Goal: Task Accomplishment & Management: Manage account settings

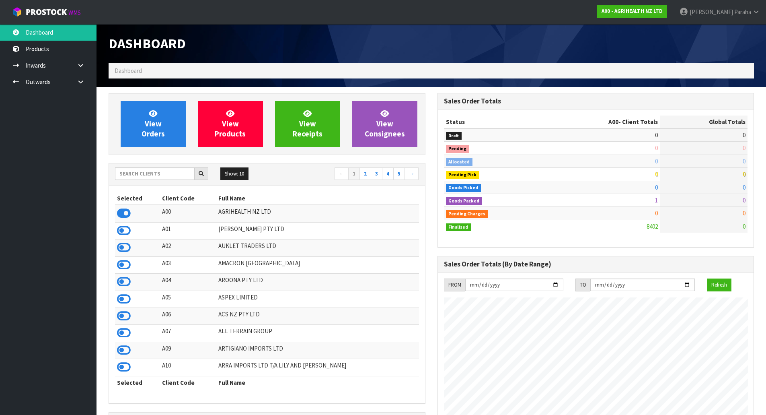
scroll to position [609, 329]
click at [181, 172] on input "text" at bounding box center [155, 173] width 80 height 12
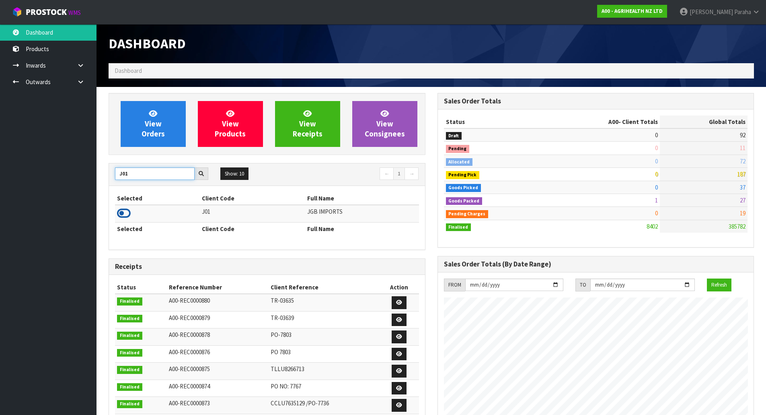
type input "J01"
click at [128, 213] on icon at bounding box center [124, 213] width 14 height 12
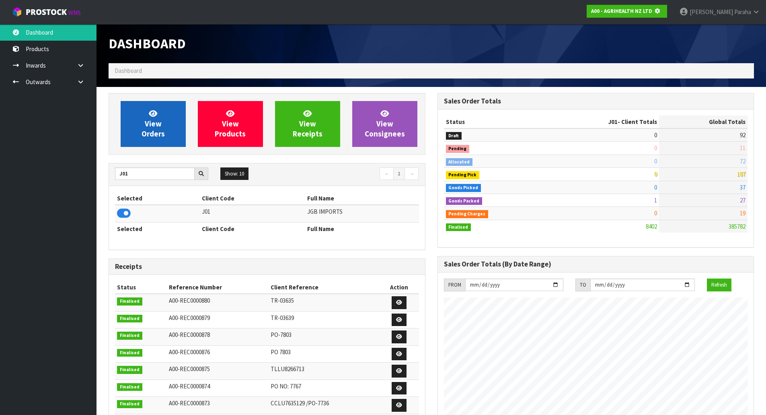
scroll to position [401656, 401828]
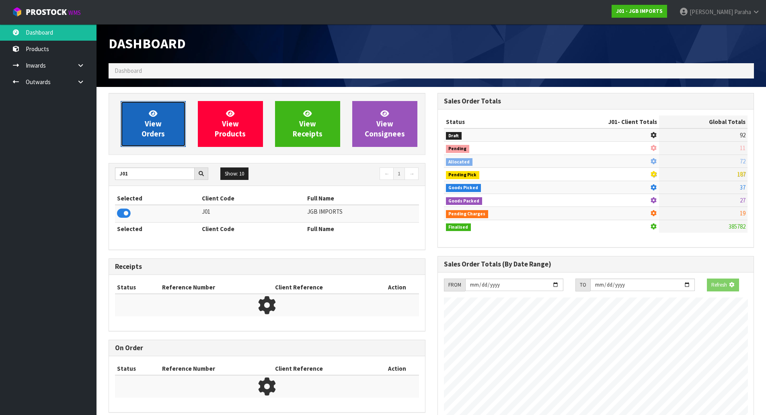
click at [142, 129] on link "View Orders" at bounding box center [153, 124] width 65 height 46
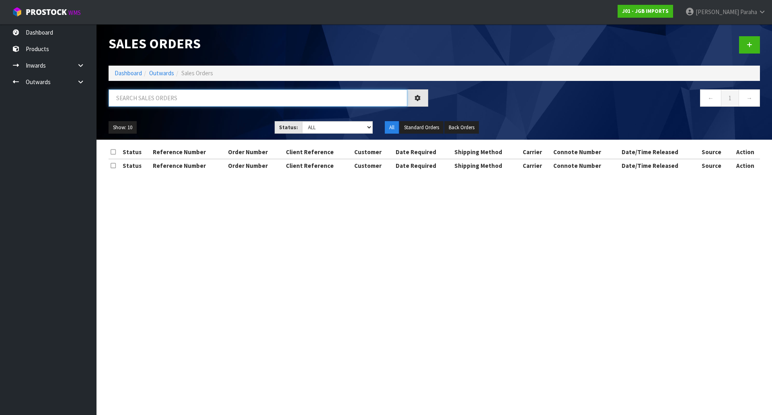
drag, startPoint x: 148, startPoint y: 96, endPoint x: 152, endPoint y: 92, distance: 5.4
click at [149, 95] on input "text" at bounding box center [258, 97] width 299 height 17
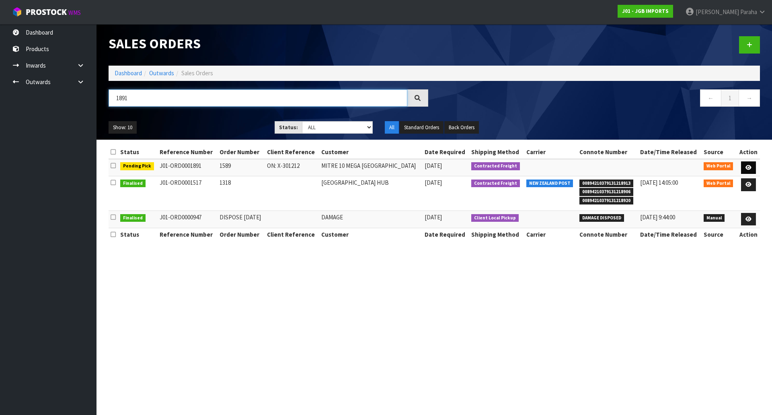
type input "1891"
click at [750, 167] on icon at bounding box center [749, 167] width 6 height 5
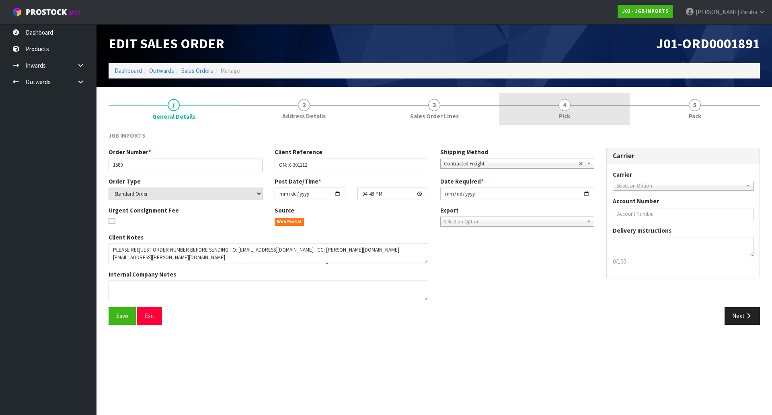
click at [568, 105] on span "4" at bounding box center [565, 105] width 12 height 12
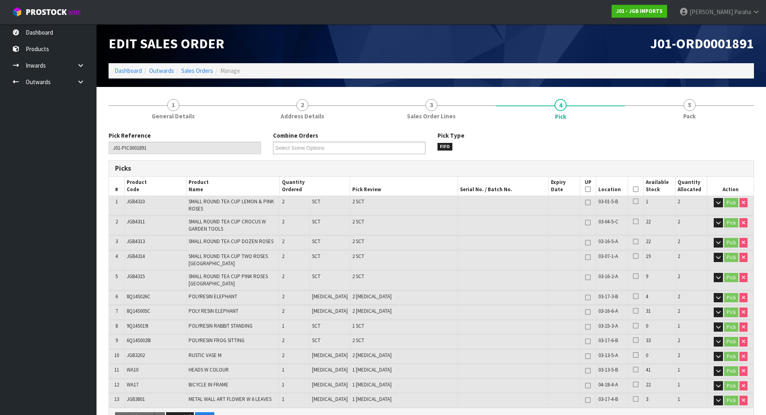
click at [633, 189] on icon at bounding box center [636, 189] width 6 height 0
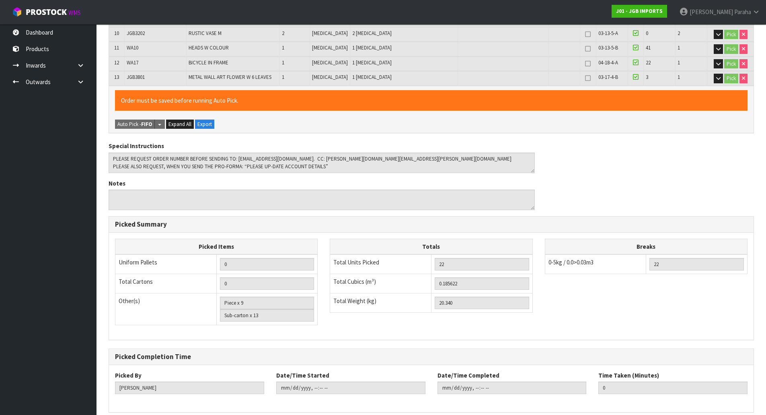
scroll to position [352, 0]
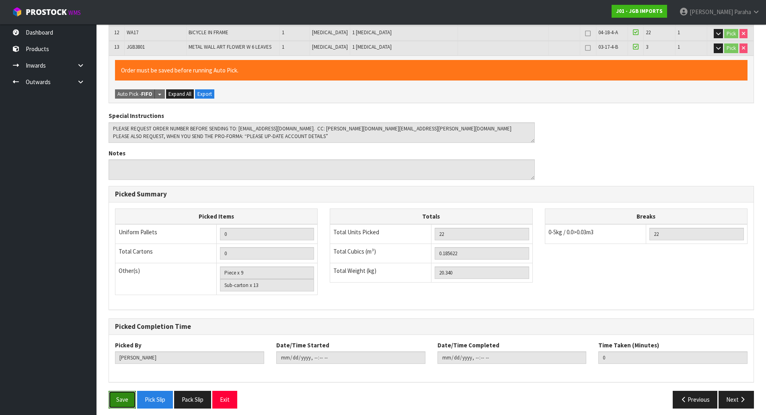
click at [125, 397] on button "Save" at bounding box center [122, 398] width 27 height 17
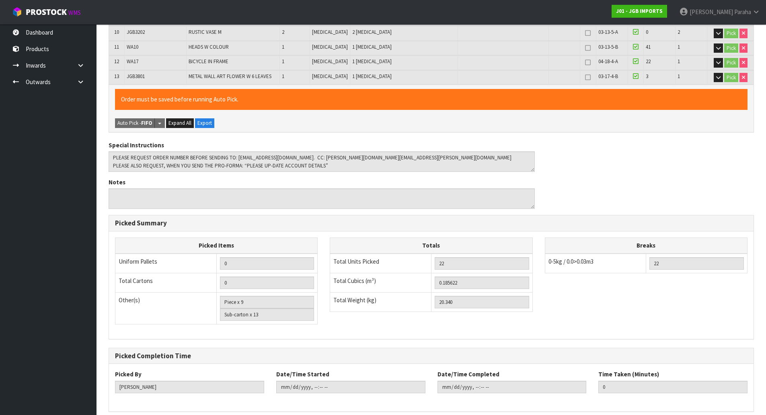
scroll to position [0, 0]
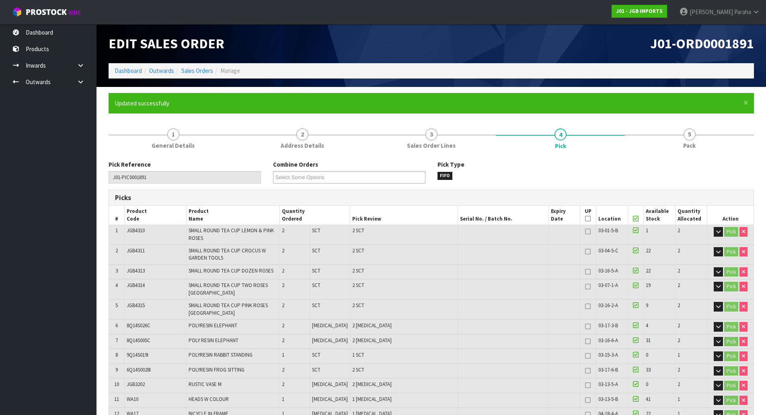
type input "Polly Paraha"
type input "2025-10-15T08:56:04"
click at [692, 136] on span "5" at bounding box center [690, 134] width 12 height 12
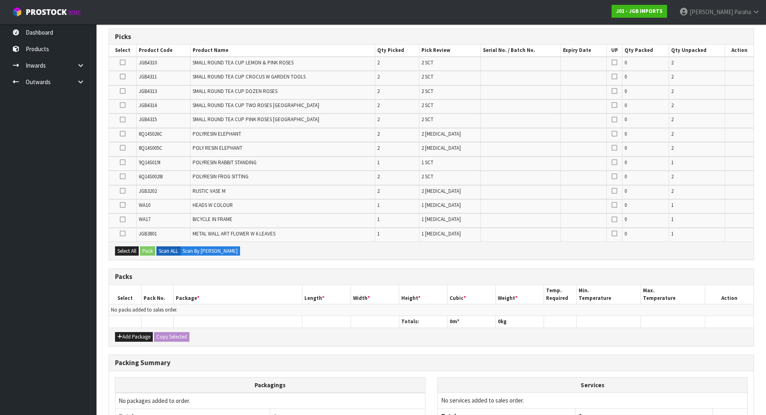
scroll to position [241, 0]
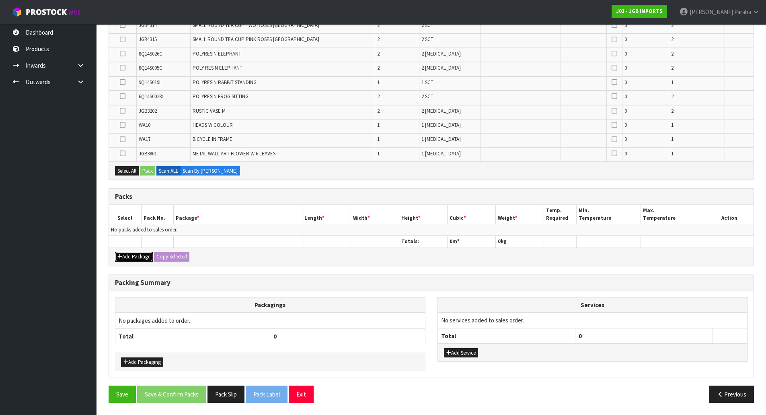
click at [129, 257] on button "Add Package" at bounding box center [134, 257] width 38 height 10
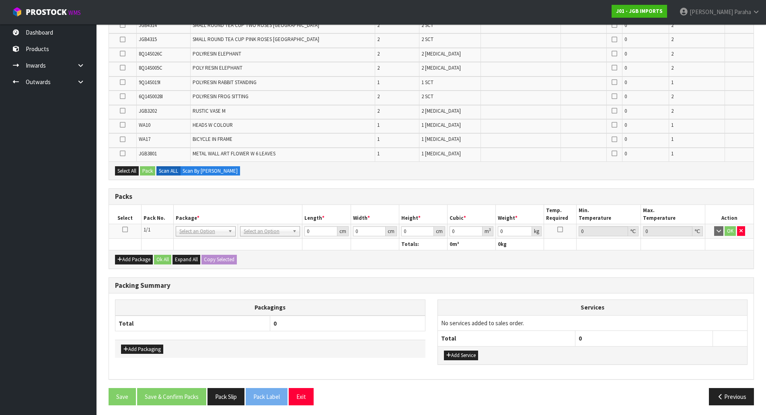
click at [125, 229] on icon at bounding box center [125, 229] width 6 height 0
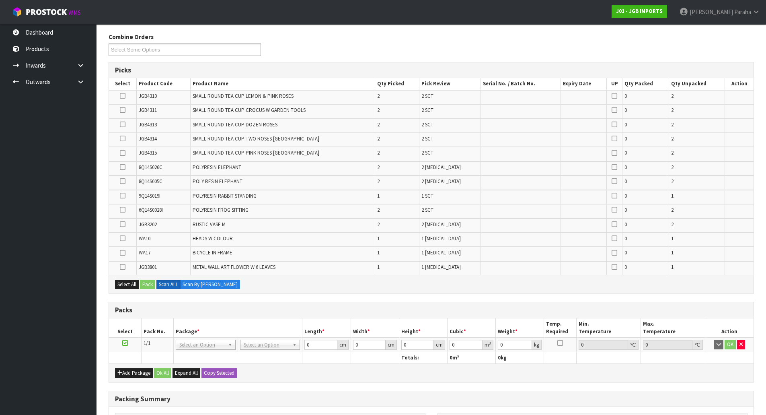
scroll to position [80, 0]
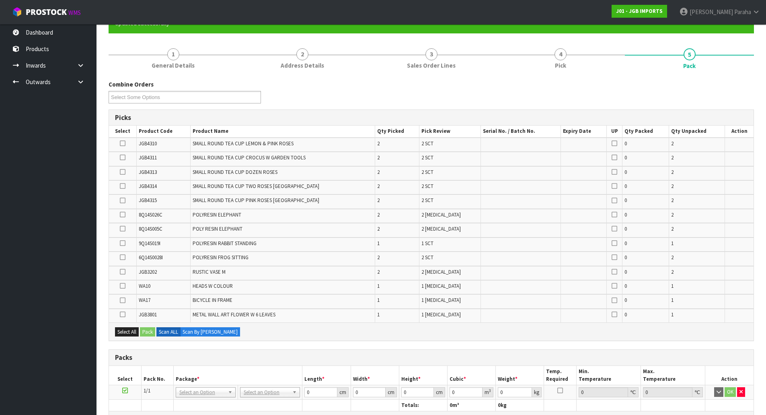
click at [125, 172] on icon at bounding box center [123, 172] width 6 height 0
click at [0, 0] on input "checkbox" at bounding box center [0, 0] width 0 height 0
click at [123, 200] on icon at bounding box center [123, 200] width 6 height 0
click at [0, 0] on input "checkbox" at bounding box center [0, 0] width 0 height 0
click at [125, 257] on icon at bounding box center [123, 257] width 6 height 0
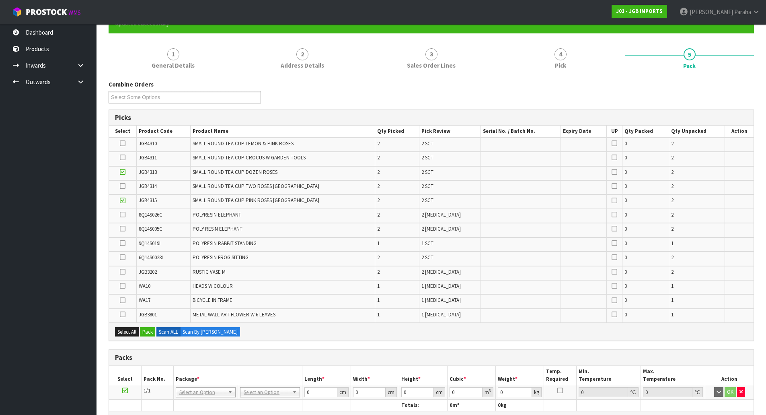
click at [0, 0] on input "checkbox" at bounding box center [0, 0] width 0 height 0
click at [123, 272] on icon at bounding box center [123, 271] width 6 height 0
click at [0, 0] on input "checkbox" at bounding box center [0, 0] width 0 height 0
click at [123, 144] on icon at bounding box center [123, 143] width 6 height 0
click at [0, 0] on input "checkbox" at bounding box center [0, 0] width 0 height 0
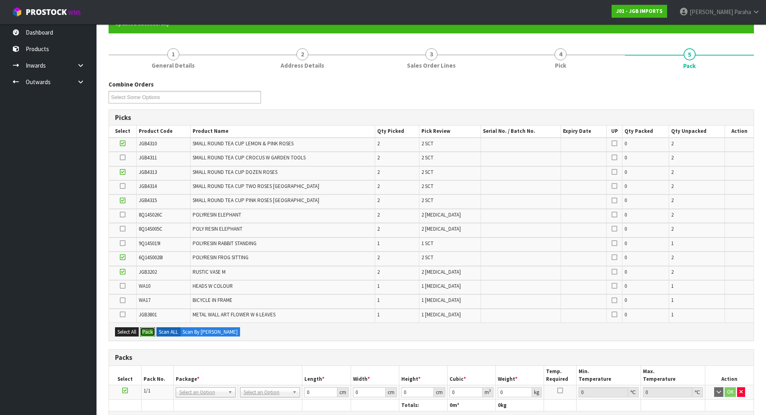
click at [152, 335] on button "Pack" at bounding box center [147, 332] width 15 height 10
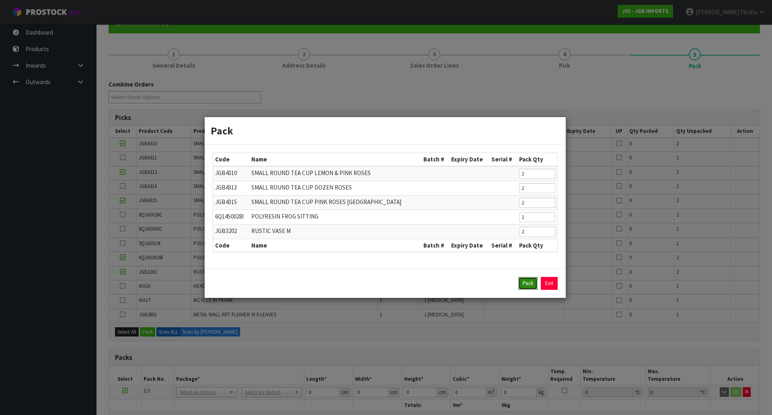
click at [519, 284] on button "Pack" at bounding box center [527, 283] width 19 height 13
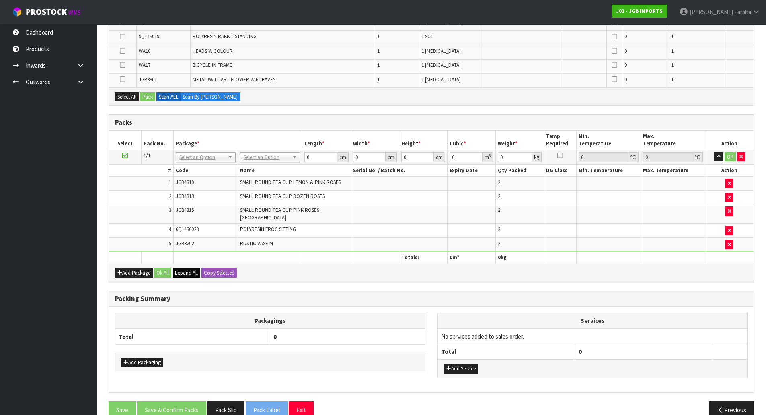
scroll to position [254, 0]
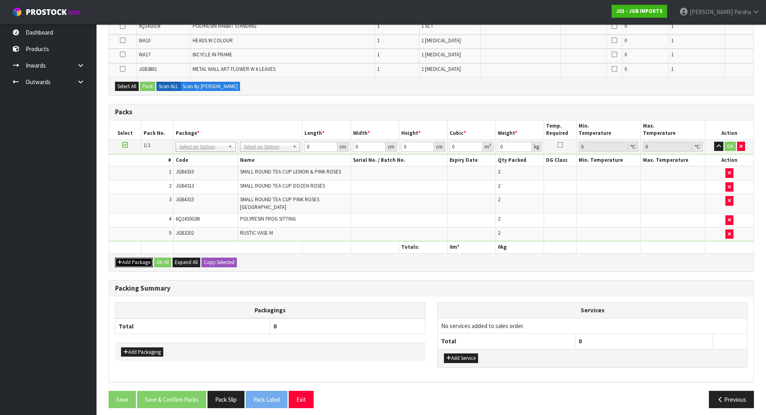
click at [133, 261] on button "Add Package" at bounding box center [134, 262] width 38 height 10
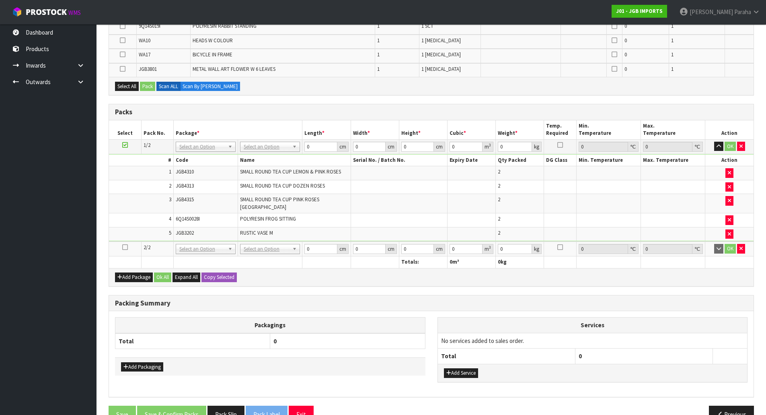
click at [123, 247] on icon at bounding box center [125, 247] width 6 height 0
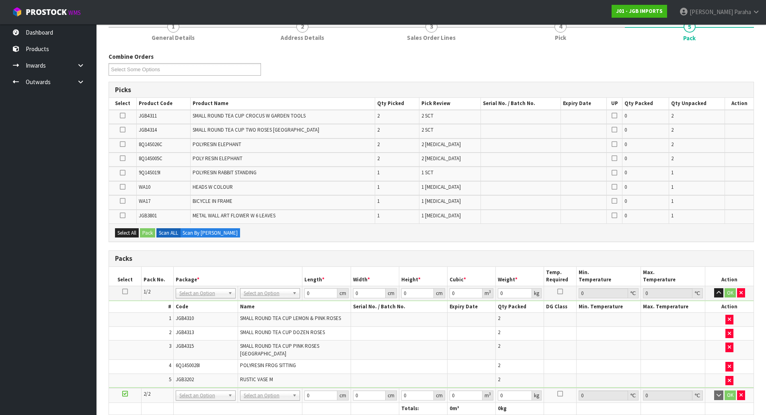
scroll to position [93, 0]
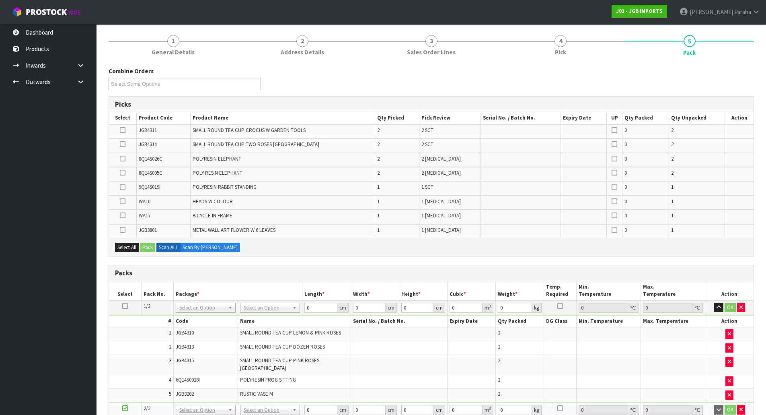
click at [125, 130] on icon at bounding box center [123, 130] width 6 height 0
click at [0, 0] on input "checkbox" at bounding box center [0, 0] width 0 height 0
click at [125, 173] on icon at bounding box center [123, 173] width 6 height 0
click at [0, 0] on input "checkbox" at bounding box center [0, 0] width 0 height 0
click at [122, 162] on label at bounding box center [123, 158] width 6 height 7
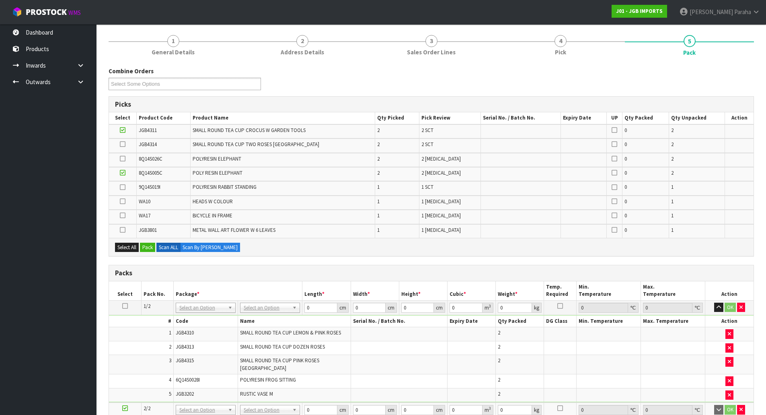
click at [0, 0] on input "checkbox" at bounding box center [0, 0] width 0 height 0
click at [121, 187] on icon at bounding box center [123, 187] width 6 height 0
click at [0, 0] on input "checkbox" at bounding box center [0, 0] width 0 height 0
click at [121, 144] on icon at bounding box center [123, 144] width 6 height 0
click at [0, 0] on input "checkbox" at bounding box center [0, 0] width 0 height 0
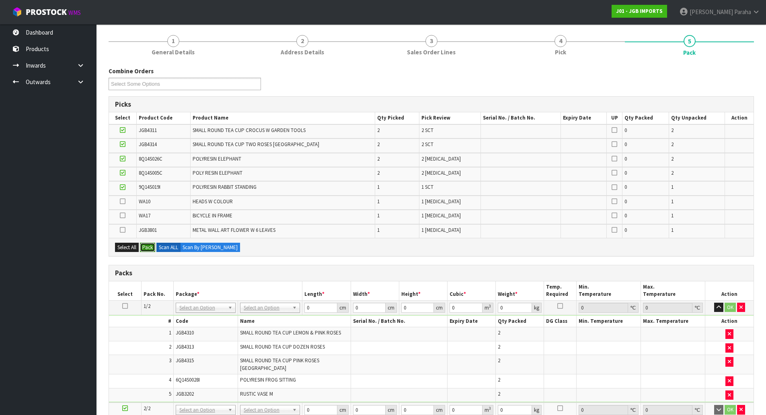
click at [152, 247] on button "Pack" at bounding box center [147, 248] width 15 height 10
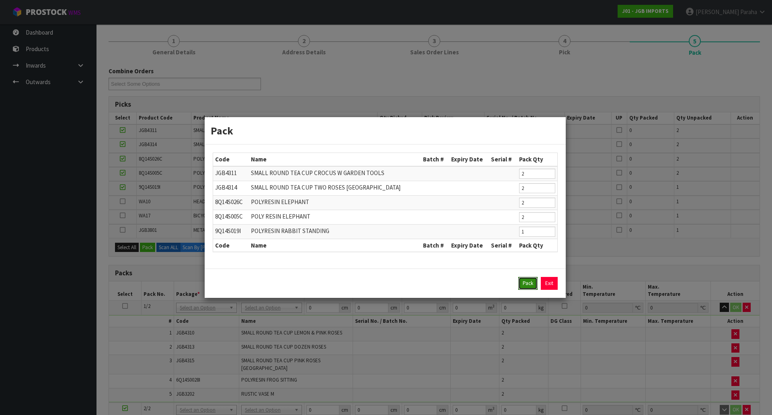
drag, startPoint x: 525, startPoint y: 284, endPoint x: 417, endPoint y: 276, distance: 108.1
click at [525, 284] on button "Pack" at bounding box center [527, 283] width 19 height 13
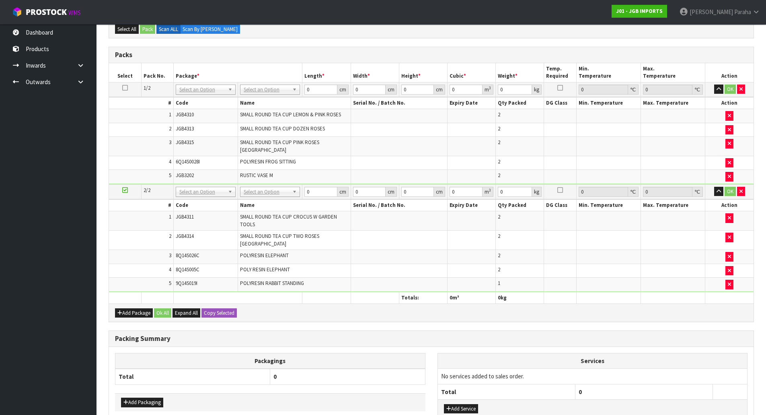
scroll to position [285, 0]
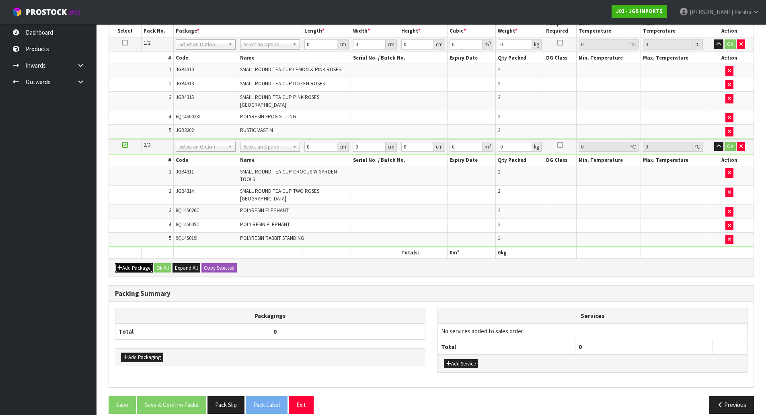
click at [139, 263] on button "Add Package" at bounding box center [134, 268] width 38 height 10
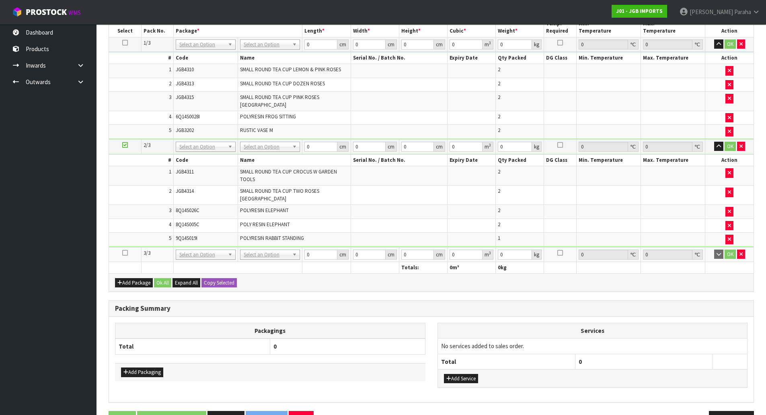
click at [123, 253] on icon at bounding box center [125, 253] width 6 height 0
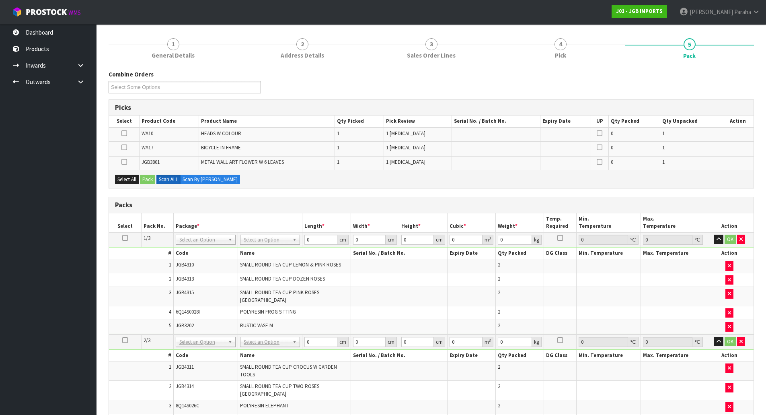
scroll to position [4, 0]
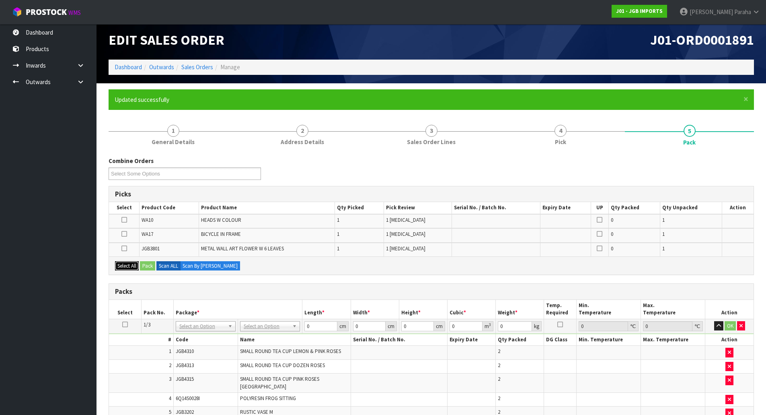
click at [129, 264] on button "Select All" at bounding box center [127, 266] width 24 height 10
click at [145, 265] on button "Pack" at bounding box center [147, 266] width 15 height 10
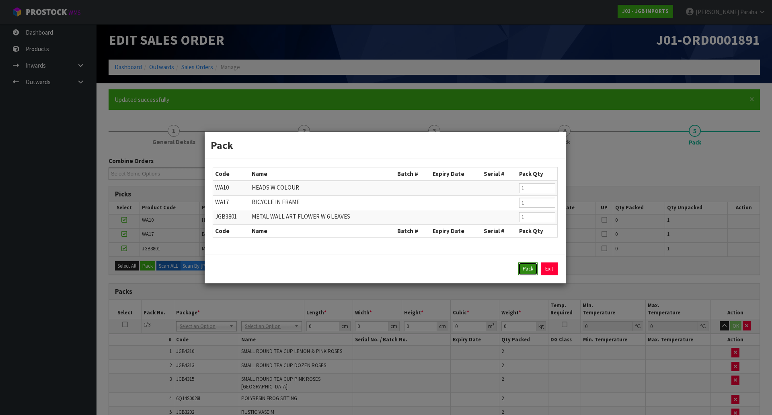
click at [519, 269] on button "Pack" at bounding box center [527, 268] width 19 height 13
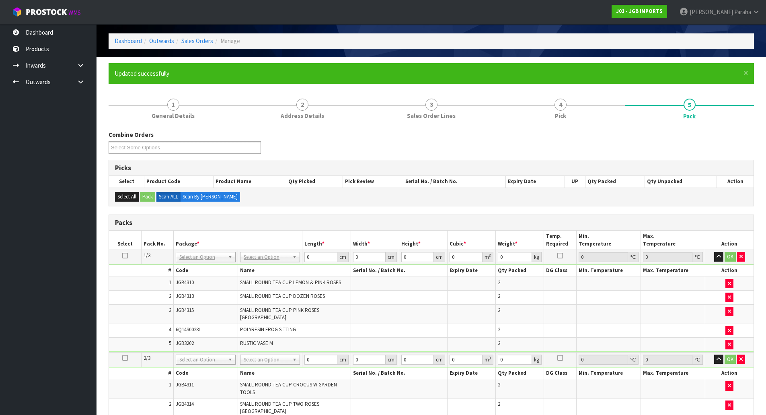
scroll to position [44, 0]
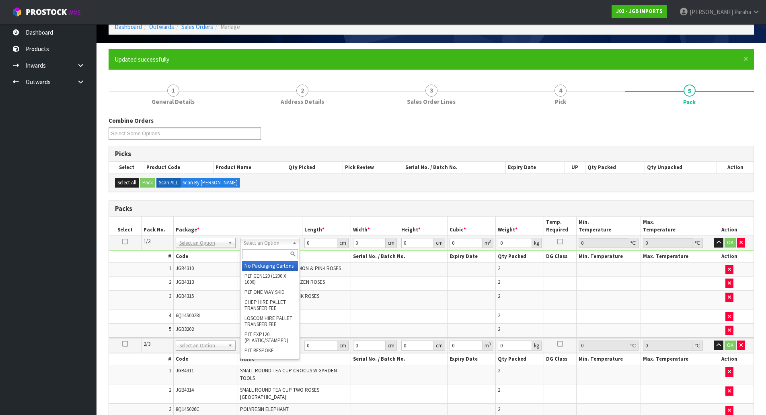
click at [271, 256] on input "text" at bounding box center [270, 254] width 56 height 10
type input "CTN9"
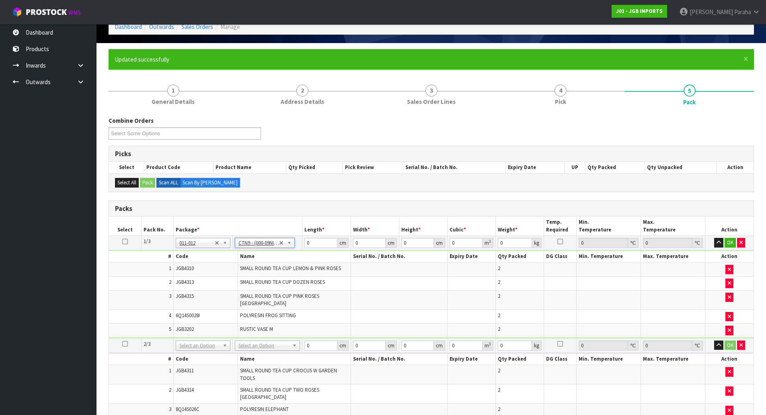
type input "51"
type input "38"
type input "58.5"
type input "0.113373"
type input "8.68"
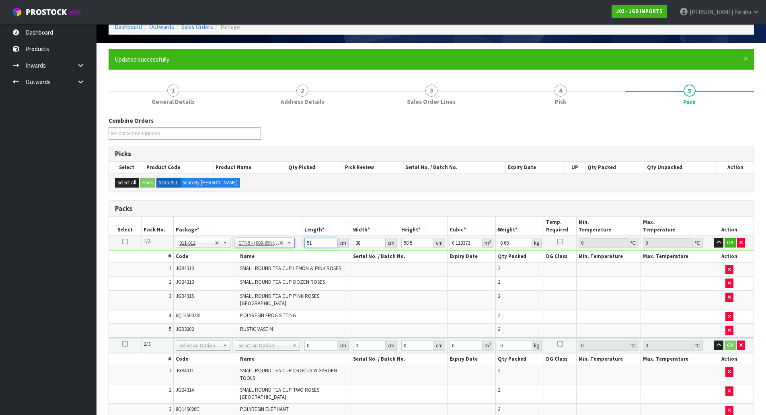
click at [326, 242] on input "51" at bounding box center [320, 243] width 33 height 10
type input "5"
type input "0.011115"
type input "52"
type input "0.115596"
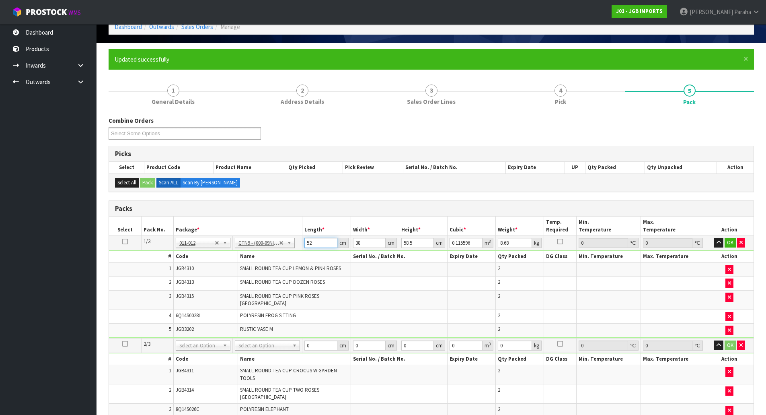
type input "52"
type input "4"
type input "0.012168"
type input "42"
type input "0.127764"
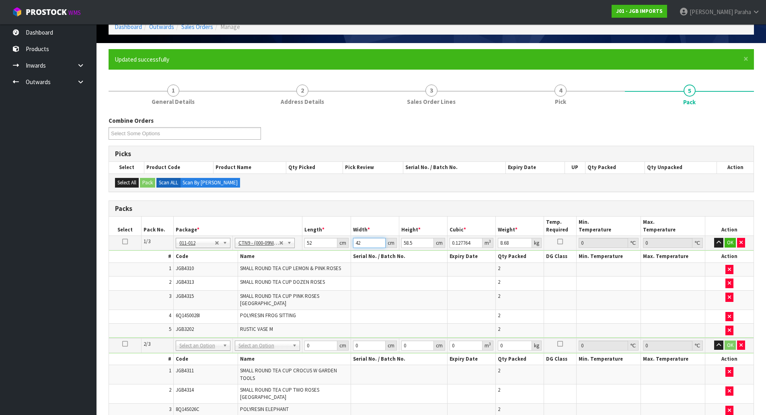
type input "42"
type input "5"
type input "0.01092"
type input "521"
type input "1.137864"
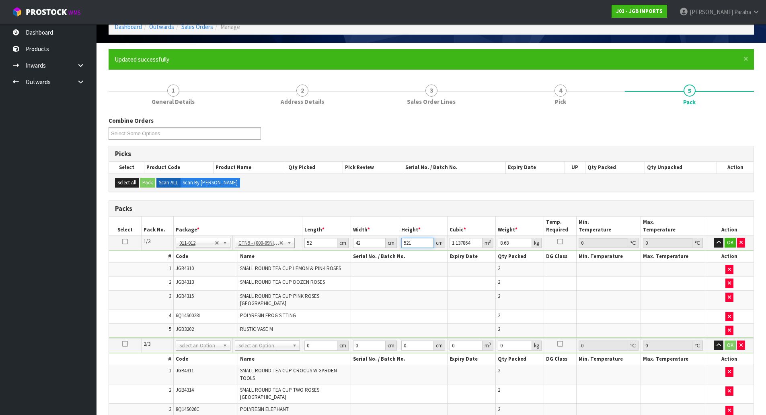
type input "52"
type input "0.113568"
type input "52"
type input "12"
click at [714, 238] on button "button" at bounding box center [718, 243] width 9 height 10
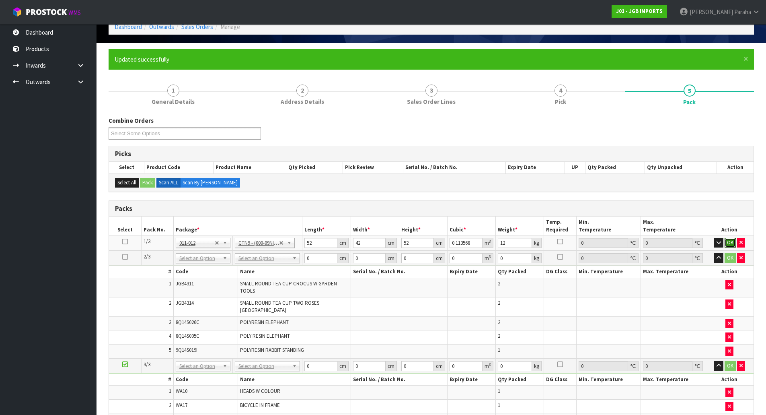
click button "OK" at bounding box center [730, 243] width 11 height 10
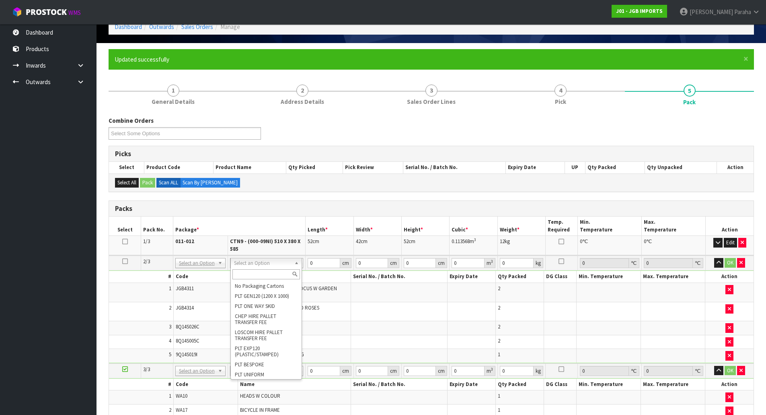
click at [277, 273] on input "text" at bounding box center [266, 274] width 68 height 10
type input "OC"
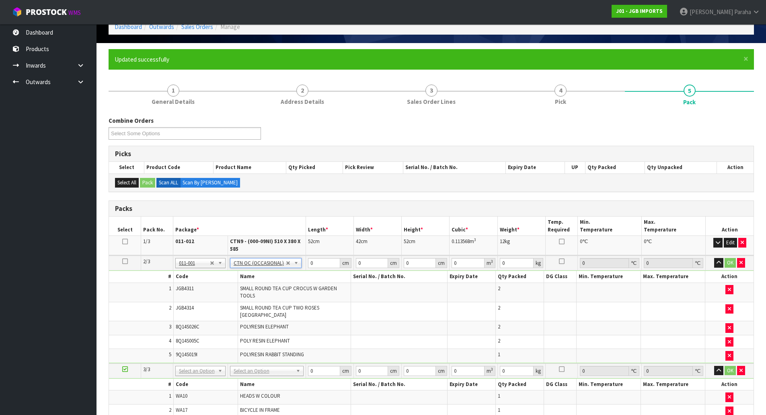
type input "6.18"
click at [317, 261] on input "0" at bounding box center [324, 263] width 32 height 10
type input "57"
type input "54"
type input "3"
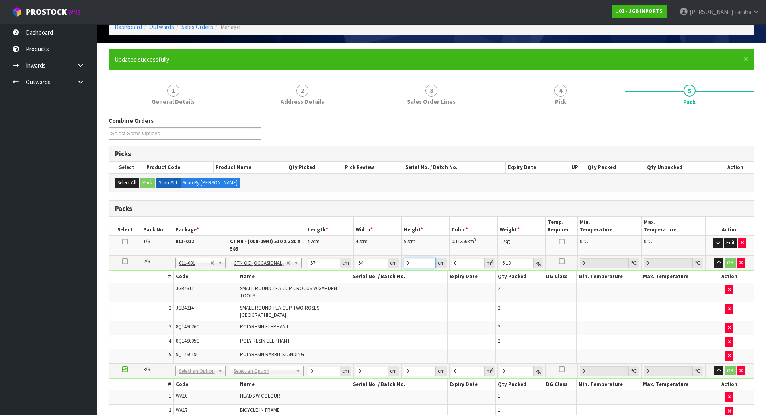
type input "0.009234"
type input "30"
type input "0.09234"
type input "30"
type input "7"
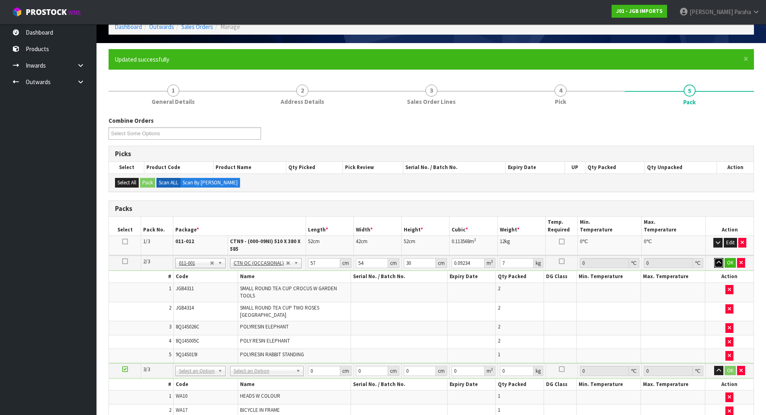
click at [714, 258] on button "button" at bounding box center [718, 263] width 9 height 10
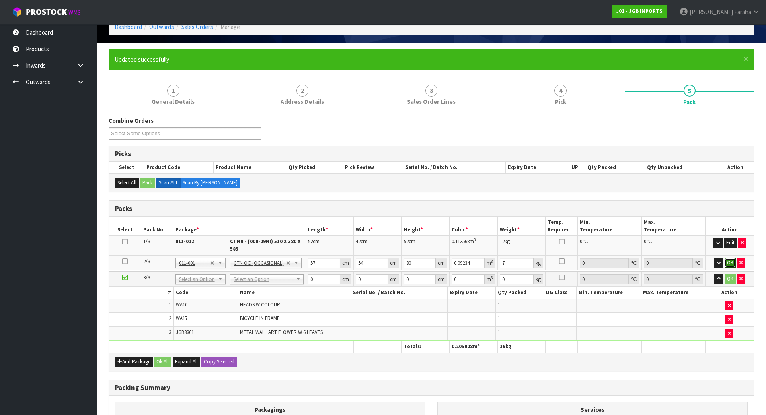
click button "OK" at bounding box center [730, 263] width 11 height 10
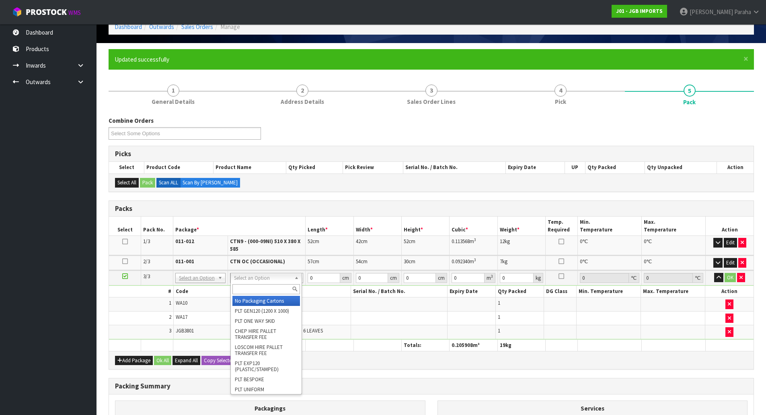
click at [251, 292] on input "text" at bounding box center [266, 289] width 68 height 10
type input "OC"
type input "2"
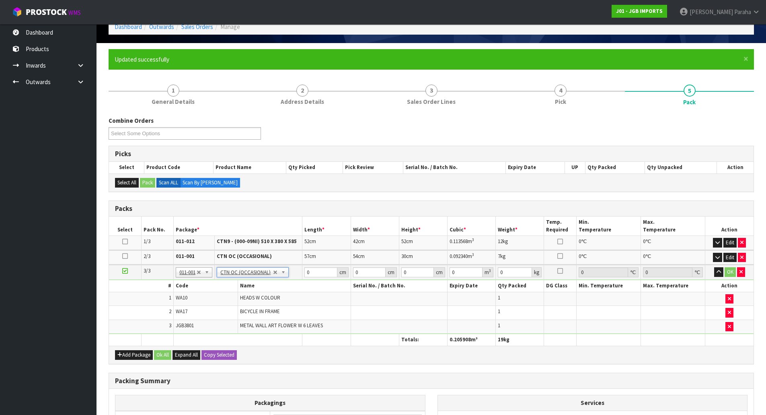
type input "5.68"
drag, startPoint x: 310, startPoint y: 273, endPoint x: 295, endPoint y: 273, distance: 14.9
click at [295, 273] on tr "3/3 NONE 007-001 007-002 007-004 007-009 007-013 007-014 007-015 007-017 007-01…" at bounding box center [431, 272] width 645 height 15
type input "66"
type input "26"
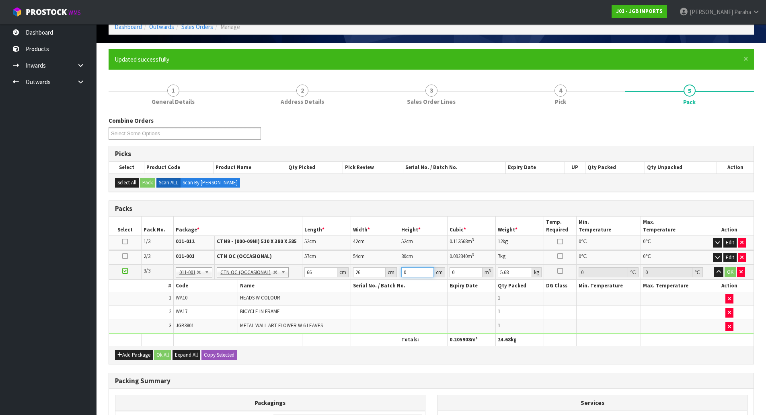
type input "8"
type input "0.013728"
type input "81"
type input "0.138996"
type input "81"
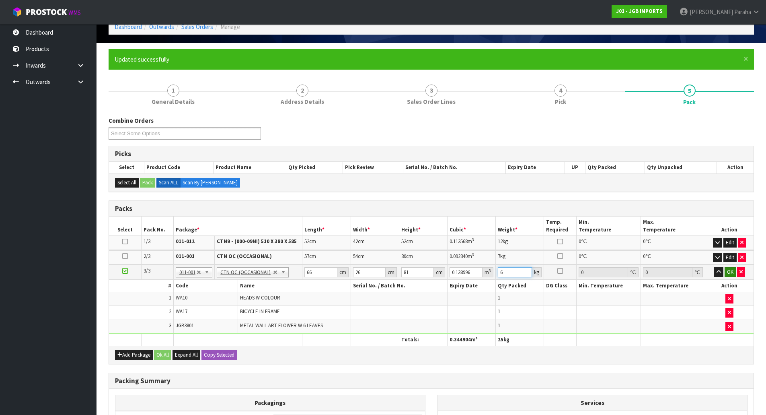
type input "6"
click at [729, 273] on button "OK" at bounding box center [730, 272] width 11 height 10
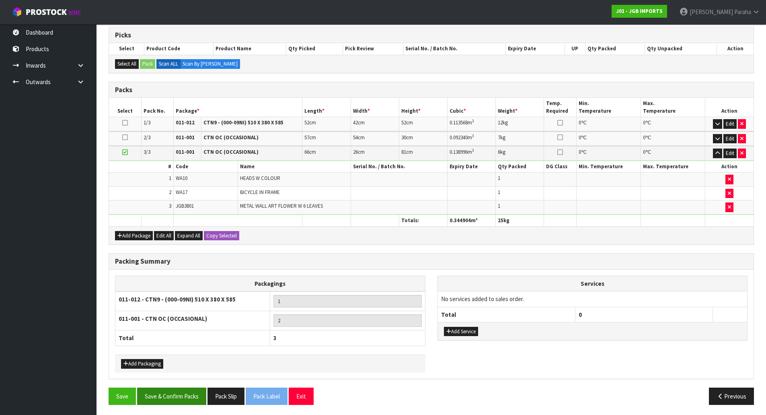
scroll to position [164, 0]
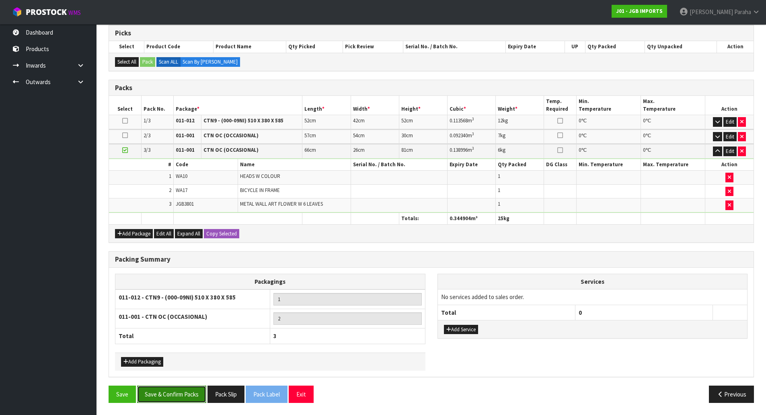
click at [178, 391] on button "Save & Confirm Packs" at bounding box center [171, 393] width 69 height 17
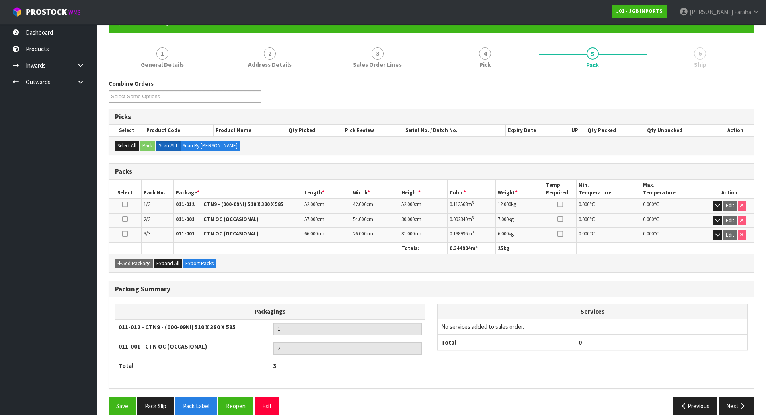
scroll to position [92, 0]
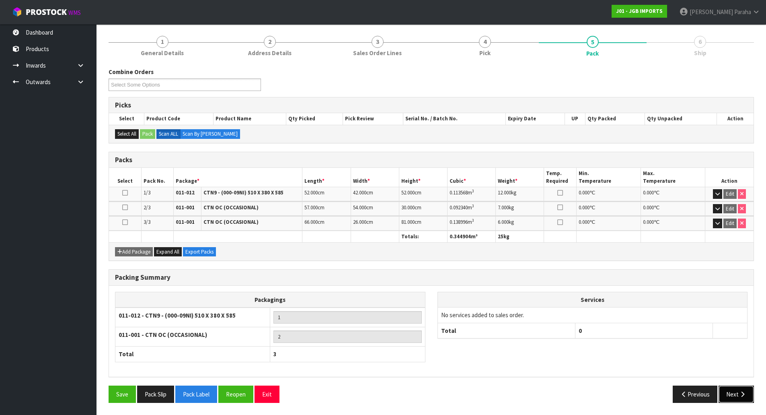
click at [733, 396] on button "Next" at bounding box center [736, 393] width 35 height 17
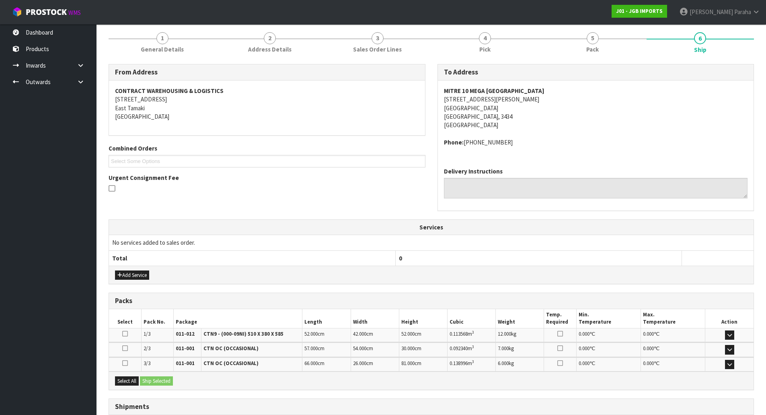
scroll to position [158, 0]
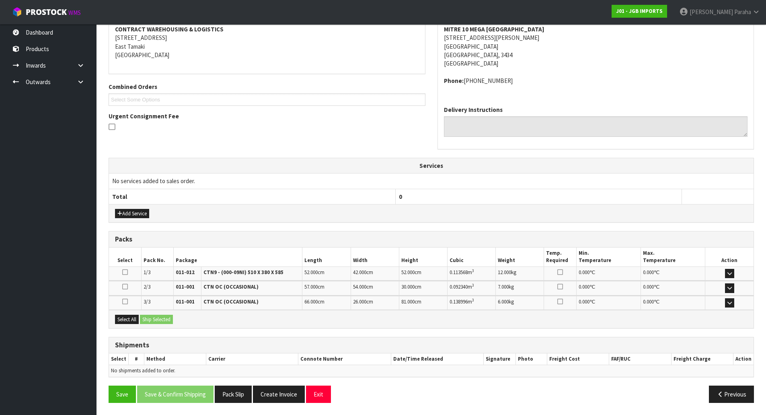
click at [125, 325] on div "Select All Ship Selected" at bounding box center [431, 319] width 645 height 18
click at [126, 321] on button "Select All" at bounding box center [127, 319] width 24 height 10
click at [150, 319] on button "Ship Selected" at bounding box center [156, 319] width 33 height 10
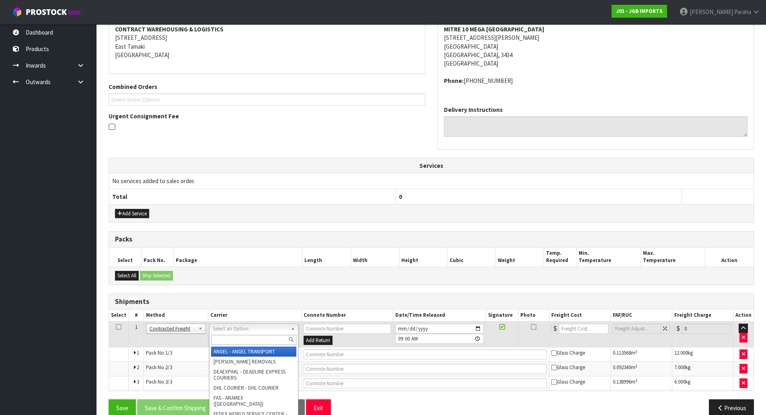
click at [227, 335] on input "text" at bounding box center [253, 340] width 85 height 10
type input "NZP"
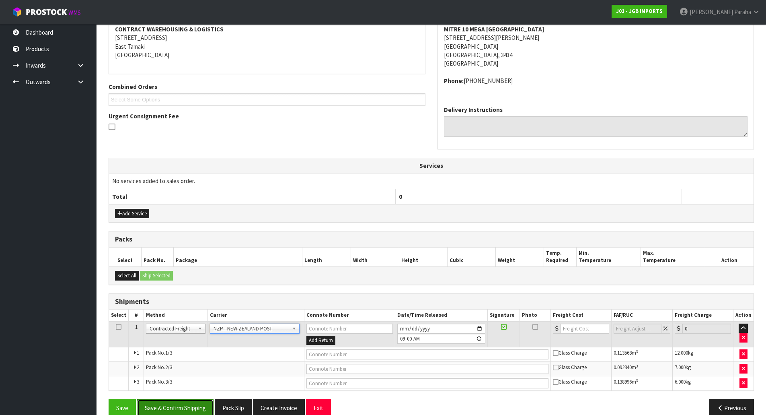
click at [187, 403] on button "Save & Confirm Shipping" at bounding box center [175, 407] width 76 height 17
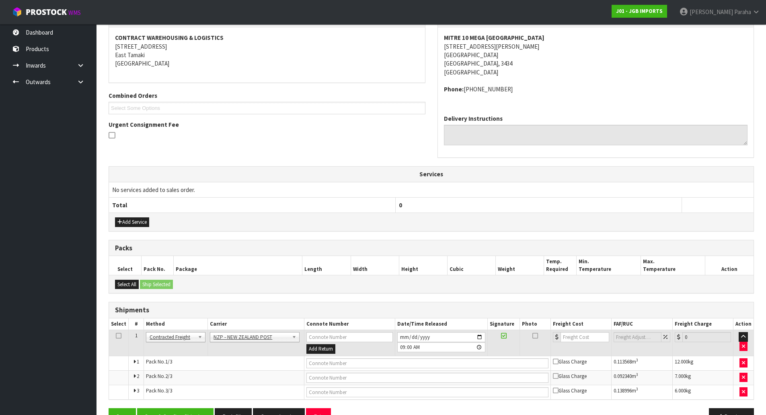
scroll to position [0, 0]
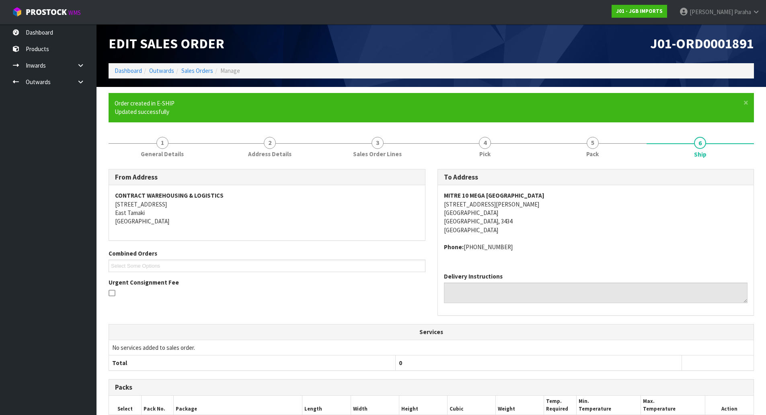
click at [723, 41] on span "J01-ORD0001891" at bounding box center [702, 43] width 104 height 17
copy div "J01-ORD0001891"
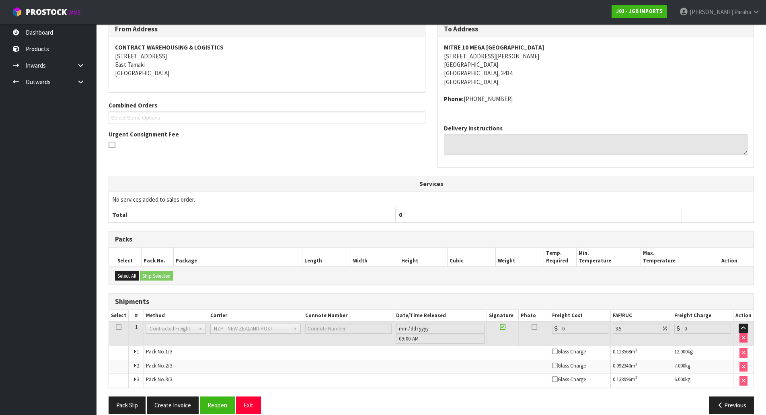
scroll to position [159, 0]
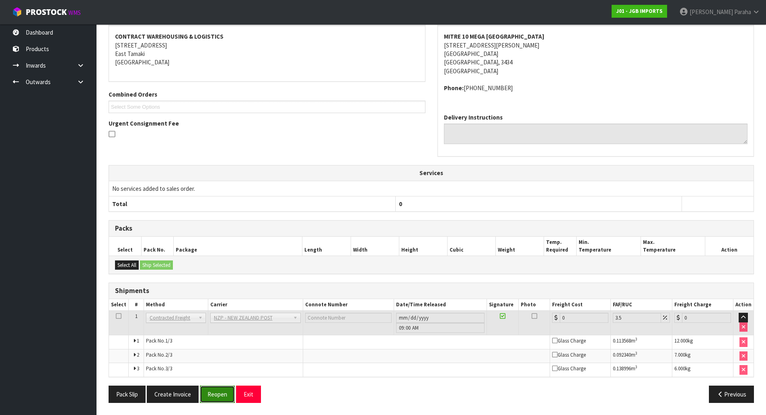
click at [210, 396] on button "Reopen" at bounding box center [217, 393] width 35 height 17
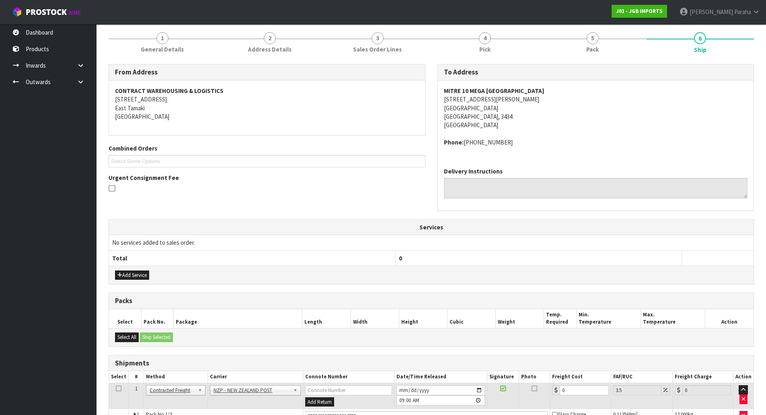
scroll to position [179, 0]
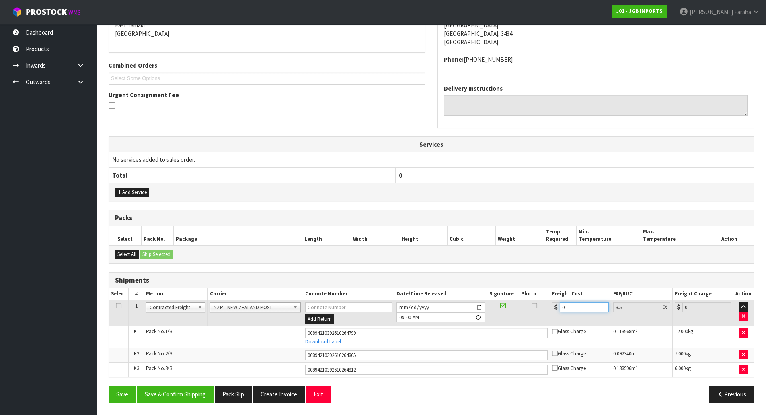
drag, startPoint x: 580, startPoint y: 302, endPoint x: 538, endPoint y: 306, distance: 42.0
click at [538, 306] on tr "1 Client Local Pickup Customer Local Pickup Company Freight Contracted Freight …" at bounding box center [431, 313] width 645 height 26
type input "3"
type input "3.1"
type input "30"
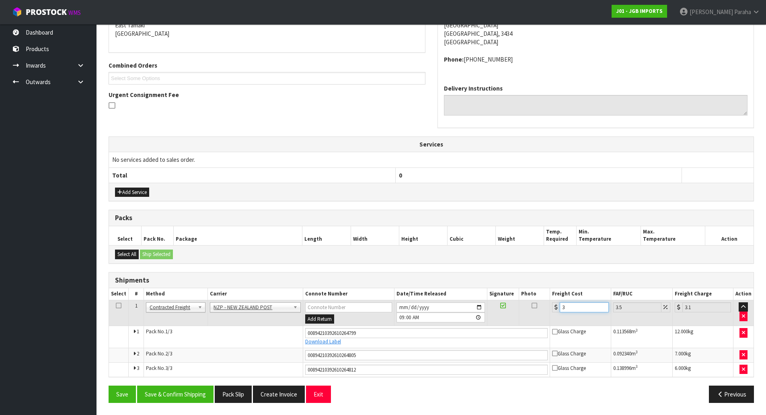
type input "31.05"
type input "30.4"
type input "31.46"
type input "30.48"
type input "31.55"
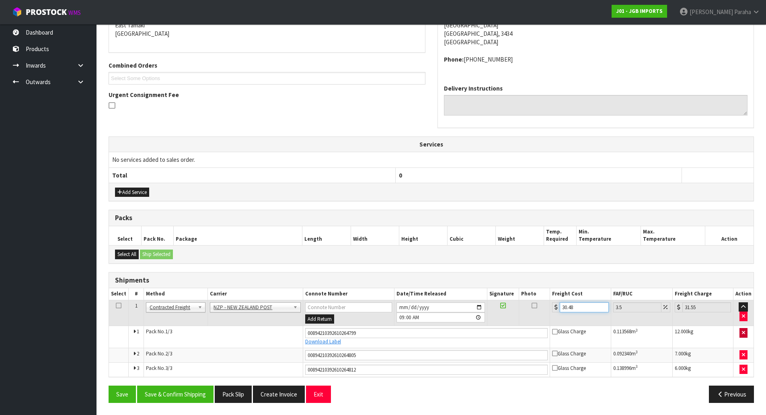
type input "30.48"
drag, startPoint x: 742, startPoint y: 329, endPoint x: 740, endPoint y: 348, distance: 18.9
click at [742, 330] on button "button" at bounding box center [744, 333] width 8 height 10
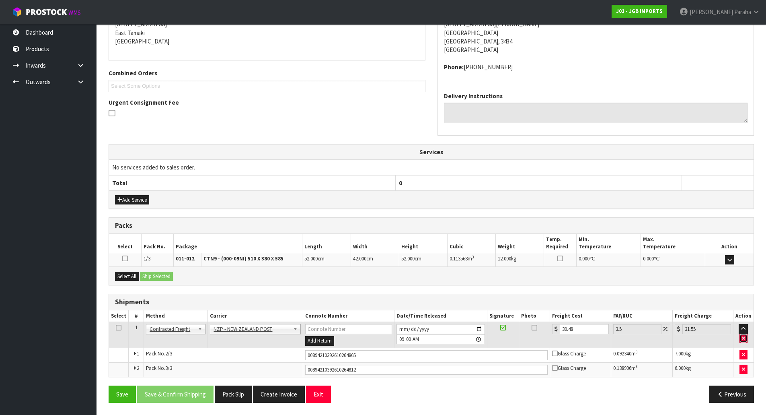
click at [745, 342] on button "button" at bounding box center [744, 338] width 8 height 10
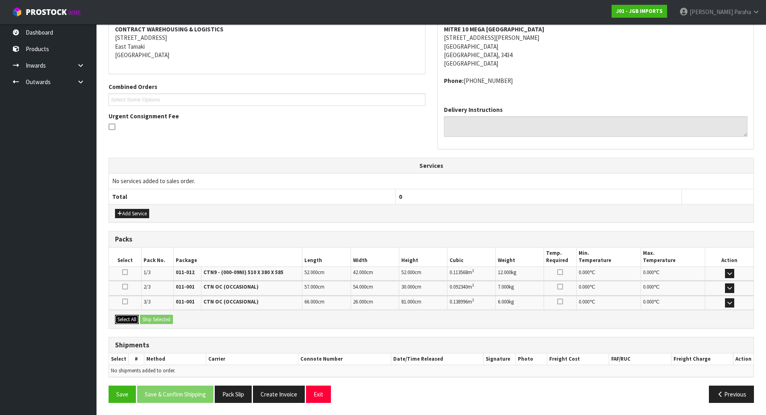
click at [127, 323] on button "Select All" at bounding box center [127, 319] width 24 height 10
click at [154, 320] on button "Ship Selected" at bounding box center [156, 319] width 33 height 10
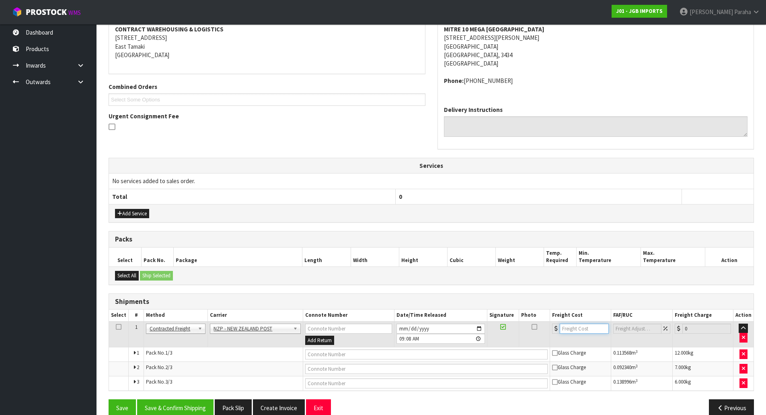
click at [582, 332] on input "number" at bounding box center [584, 328] width 49 height 10
type input "30.48"
click at [411, 352] on input "text" at bounding box center [426, 354] width 243 height 10
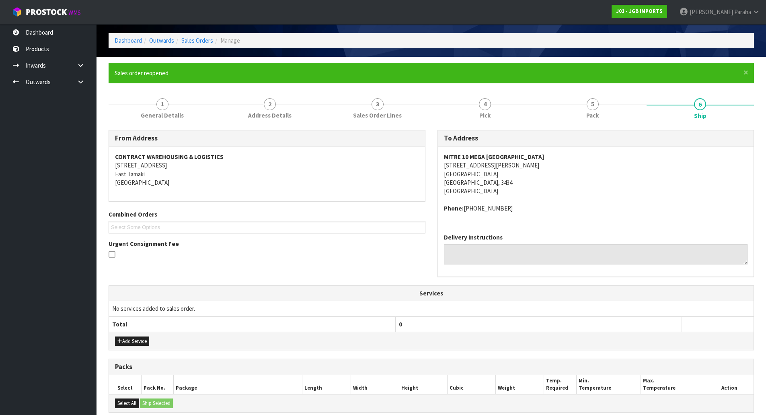
scroll to position [161, 0]
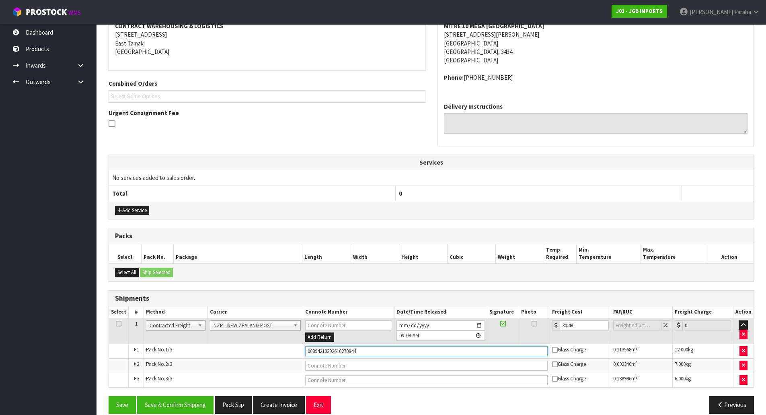
type input "00894210392610270844"
click at [109, 396] on button "Save" at bounding box center [122, 404] width 27 height 17
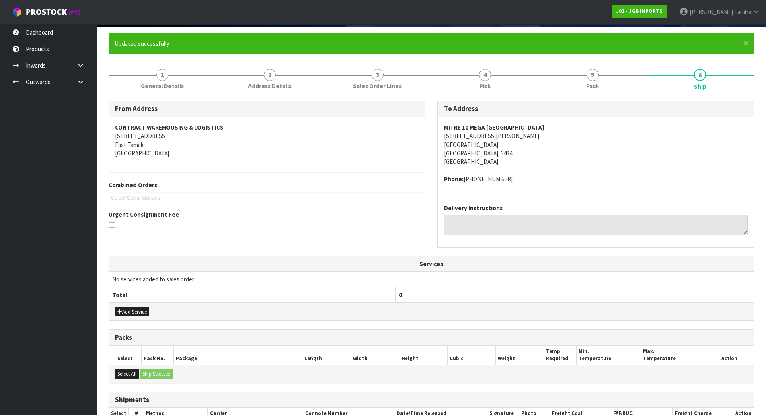
scroll to position [172, 0]
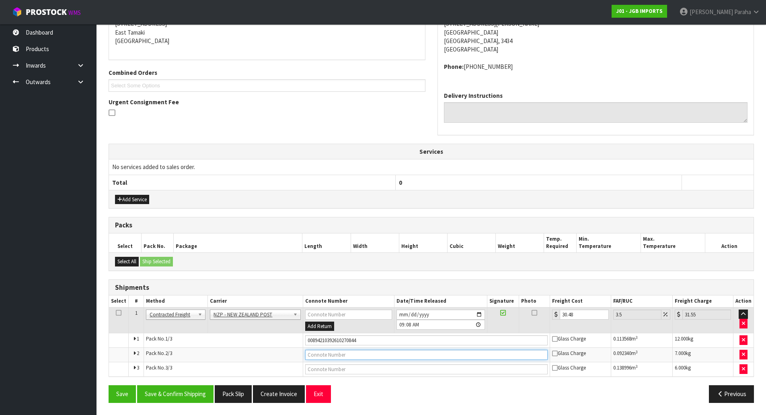
click at [351, 353] on input "text" at bounding box center [426, 354] width 243 height 10
type input "00894210392610270837"
click at [109, 385] on button "Save" at bounding box center [122, 393] width 27 height 17
click at [350, 370] on input "text" at bounding box center [426, 369] width 243 height 10
type input "00894210392610270820"
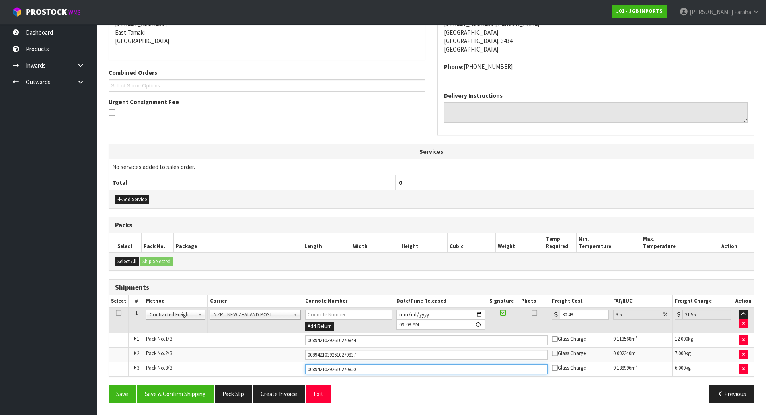
click at [109, 385] on button "Save" at bounding box center [122, 393] width 27 height 17
click at [182, 392] on button "Save & Confirm Shipping" at bounding box center [175, 393] width 76 height 17
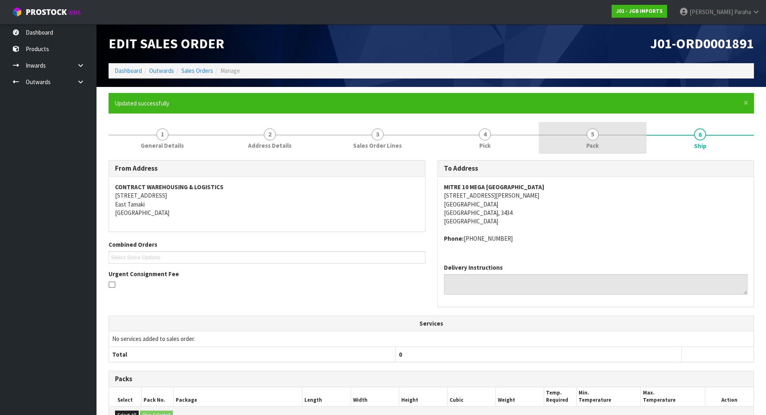
click at [566, 140] on link "5 Pack" at bounding box center [593, 138] width 108 height 32
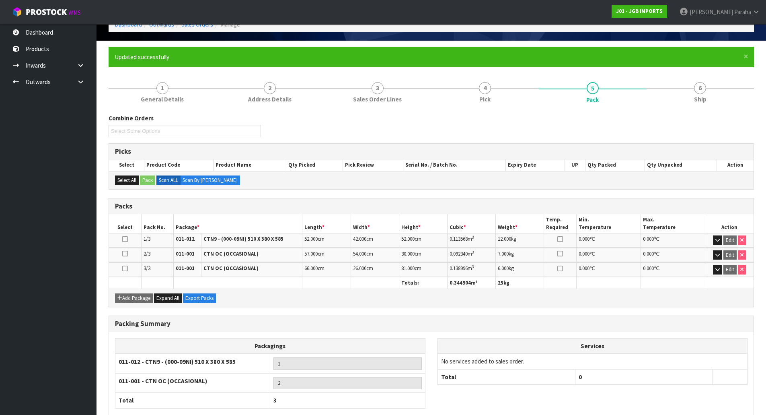
scroll to position [92, 0]
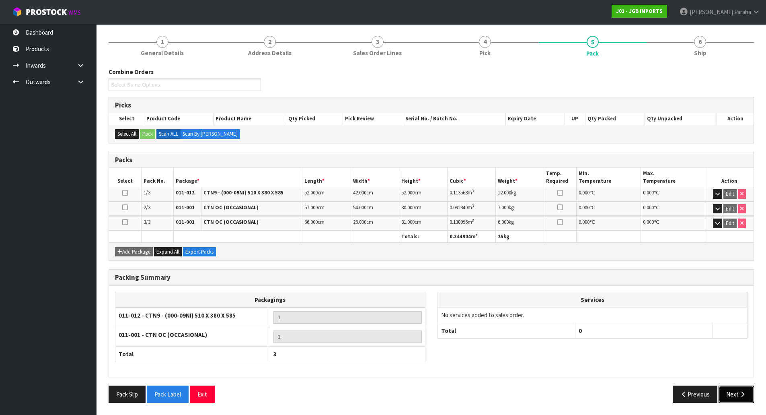
click at [746, 394] on icon "button" at bounding box center [743, 394] width 8 height 6
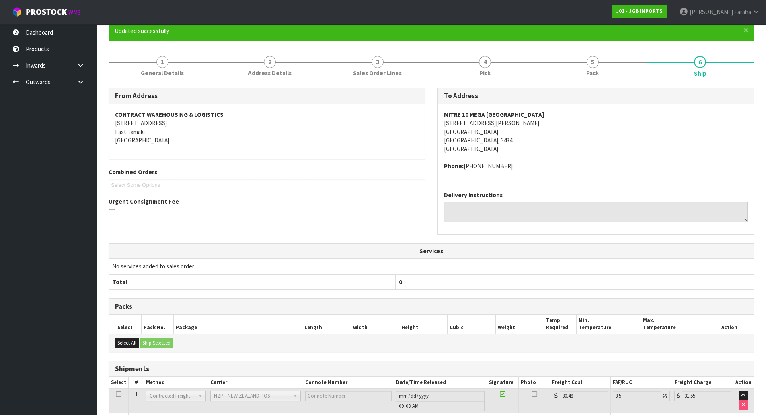
scroll to position [0, 0]
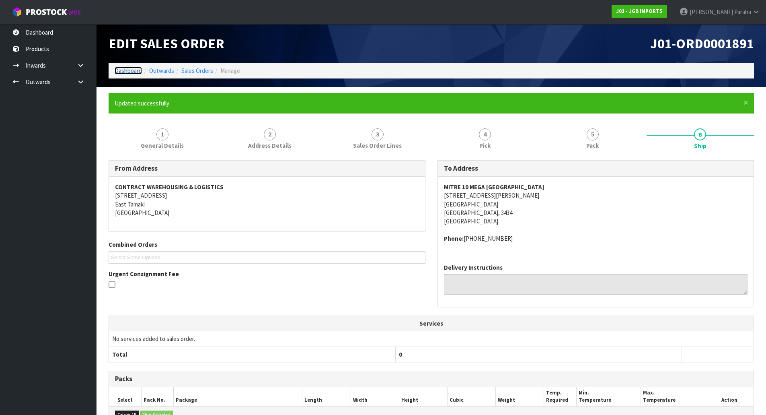
click at [134, 72] on link "Dashboard" at bounding box center [128, 71] width 27 height 8
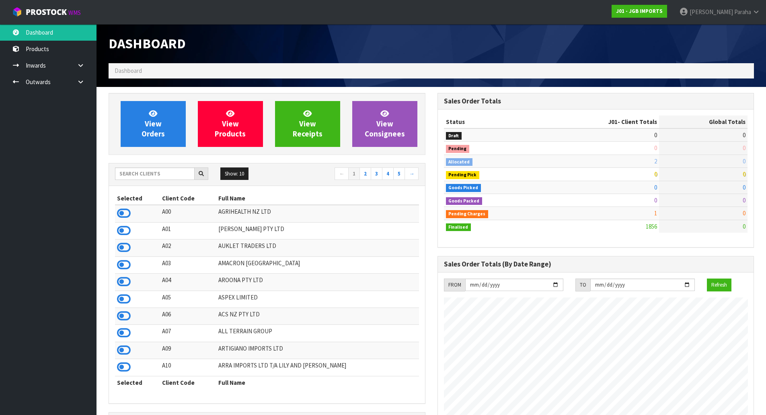
scroll to position [609, 329]
click at [139, 169] on input "text" at bounding box center [155, 173] width 80 height 12
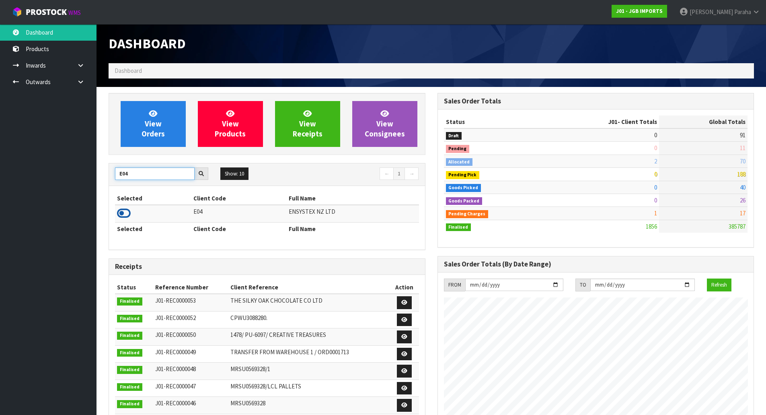
type input "E04"
click at [127, 212] on icon at bounding box center [124, 213] width 14 height 12
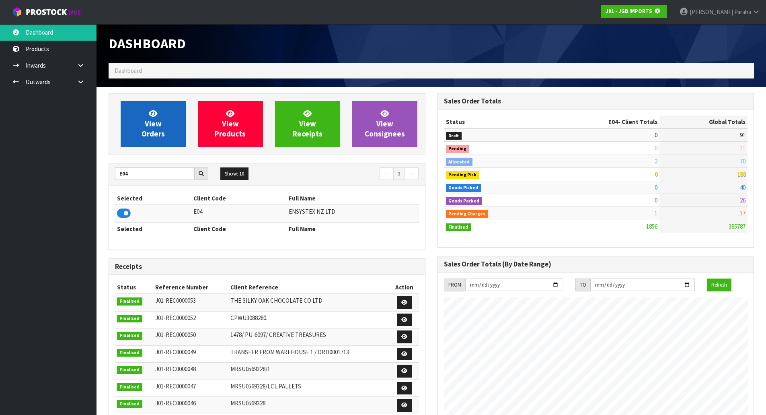
scroll to position [401656, 401828]
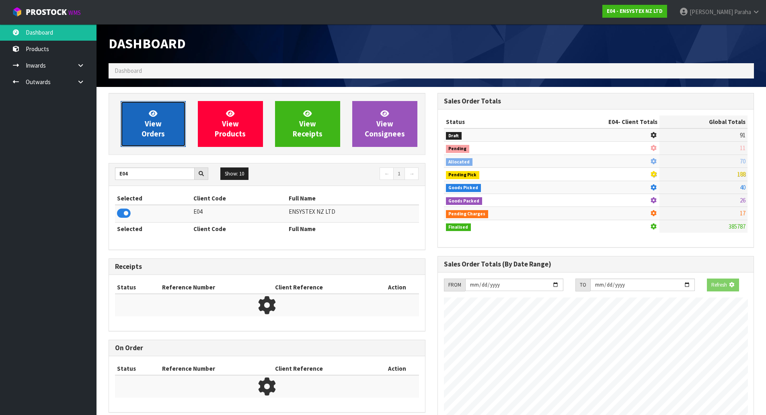
click at [148, 126] on span "View Orders" at bounding box center [153, 124] width 23 height 30
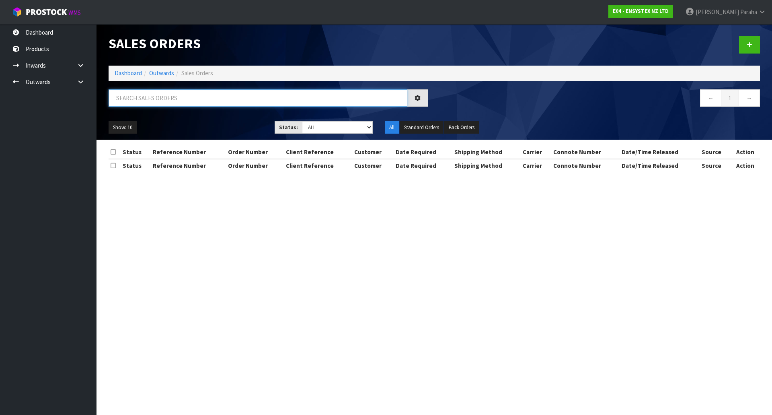
click at [150, 99] on input "text" at bounding box center [258, 97] width 299 height 17
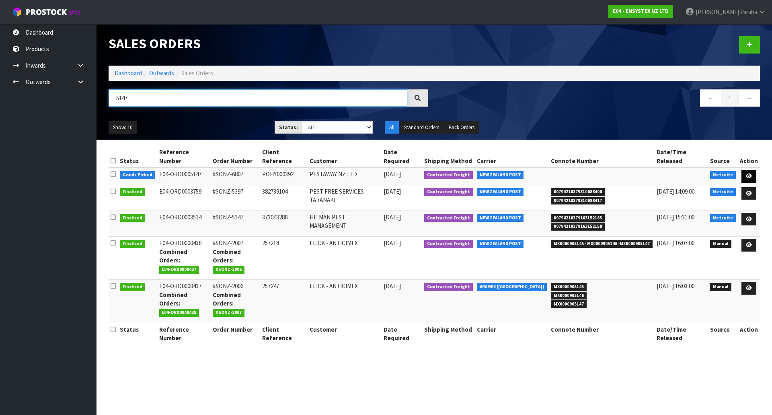
type input "5147"
click at [752, 173] on icon at bounding box center [749, 175] width 6 height 5
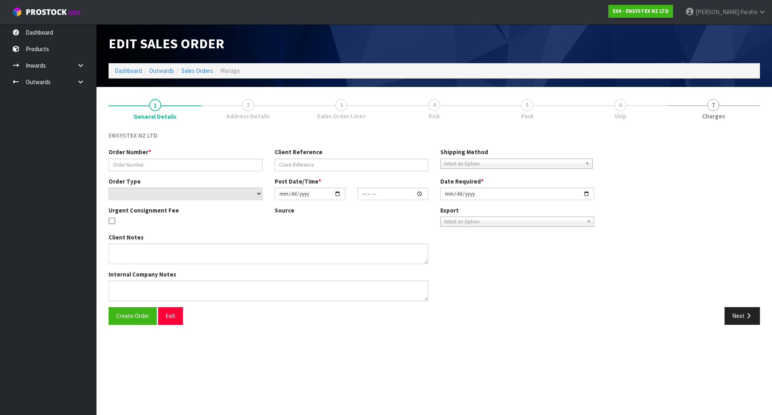
type input "#SONZ-6807"
type input "POHY000392"
select select "number:0"
type input "2025-10-14"
type input "16:30:19.000"
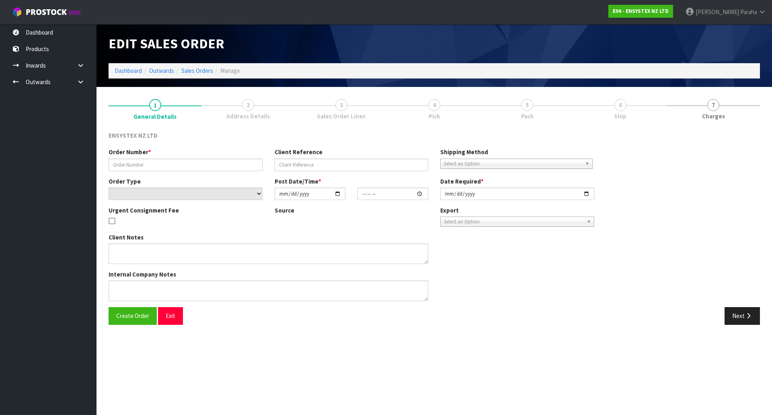
type input "2025-10-15"
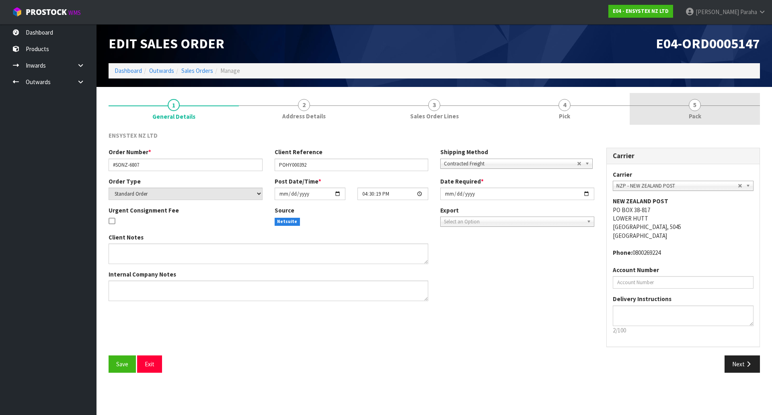
click at [702, 105] on link "5 Pack" at bounding box center [695, 109] width 130 height 32
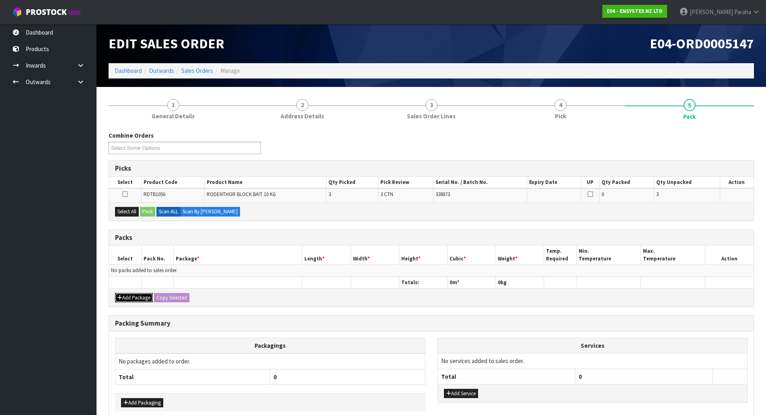
click at [126, 298] on button "Add Package" at bounding box center [134, 298] width 38 height 10
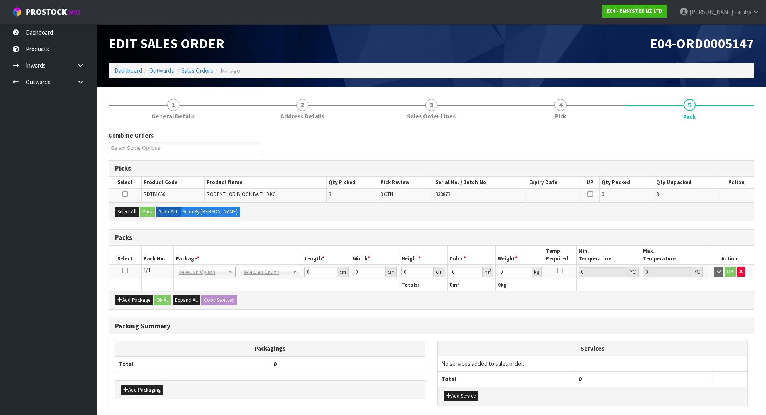
click at [125, 271] on icon at bounding box center [125, 270] width 6 height 0
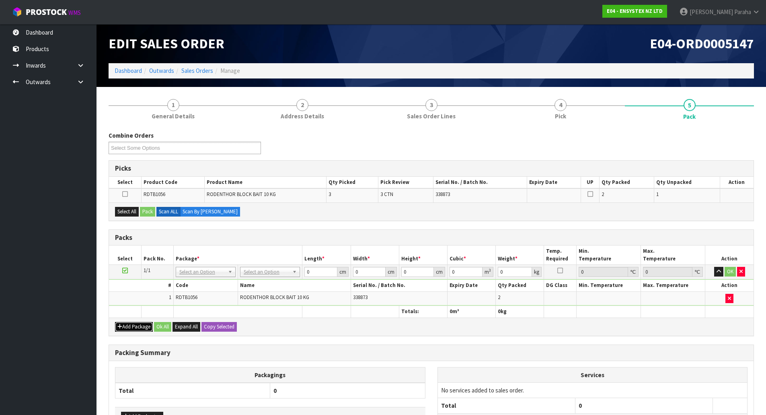
click at [127, 326] on button "Add Package" at bounding box center [134, 327] width 38 height 10
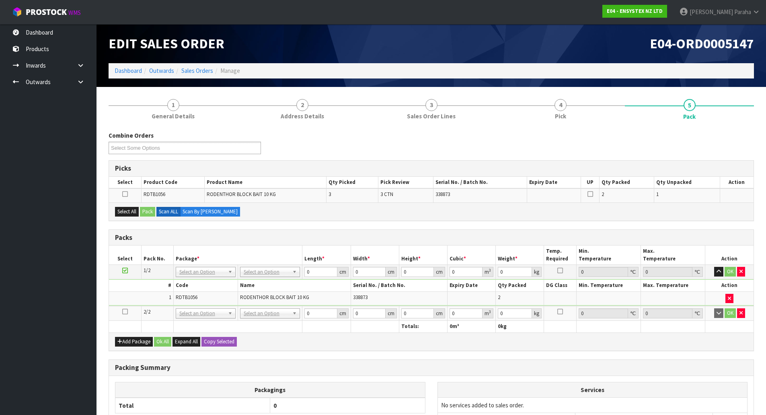
click at [123, 311] on icon at bounding box center [125, 311] width 6 height 0
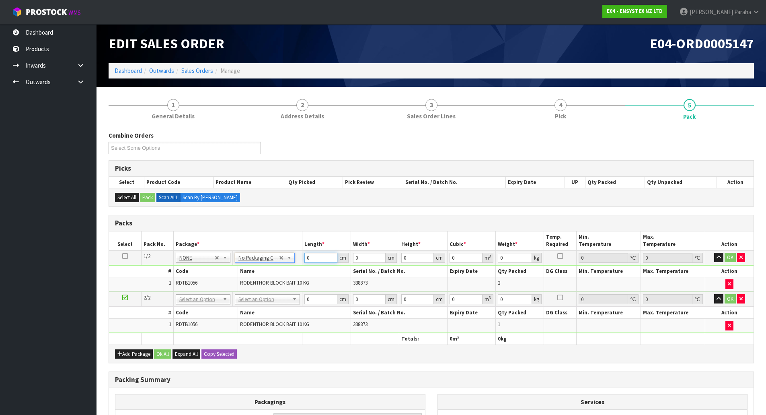
click at [321, 257] on input "0" at bounding box center [320, 258] width 33 height 10
type input "40"
type input "31"
type input "5"
type input "0.0062"
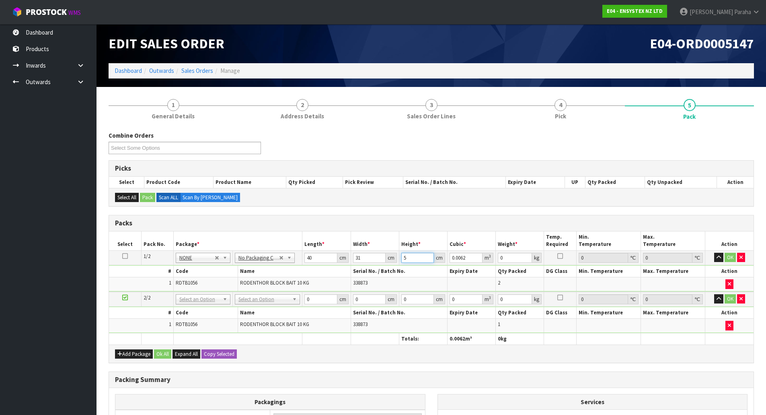
type input "51"
type input "0.06324"
type input "51"
type input "22"
click at [714, 253] on button "button" at bounding box center [718, 258] width 9 height 10
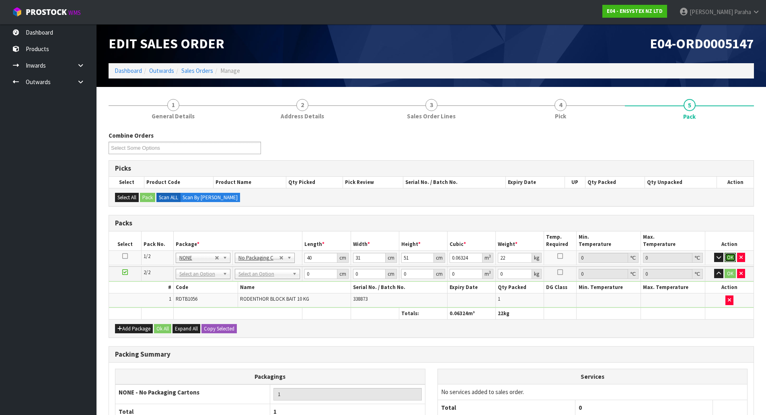
click button "OK" at bounding box center [730, 258] width 11 height 10
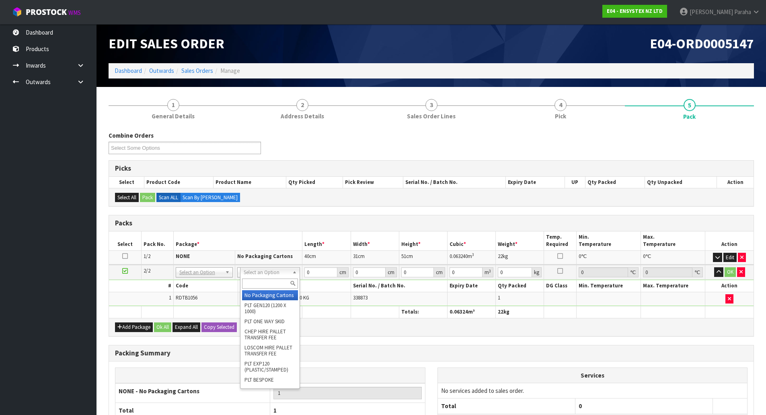
type input "2"
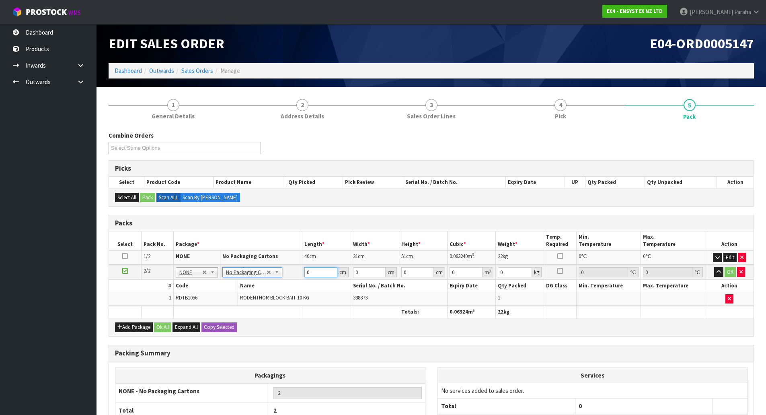
click at [311, 273] on input "0" at bounding box center [320, 272] width 33 height 10
type input "40"
type input "30"
type input "2"
type input "0.0024"
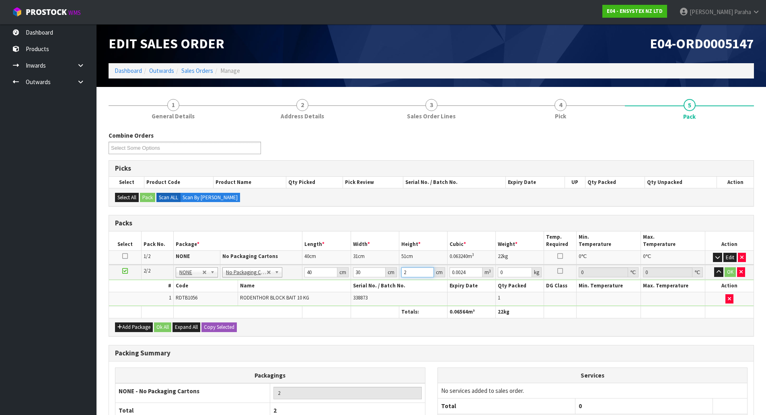
type input "26"
type input "0.0312"
type input "26"
type input "11"
click at [714, 267] on button "button" at bounding box center [718, 272] width 9 height 10
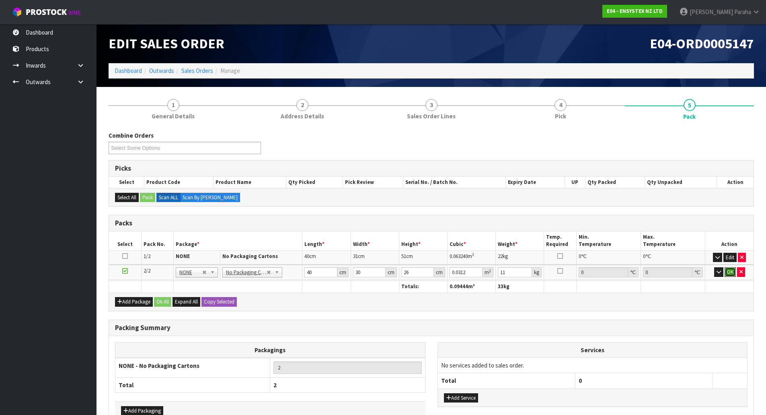
click button "OK" at bounding box center [730, 272] width 11 height 10
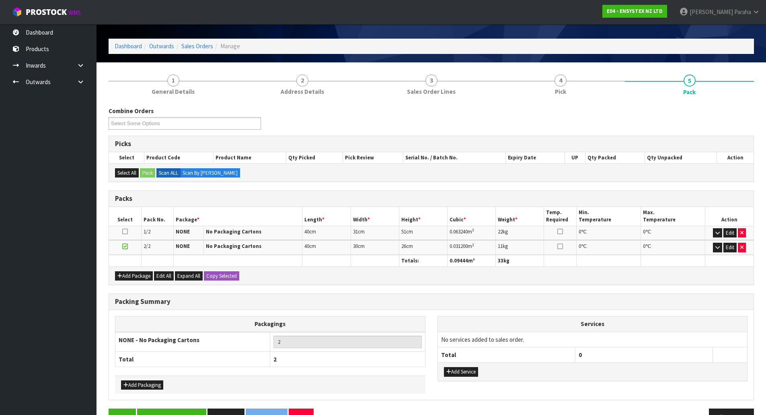
scroll to position [48, 0]
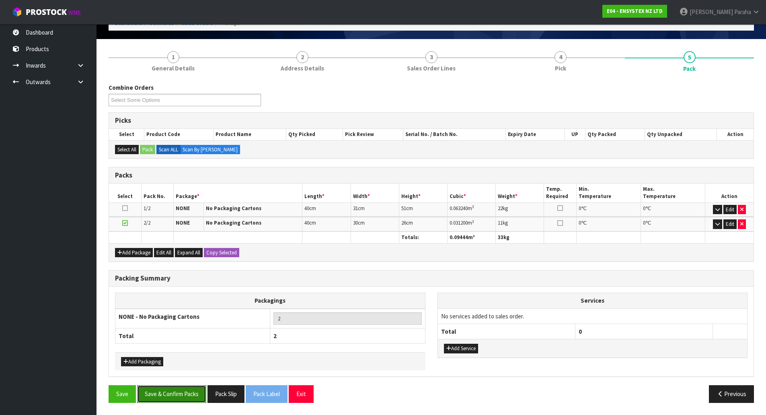
click at [179, 394] on button "Save & Confirm Packs" at bounding box center [171, 393] width 69 height 17
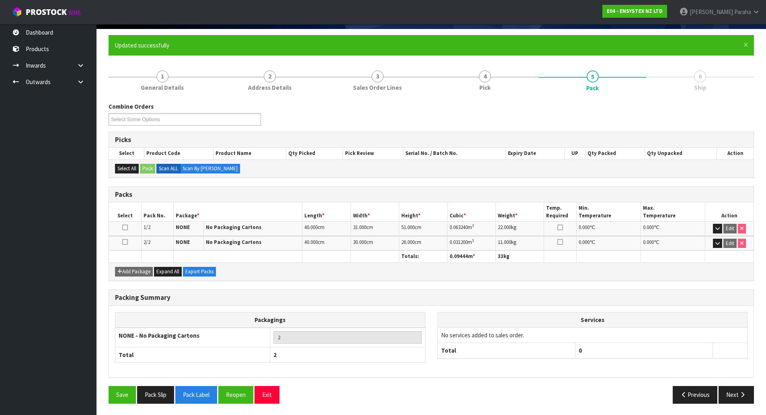
scroll to position [59, 0]
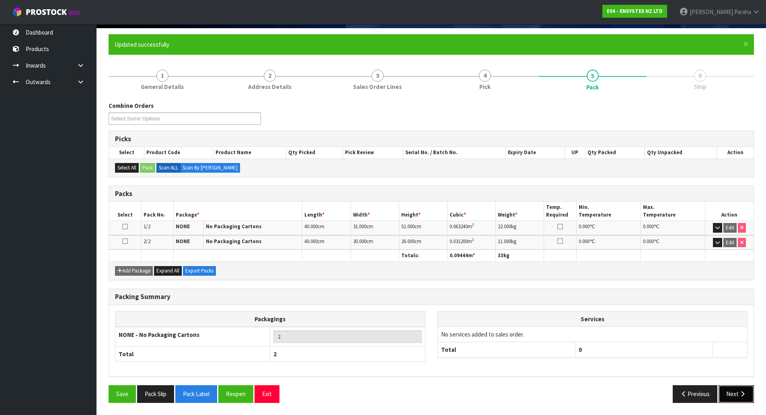
click at [742, 395] on icon "button" at bounding box center [743, 393] width 8 height 6
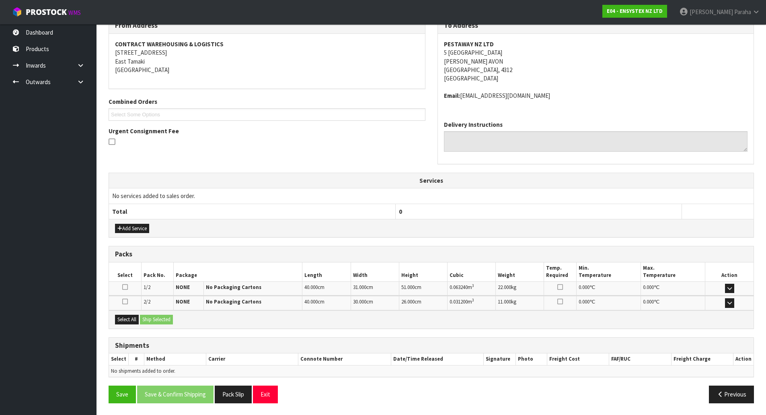
scroll to position [143, 0]
drag, startPoint x: 121, startPoint y: 316, endPoint x: 147, endPoint y: 320, distance: 25.9
click at [123, 317] on button "Select All" at bounding box center [127, 319] width 24 height 10
click at [155, 320] on button "Ship Selected" at bounding box center [156, 319] width 33 height 10
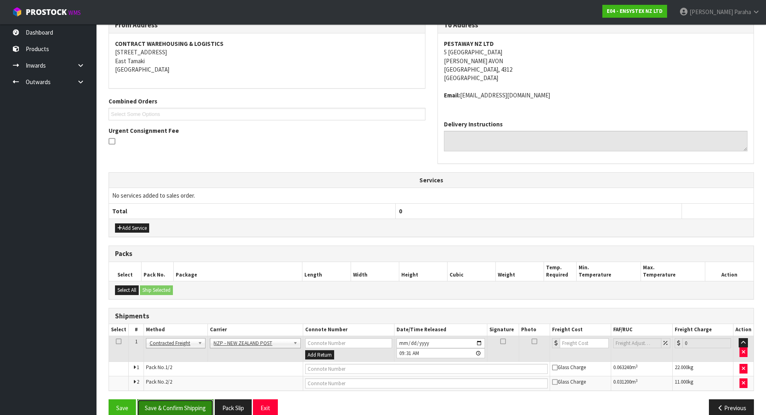
click at [205, 407] on button "Save & Confirm Shipping" at bounding box center [175, 407] width 76 height 17
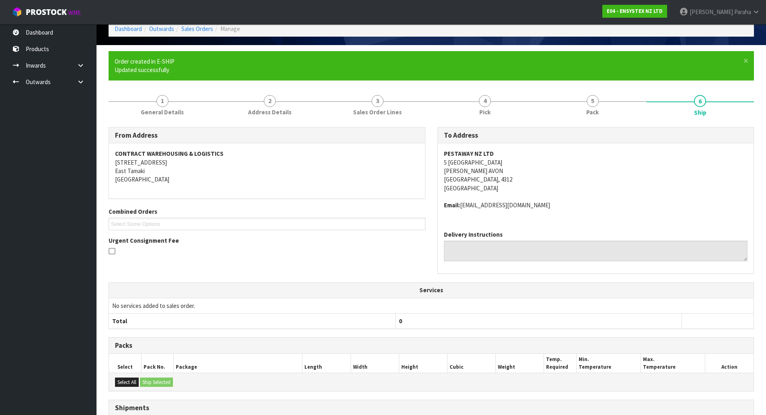
scroll to position [145, 0]
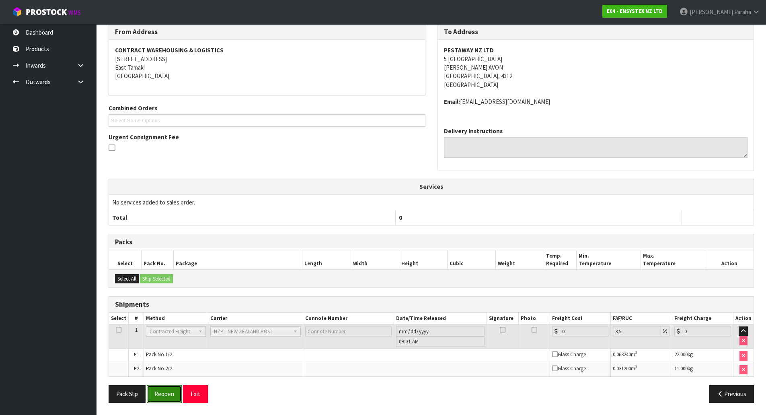
click at [164, 396] on button "Reopen" at bounding box center [164, 393] width 35 height 17
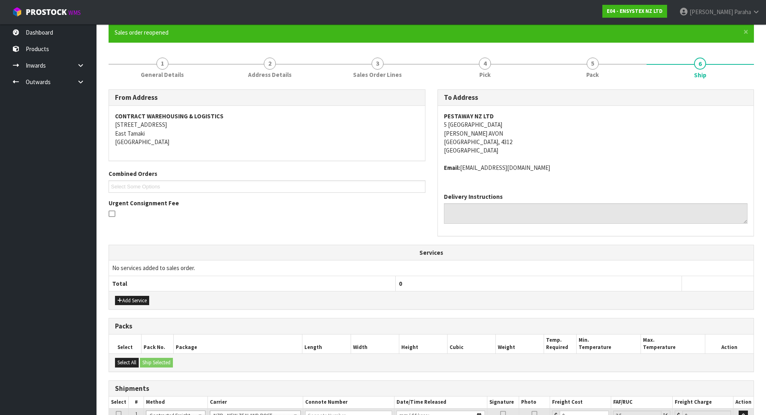
scroll to position [164, 0]
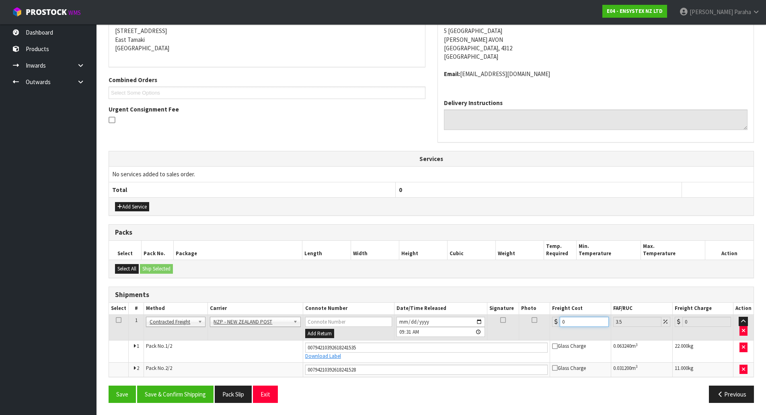
click at [577, 323] on input "0" at bounding box center [584, 321] width 49 height 10
type input "2"
type input "2.07"
type input "26"
type input "26.91"
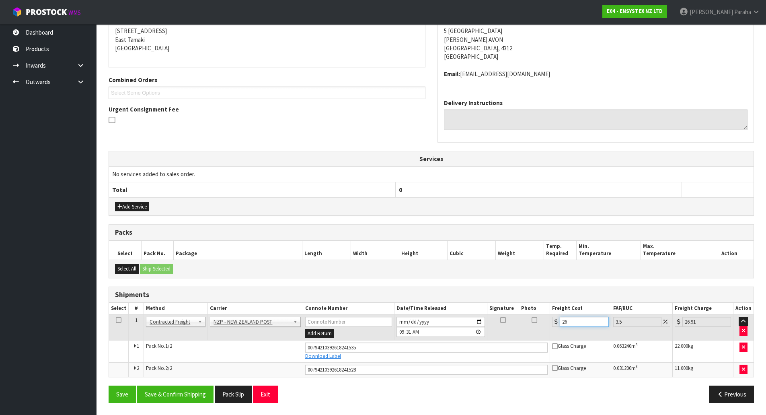
type input "26.5"
type input "27.43"
type input "26.56"
type input "27.49"
type input "26.56"
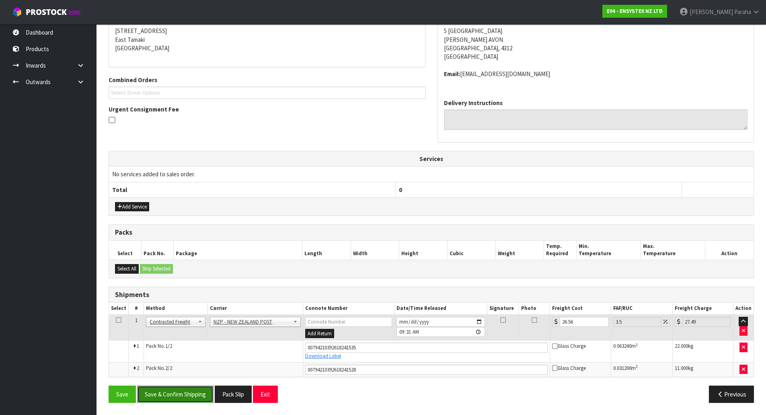
click at [162, 391] on button "Save & Confirm Shipping" at bounding box center [175, 393] width 76 height 17
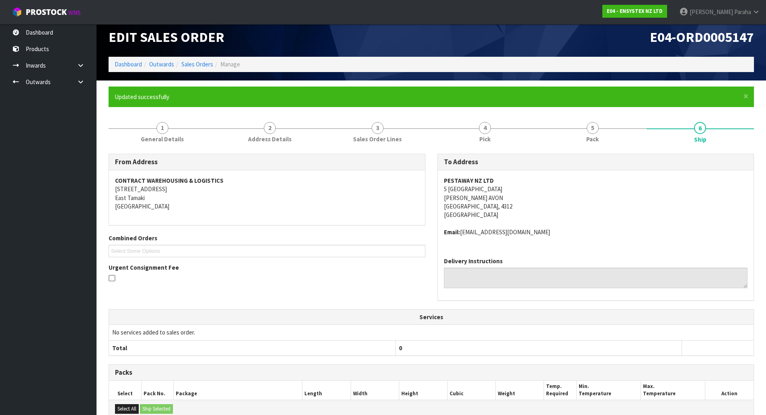
scroll to position [0, 0]
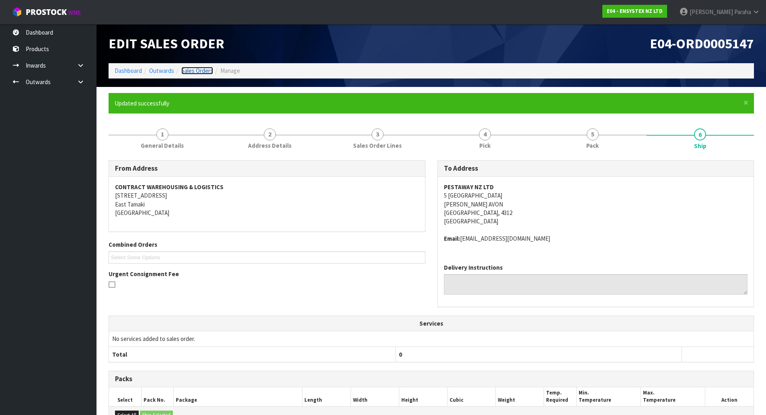
click at [203, 68] on link "Sales Orders" at bounding box center [197, 71] width 32 height 8
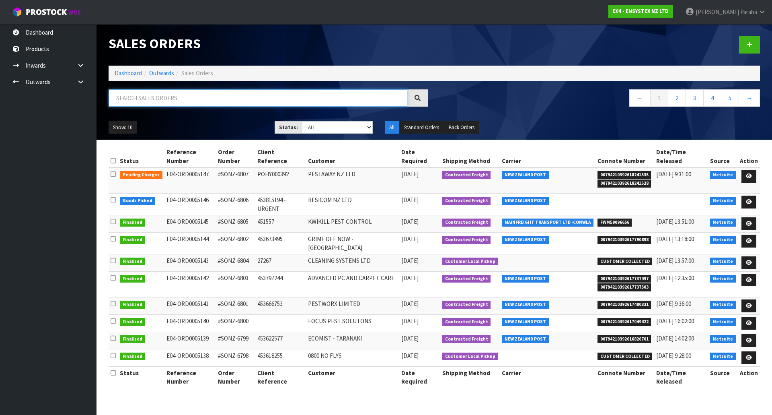
click at [173, 101] on input "text" at bounding box center [258, 97] width 299 height 17
click at [751, 199] on icon at bounding box center [749, 201] width 6 height 5
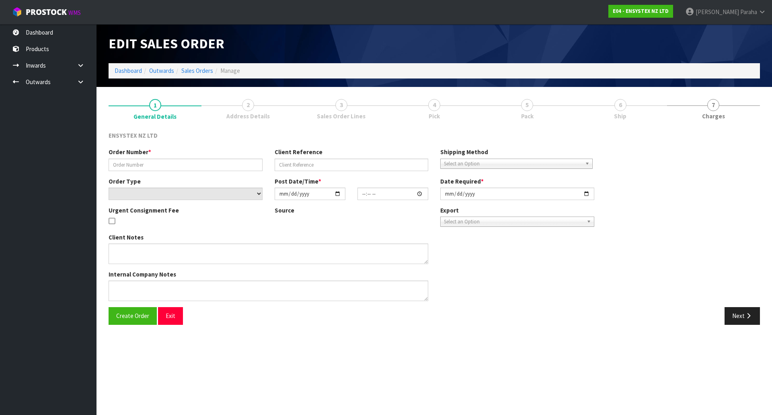
type input "#SONZ-6806"
type input "453815194 - URGENT"
select select "number:0"
type input "2025-10-14"
type input "15:45:18.000"
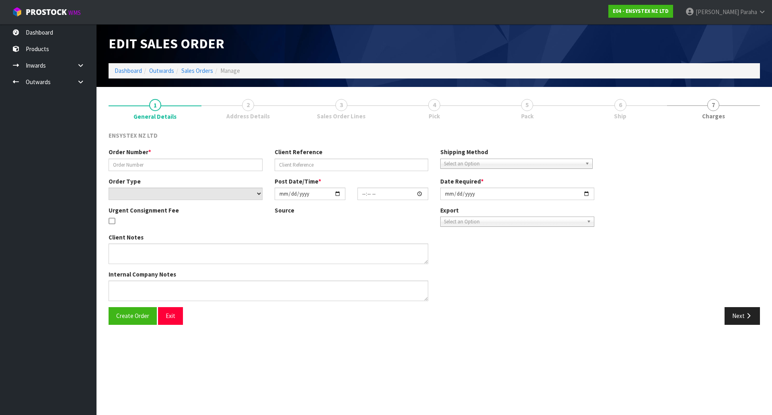
type input "2025-10-15"
type textarea "Urgent please"
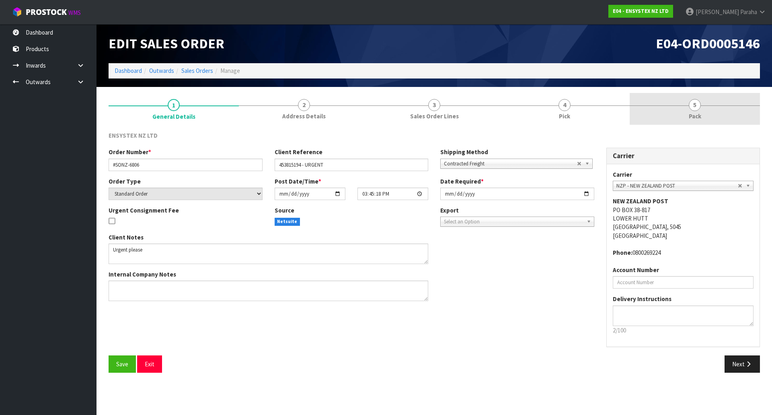
click at [693, 105] on span "5" at bounding box center [695, 105] width 12 height 12
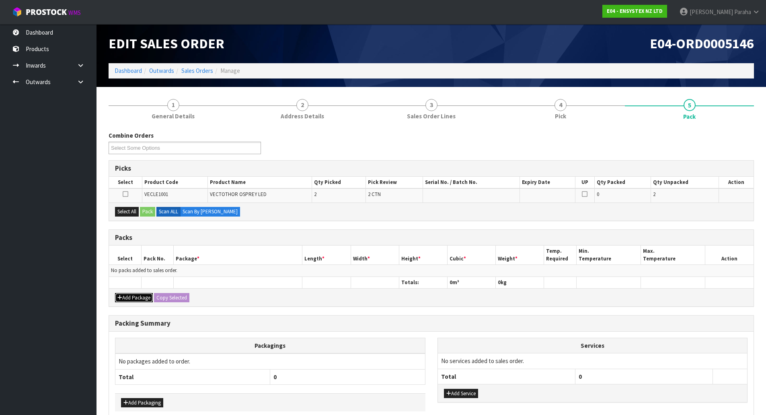
click at [138, 300] on button "Add Package" at bounding box center [134, 298] width 38 height 10
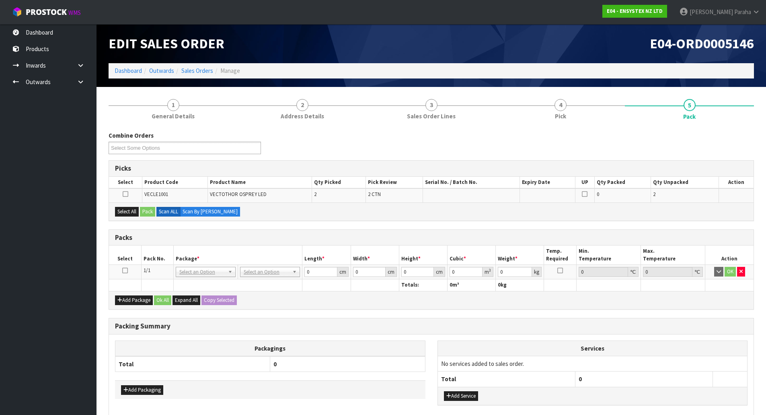
click at [126, 271] on icon at bounding box center [125, 270] width 6 height 0
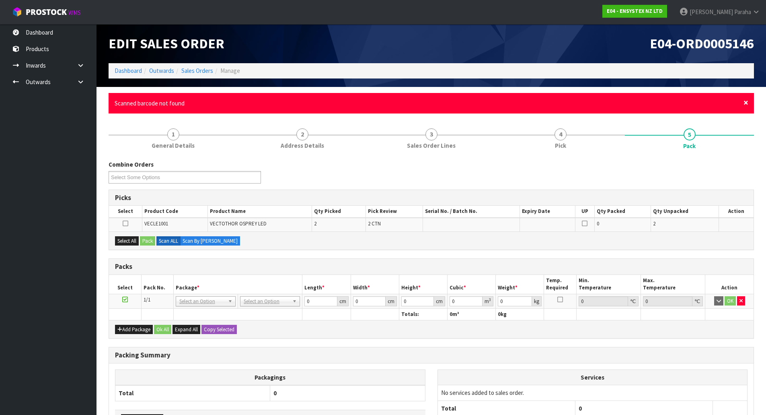
click at [747, 104] on span "×" at bounding box center [746, 102] width 5 height 11
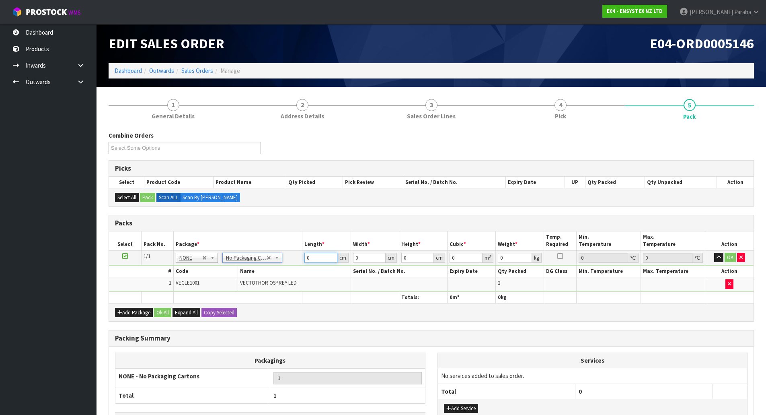
click at [321, 259] on input "0" at bounding box center [320, 258] width 33 height 10
type input "58"
type input "37"
type input "2"
type input "0.004292"
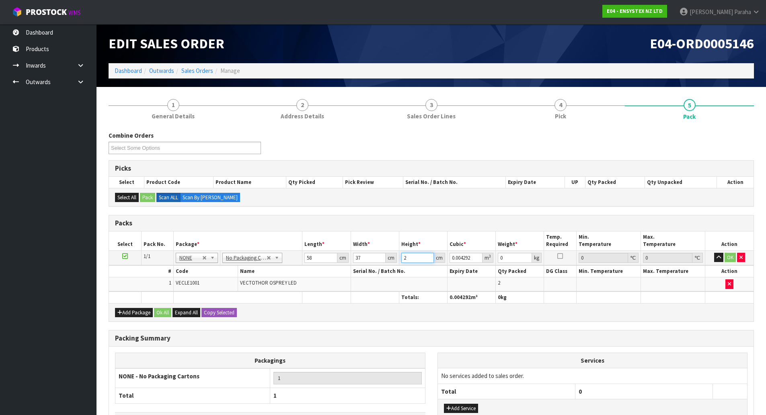
type input "24"
type input "0.051504"
type input "24"
type input "8"
click at [714, 253] on button "button" at bounding box center [718, 258] width 9 height 10
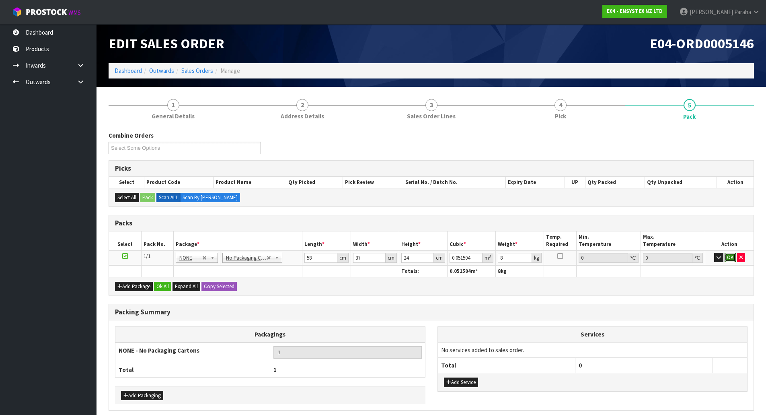
click button "OK" at bounding box center [730, 258] width 11 height 10
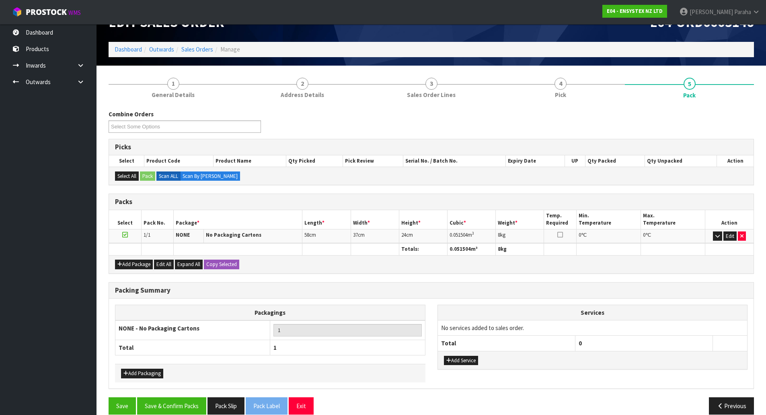
scroll to position [33, 0]
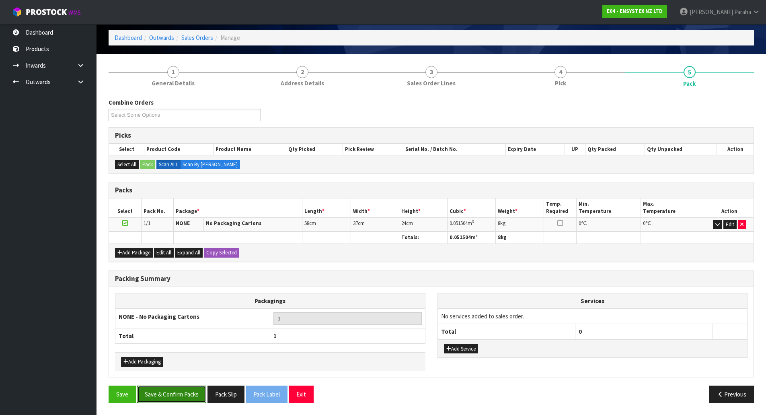
click at [183, 393] on button "Save & Confirm Packs" at bounding box center [171, 393] width 69 height 17
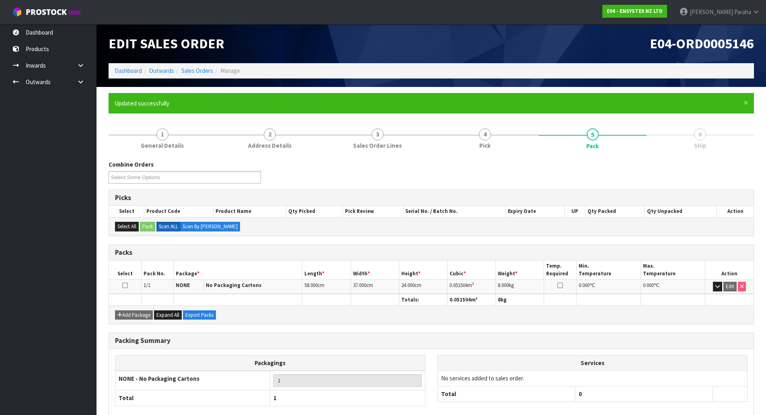
scroll to position [44, 0]
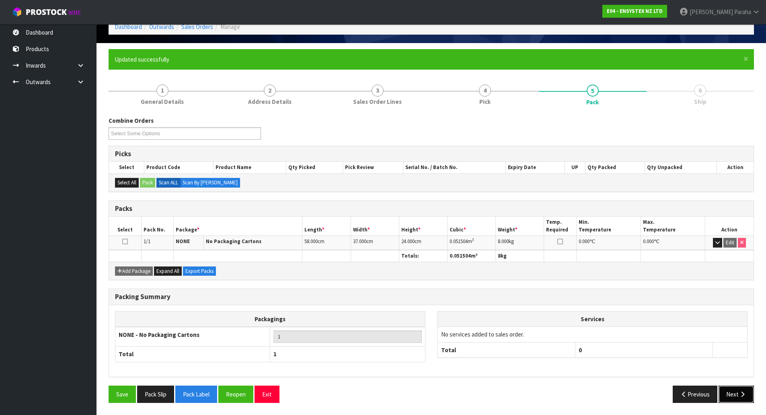
click at [739, 394] on icon "button" at bounding box center [743, 394] width 8 height 6
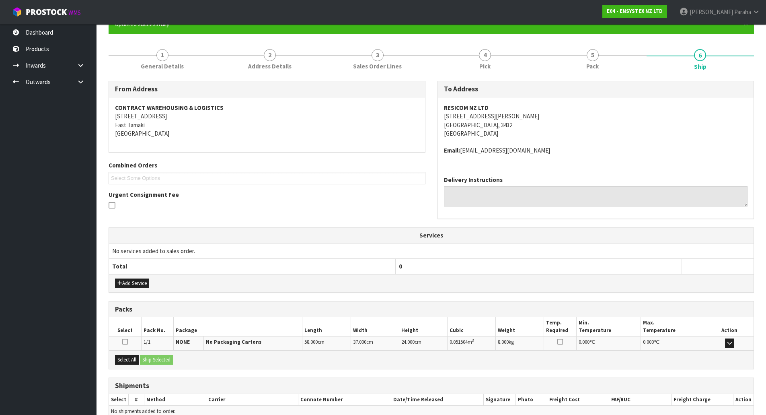
scroll to position [120, 0]
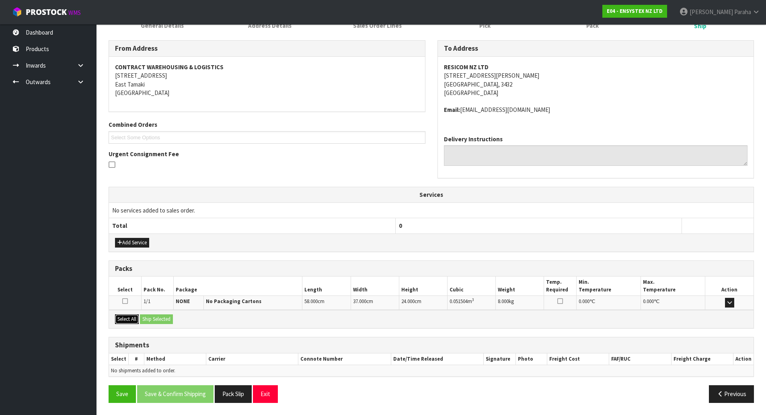
drag, startPoint x: 125, startPoint y: 319, endPoint x: 156, endPoint y: 325, distance: 31.0
click at [128, 320] on button "Select All" at bounding box center [127, 319] width 24 height 10
click at [162, 322] on button "Ship Selected" at bounding box center [156, 319] width 33 height 10
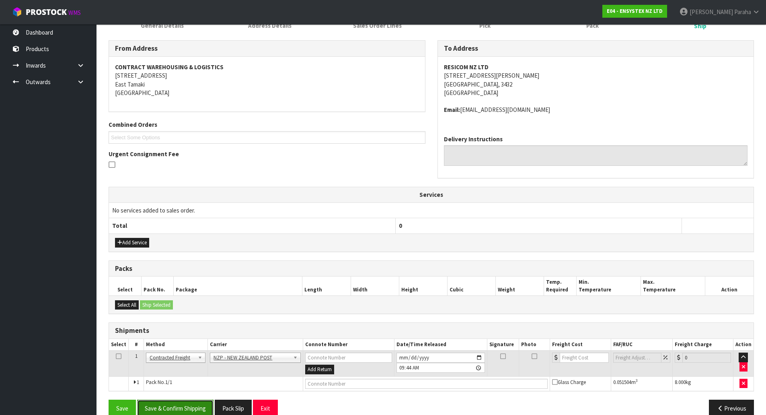
click at [206, 409] on button "Save & Confirm Shipping" at bounding box center [175, 407] width 76 height 17
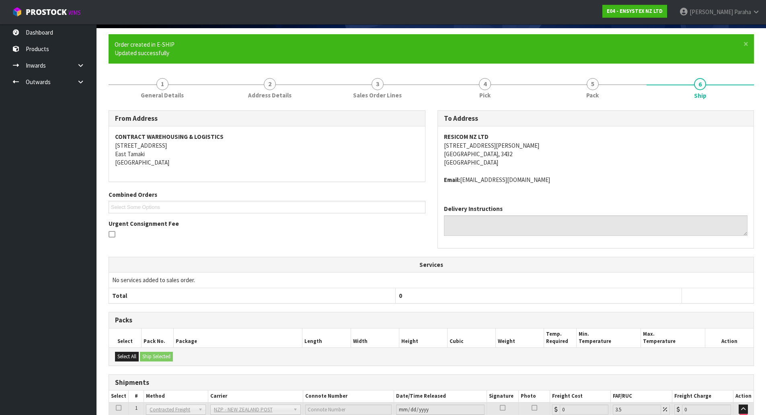
scroll to position [123, 0]
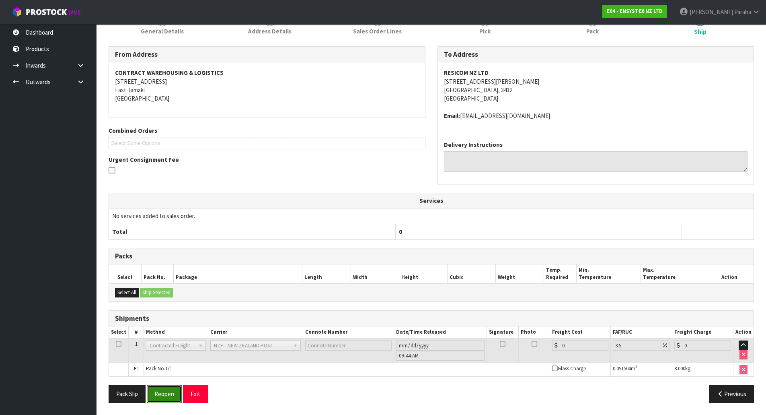
click at [171, 391] on button "Reopen" at bounding box center [164, 393] width 35 height 17
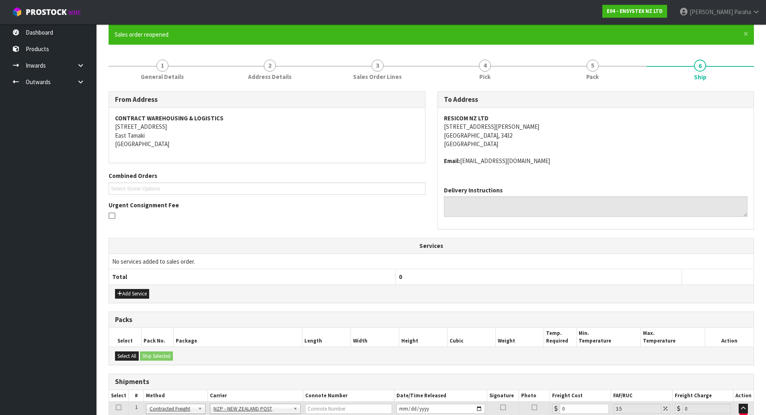
scroll to position [142, 0]
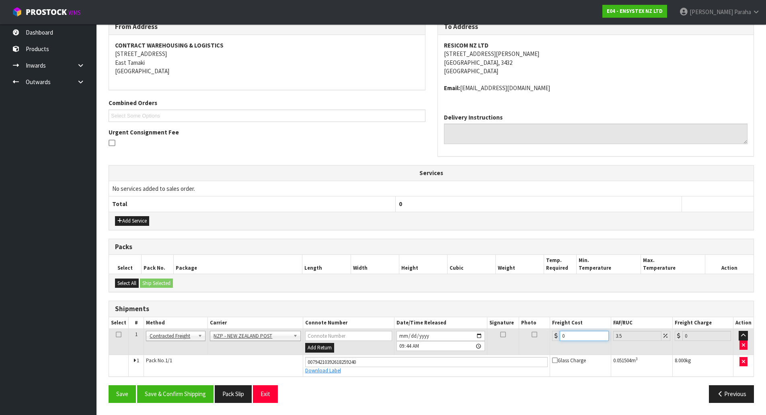
click at [585, 335] on input "0" at bounding box center [584, 336] width 49 height 10
type input "6"
type input "6.21"
type input "6.8"
type input "7.04"
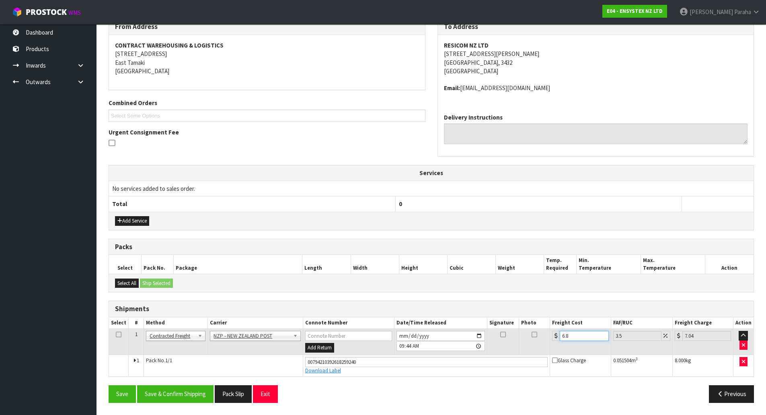
type input "6.86"
type input "7.1"
type input "6.86"
click at [200, 390] on button "Save & Confirm Shipping" at bounding box center [175, 393] width 76 height 17
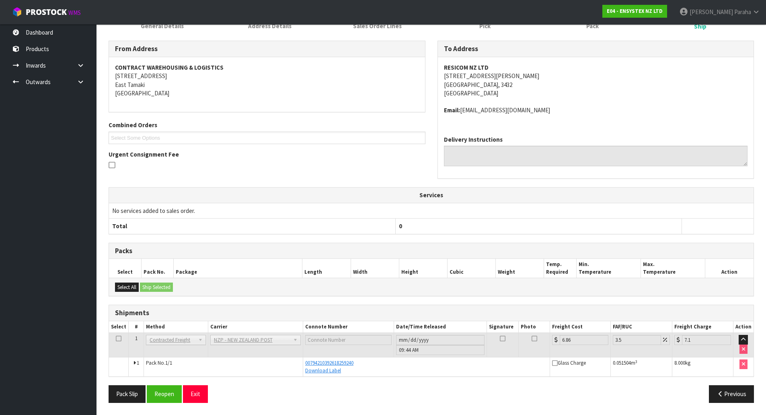
scroll to position [0, 0]
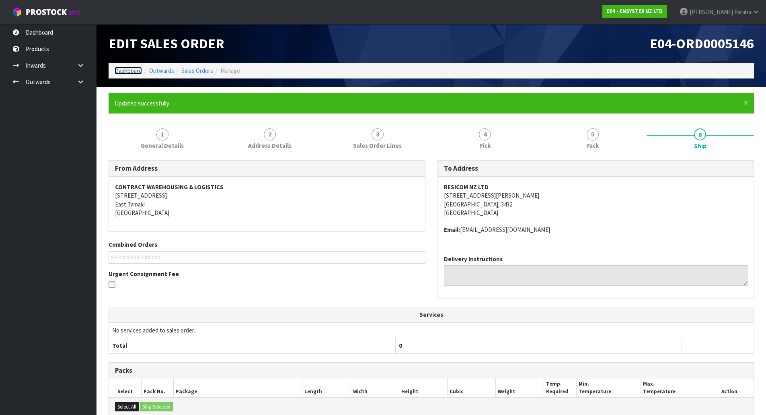
click at [126, 69] on link "Dashboard" at bounding box center [128, 71] width 27 height 8
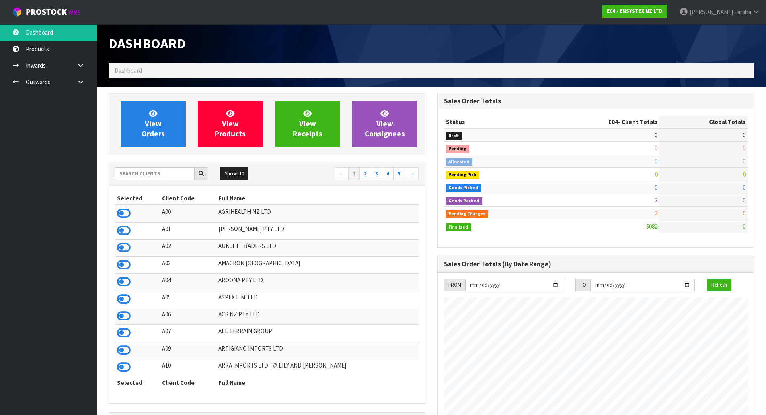
scroll to position [609, 329]
click at [141, 171] on input "text" at bounding box center [155, 173] width 80 height 12
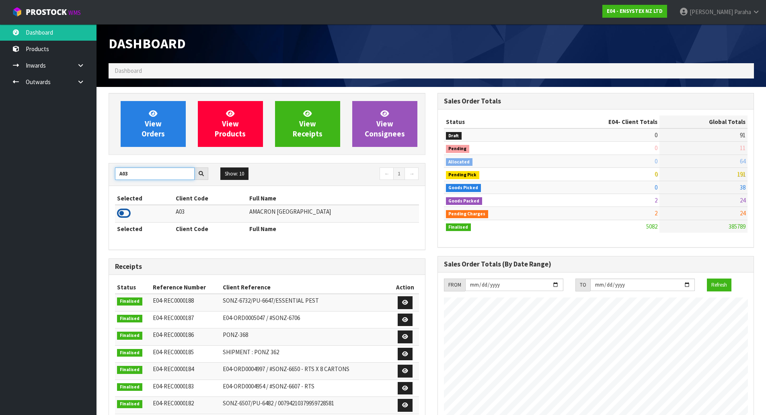
type input "A03"
click at [126, 212] on icon at bounding box center [124, 213] width 14 height 12
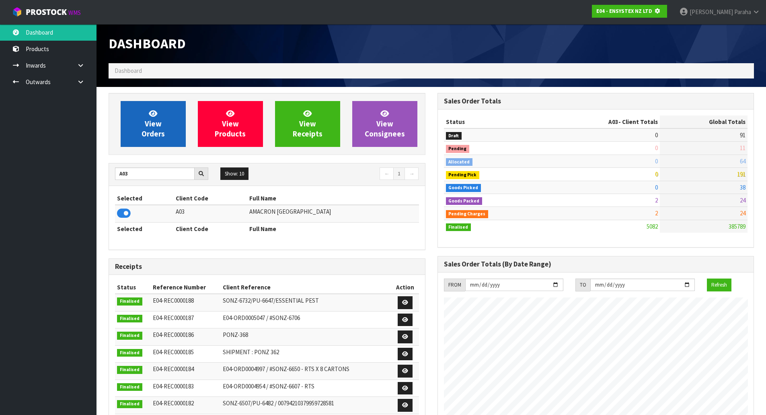
scroll to position [501, 329]
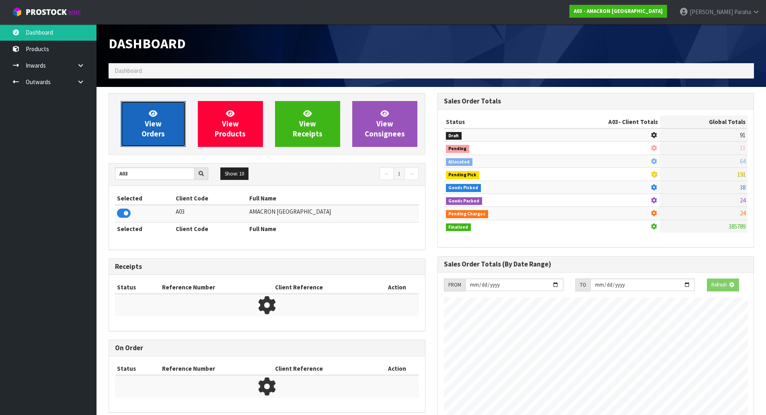
click at [139, 120] on link "View Orders" at bounding box center [153, 124] width 65 height 46
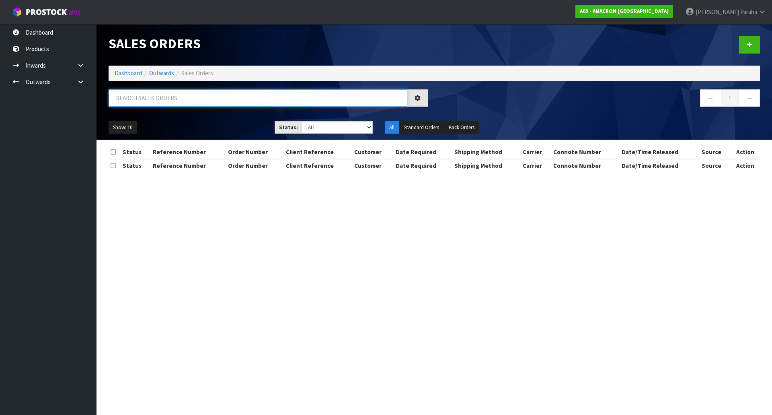
click at [150, 101] on input "text" at bounding box center [258, 97] width 299 height 17
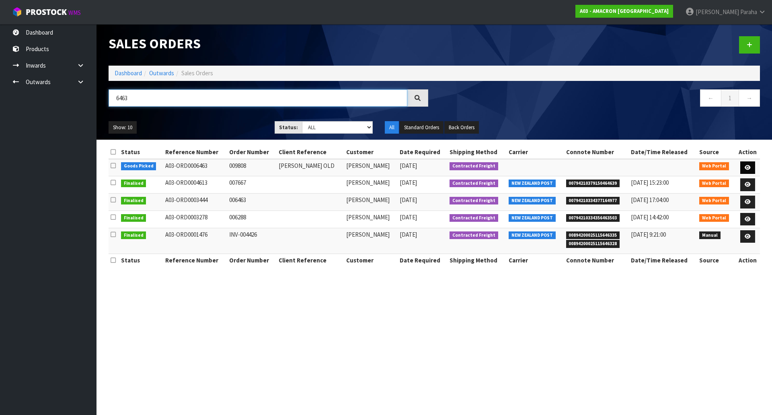
type input "6463"
click at [748, 168] on icon at bounding box center [748, 167] width 6 height 5
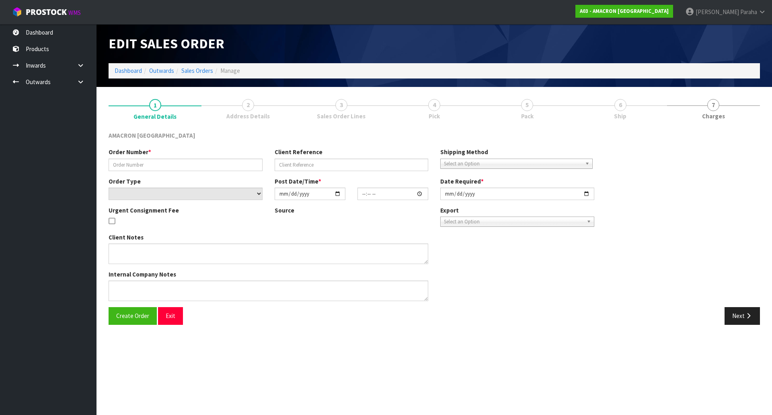
type input "009808"
type input "GLEN OLD"
select select "number:0"
type input "2025-10-14"
type input "17:56:00.000"
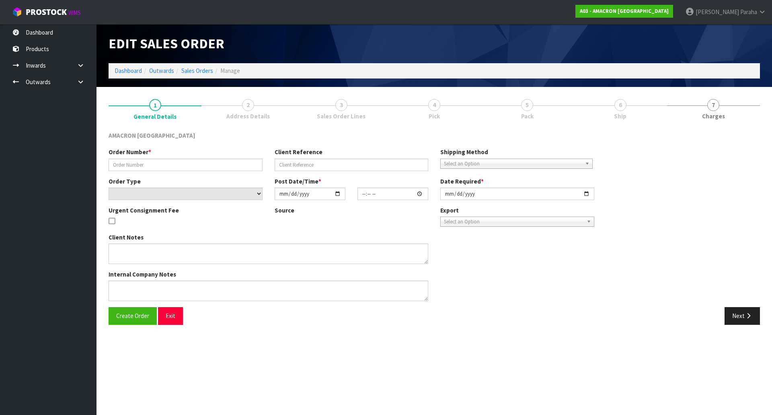
type input "2025-10-15"
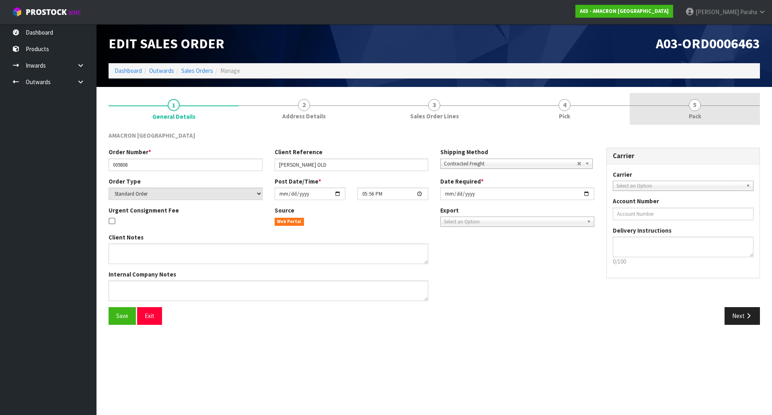
click at [698, 101] on span "5" at bounding box center [695, 105] width 12 height 12
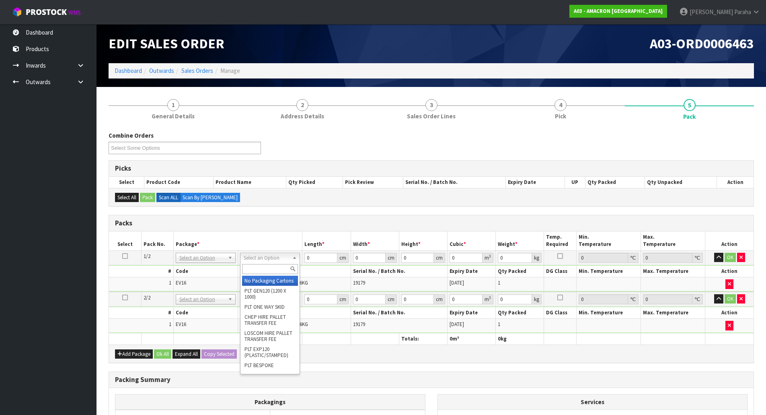
drag, startPoint x: 272, startPoint y: 282, endPoint x: 264, endPoint y: 278, distance: 8.3
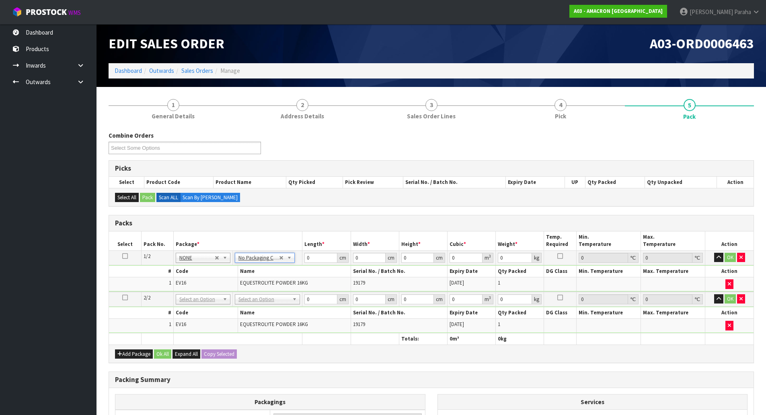
click at [121, 256] on td at bounding box center [125, 257] width 32 height 14
click at [125, 256] on icon at bounding box center [125, 256] width 6 height 0
click at [317, 256] on input "0" at bounding box center [320, 258] width 33 height 10
type input "30"
type input "28"
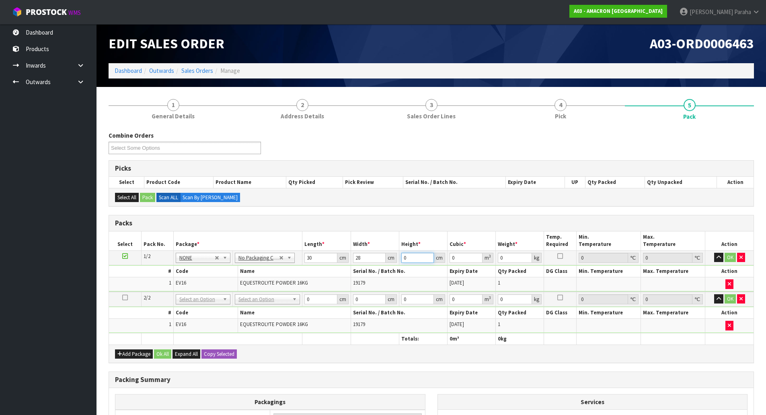
type input "3"
type input "0.00252"
type input "33"
type input "0.02772"
type input "33"
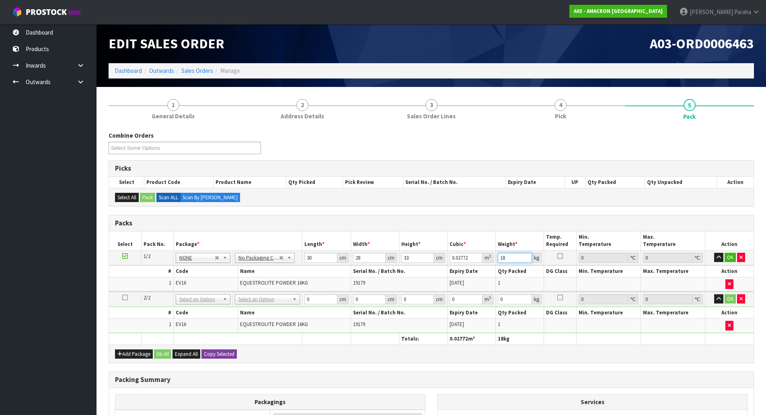
type input "18"
click at [219, 354] on button "Copy Selected" at bounding box center [218, 354] width 35 height 10
click at [219, 354] on span "Confirm" at bounding box center [213, 353] width 18 height 7
type input "30"
type input "28"
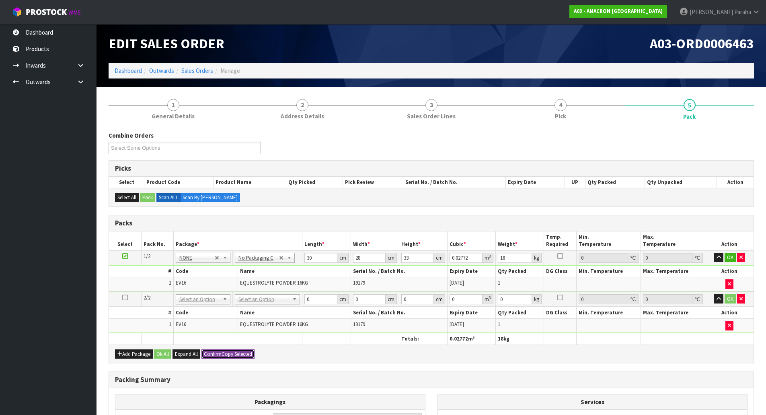
type input "33"
type input "0.02772"
type input "18"
type input "2"
click at [166, 353] on button "Ok All" at bounding box center [162, 354] width 17 height 10
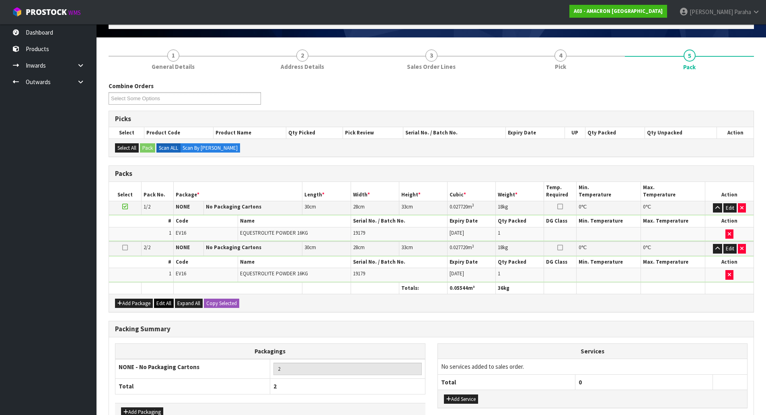
scroll to position [100, 0]
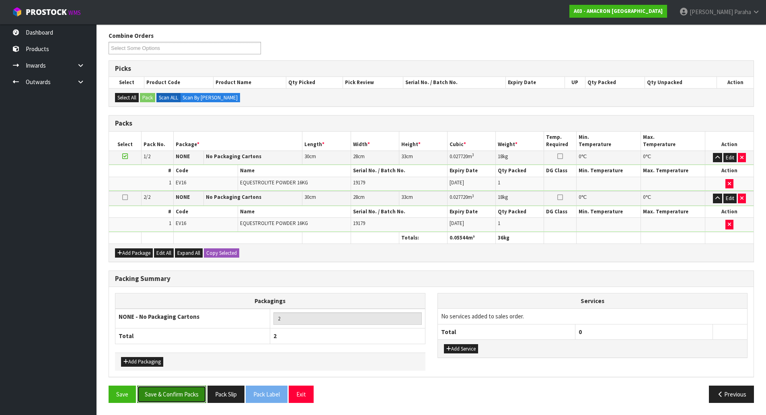
click at [172, 395] on button "Save & Confirm Packs" at bounding box center [171, 393] width 69 height 17
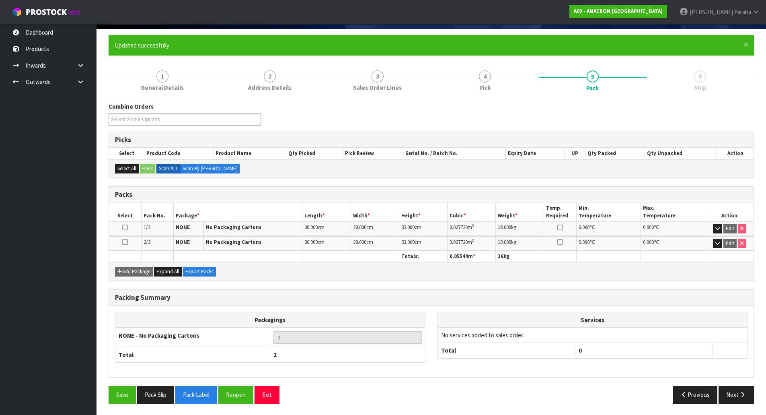
scroll to position [59, 0]
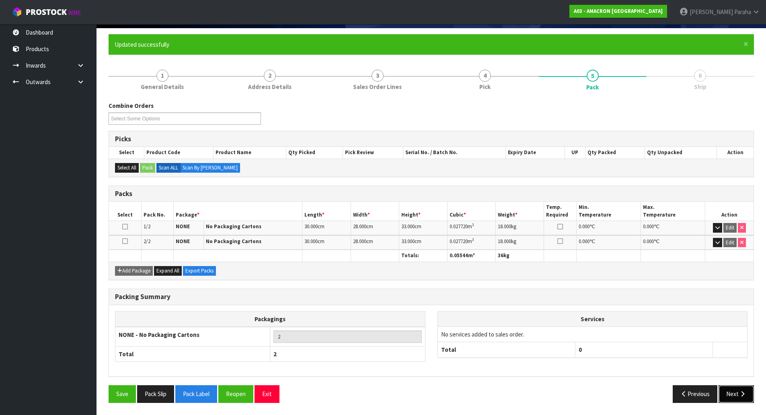
click at [730, 392] on button "Next" at bounding box center [736, 393] width 35 height 17
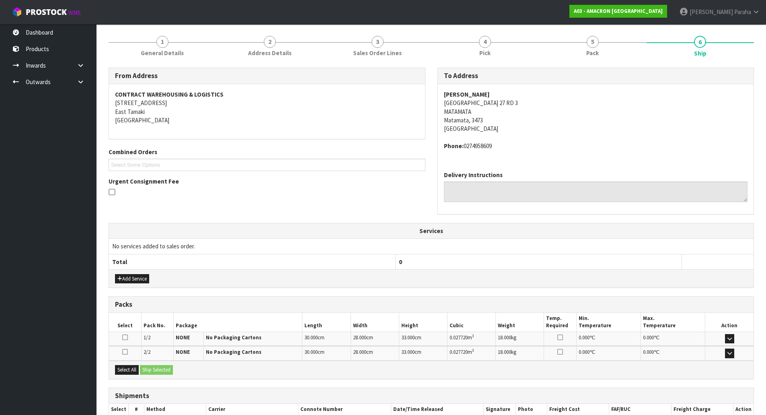
scroll to position [143, 0]
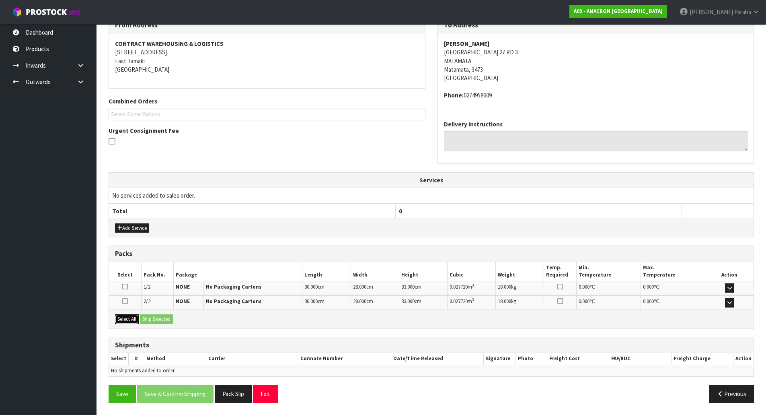
drag, startPoint x: 124, startPoint y: 320, endPoint x: 158, endPoint y: 317, distance: 34.3
click at [125, 319] on button "Select All" at bounding box center [127, 319] width 24 height 10
click at [158, 317] on button "Ship Selected" at bounding box center [156, 319] width 33 height 10
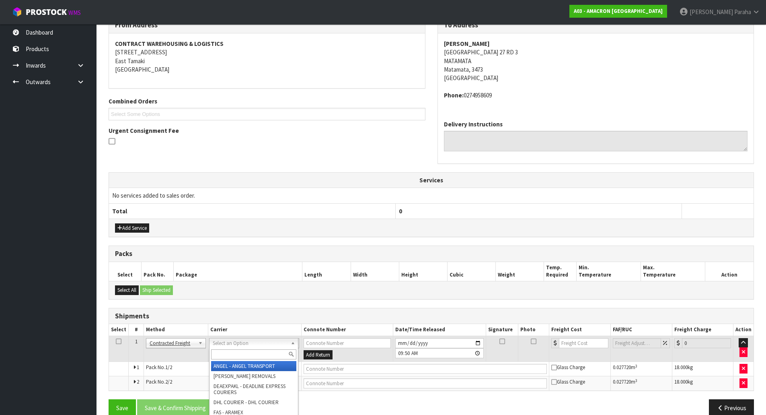
click at [224, 356] on input "text" at bounding box center [253, 354] width 85 height 10
type input "nzp"
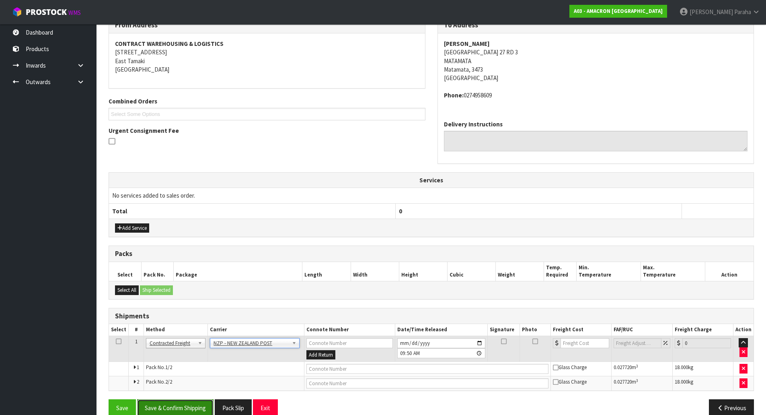
click at [179, 409] on button "Save & Confirm Shipping" at bounding box center [175, 407] width 76 height 17
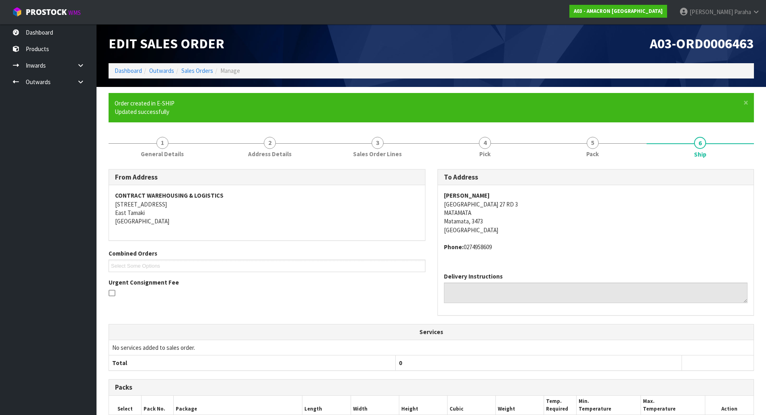
scroll to position [145, 0]
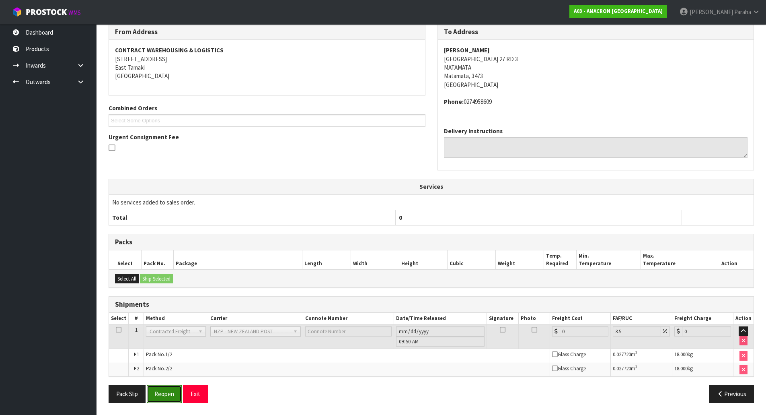
click at [171, 392] on button "Reopen" at bounding box center [164, 393] width 35 height 17
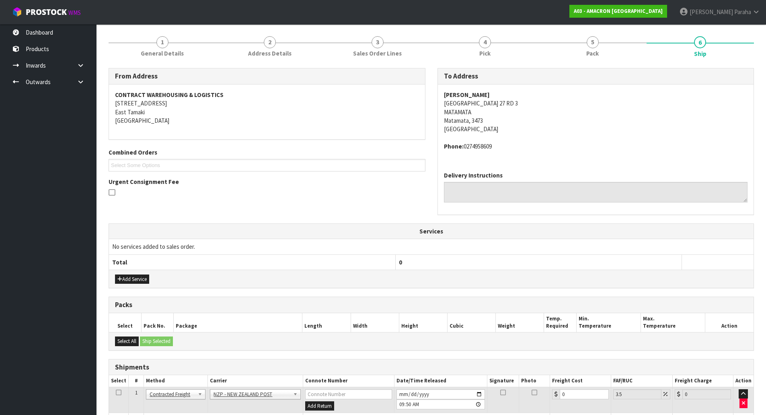
scroll to position [164, 0]
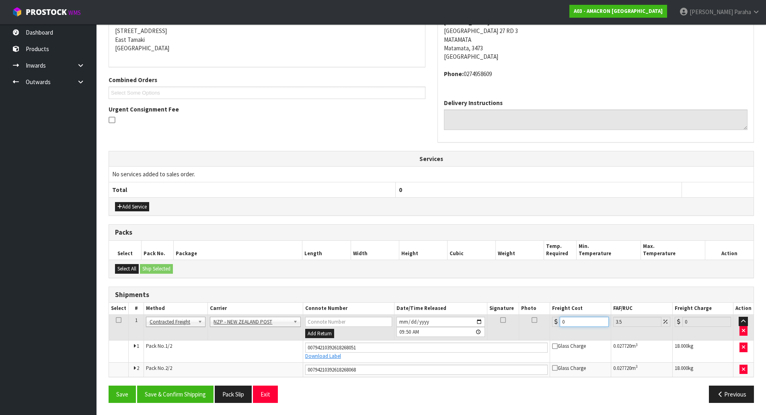
click at [584, 323] on input "0" at bounding box center [584, 321] width 49 height 10
type input "2"
type input "2.07"
type input "25"
type input "25.87"
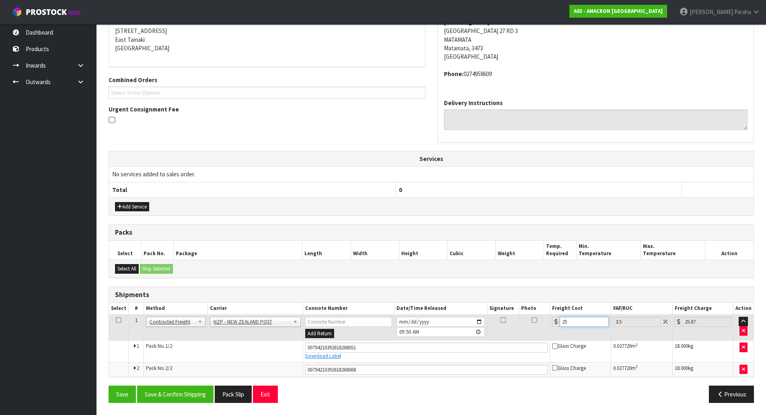
type input "25.3"
type input "26.19"
type input "25.32"
type input "26.21"
type input "25.32"
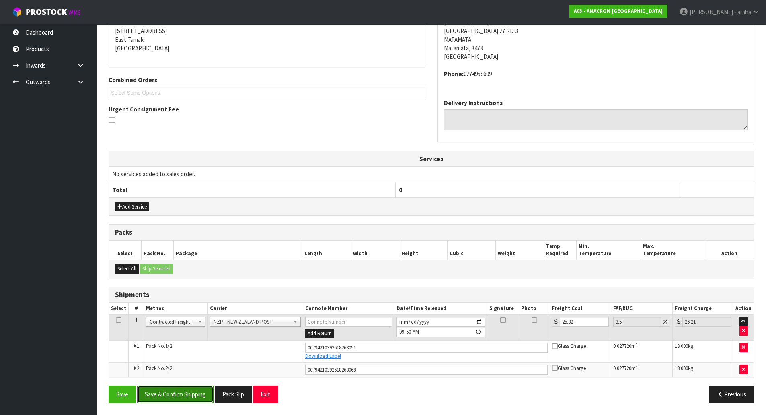
click at [203, 397] on button "Save & Confirm Shipping" at bounding box center [175, 393] width 76 height 17
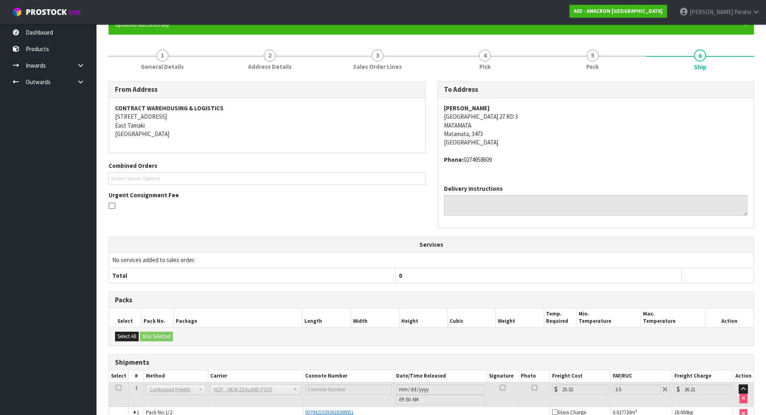
scroll to position [0, 0]
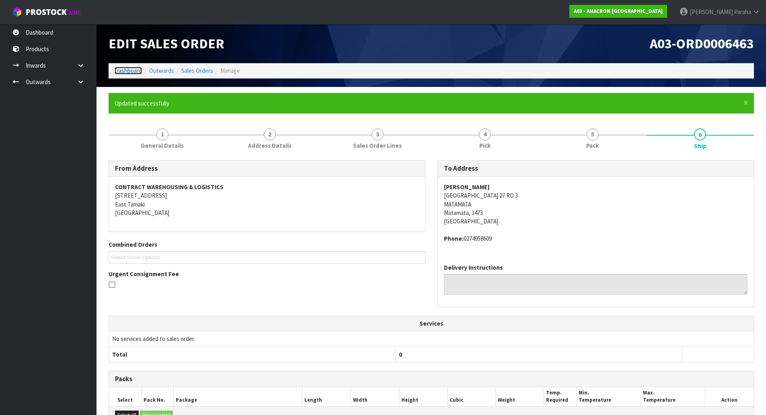
click at [122, 73] on link "Dashboard" at bounding box center [128, 71] width 27 height 8
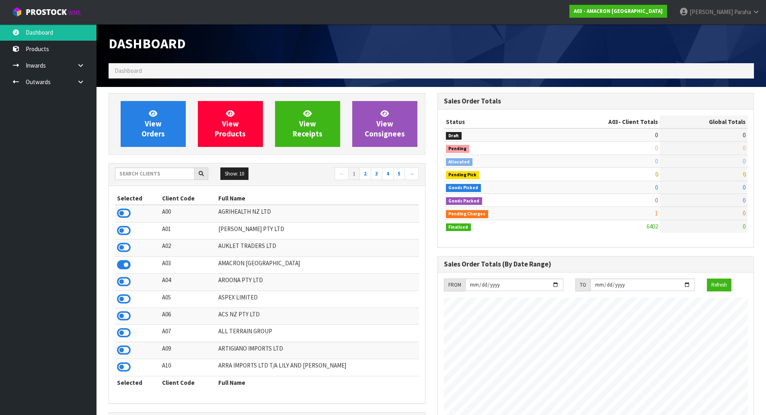
scroll to position [505, 329]
click at [147, 174] on input "text" at bounding box center [155, 173] width 80 height 12
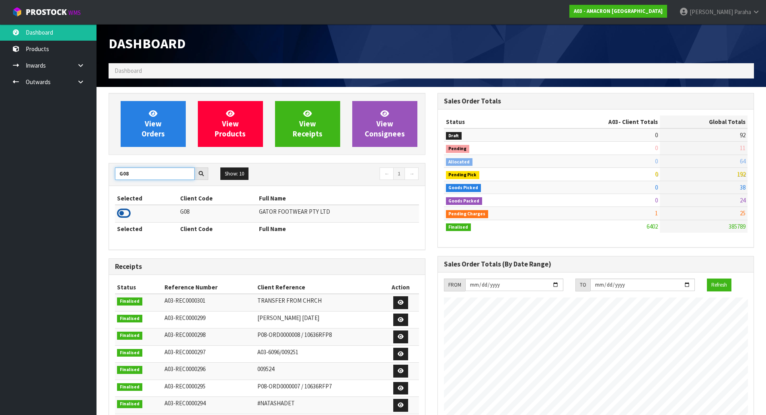
type input "G08"
click at [127, 215] on icon at bounding box center [124, 213] width 14 height 12
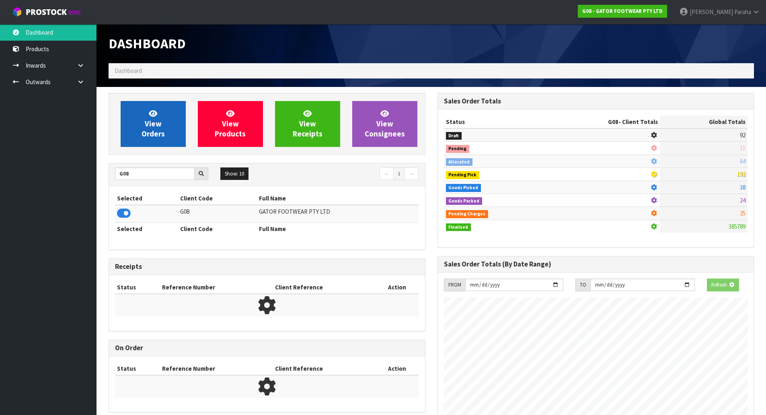
scroll to position [596, 329]
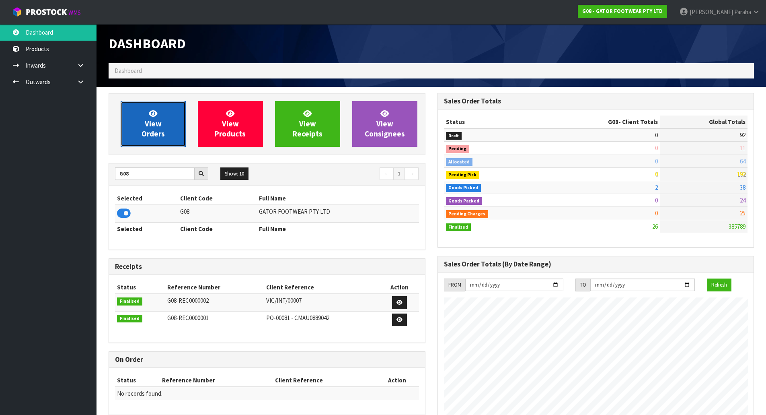
click at [166, 140] on link "View Orders" at bounding box center [153, 124] width 65 height 46
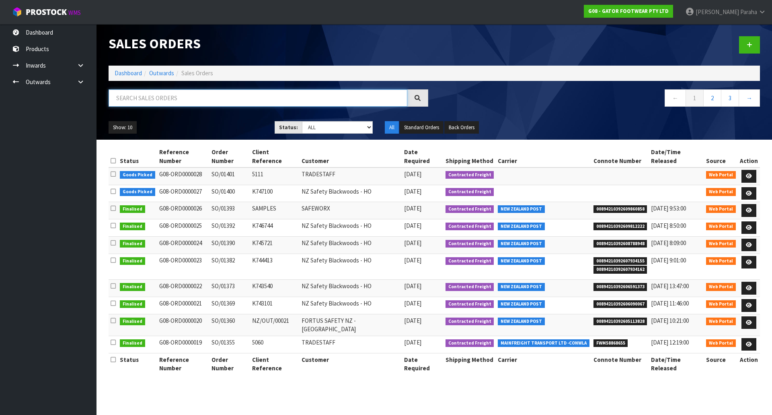
click at [160, 95] on input "text" at bounding box center [258, 97] width 299 height 17
click at [750, 191] on icon at bounding box center [749, 193] width 6 height 5
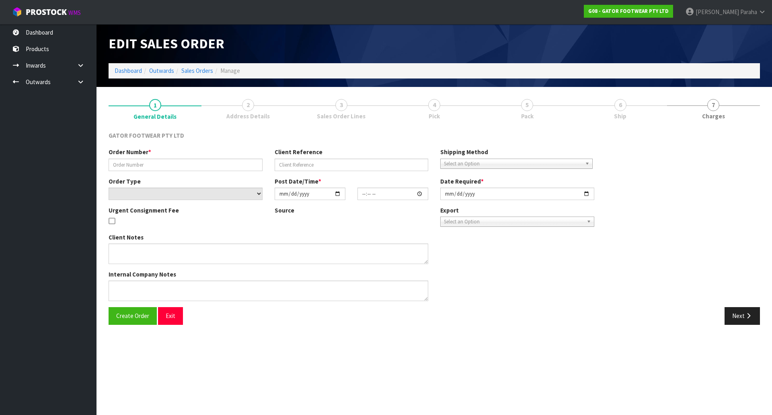
type input "SO/01400"
type input "K747100"
select select "number:0"
type input "2025-10-15"
type input "00:12:00.000"
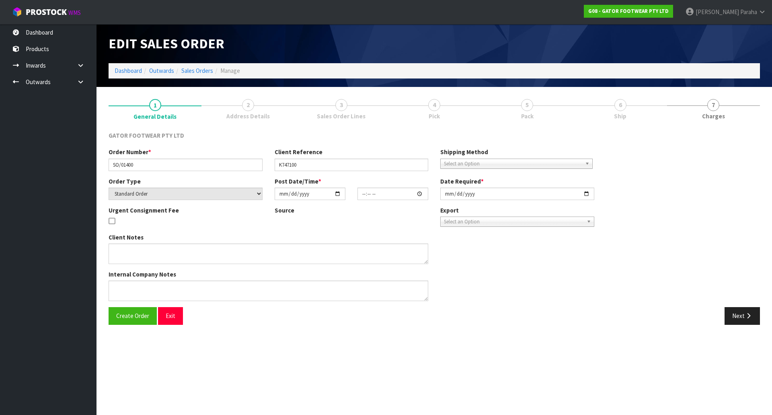
type input "2025-10-15"
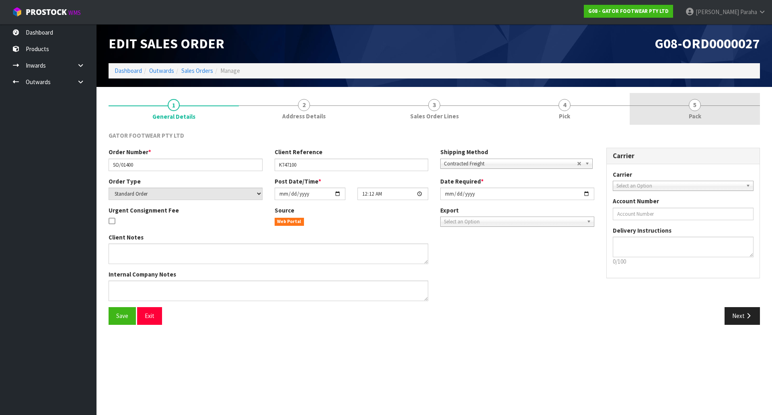
click at [693, 106] on span "5" at bounding box center [695, 105] width 12 height 12
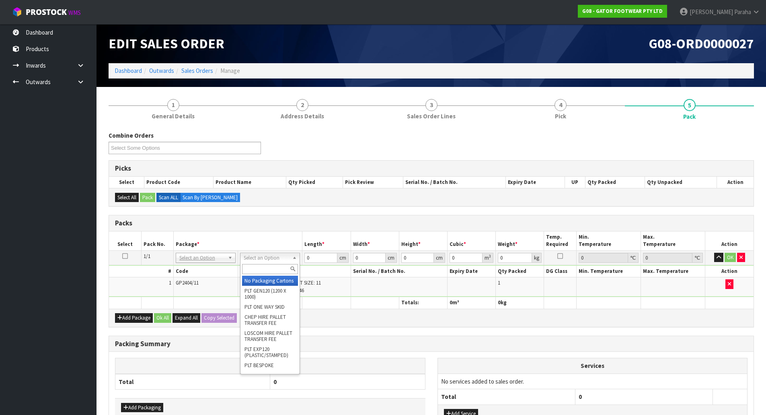
drag, startPoint x: 267, startPoint y: 282, endPoint x: 272, endPoint y: 281, distance: 4.6
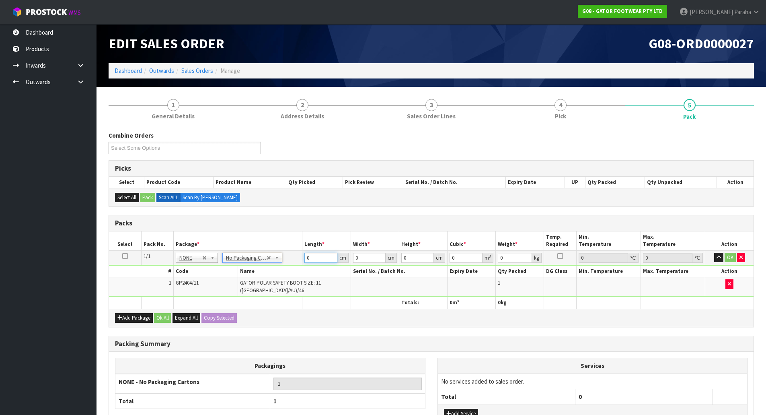
click at [323, 260] on input "0" at bounding box center [320, 258] width 33 height 10
type input "39"
type input "1"
type input "0.001521"
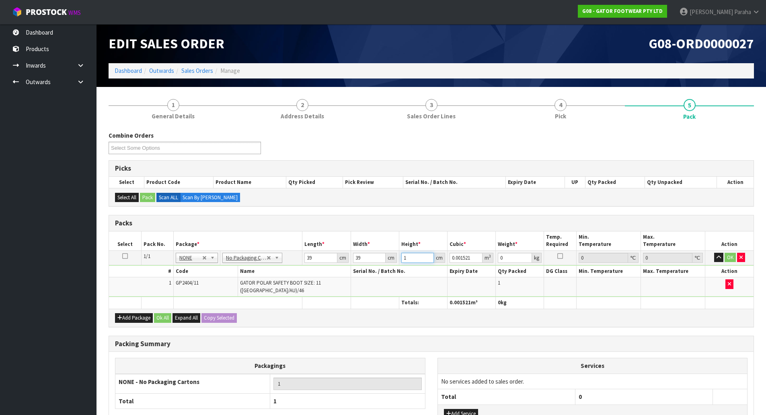
type input "14"
type input "0.021294"
type input "14"
type input "3"
click at [714, 253] on button "button" at bounding box center [718, 258] width 9 height 10
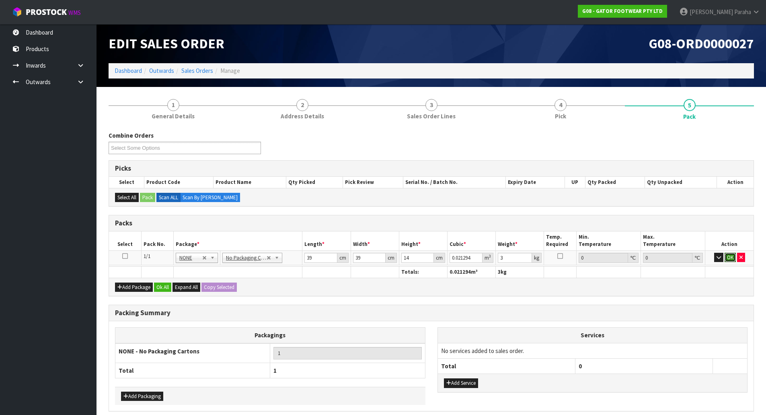
click button "OK" at bounding box center [730, 258] width 11 height 10
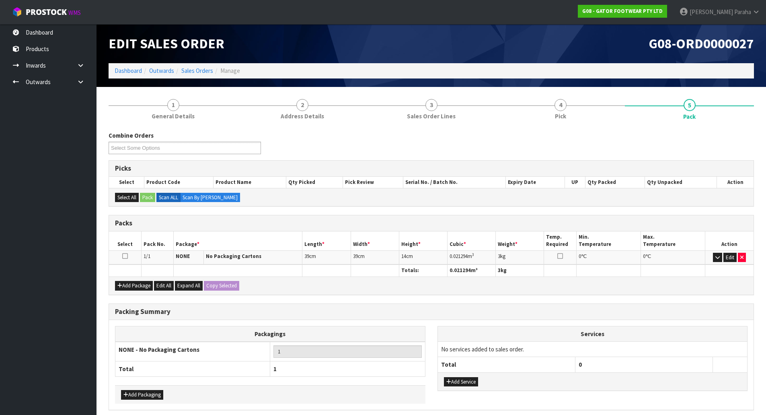
scroll to position [33, 0]
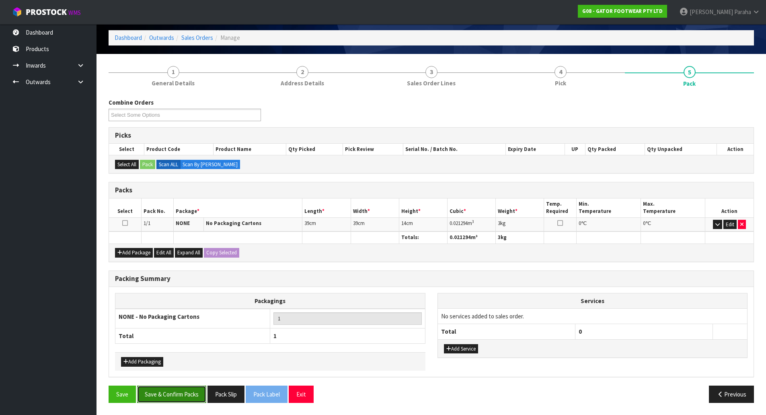
click at [183, 397] on button "Save & Confirm Packs" at bounding box center [171, 393] width 69 height 17
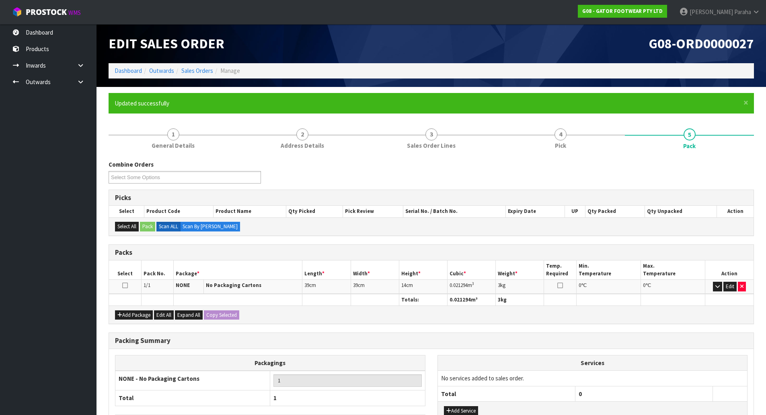
scroll to position [44, 0]
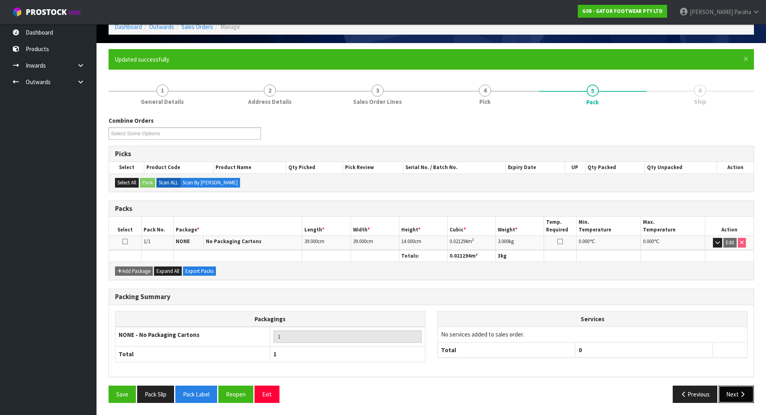
click at [746, 397] on icon "button" at bounding box center [743, 394] width 8 height 6
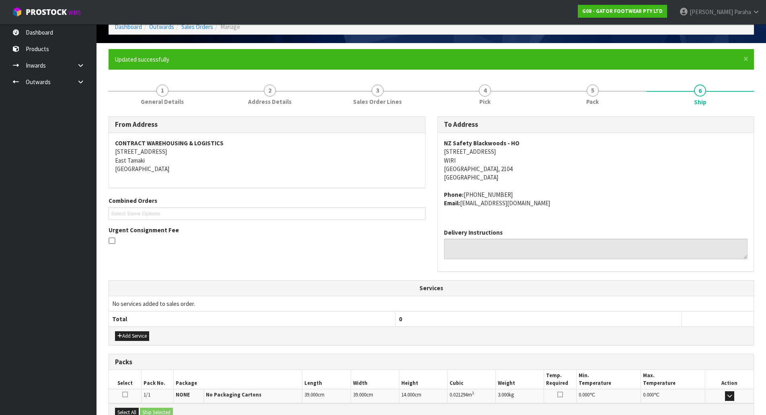
scroll to position [137, 0]
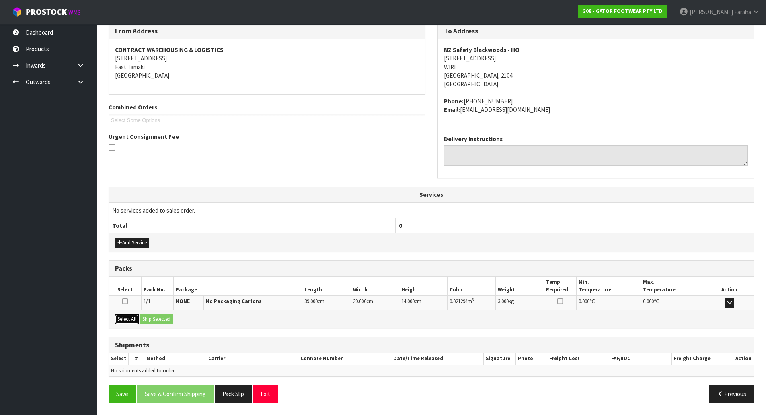
click at [129, 319] on button "Select All" at bounding box center [127, 319] width 24 height 10
click at [169, 319] on button "Ship Selected" at bounding box center [156, 319] width 33 height 10
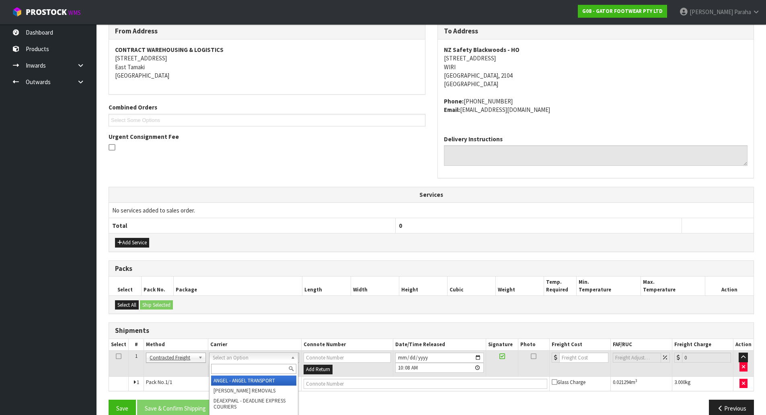
drag, startPoint x: 234, startPoint y: 370, endPoint x: 224, endPoint y: 358, distance: 15.5
click at [234, 369] on input "text" at bounding box center [253, 369] width 85 height 10
type input "nzp"
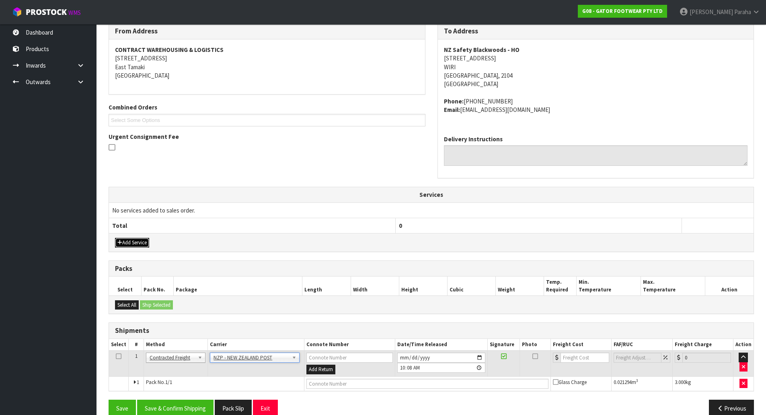
click at [144, 243] on button "Add Service" at bounding box center [132, 243] width 34 height 10
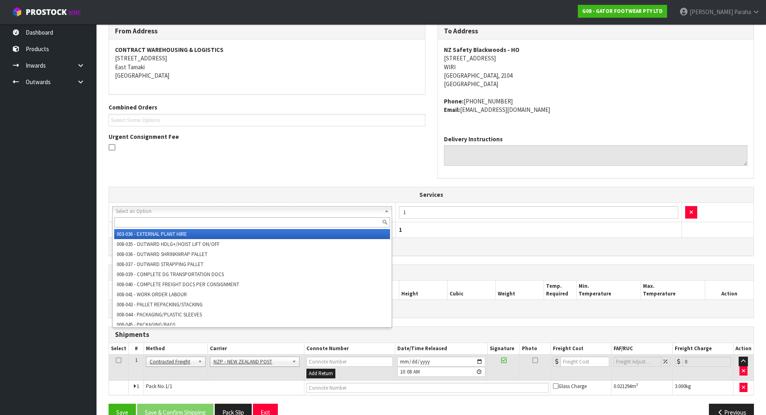
click at [156, 223] on input "text" at bounding box center [252, 222] width 276 height 10
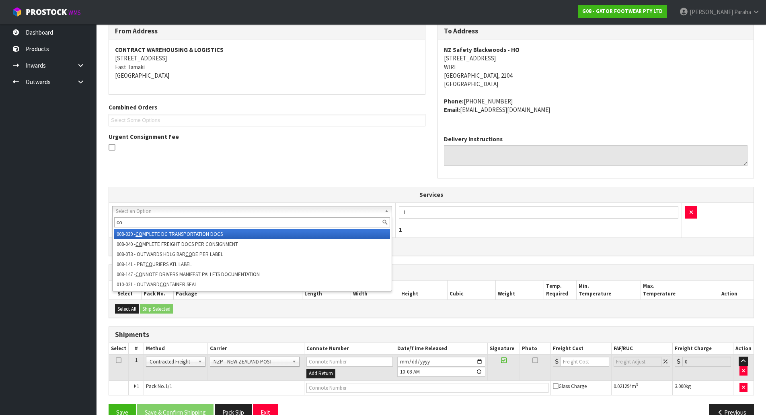
type input "co"
click at [334, 158] on div "From Address CONTRACT WAREHOUSING & LOGISTICS 17 Allens Road East Tamaki Auckla…" at bounding box center [267, 91] width 329 height 136
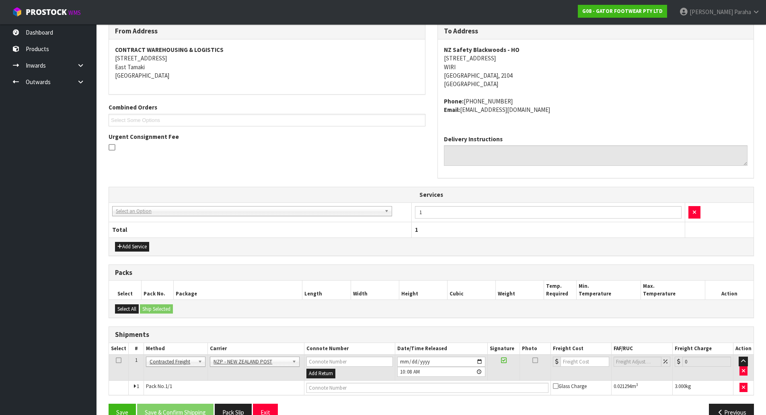
scroll to position [155, 0]
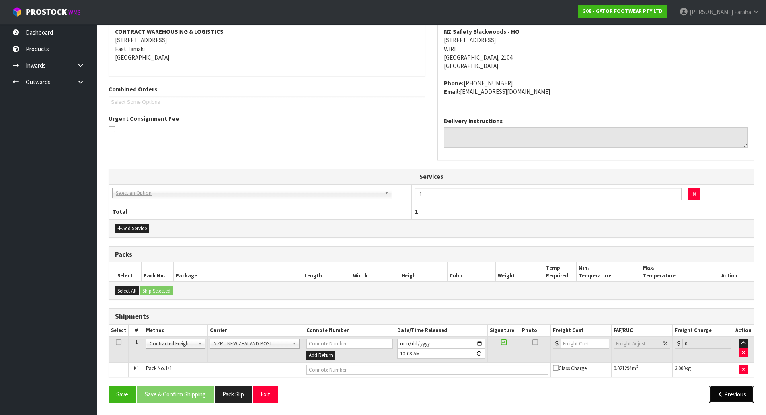
click at [731, 394] on button "Previous" at bounding box center [731, 393] width 45 height 17
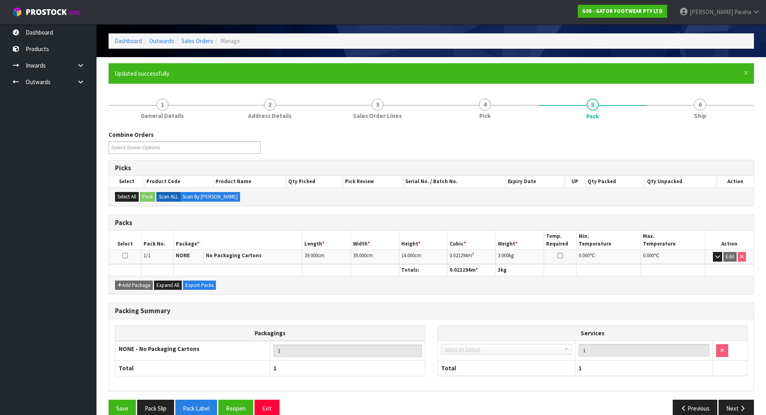
scroll to position [44, 0]
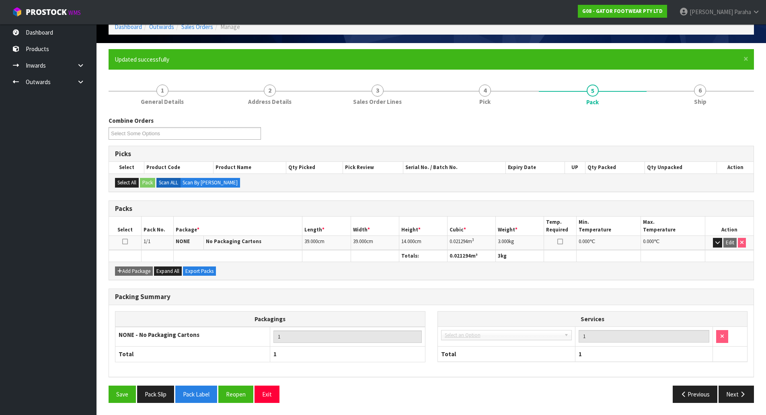
click at [486, 337] on span "Select an Option" at bounding box center [503, 335] width 117 height 10
click at [239, 393] on button "Reopen" at bounding box center [235, 393] width 35 height 17
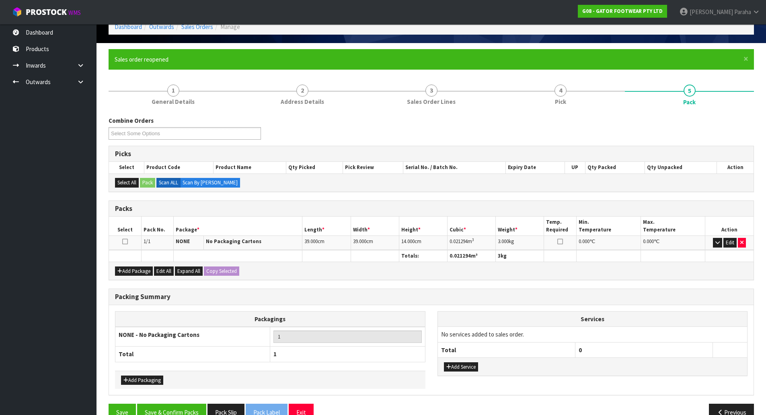
scroll to position [62, 0]
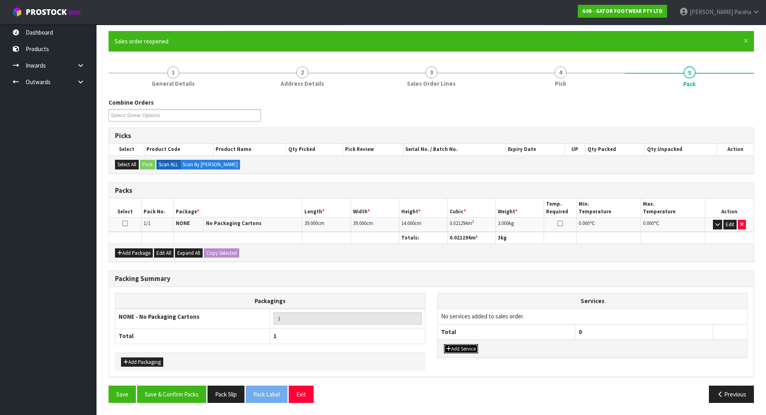
click at [473, 347] on button "Add Service" at bounding box center [461, 349] width 34 height 10
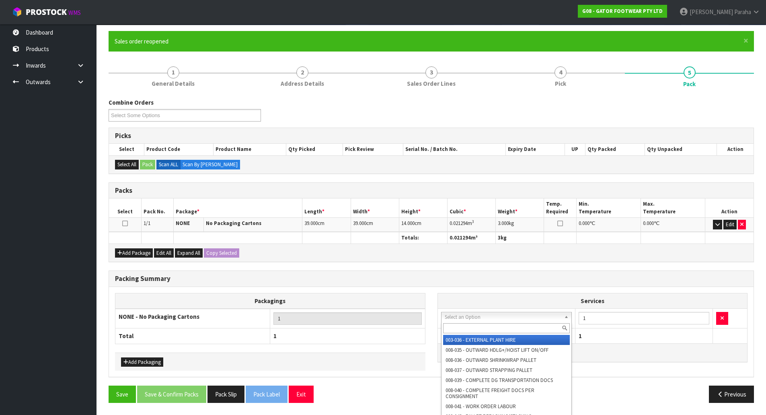
click at [473, 325] on input "text" at bounding box center [506, 328] width 127 height 10
type input "c"
click at [145, 362] on button "Add Packaging" at bounding box center [142, 362] width 42 height 10
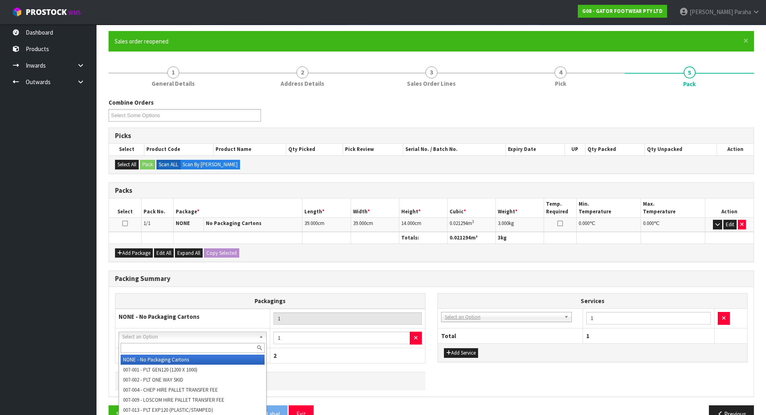
click at [216, 347] on input "text" at bounding box center [193, 348] width 144 height 10
type input "corr"
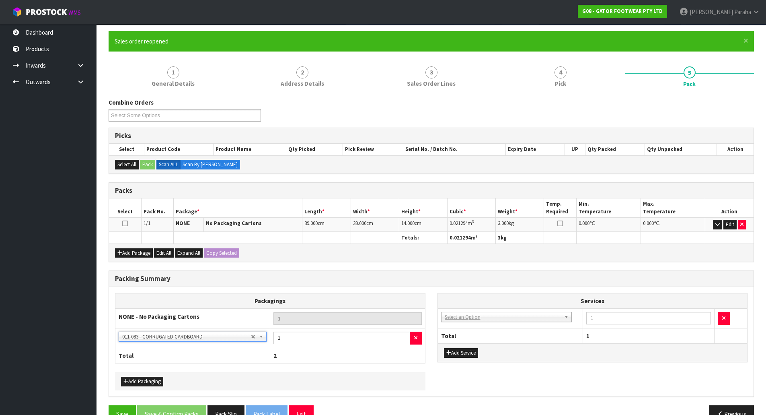
scroll to position [82, 0]
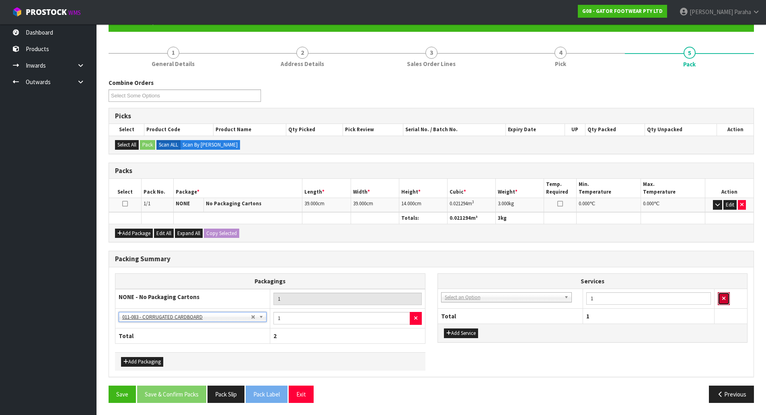
click at [724, 299] on icon "button" at bounding box center [723, 298] width 3 height 5
click at [172, 396] on button "Save & Confirm Packs" at bounding box center [171, 393] width 69 height 17
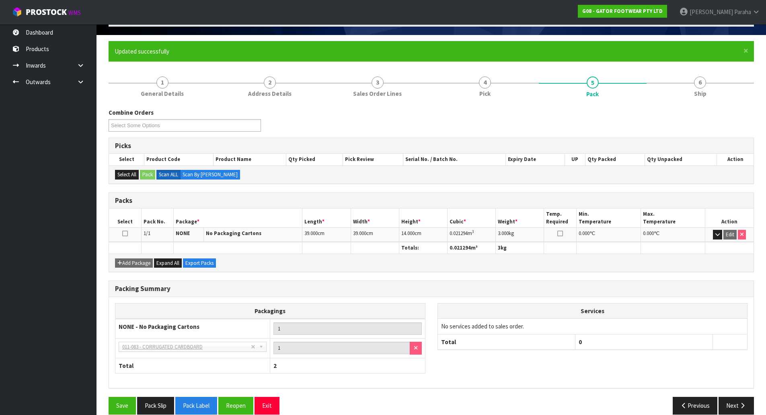
scroll to position [64, 0]
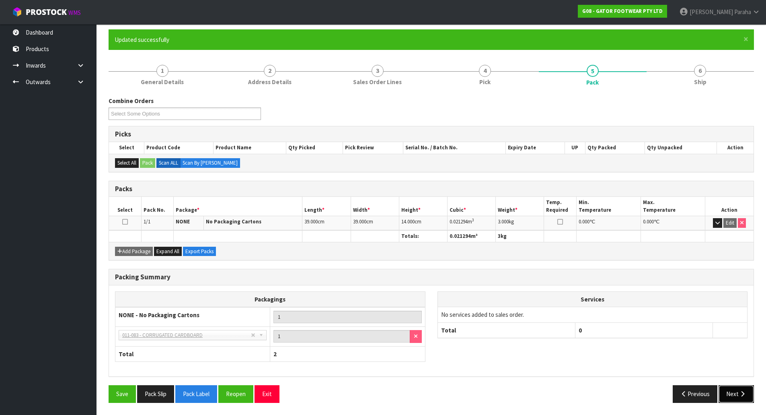
click at [735, 397] on button "Next" at bounding box center [736, 393] width 35 height 17
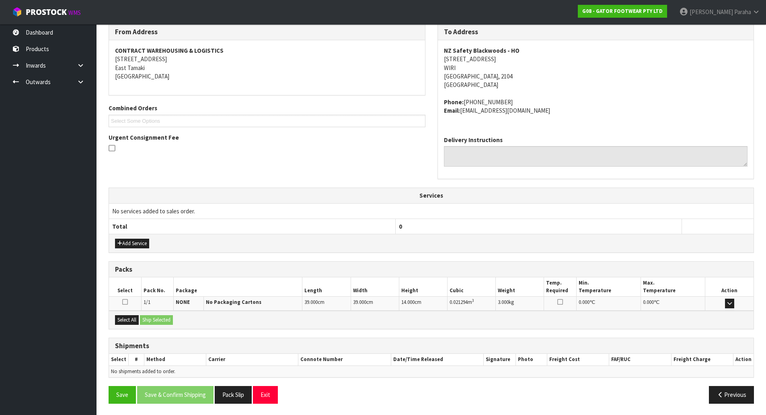
scroll to position [137, 0]
click at [136, 317] on button "Select All" at bounding box center [127, 319] width 24 height 10
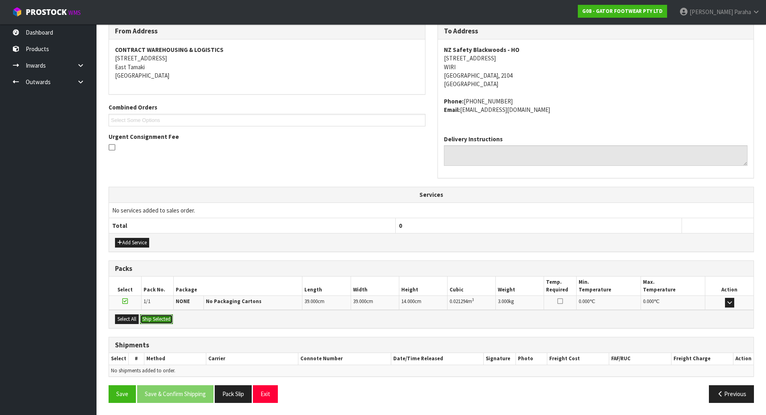
click at [165, 317] on button "Ship Selected" at bounding box center [156, 319] width 33 height 10
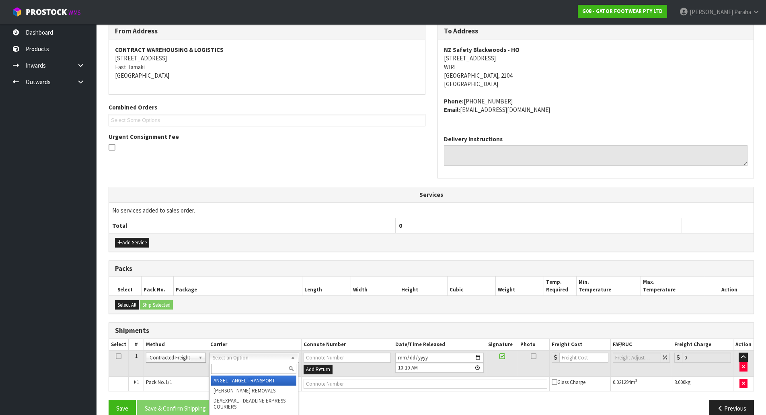
click at [257, 370] on input "text" at bounding box center [253, 369] width 85 height 10
type input "nzp"
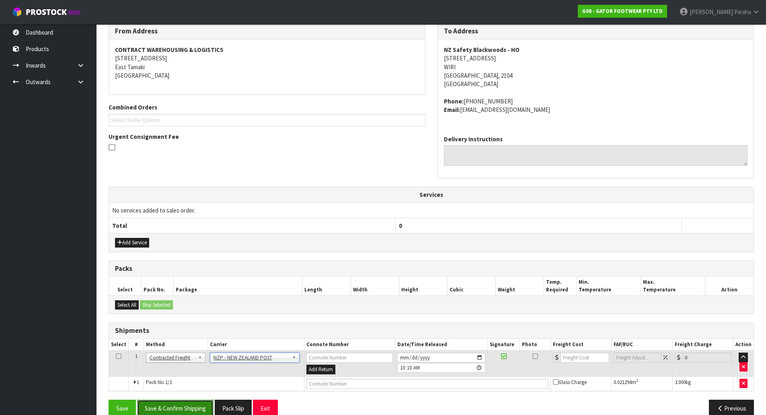
click at [177, 404] on button "Save & Confirm Shipping" at bounding box center [175, 407] width 76 height 17
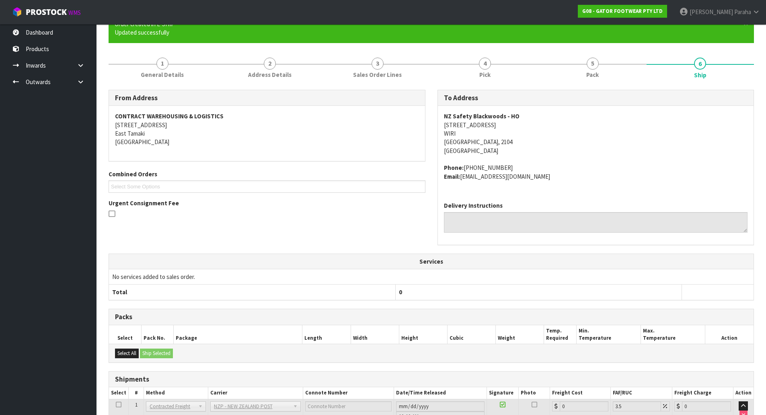
scroll to position [140, 0]
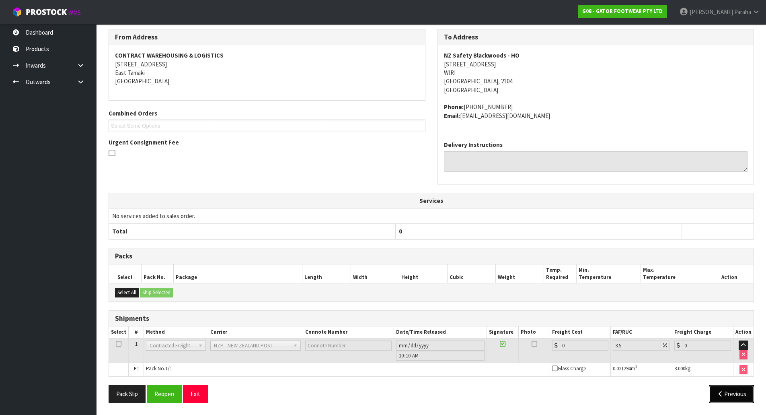
click at [731, 394] on button "Previous" at bounding box center [731, 393] width 45 height 17
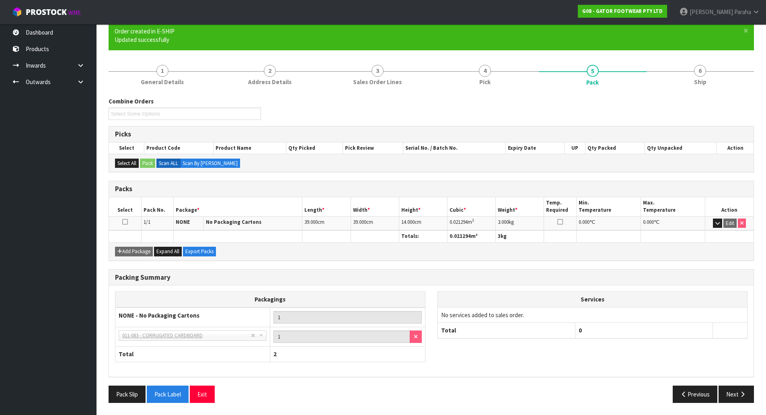
scroll to position [72, 0]
click at [752, 393] on button "Next" at bounding box center [736, 393] width 35 height 17
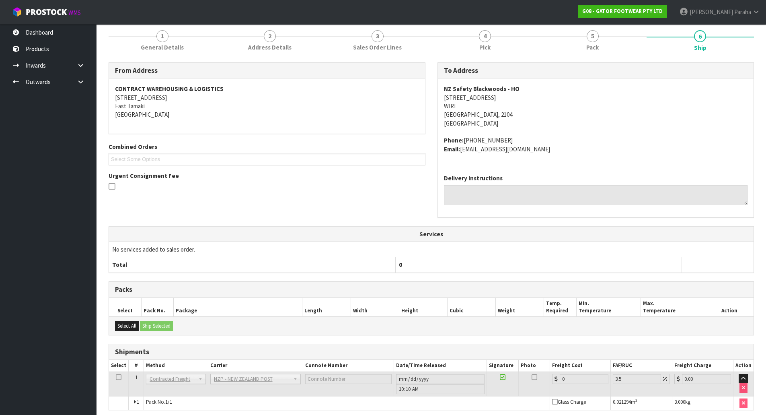
scroll to position [140, 0]
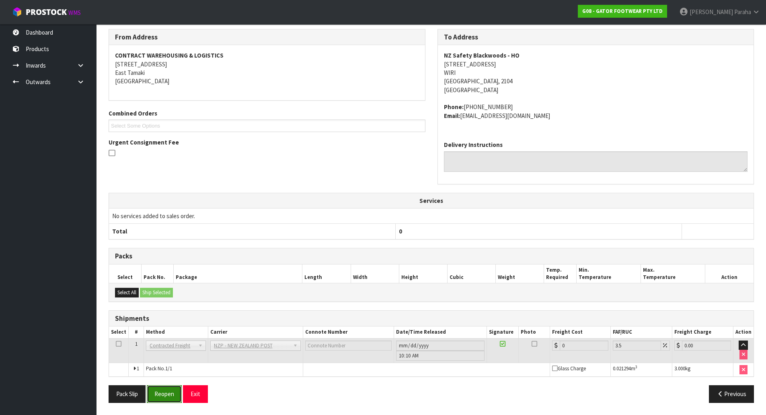
click at [169, 397] on button "Reopen" at bounding box center [164, 393] width 35 height 17
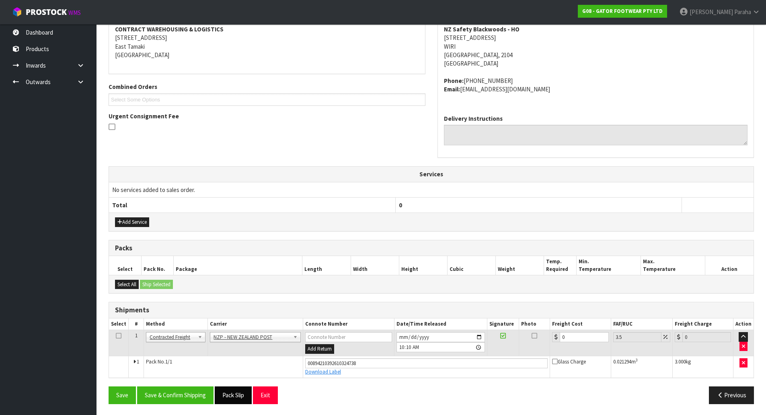
scroll to position [159, 0]
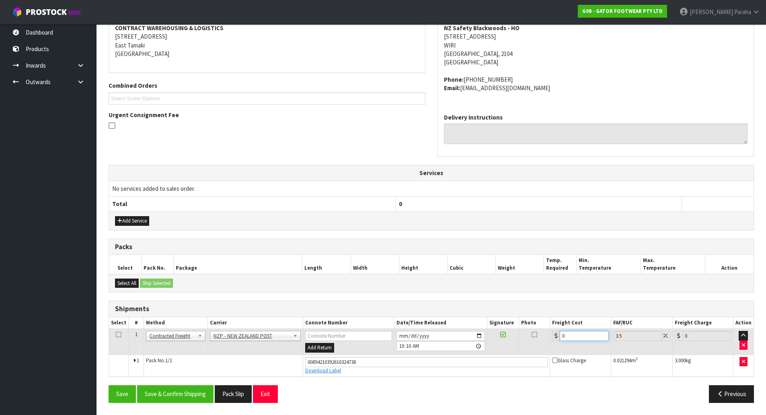
click at [582, 337] on input "0" at bounding box center [584, 336] width 49 height 10
type input "4"
type input "4.14"
type input "4.3"
type input "4.45"
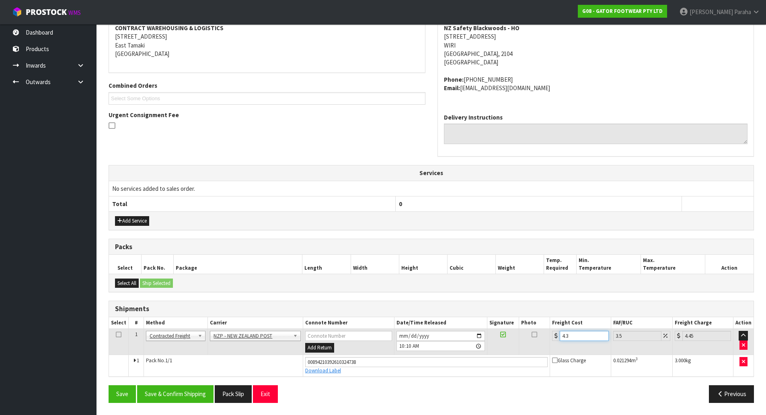
type input "4.33"
type input "4.48"
type input "4.33"
click at [189, 396] on button "Save & Confirm Shipping" at bounding box center [175, 393] width 76 height 17
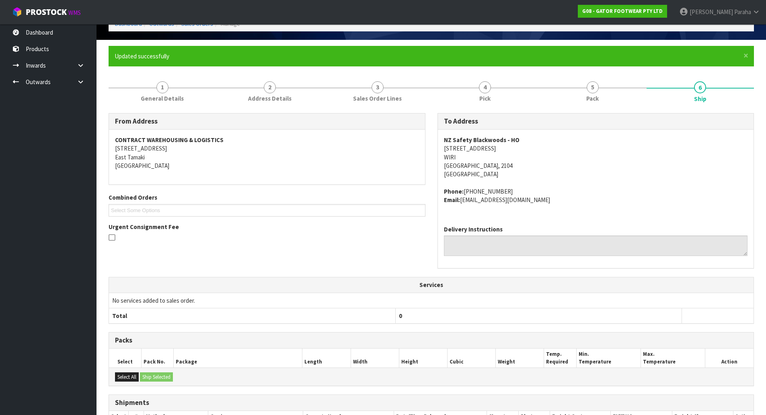
scroll to position [121, 0]
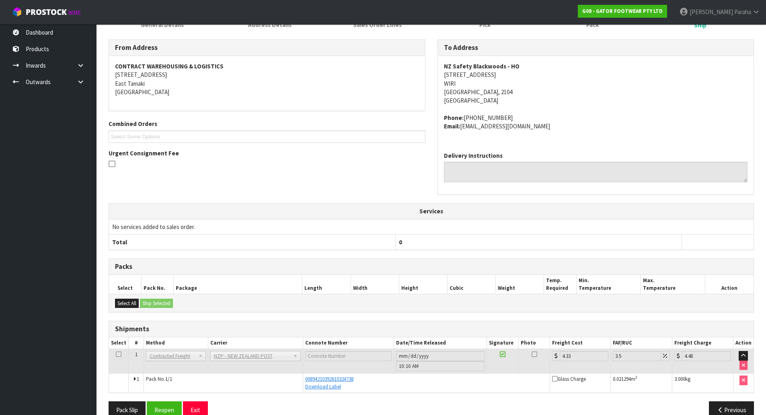
click at [380, 117] on div "From Address CONTRACT WAREHOUSING & LOGISTICS 17 Allens Road East Tamaki Auckla…" at bounding box center [267, 107] width 329 height 136
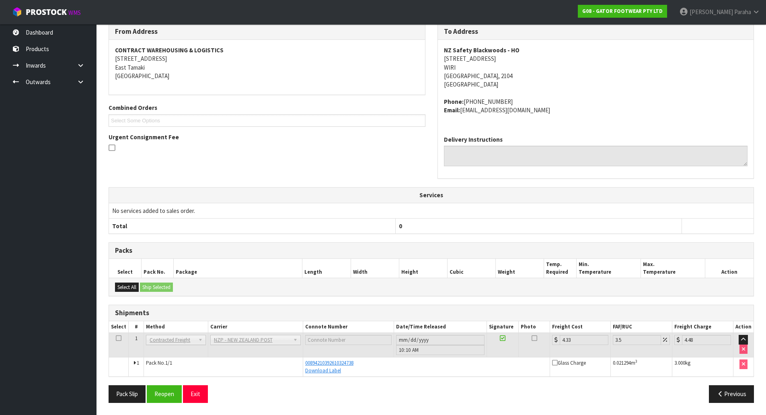
scroll to position [0, 0]
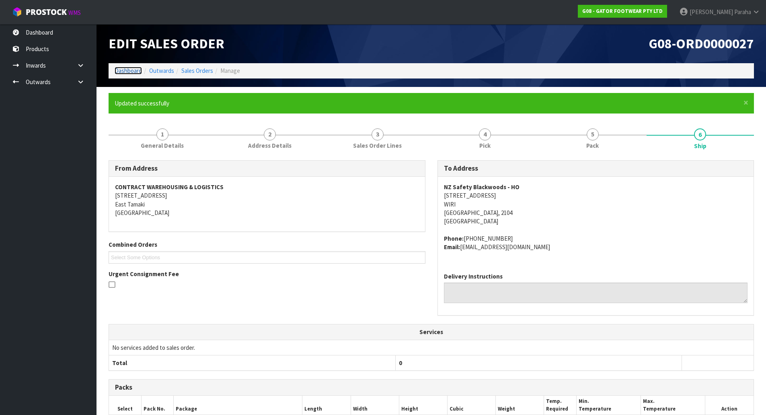
click at [132, 70] on link "Dashboard" at bounding box center [128, 71] width 27 height 8
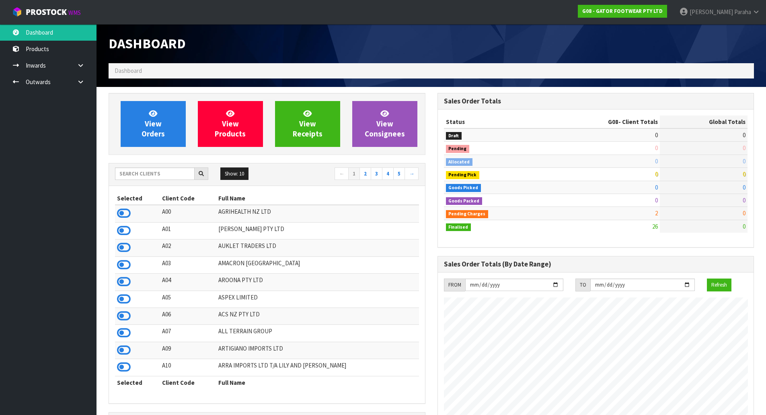
scroll to position [596, 329]
click at [146, 173] on input "text" at bounding box center [155, 173] width 80 height 12
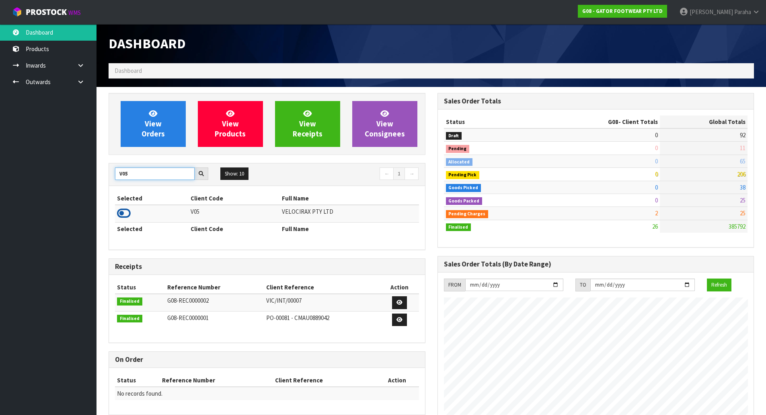
type input "V05"
drag, startPoint x: 128, startPoint y: 213, endPoint x: 118, endPoint y: 206, distance: 12.6
click at [128, 214] on icon at bounding box center [124, 213] width 14 height 12
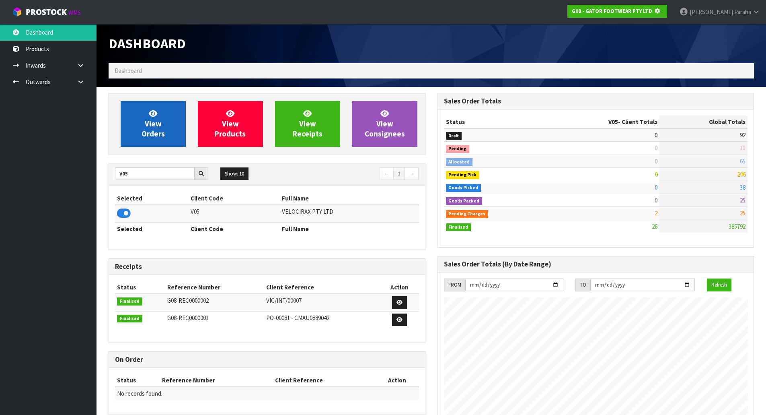
scroll to position [501, 329]
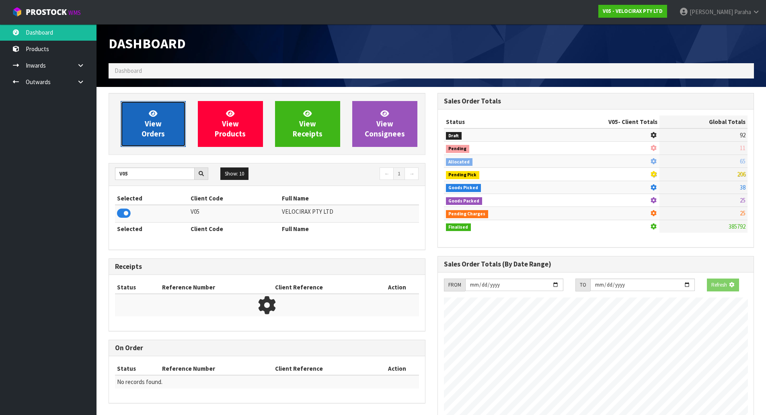
click at [142, 142] on link "View Orders" at bounding box center [153, 124] width 65 height 46
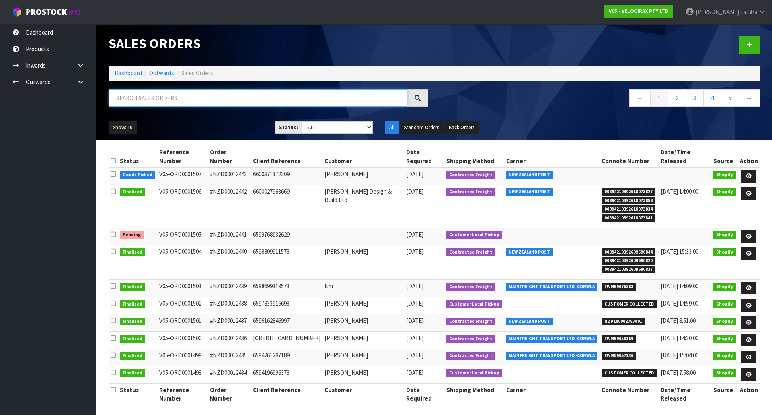
click at [131, 99] on input "text" at bounding box center [258, 97] width 299 height 17
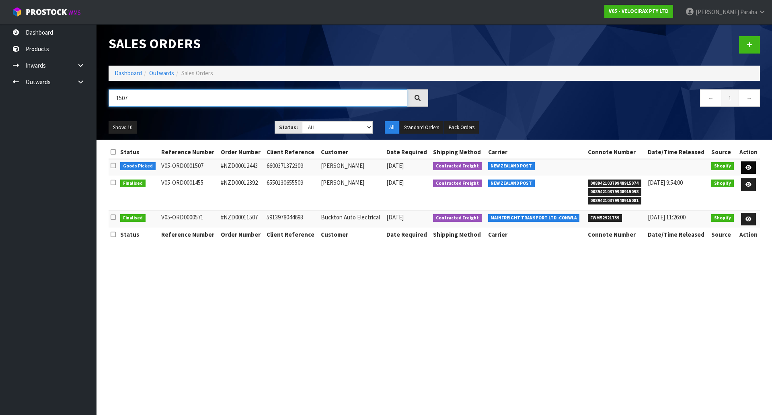
type input "1507"
click at [747, 169] on icon at bounding box center [749, 167] width 6 height 5
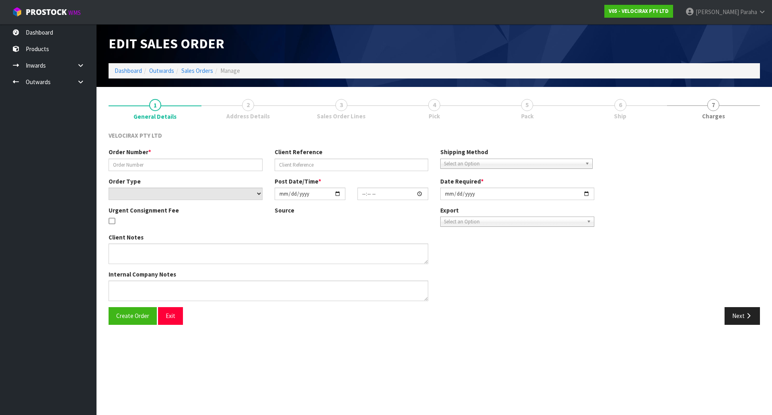
type input "#NZD00012443"
type input "6600371372309"
select select "number:0"
type input "2025-10-14"
type input "18:14:56.000"
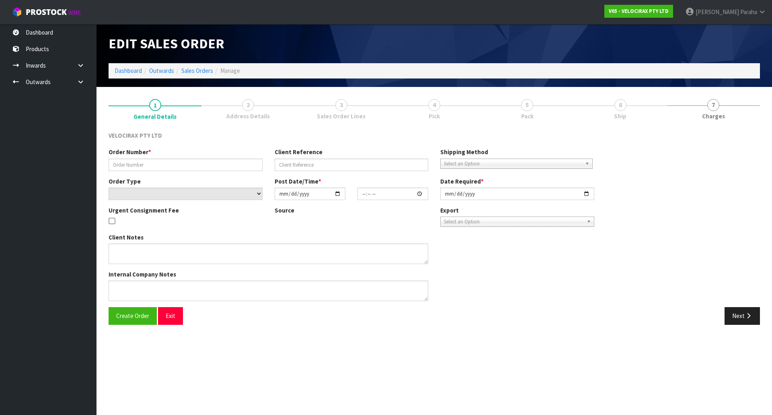
type input "2025-10-15"
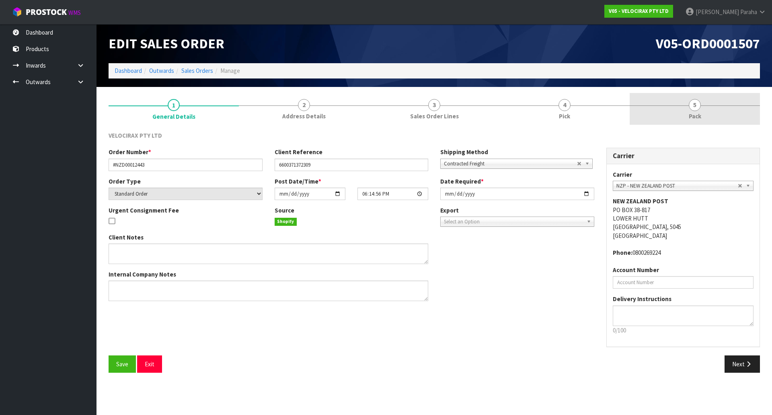
click at [697, 105] on span "5" at bounding box center [695, 105] width 12 height 12
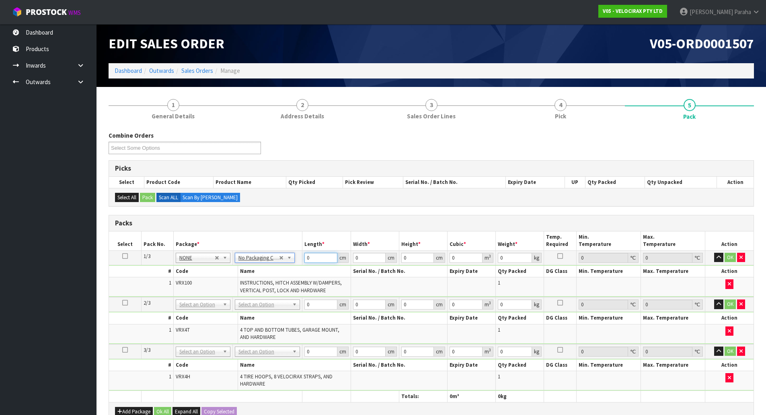
click at [314, 257] on input "0" at bounding box center [320, 258] width 33 height 10
type input "149"
type input "31"
type input "1"
type input "0.004619"
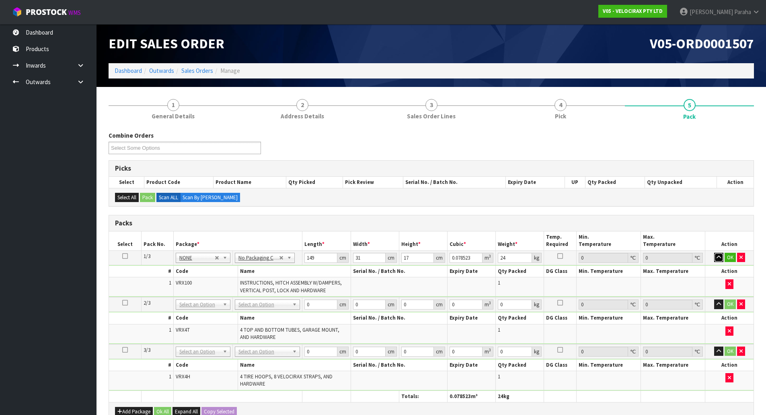
click at [714, 253] on button "button" at bounding box center [718, 258] width 9 height 10
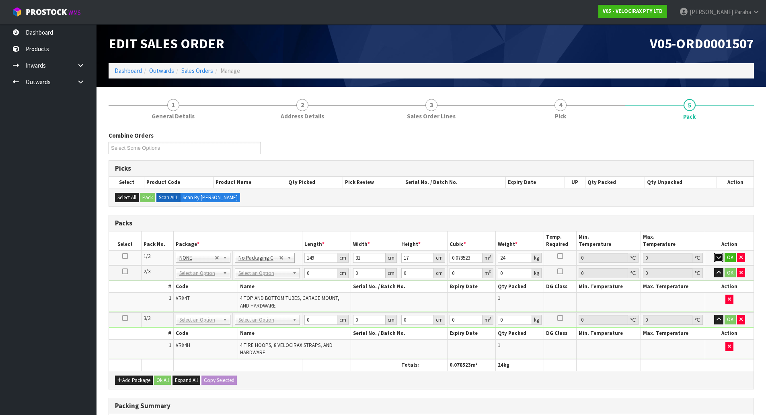
click at [714, 253] on button "button" at bounding box center [718, 258] width 9 height 10
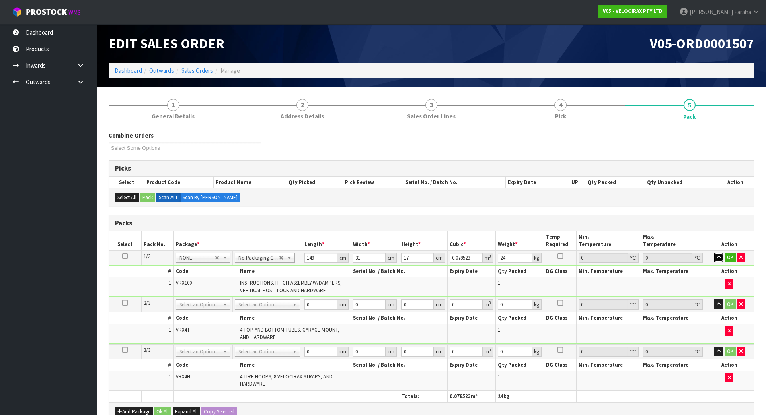
click at [714, 253] on button "button" at bounding box center [718, 258] width 9 height 10
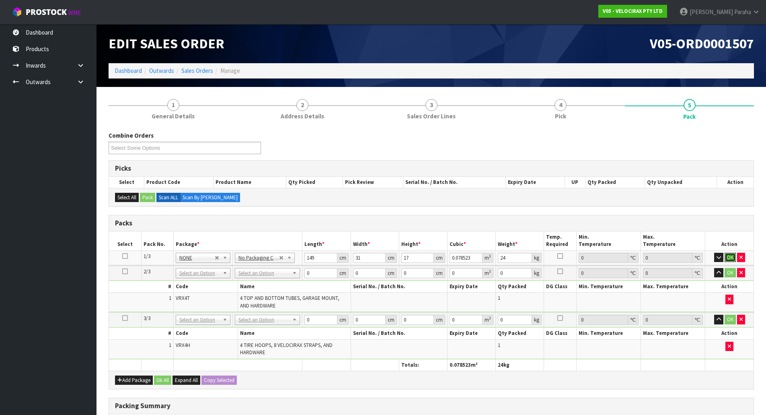
click button "OK" at bounding box center [730, 258] width 11 height 10
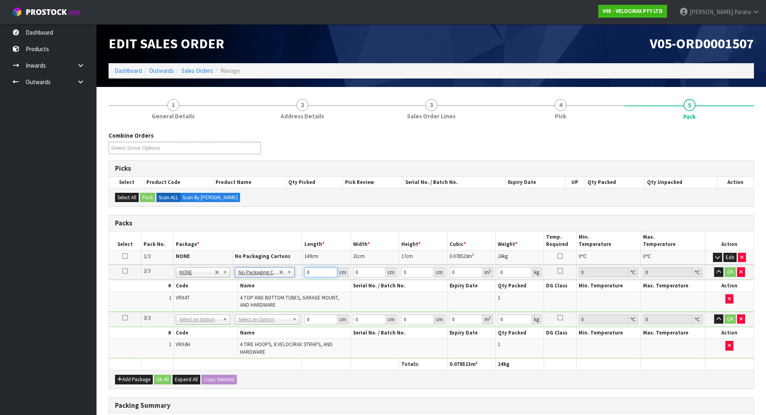
click at [312, 275] on input "0" at bounding box center [320, 272] width 33 height 10
click at [714, 267] on button "button" at bounding box center [718, 272] width 9 height 10
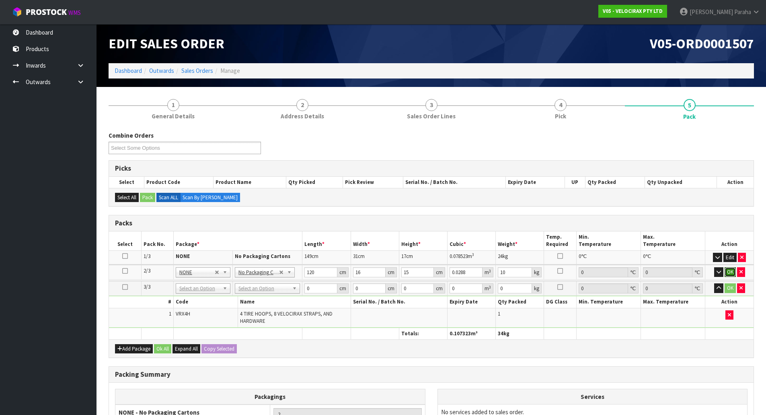
click button "OK" at bounding box center [730, 272] width 11 height 10
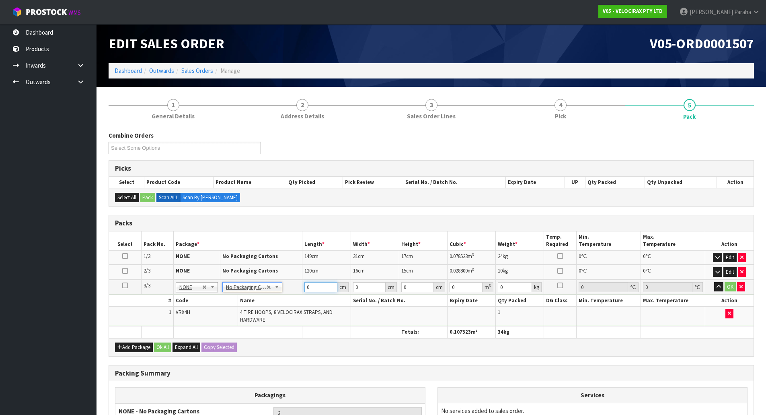
click at [310, 285] on input "0" at bounding box center [320, 287] width 33 height 10
click at [714, 282] on button "button" at bounding box center [718, 287] width 9 height 10
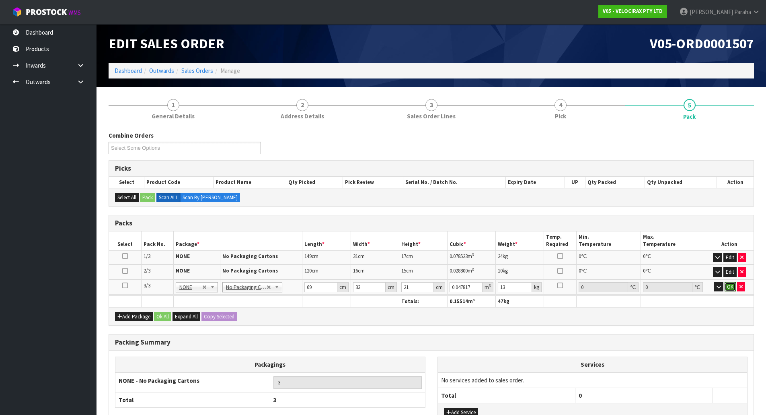
click button "OK" at bounding box center [730, 287] width 11 height 10
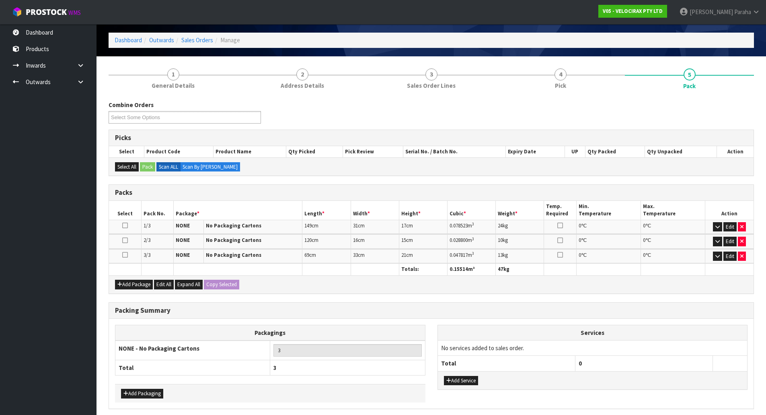
scroll to position [62, 0]
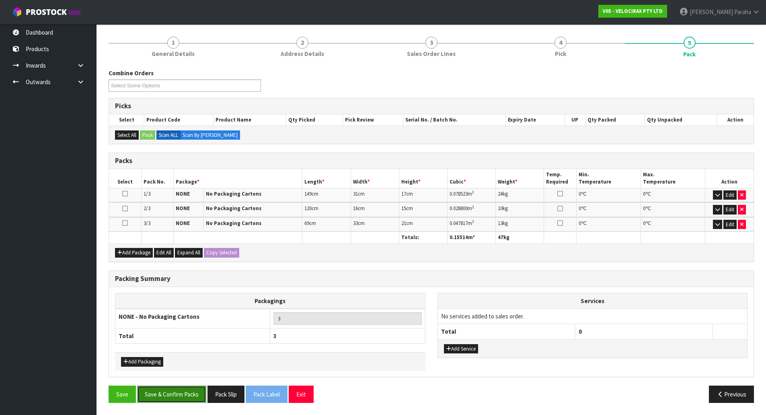
click at [172, 393] on button "Save & Confirm Packs" at bounding box center [171, 393] width 69 height 17
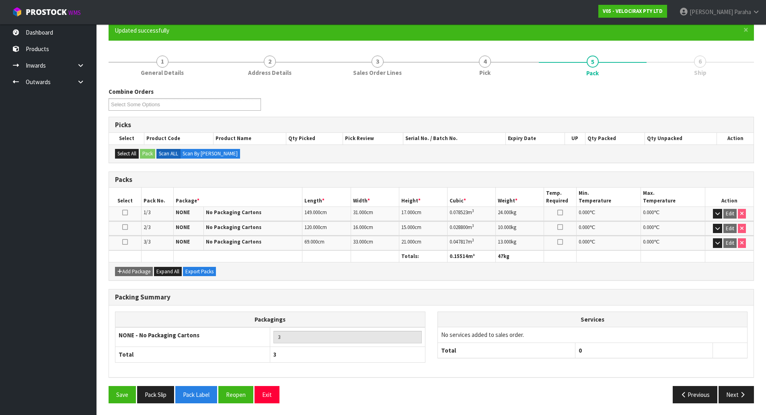
scroll to position [73, 0]
click at [737, 395] on button "Next" at bounding box center [736, 393] width 35 height 17
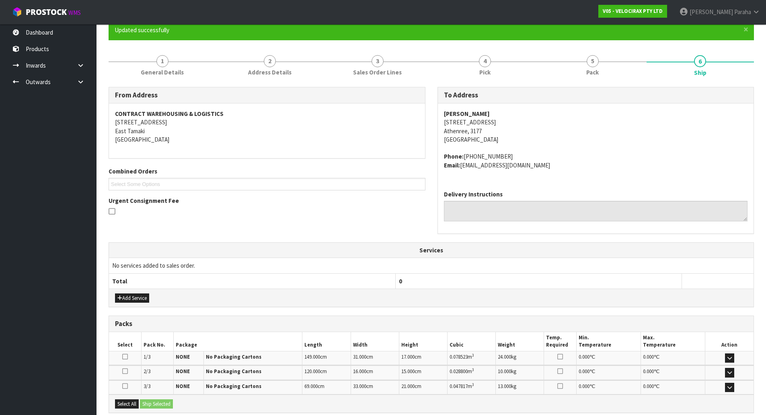
scroll to position [158, 0]
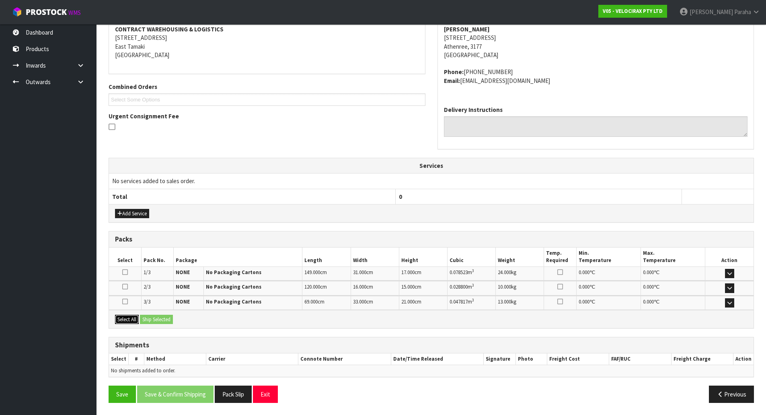
click at [120, 315] on button "Select All" at bounding box center [127, 319] width 24 height 10
click at [155, 317] on button "Ship Selected" at bounding box center [156, 319] width 33 height 10
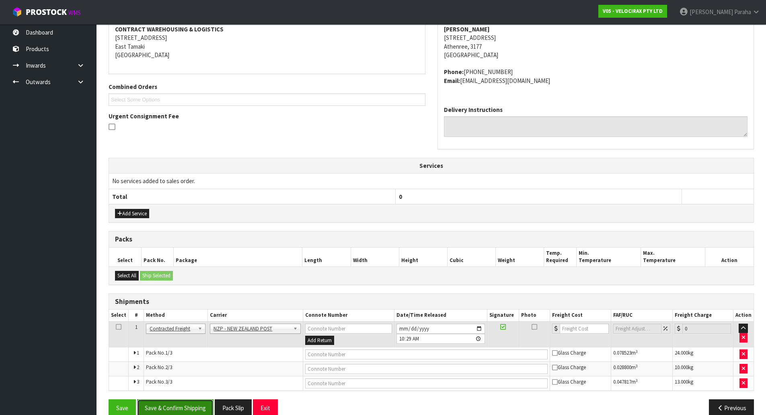
click at [191, 407] on button "Save & Confirm Shipping" at bounding box center [175, 407] width 76 height 17
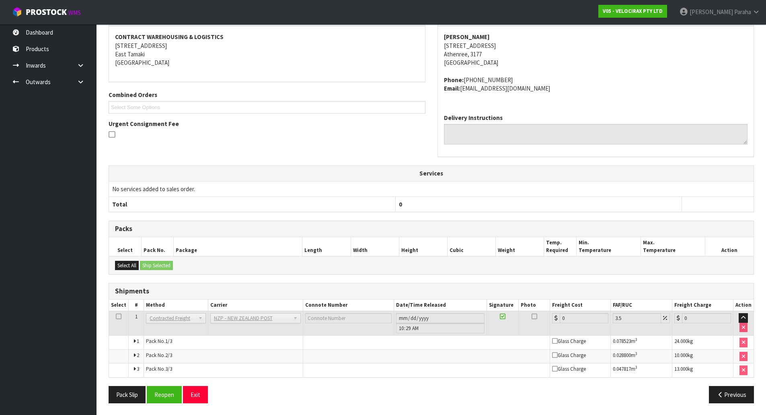
scroll to position [159, 0]
click at [169, 391] on button "Reopen" at bounding box center [164, 393] width 35 height 17
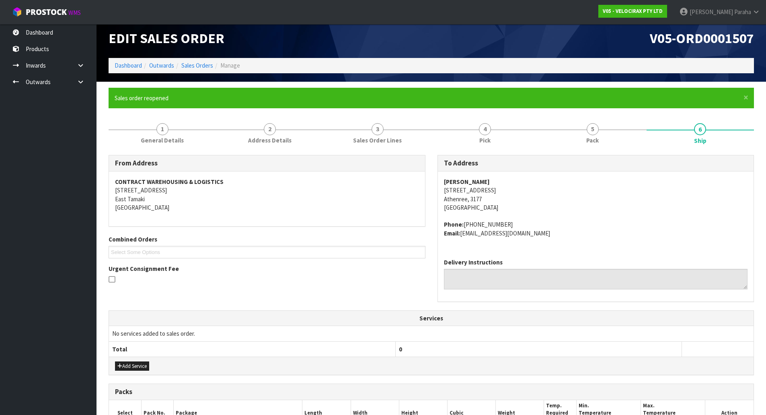
scroll to position [179, 0]
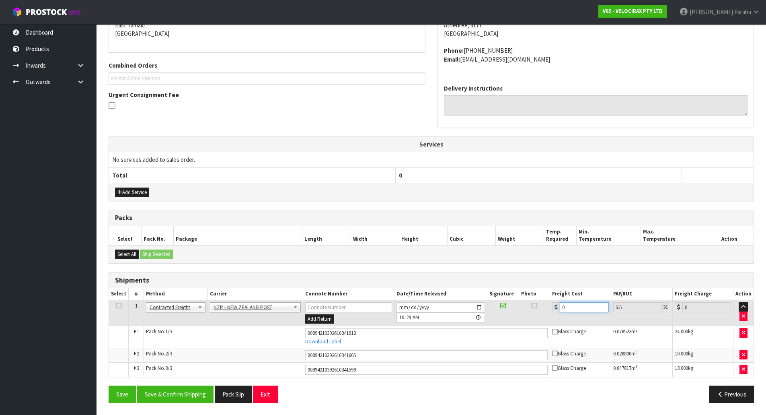
click at [582, 309] on input "0" at bounding box center [584, 307] width 49 height 10
click at [194, 393] on button "Save & Confirm Shipping" at bounding box center [175, 393] width 76 height 17
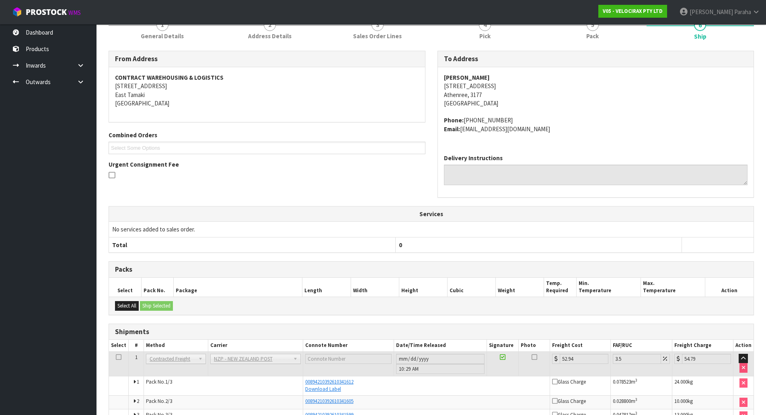
scroll to position [0, 0]
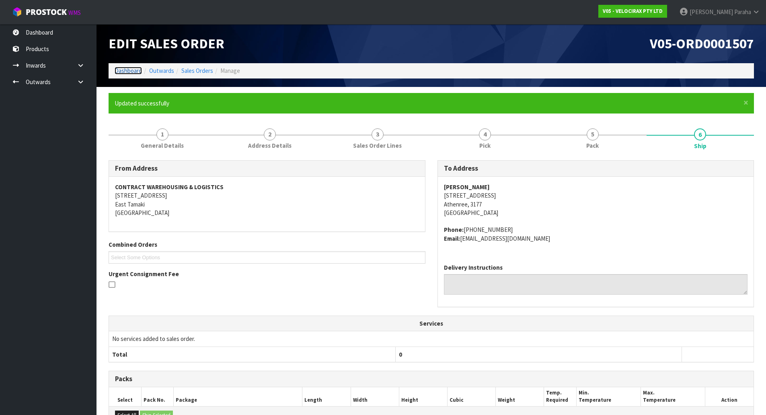
click at [130, 68] on link "Dashboard" at bounding box center [128, 71] width 27 height 8
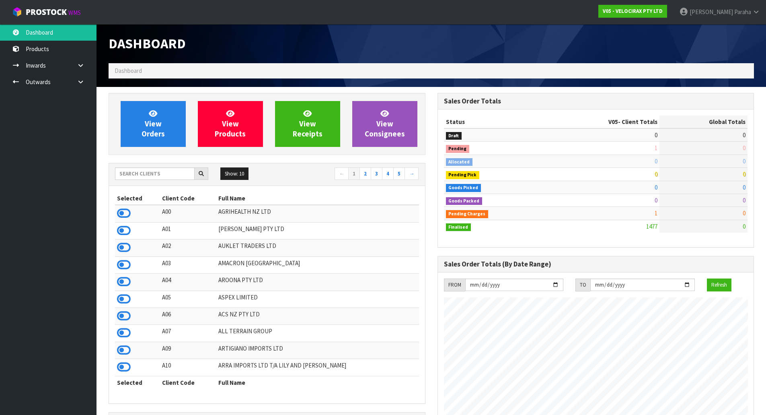
scroll to position [627, 329]
click at [154, 168] on input "text" at bounding box center [155, 173] width 80 height 12
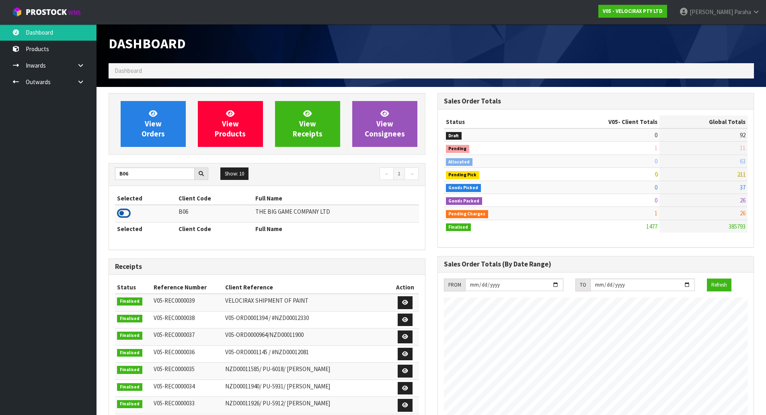
click at [126, 210] on icon at bounding box center [124, 213] width 14 height 12
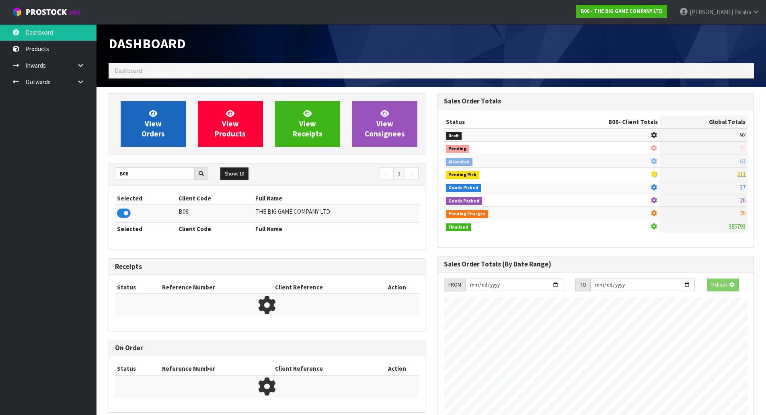
scroll to position [501, 329]
click at [151, 142] on link "View Orders" at bounding box center [153, 124] width 65 height 46
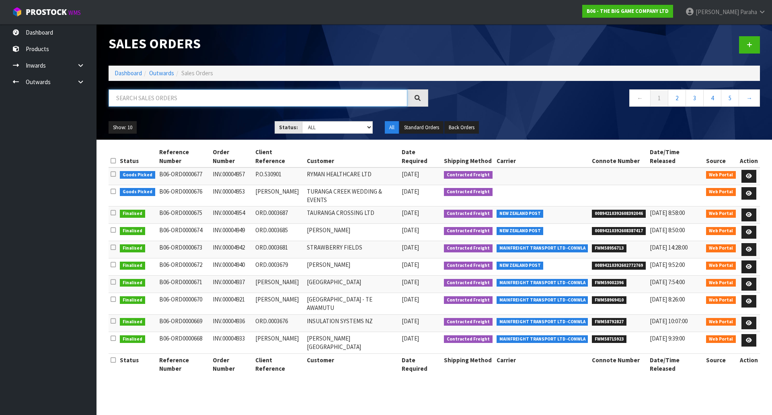
click at [134, 98] on input "text" at bounding box center [258, 97] width 299 height 17
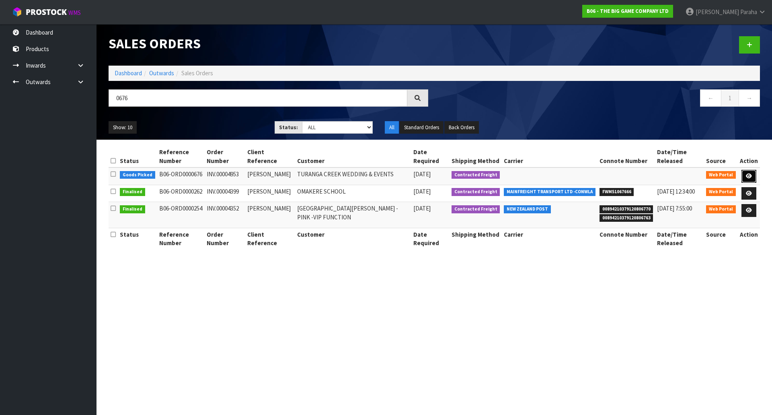
click at [754, 177] on link at bounding box center [749, 176] width 15 height 13
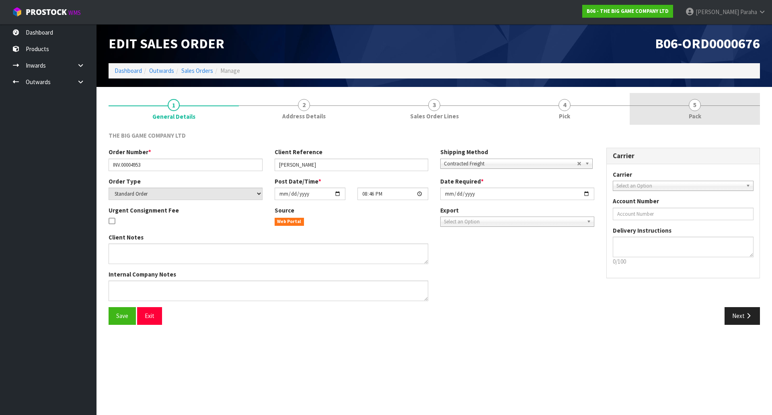
click at [697, 105] on span "5" at bounding box center [695, 105] width 12 height 12
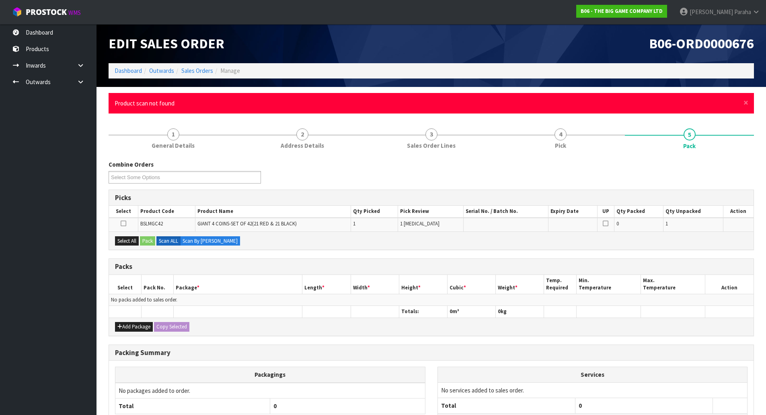
click at [748, 106] on div "× Close Product scan not found" at bounding box center [431, 103] width 645 height 21
click at [748, 103] on div "× Close Product scan not found" at bounding box center [431, 103] width 645 height 21
click at [745, 103] on span "×" at bounding box center [746, 102] width 5 height 11
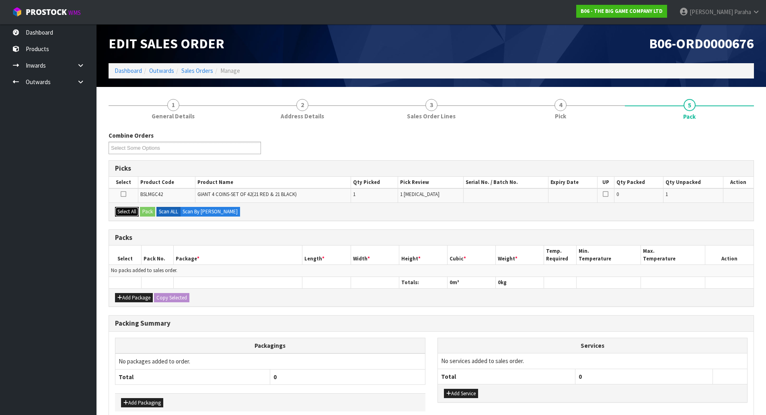
drag, startPoint x: 128, startPoint y: 214, endPoint x: 132, endPoint y: 211, distance: 4.7
click at [128, 213] on button "Select All" at bounding box center [127, 212] width 24 height 10
click at [146, 209] on button "Pack" at bounding box center [147, 212] width 15 height 10
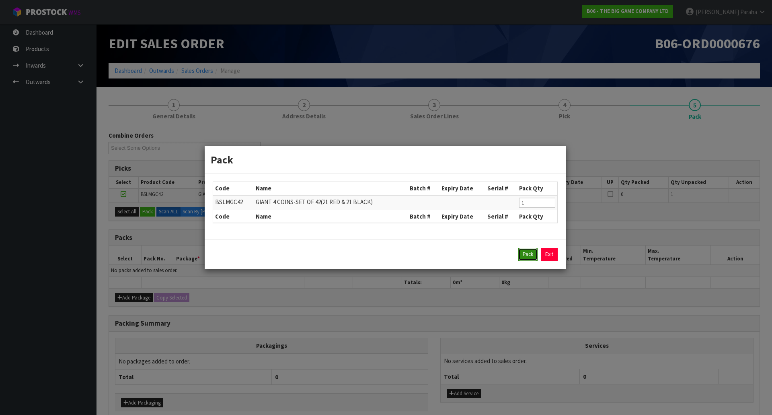
click at [523, 255] on button "Pack" at bounding box center [527, 254] width 19 height 13
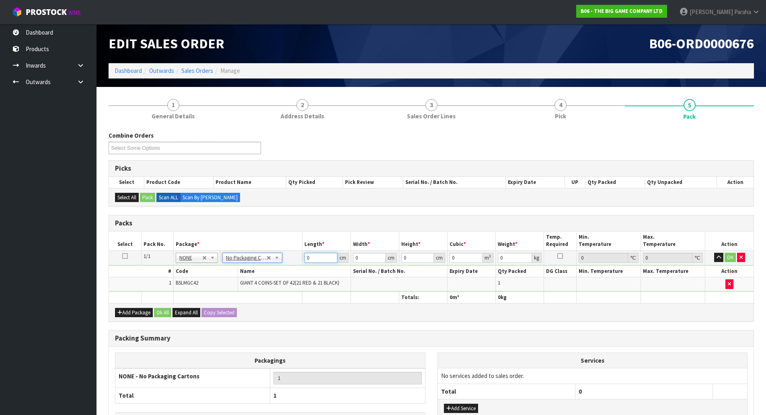
click at [314, 258] on input "0" at bounding box center [320, 258] width 33 height 10
click at [714, 253] on button "button" at bounding box center [718, 258] width 9 height 10
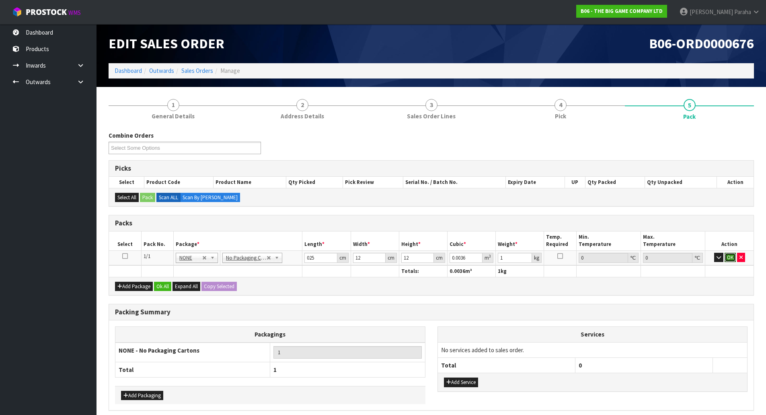
click button "OK" at bounding box center [730, 258] width 11 height 10
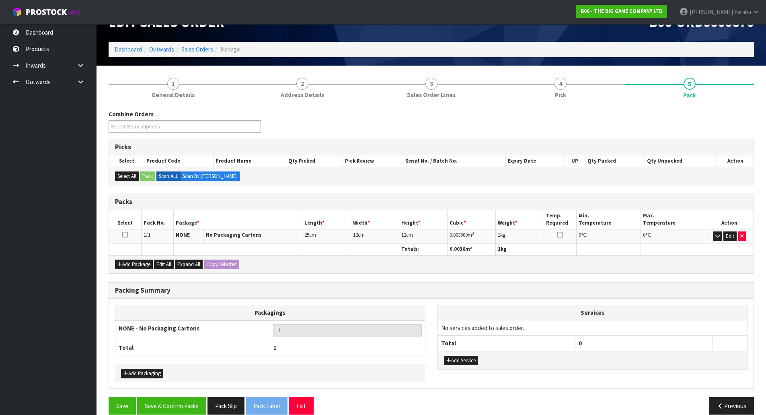
scroll to position [33, 0]
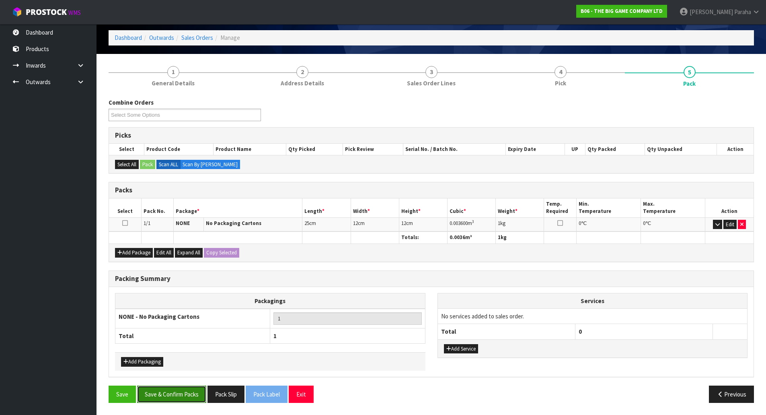
click at [171, 396] on button "Save & Confirm Packs" at bounding box center [171, 393] width 69 height 17
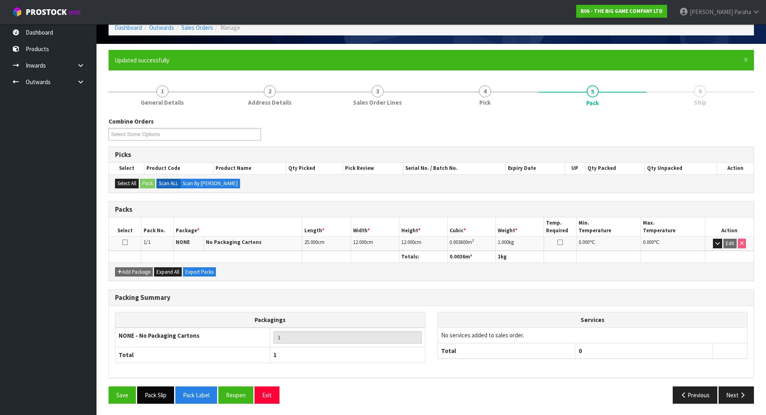
scroll to position [44, 0]
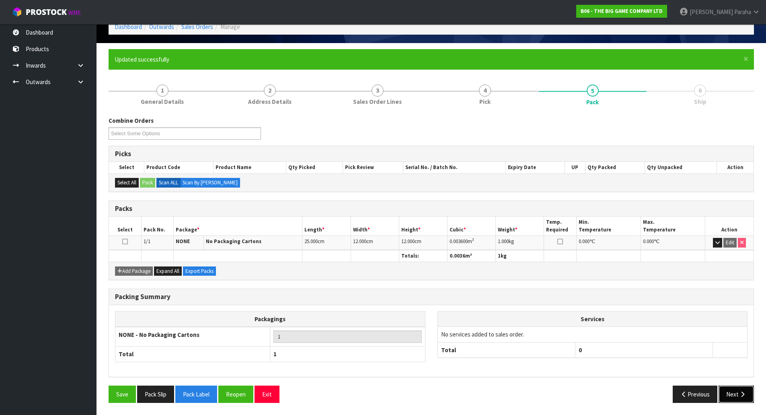
click at [736, 390] on button "Next" at bounding box center [736, 393] width 35 height 17
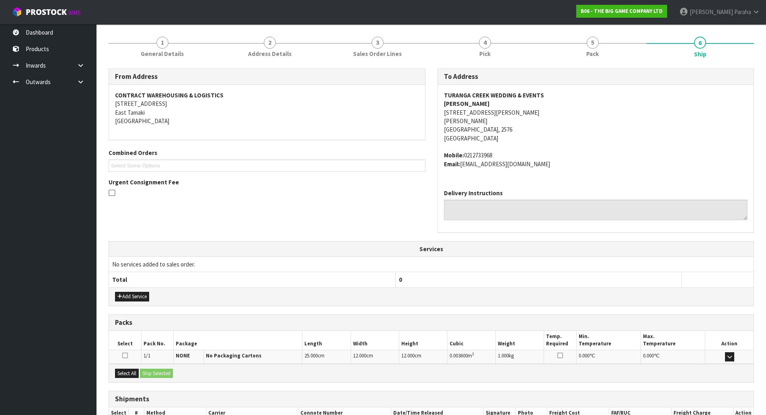
scroll to position [146, 0]
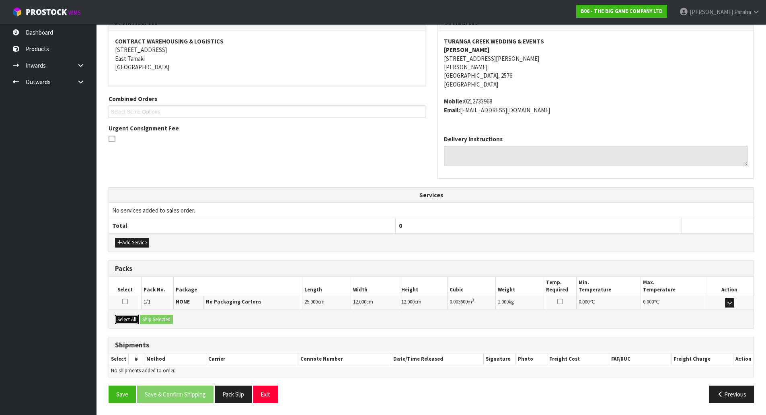
click at [132, 321] on button "Select All" at bounding box center [127, 319] width 24 height 10
click at [162, 319] on button "Ship Selected" at bounding box center [156, 319] width 33 height 10
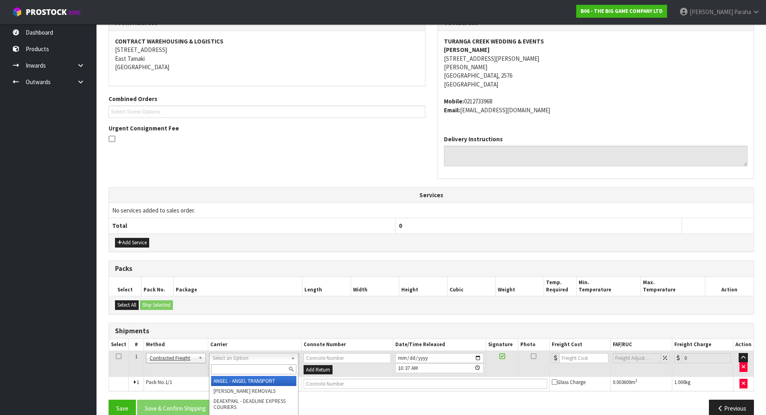
click at [263, 370] on input "text" at bounding box center [253, 369] width 85 height 10
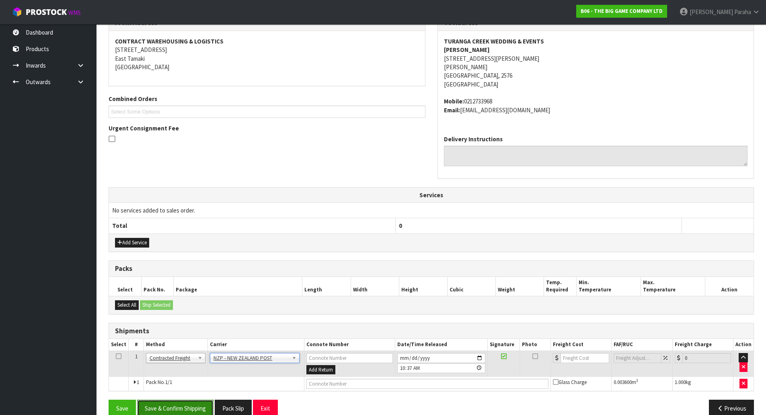
click at [183, 409] on button "Save & Confirm Shipping" at bounding box center [175, 407] width 76 height 17
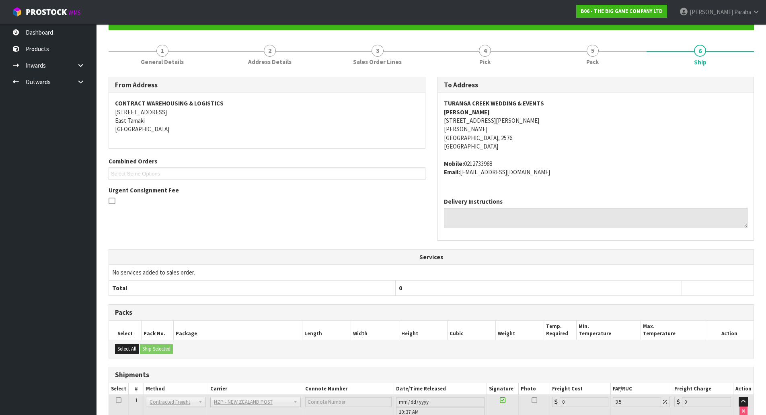
scroll to position [148, 0]
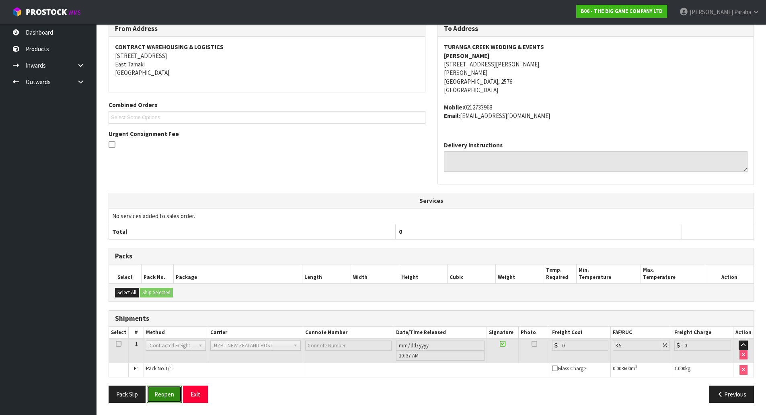
click at [166, 395] on button "Reopen" at bounding box center [164, 393] width 35 height 17
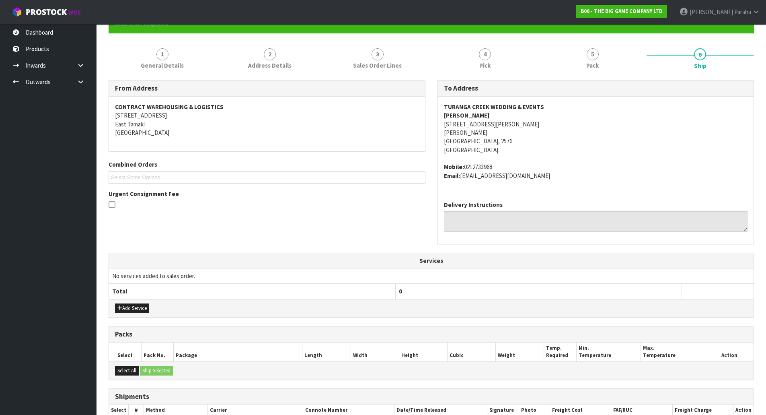
scroll to position [167, 0]
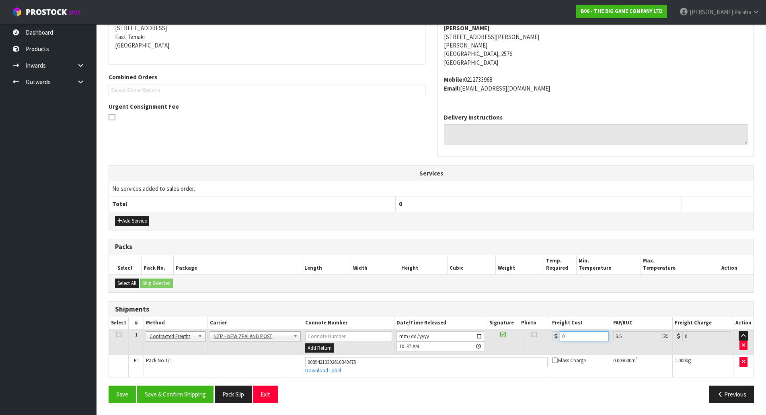
click at [576, 336] on input "0" at bounding box center [584, 336] width 49 height 10
click at [194, 389] on button "Save & Confirm Shipping" at bounding box center [175, 393] width 76 height 17
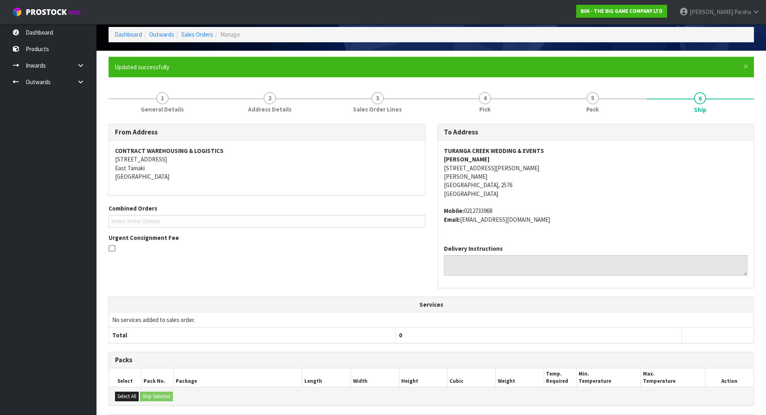
scroll to position [0, 0]
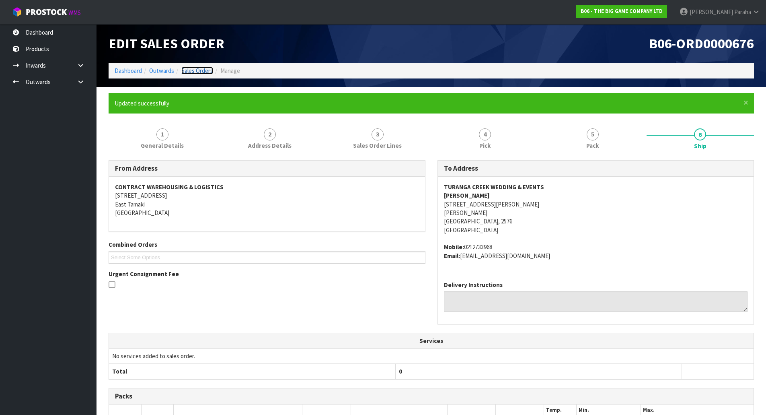
click at [201, 72] on link "Sales Orders" at bounding box center [197, 71] width 32 height 8
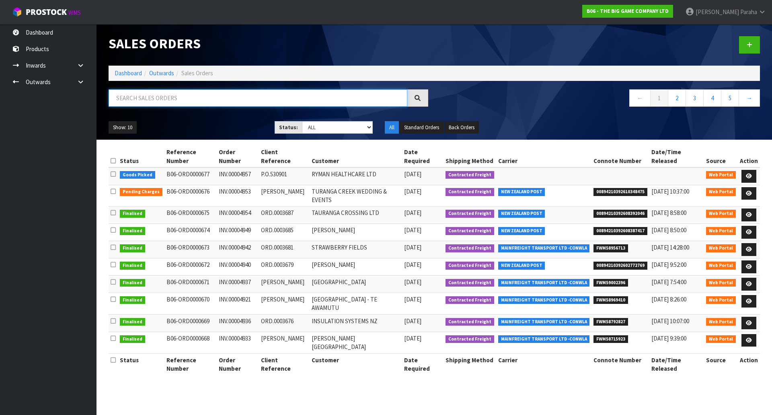
click at [188, 95] on input "text" at bounding box center [258, 97] width 299 height 17
click at [753, 170] on link at bounding box center [749, 176] width 15 height 13
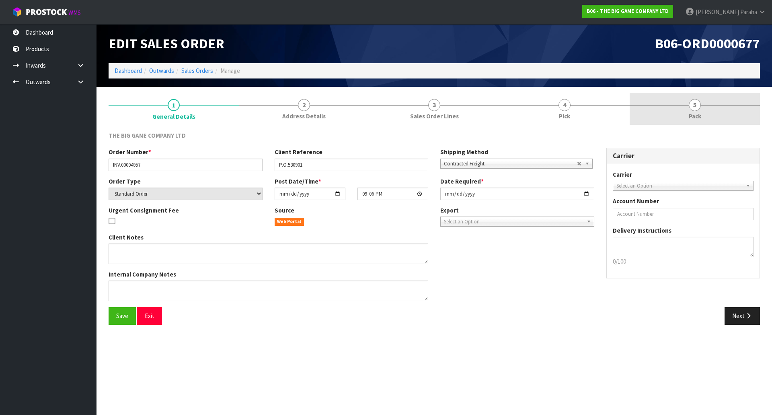
click at [694, 109] on span "5" at bounding box center [695, 105] width 12 height 12
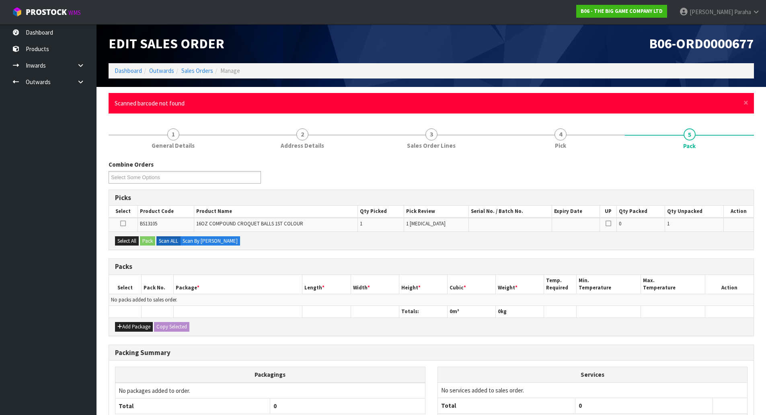
click at [748, 105] on div "× Close Scanned barcode not found" at bounding box center [431, 103] width 645 height 21
click at [746, 103] on span "×" at bounding box center [746, 102] width 5 height 11
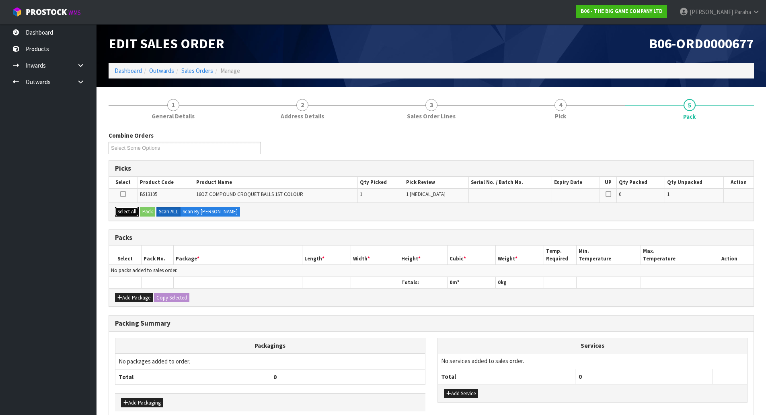
drag, startPoint x: 127, startPoint y: 212, endPoint x: 150, endPoint y: 211, distance: 22.5
click at [128, 211] on button "Select All" at bounding box center [127, 212] width 24 height 10
click at [145, 210] on button "Pack" at bounding box center [147, 212] width 15 height 10
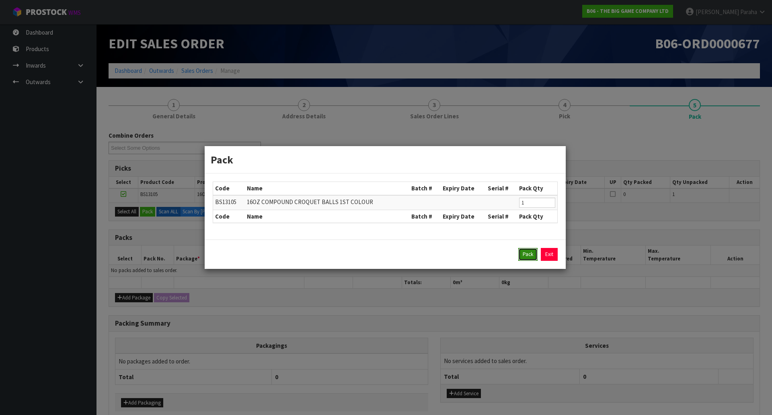
click at [524, 254] on button "Pack" at bounding box center [527, 254] width 19 height 13
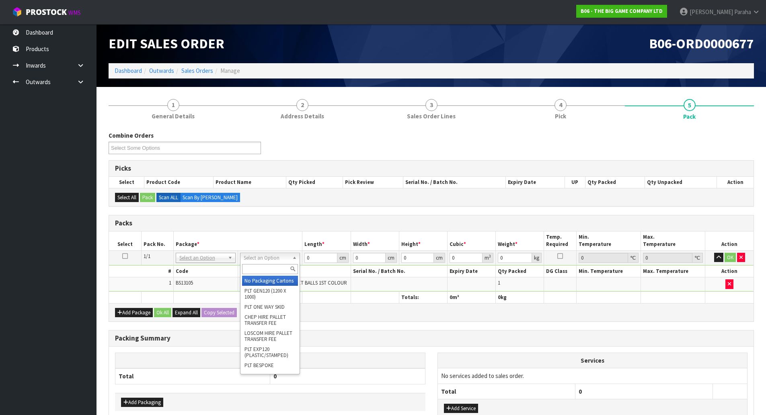
drag, startPoint x: 273, startPoint y: 284, endPoint x: 321, endPoint y: 271, distance: 49.2
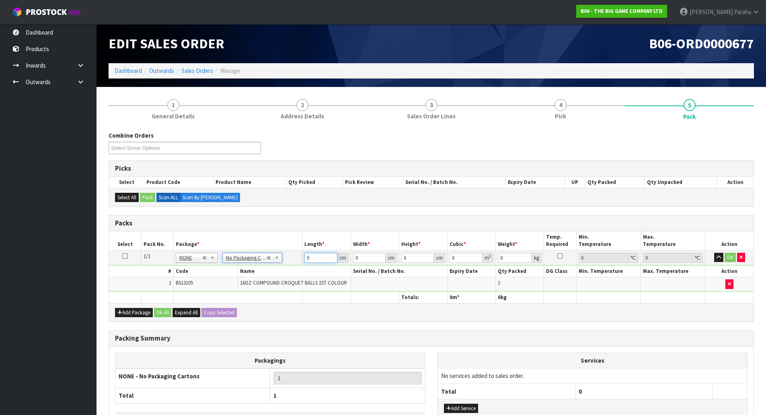
click at [322, 261] on input "0" at bounding box center [320, 258] width 33 height 10
click at [714, 253] on button "button" at bounding box center [718, 258] width 9 height 10
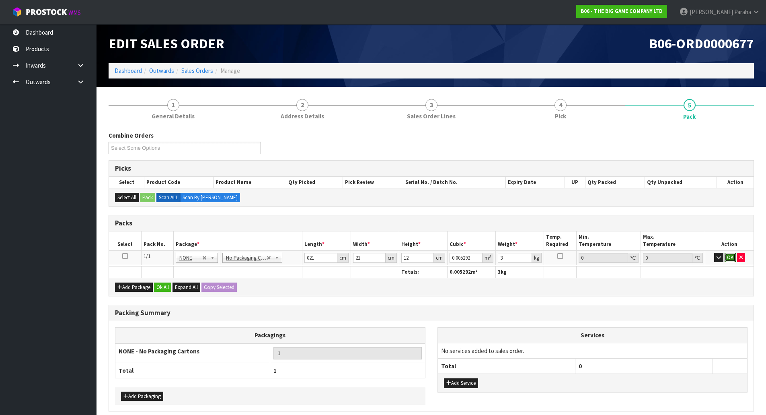
click button "OK" at bounding box center [730, 258] width 11 height 10
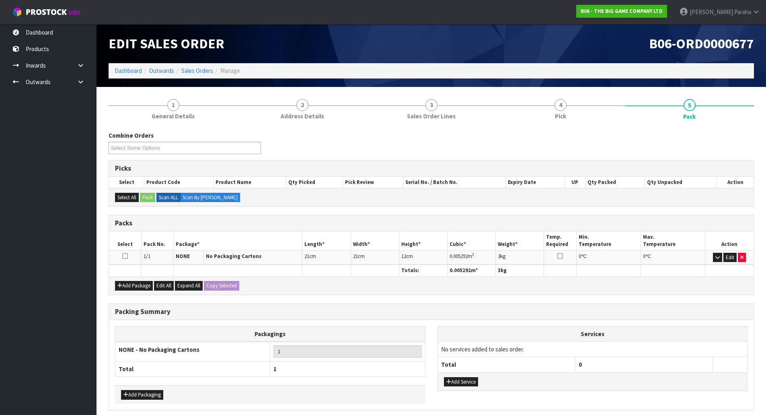
scroll to position [33, 0]
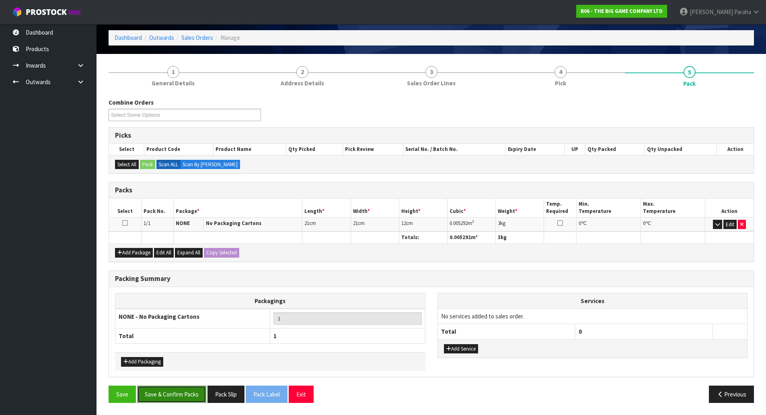
click at [174, 389] on button "Save & Confirm Packs" at bounding box center [171, 393] width 69 height 17
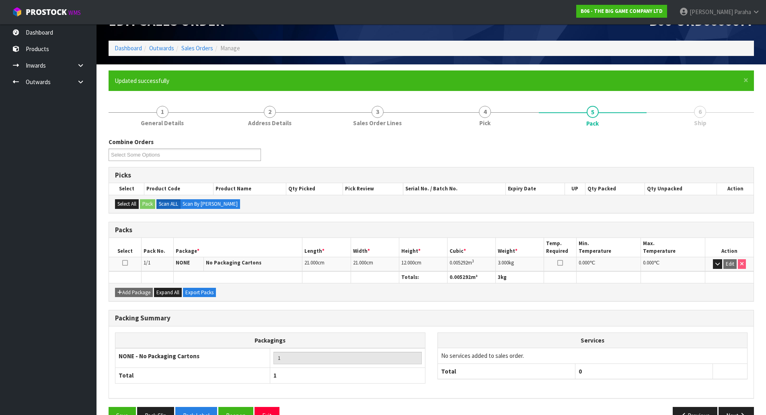
scroll to position [44, 0]
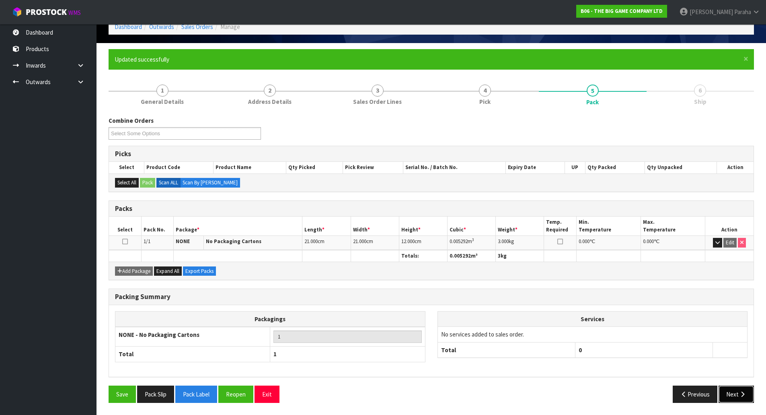
click at [740, 394] on icon "button" at bounding box center [743, 394] width 8 height 6
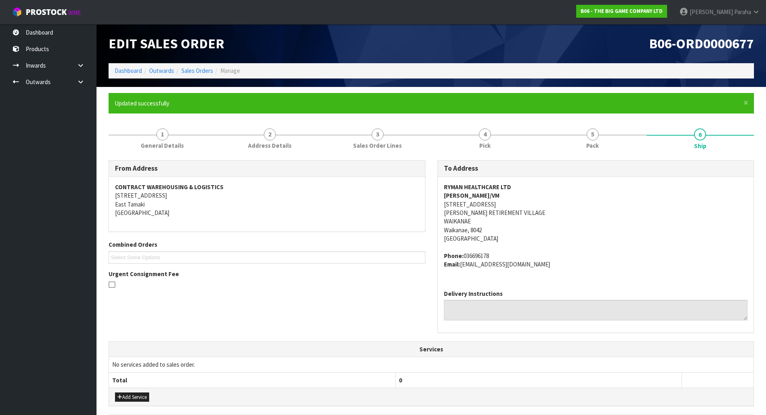
scroll to position [154, 0]
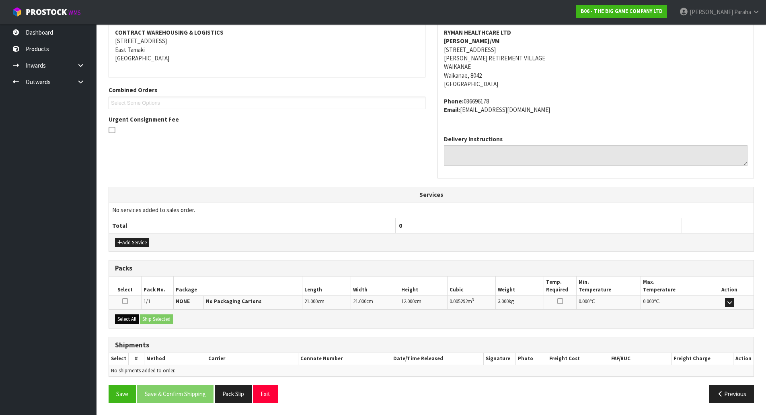
drag, startPoint x: 126, startPoint y: 313, endPoint x: 125, endPoint y: 318, distance: 4.5
click at [125, 316] on div "Select All Ship Selected" at bounding box center [431, 318] width 645 height 18
click at [125, 318] on button "Select All" at bounding box center [127, 319] width 24 height 10
click at [159, 319] on button "Ship Selected" at bounding box center [156, 319] width 33 height 10
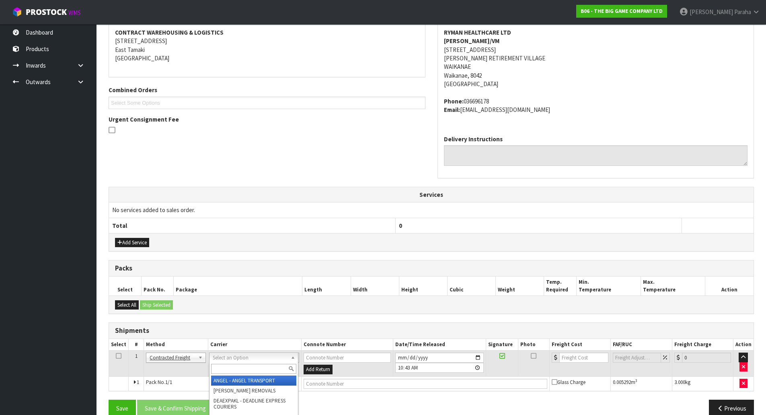
click at [258, 373] on input "text" at bounding box center [253, 369] width 85 height 10
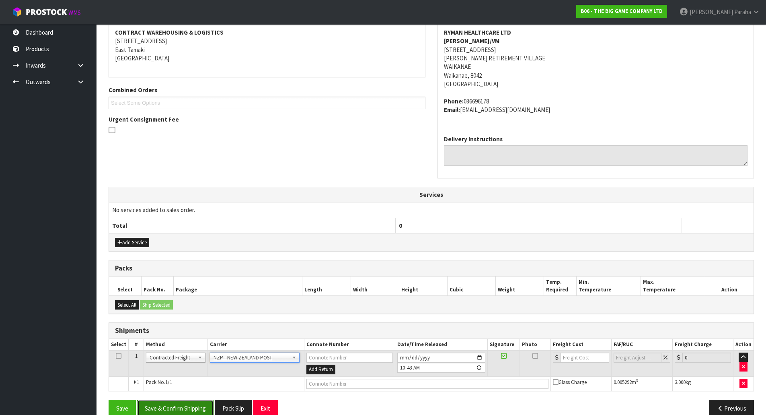
click at [187, 404] on button "Save & Confirm Shipping" at bounding box center [175, 407] width 76 height 17
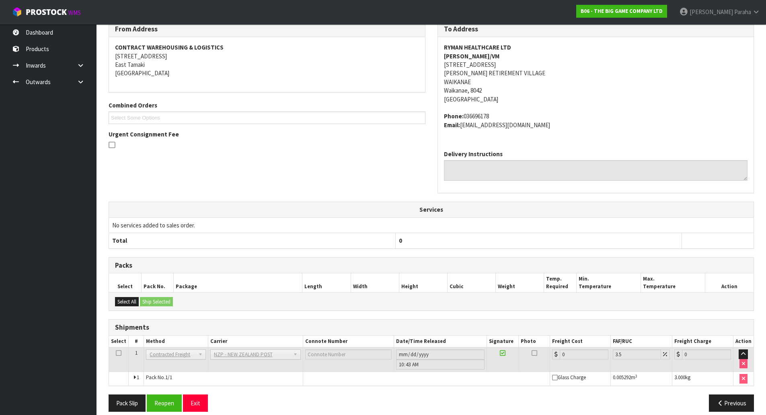
scroll to position [157, 0]
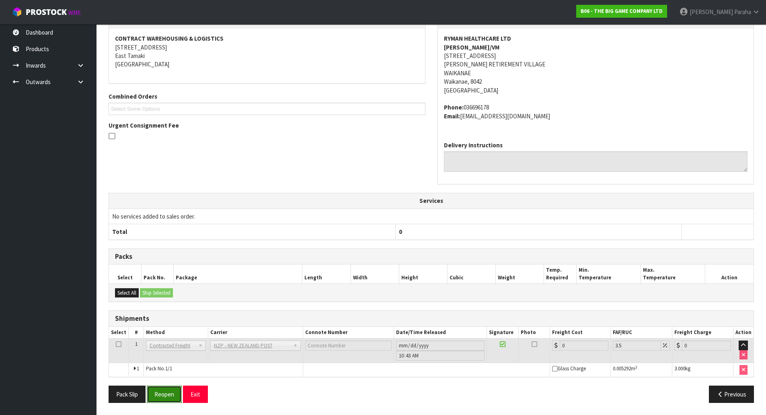
click at [173, 397] on button "Reopen" at bounding box center [164, 393] width 35 height 17
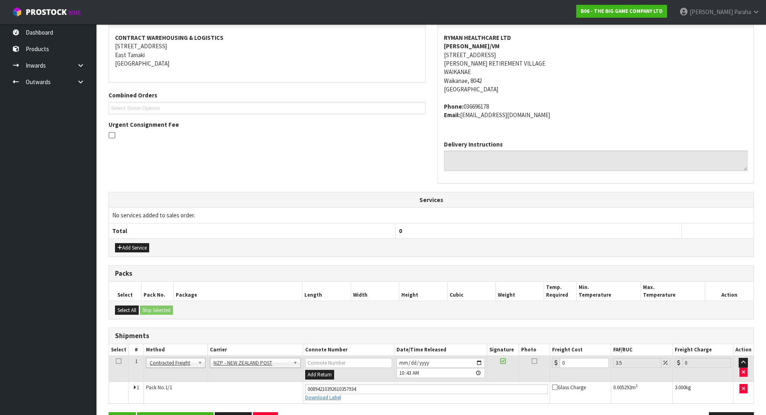
scroll to position [176, 0]
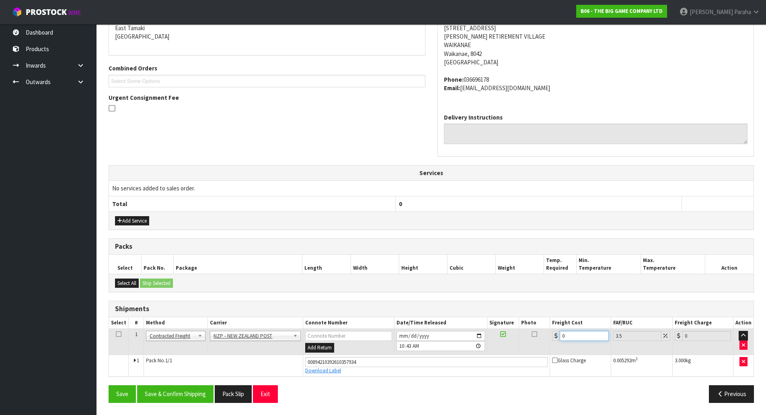
click at [579, 333] on input "0" at bounding box center [584, 336] width 49 height 10
click at [186, 395] on button "Save & Confirm Shipping" at bounding box center [175, 393] width 76 height 17
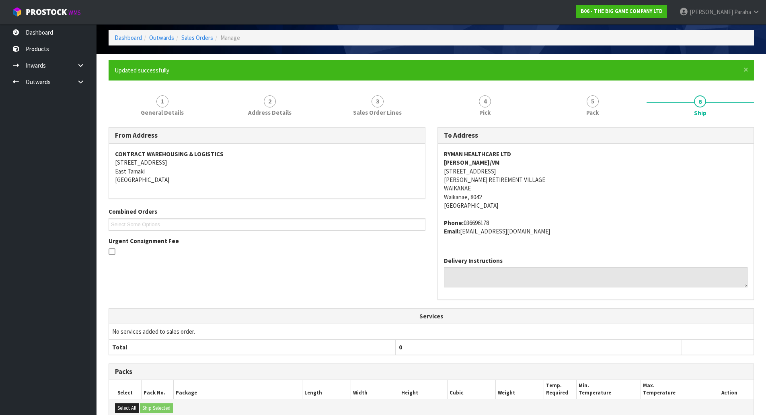
scroll to position [0, 0]
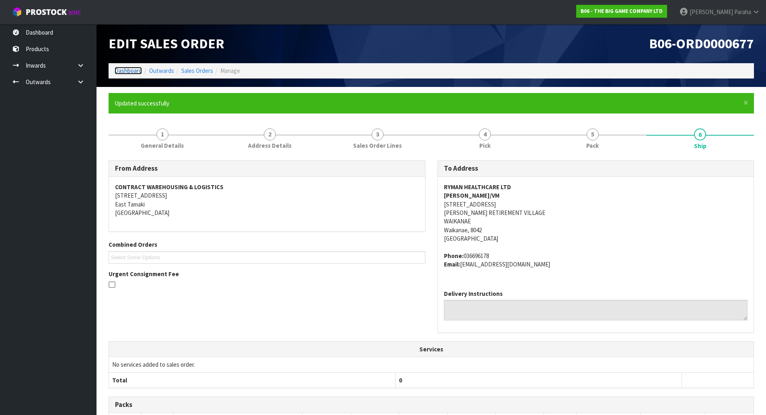
click at [124, 68] on link "Dashboard" at bounding box center [128, 71] width 27 height 8
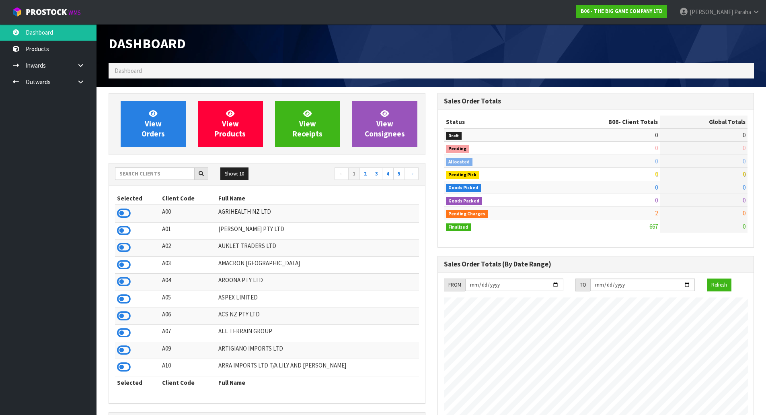
scroll to position [518, 329]
click at [142, 177] on input "text" at bounding box center [155, 173] width 80 height 12
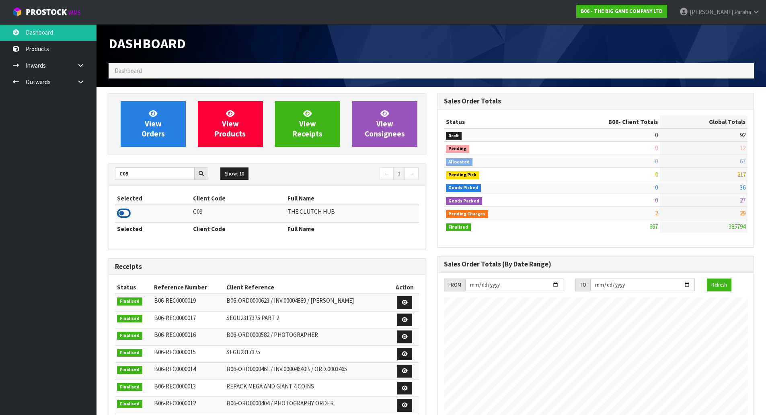
click at [128, 213] on icon at bounding box center [124, 213] width 14 height 12
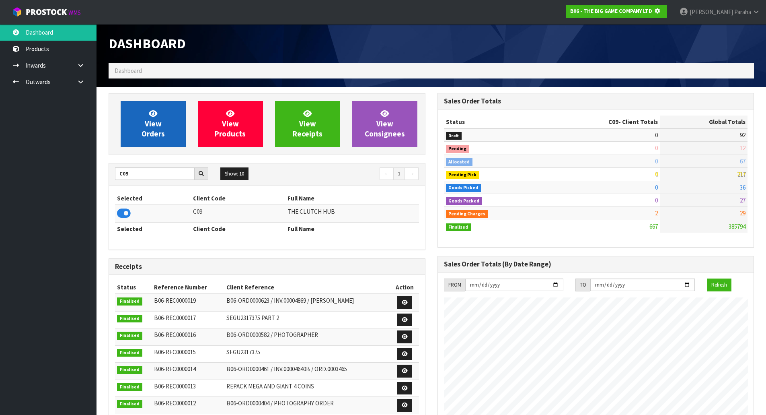
scroll to position [501, 329]
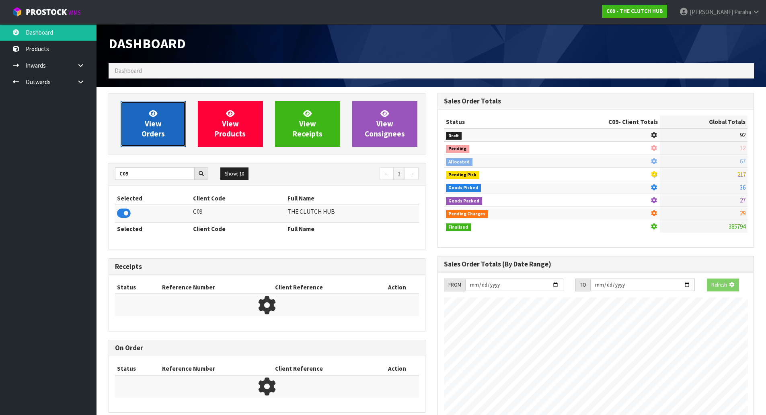
click at [145, 125] on link "View Orders" at bounding box center [153, 124] width 65 height 46
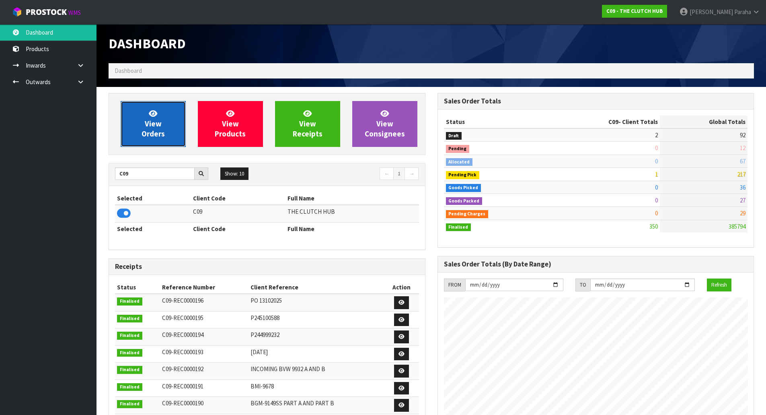
scroll to position [570, 329]
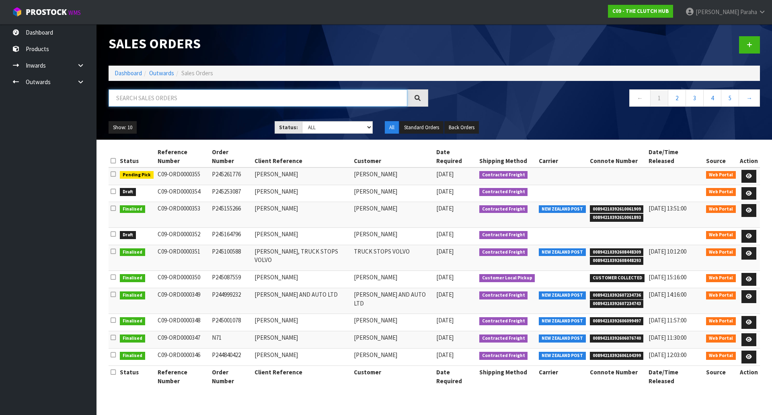
click at [142, 99] on input "text" at bounding box center [258, 97] width 299 height 17
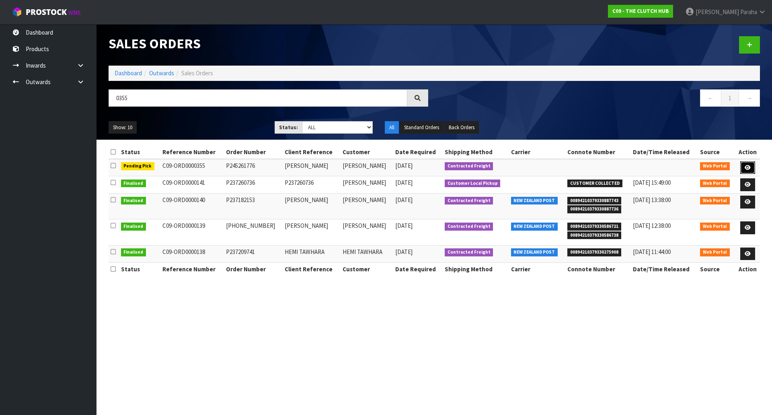
click at [750, 166] on icon at bounding box center [748, 167] width 6 height 5
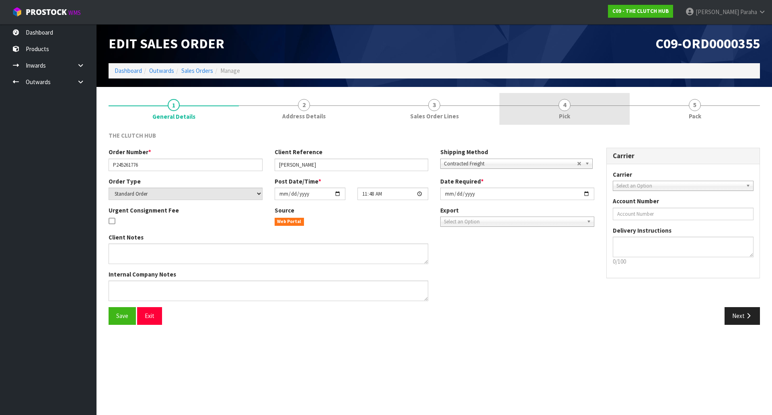
click at [571, 107] on link "4 Pick" at bounding box center [564, 109] width 130 height 32
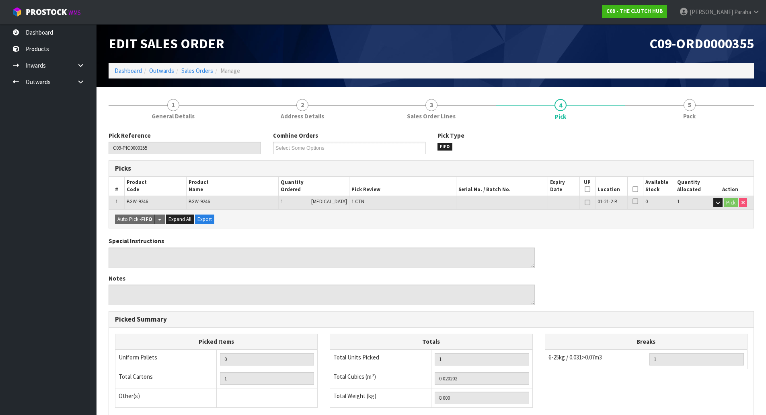
click at [635, 189] on icon at bounding box center [636, 189] width 6 height 0
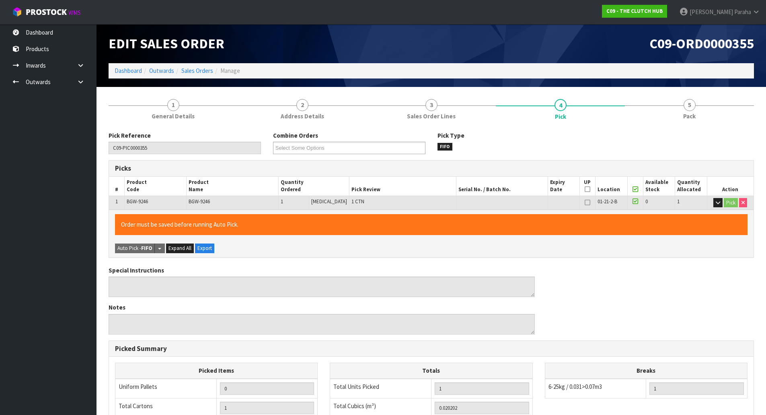
scroll to position [147, 0]
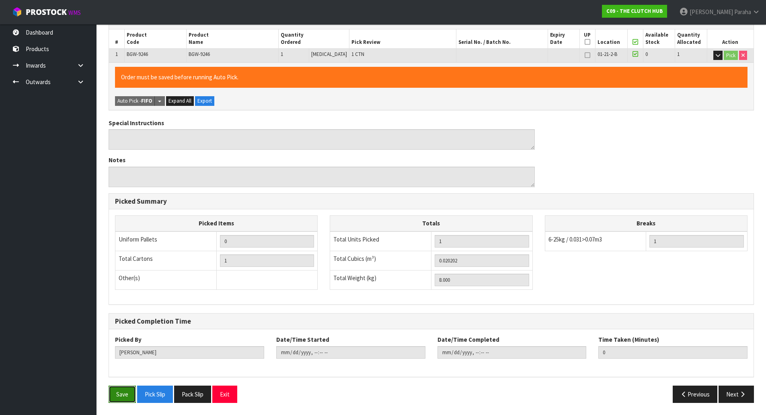
click at [119, 398] on button "Save" at bounding box center [122, 393] width 27 height 17
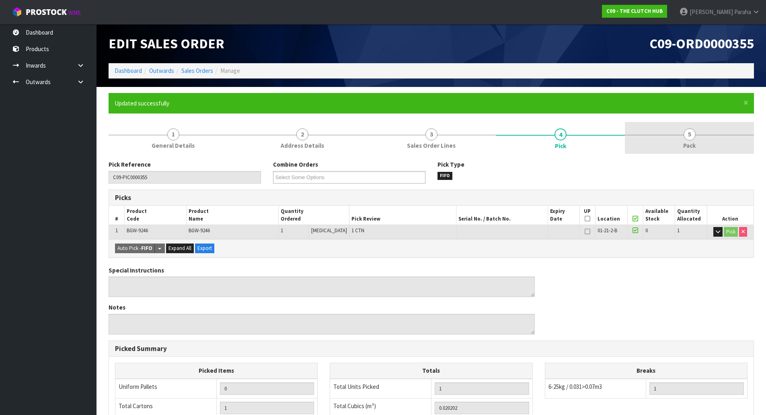
click at [686, 141] on span "Pack" at bounding box center [689, 145] width 12 height 8
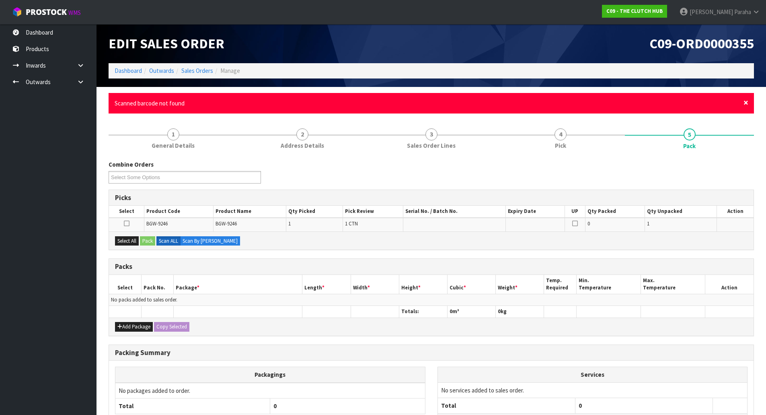
click at [745, 105] on span "×" at bounding box center [746, 102] width 5 height 11
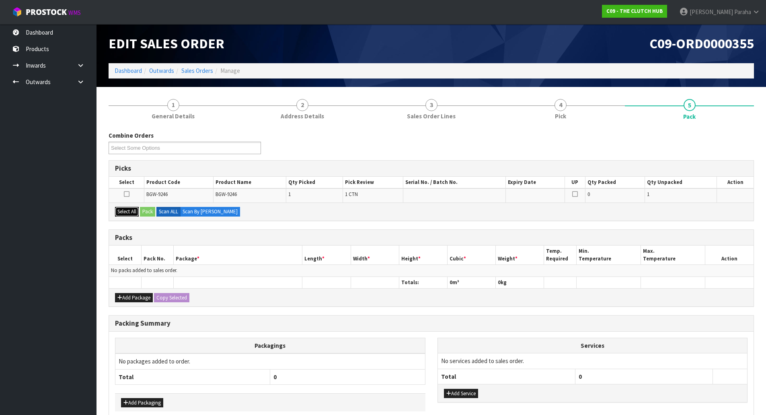
click at [122, 212] on button "Select All" at bounding box center [127, 212] width 24 height 10
click at [153, 212] on button "Pack" at bounding box center [147, 212] width 15 height 10
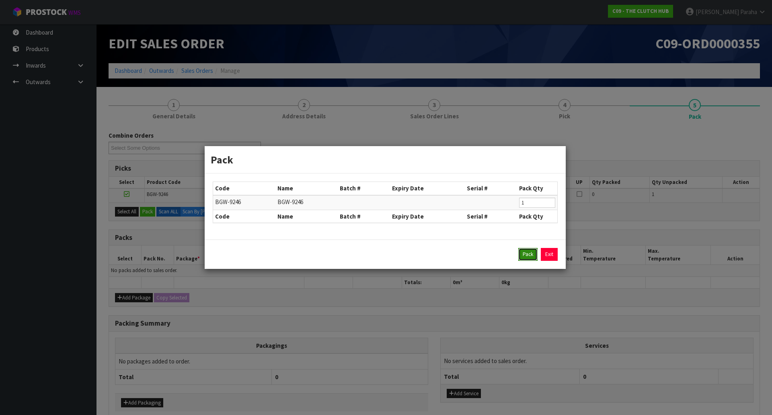
click at [532, 259] on button "Pack" at bounding box center [527, 254] width 19 height 13
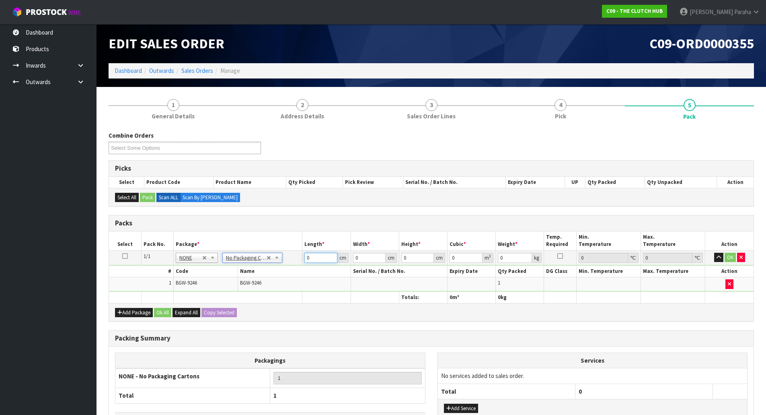
click at [319, 260] on input "0" at bounding box center [320, 258] width 33 height 10
click at [714, 253] on button "button" at bounding box center [718, 258] width 9 height 10
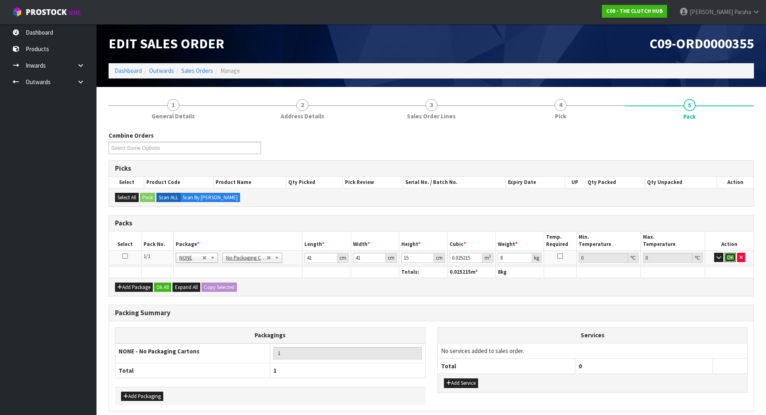
click button "OK" at bounding box center [730, 258] width 11 height 10
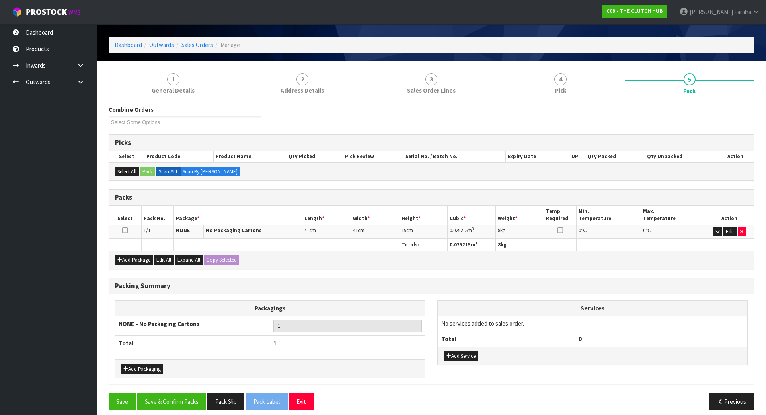
scroll to position [33, 0]
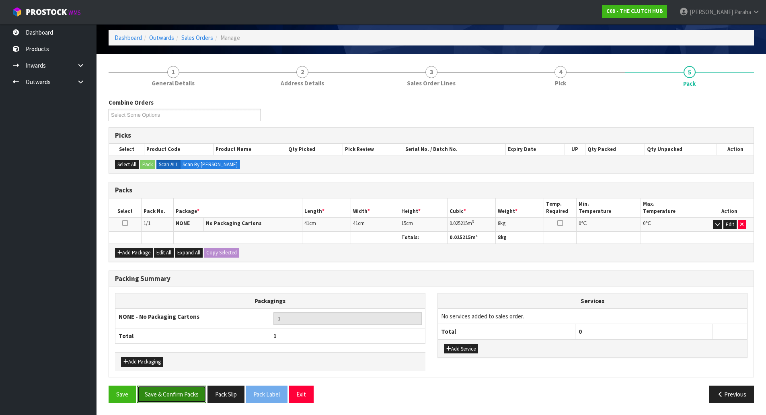
click at [186, 396] on button "Save & Confirm Packs" at bounding box center [171, 393] width 69 height 17
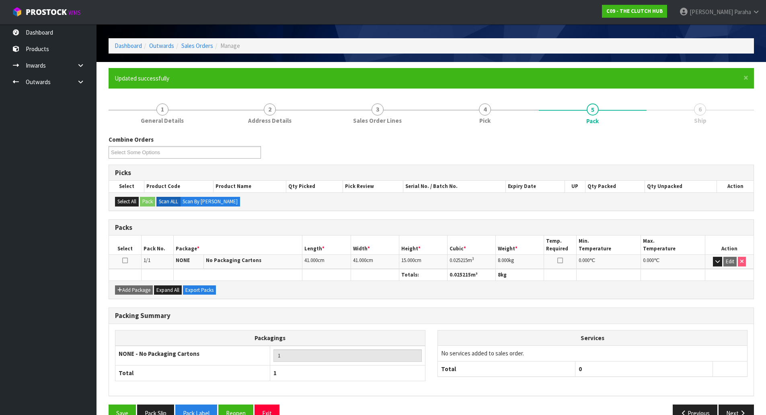
scroll to position [44, 0]
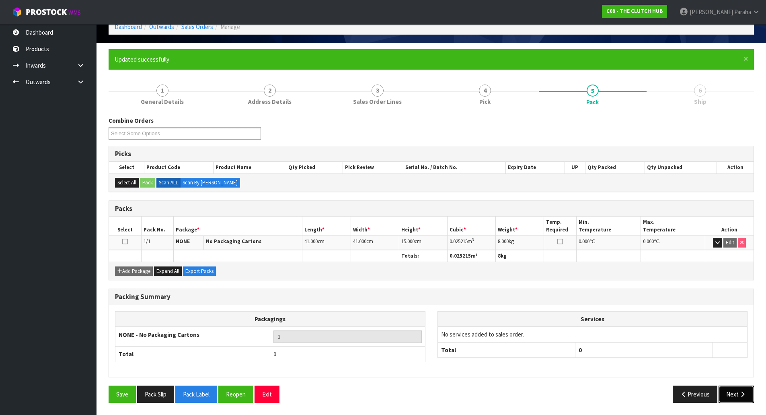
click at [739, 398] on button "Next" at bounding box center [736, 393] width 35 height 17
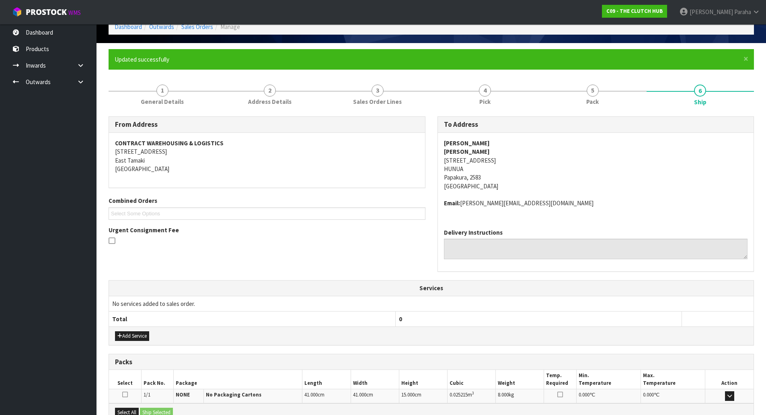
scroll to position [137, 0]
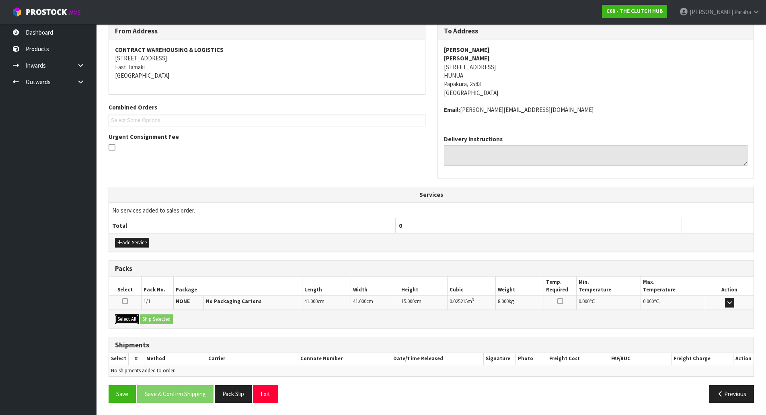
click at [129, 320] on button "Select All" at bounding box center [127, 319] width 24 height 10
click at [164, 319] on button "Ship Selected" at bounding box center [156, 319] width 33 height 10
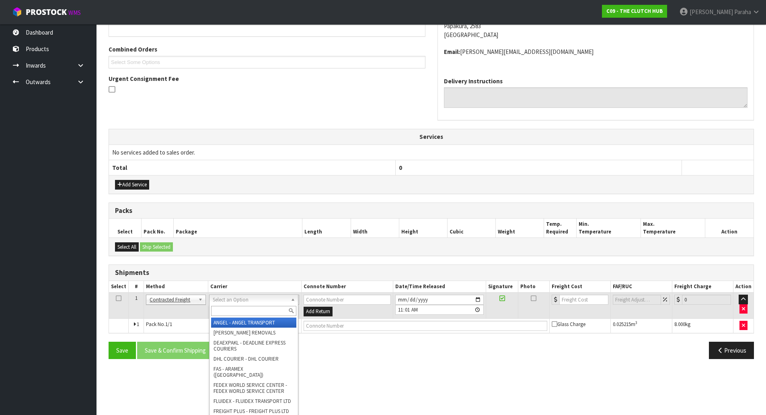
scroll to position [196, 0]
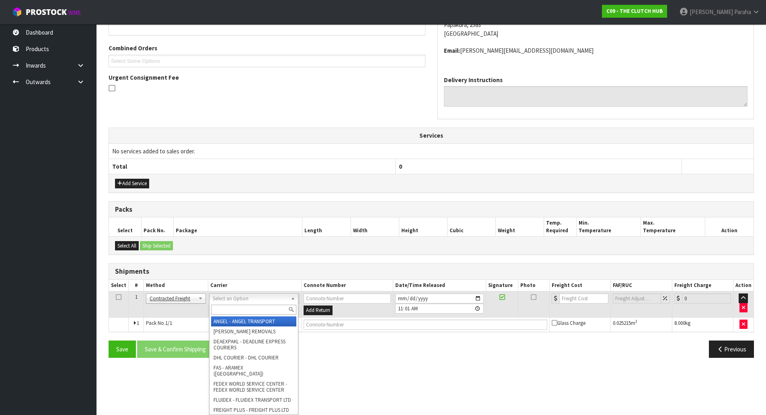
click at [272, 307] on input "text" at bounding box center [253, 309] width 85 height 10
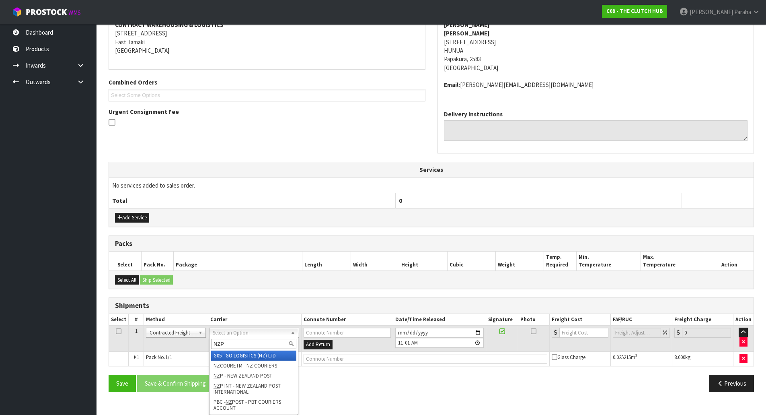
scroll to position [151, 0]
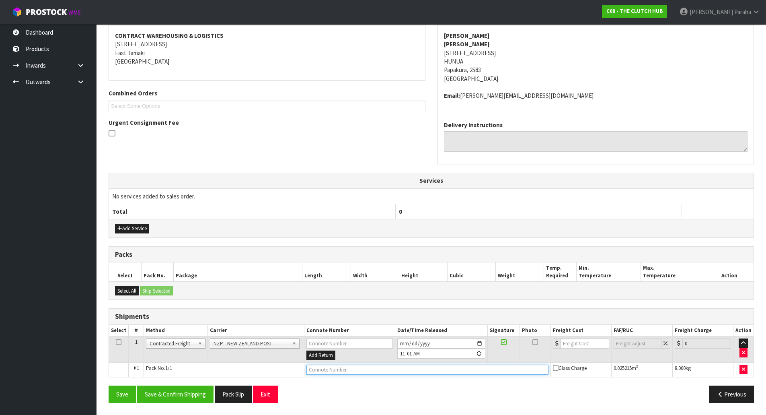
click at [385, 368] on input "text" at bounding box center [427, 369] width 242 height 10
click at [165, 396] on button "Save & Confirm Shipping" at bounding box center [175, 393] width 76 height 17
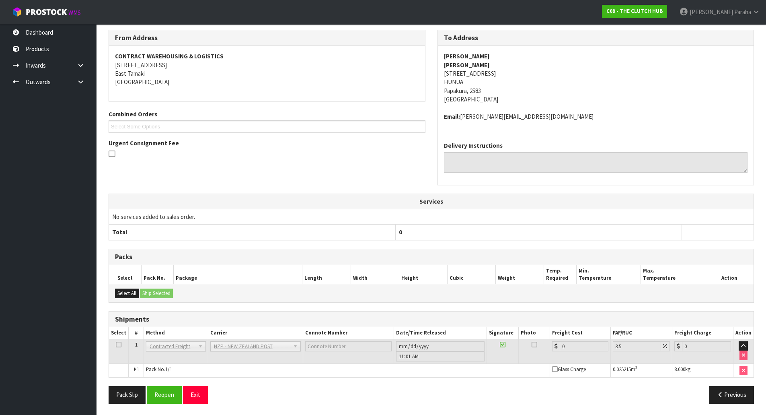
scroll to position [140, 0]
click at [171, 399] on button "Reopen" at bounding box center [164, 393] width 35 height 17
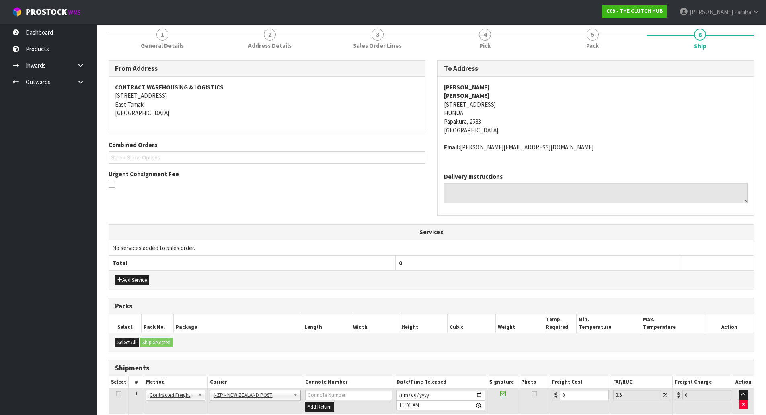
scroll to position [159, 0]
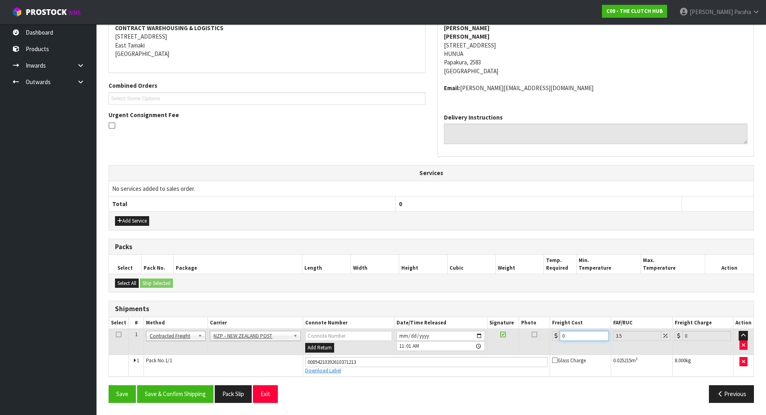
click at [580, 336] on input "0" at bounding box center [584, 336] width 49 height 10
click at [182, 392] on button "Save & Confirm Shipping" at bounding box center [175, 393] width 76 height 17
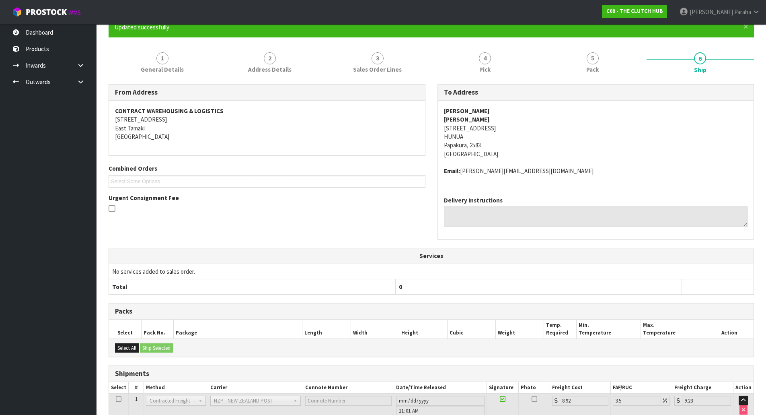
scroll to position [0, 0]
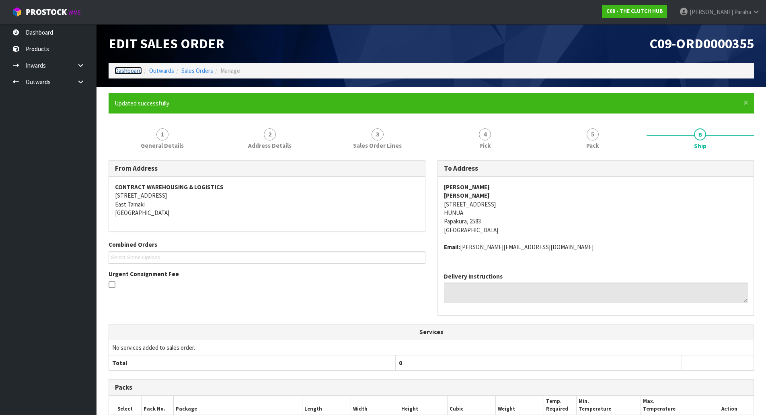
click at [132, 69] on link "Dashboard" at bounding box center [128, 71] width 27 height 8
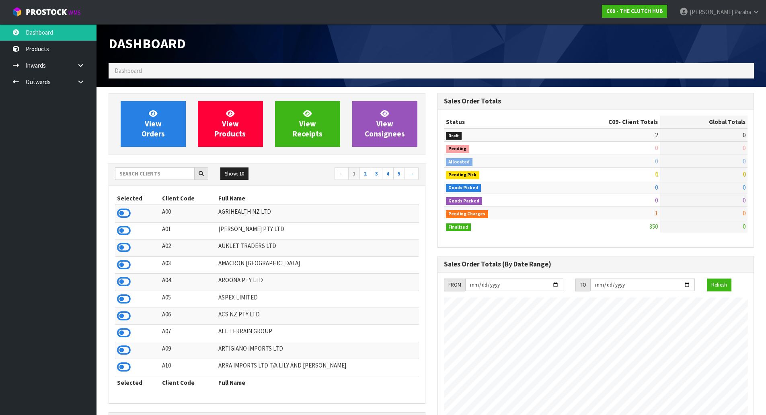
scroll to position [570, 329]
click at [163, 174] on input "text" at bounding box center [155, 173] width 80 height 12
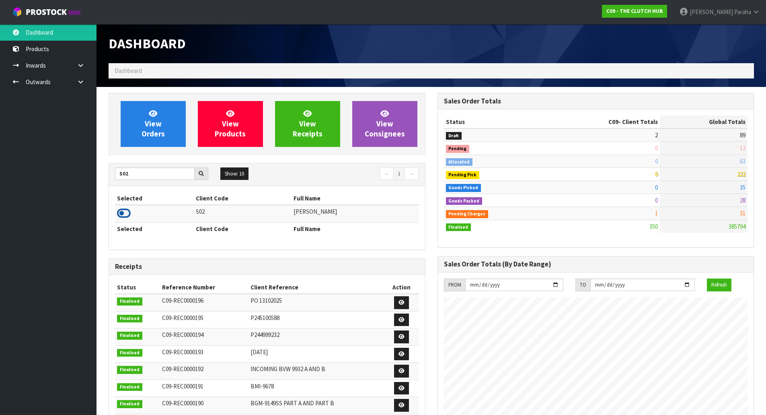
click at [126, 209] on icon at bounding box center [124, 213] width 14 height 12
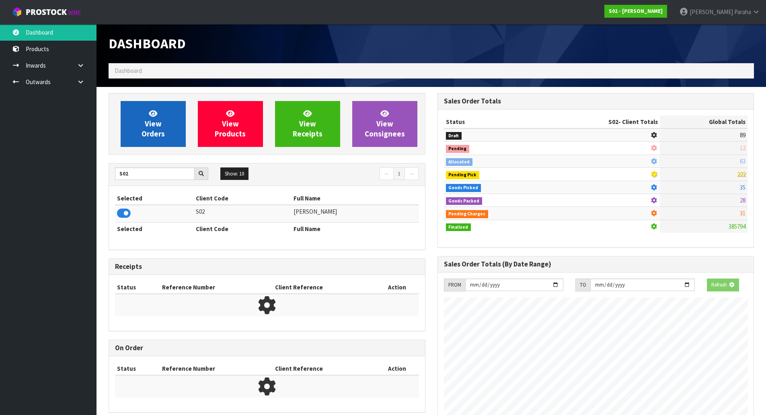
scroll to position [501, 329]
click at [162, 129] on span "View Orders" at bounding box center [153, 124] width 23 height 30
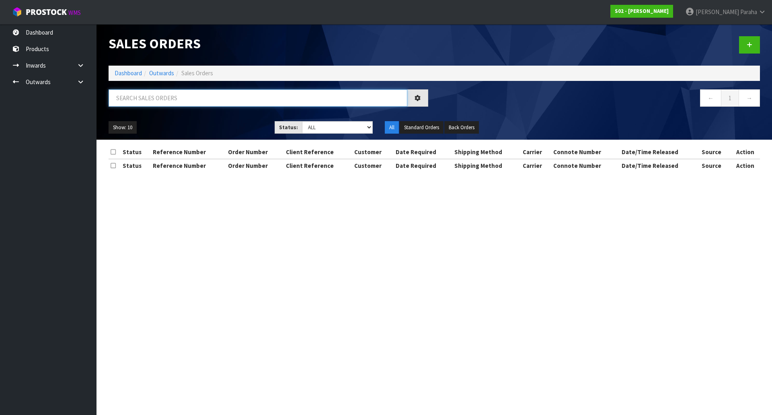
click at [154, 98] on input "text" at bounding box center [258, 97] width 299 height 17
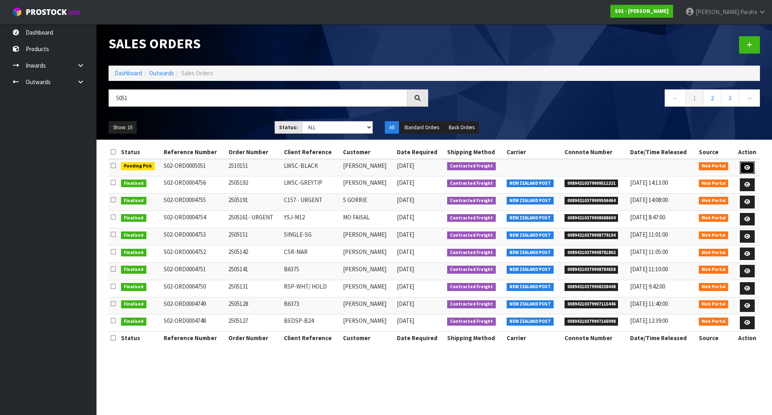
click at [754, 171] on link at bounding box center [747, 167] width 15 height 13
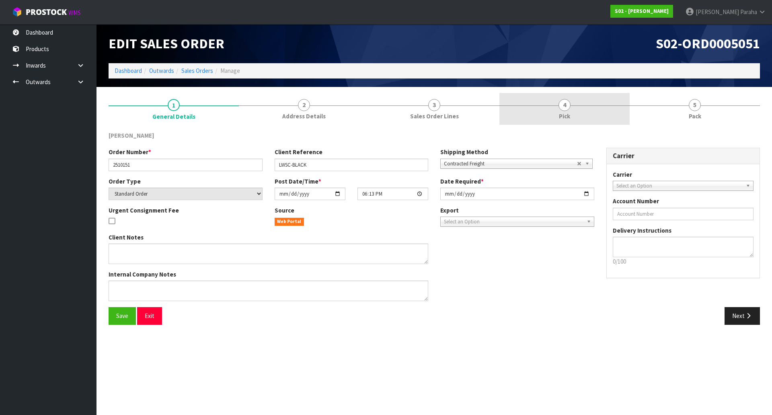
click at [574, 106] on link "4 Pick" at bounding box center [564, 109] width 130 height 32
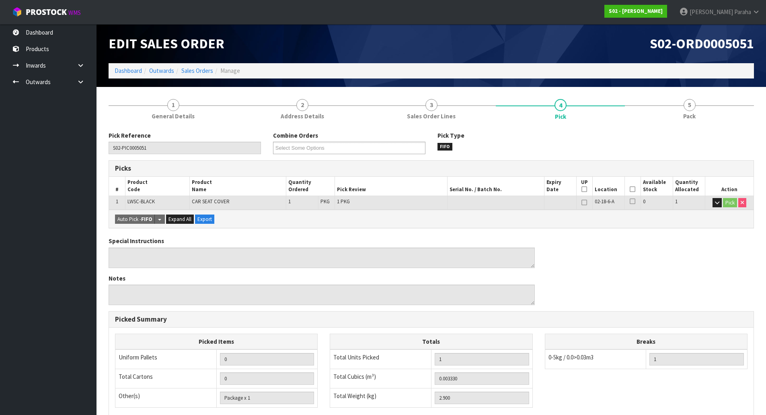
click at [631, 189] on icon at bounding box center [633, 189] width 6 height 0
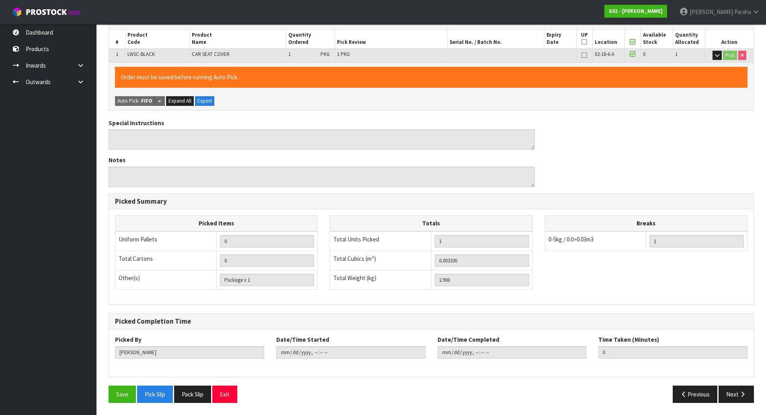
scroll to position [147, 0]
click at [111, 395] on button "Save" at bounding box center [122, 393] width 27 height 17
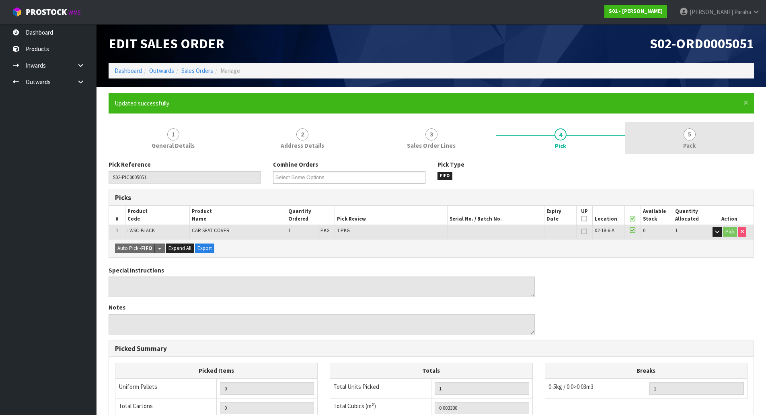
click at [680, 142] on link "5 Pack" at bounding box center [689, 138] width 129 height 32
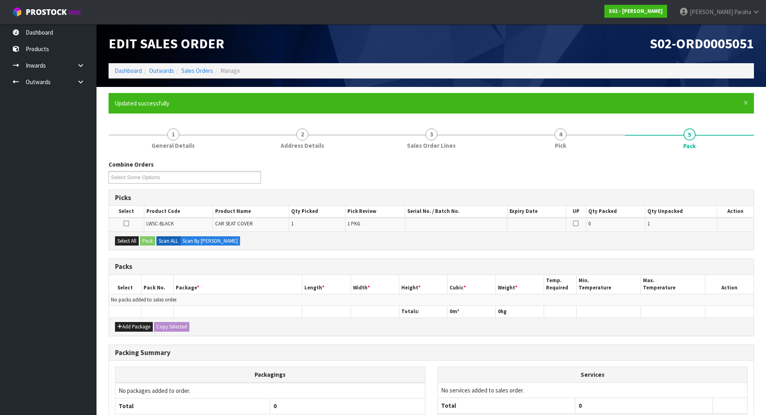
click at [124, 223] on icon at bounding box center [126, 223] width 6 height 0
click at [0, 0] on input "checkbox" at bounding box center [0, 0] width 0 height 0
click at [148, 240] on button "Pack" at bounding box center [147, 241] width 15 height 10
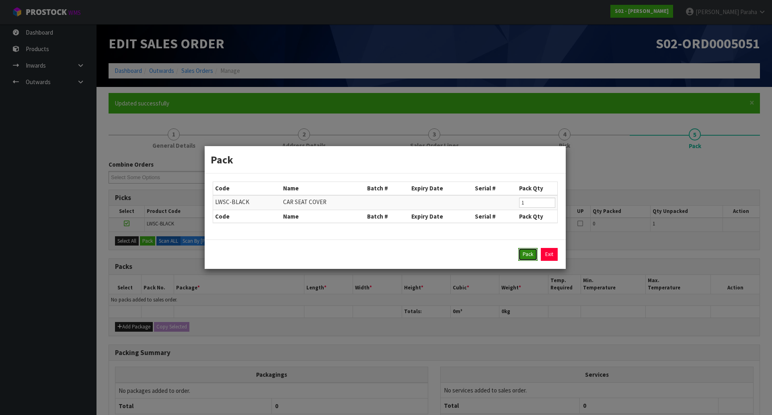
click at [529, 254] on button "Pack" at bounding box center [527, 254] width 19 height 13
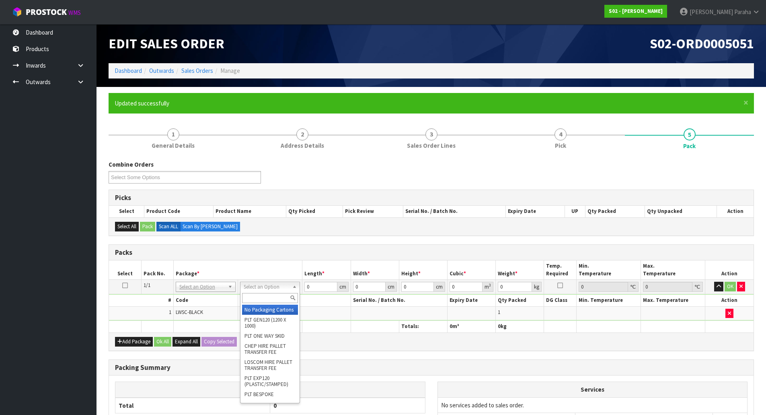
click at [270, 298] on input "text" at bounding box center [270, 298] width 56 height 10
click at [258, 300] on input "text" at bounding box center [268, 298] width 56 height 10
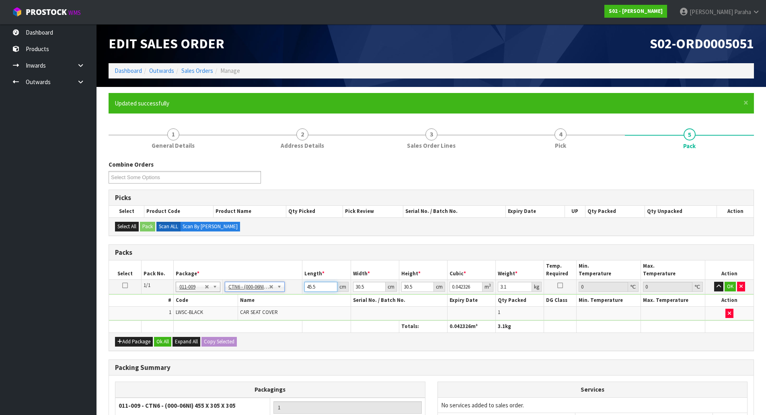
drag, startPoint x: 323, startPoint y: 286, endPoint x: 285, endPoint y: 293, distance: 38.0
click at [285, 293] on tr "1/1 NONE 007-001 007-002 007-004 007-009 007-013 007-014 007-015 007-017 007-01…" at bounding box center [431, 286] width 645 height 14
click at [714, 282] on button "button" at bounding box center [718, 287] width 9 height 10
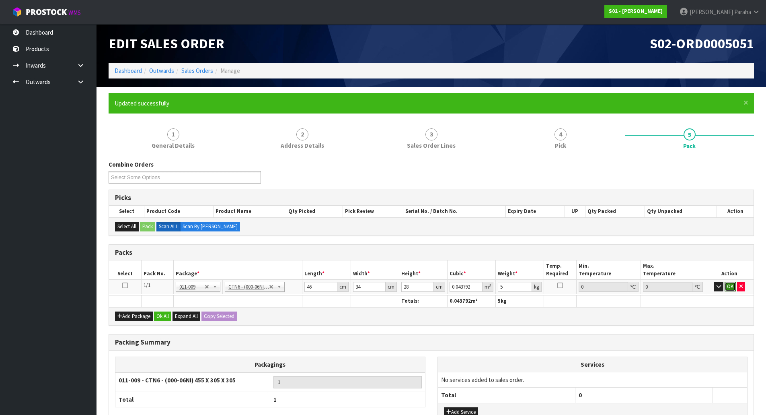
click button "OK" at bounding box center [730, 287] width 11 height 10
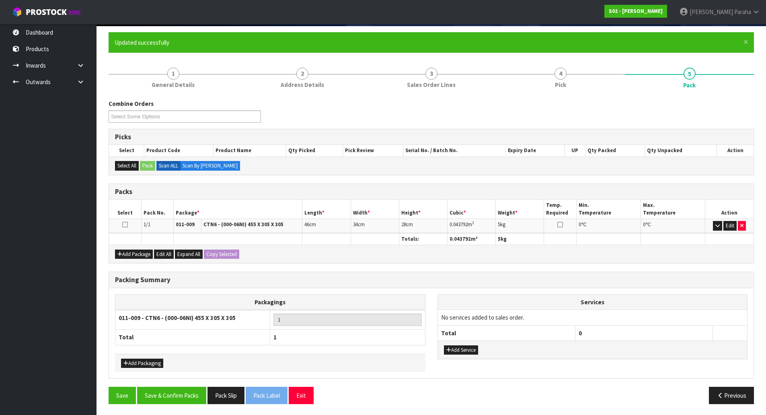
scroll to position [62, 0]
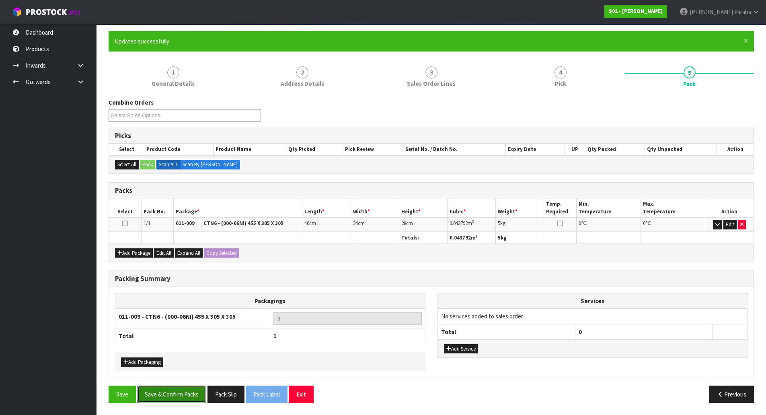
click at [173, 390] on button "Save & Confirm Packs" at bounding box center [171, 393] width 69 height 17
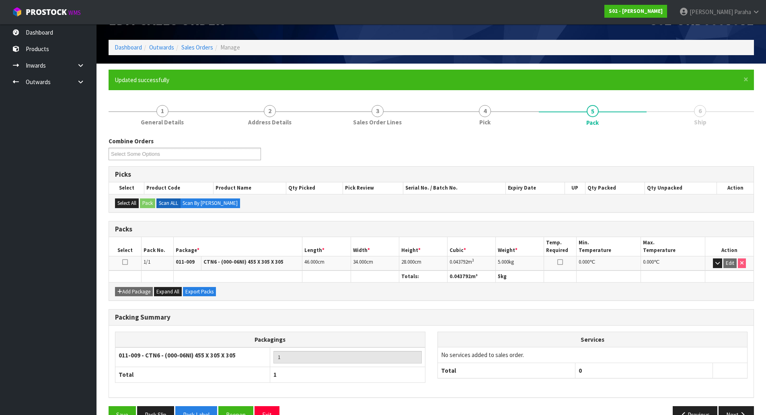
scroll to position [44, 0]
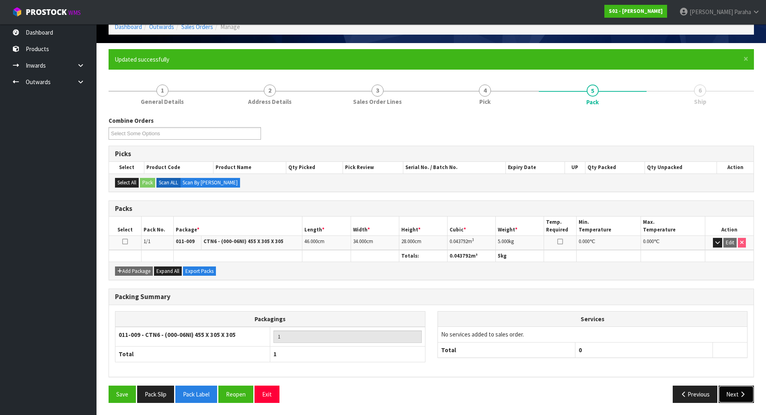
click at [739, 399] on button "Next" at bounding box center [736, 393] width 35 height 17
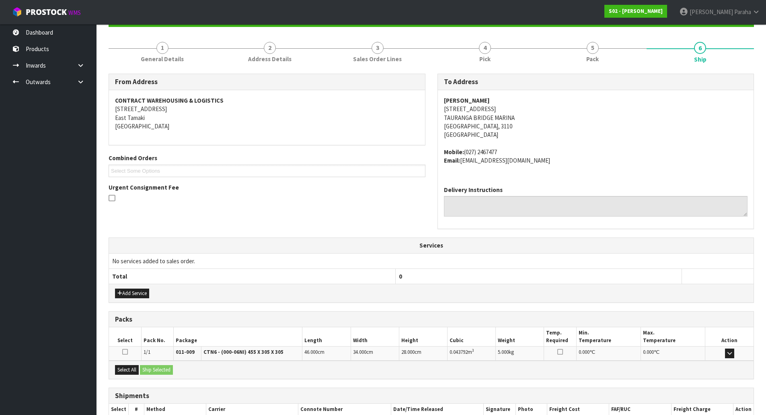
scroll to position [137, 0]
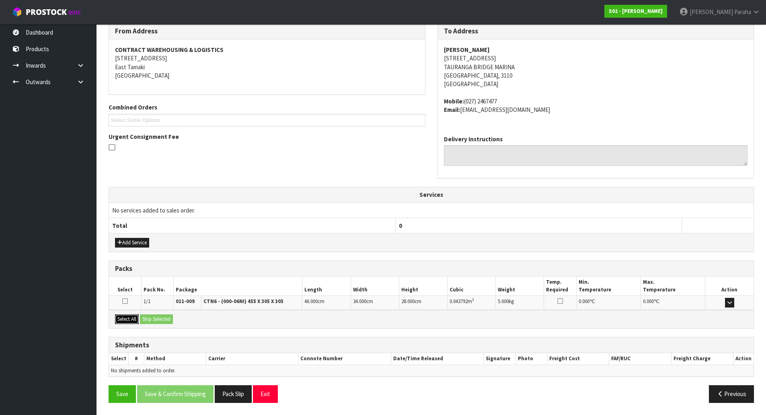
click at [122, 319] on button "Select All" at bounding box center [127, 319] width 24 height 10
click at [145, 316] on button "Ship Selected" at bounding box center [156, 319] width 33 height 10
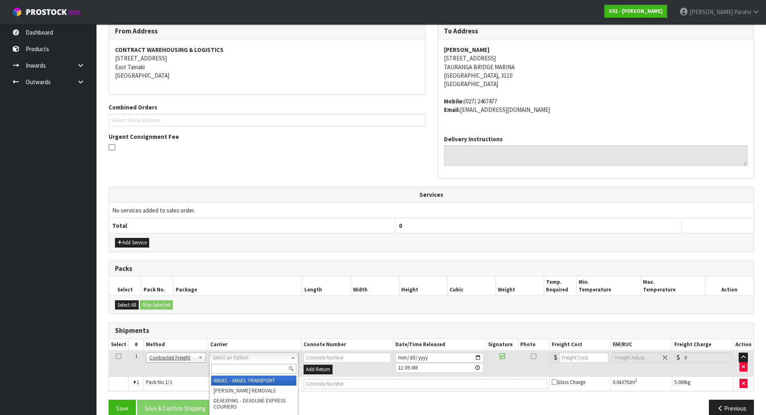
click at [232, 372] on input "text" at bounding box center [253, 369] width 85 height 10
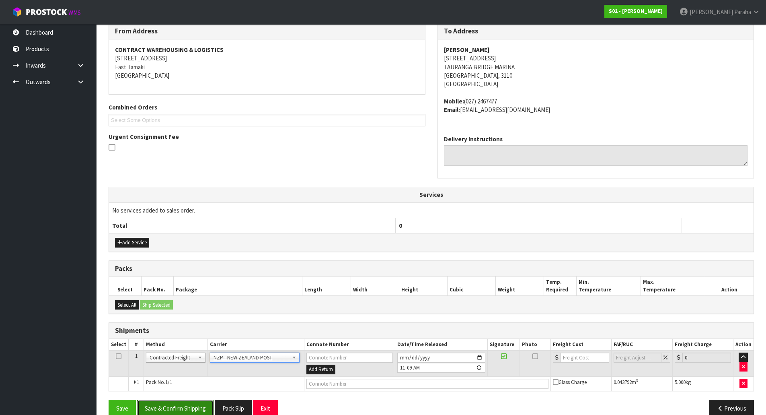
drag, startPoint x: 170, startPoint y: 409, endPoint x: 121, endPoint y: 378, distance: 58.5
click at [170, 409] on button "Save & Confirm Shipping" at bounding box center [175, 407] width 76 height 17
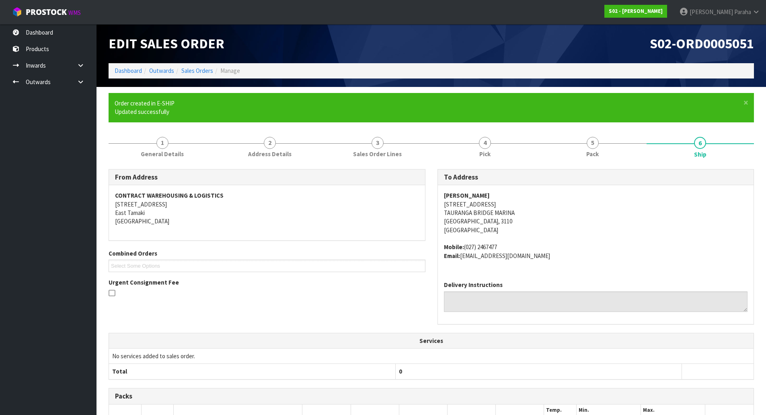
scroll to position [140, 0]
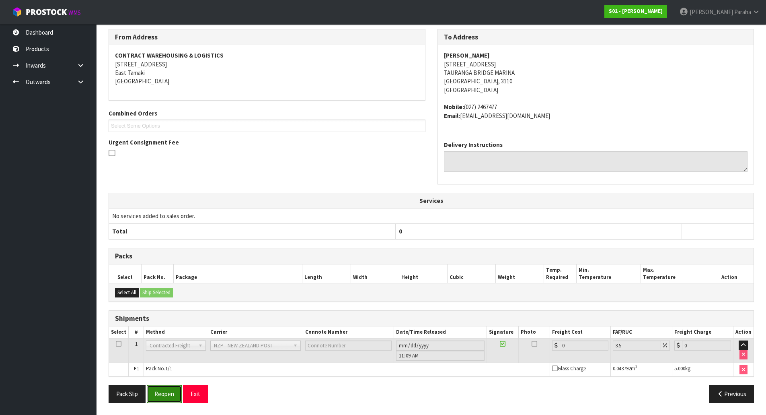
click at [166, 395] on button "Reopen" at bounding box center [164, 393] width 35 height 17
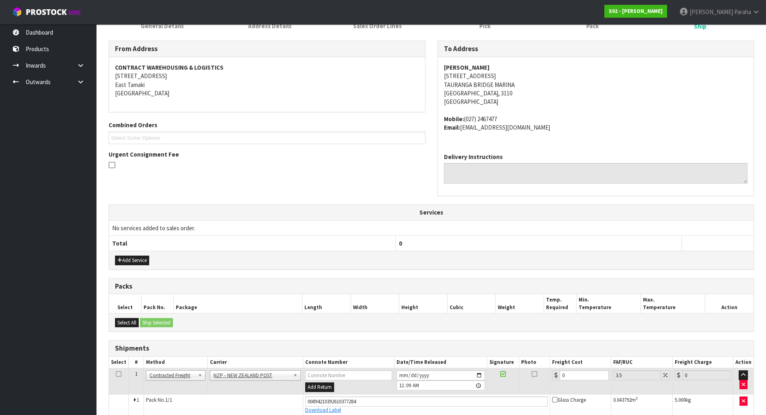
scroll to position [159, 0]
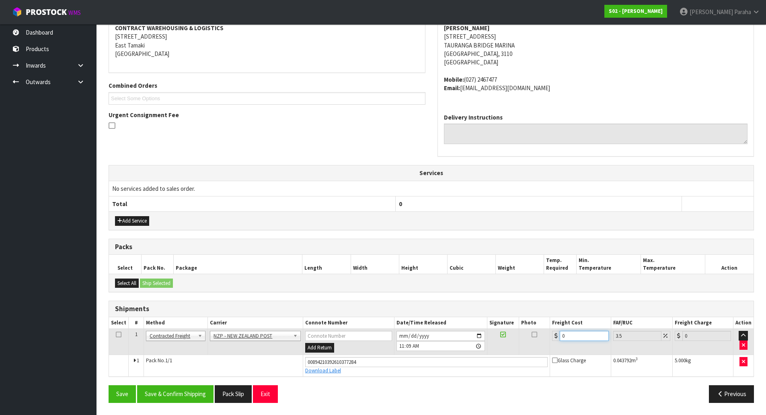
click at [576, 332] on input "0" at bounding box center [584, 336] width 49 height 10
click at [190, 390] on button "Save & Confirm Shipping" at bounding box center [175, 393] width 76 height 17
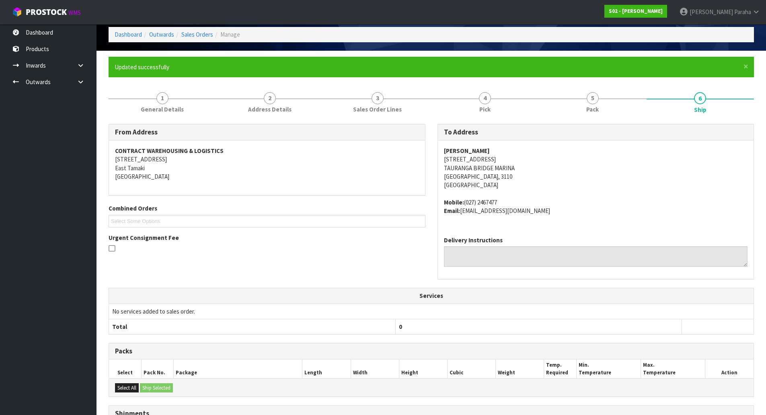
scroll to position [0, 0]
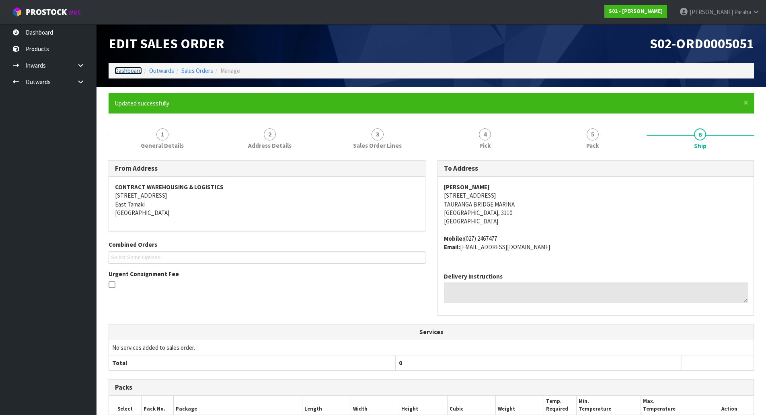
click at [128, 71] on link "Dashboard" at bounding box center [128, 71] width 27 height 8
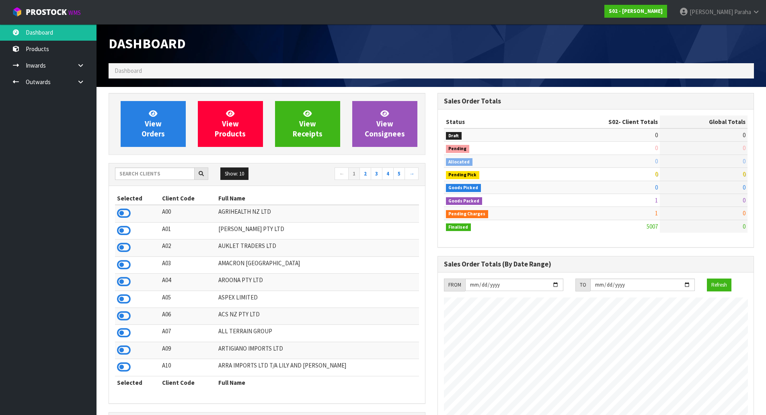
scroll to position [609, 329]
click at [160, 175] on input "text" at bounding box center [155, 173] width 80 height 12
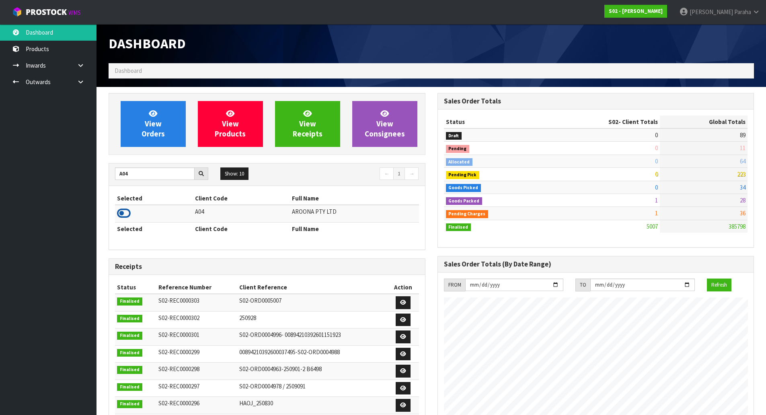
click at [127, 214] on icon at bounding box center [124, 213] width 14 height 12
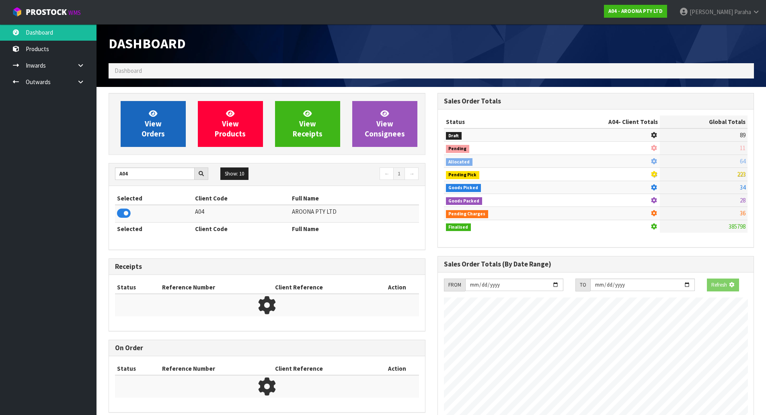
scroll to position [501, 329]
click at [143, 137] on span "View Orders" at bounding box center [153, 124] width 23 height 30
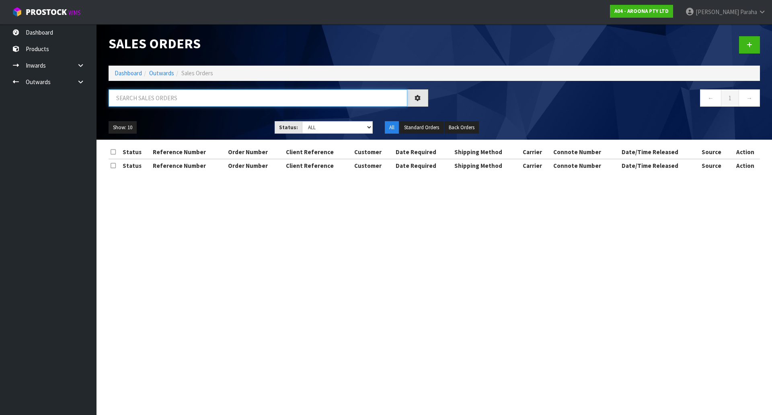
click at [134, 99] on input "text" at bounding box center [258, 97] width 299 height 17
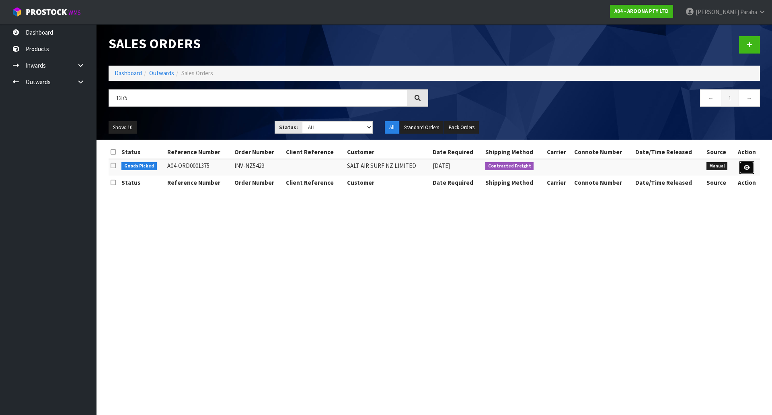
click at [747, 166] on icon at bounding box center [747, 167] width 6 height 5
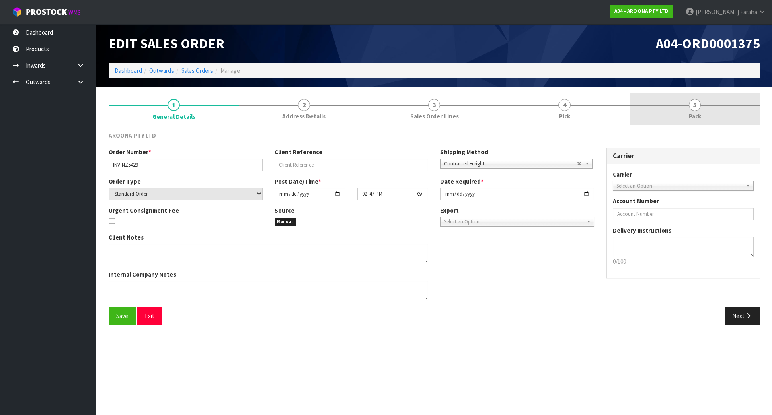
click at [705, 109] on link "5 Pack" at bounding box center [695, 109] width 130 height 32
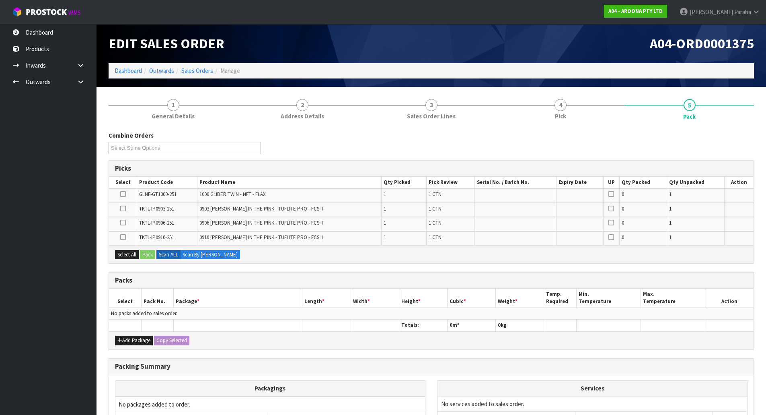
click at [210, 319] on td "No packs added to sales order." at bounding box center [431, 313] width 645 height 12
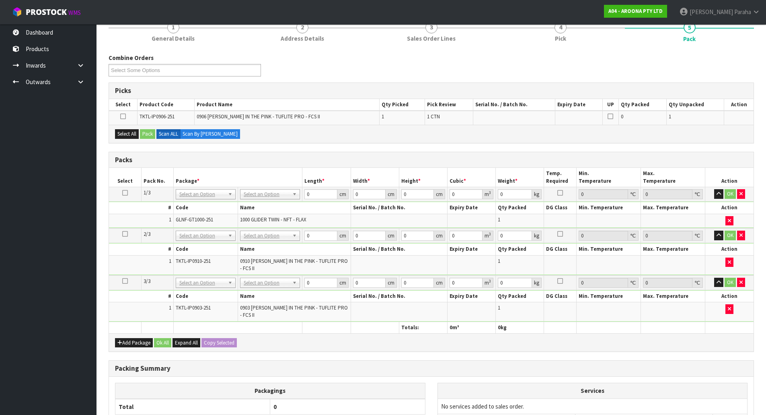
scroll to position [80, 0]
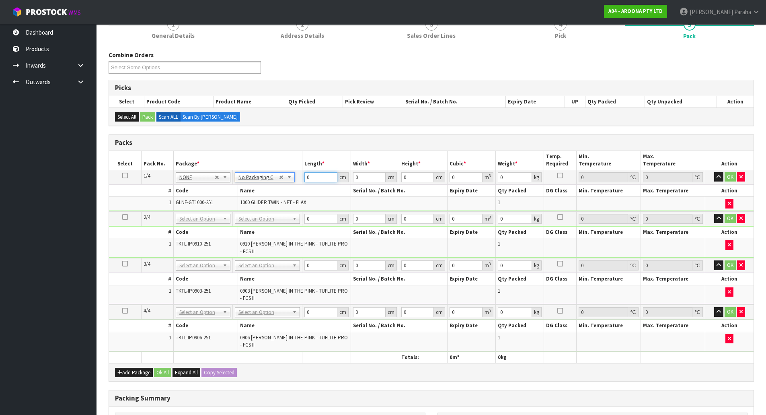
click at [317, 178] on input "0" at bounding box center [320, 177] width 33 height 10
click at [714, 172] on button "button" at bounding box center [718, 177] width 9 height 10
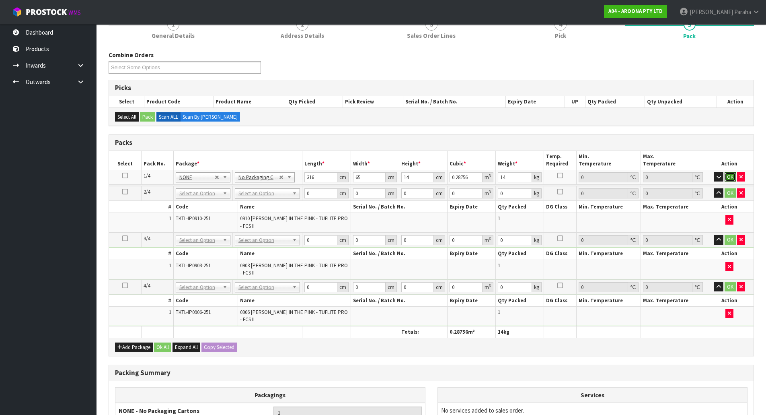
click button "OK" at bounding box center [730, 177] width 11 height 10
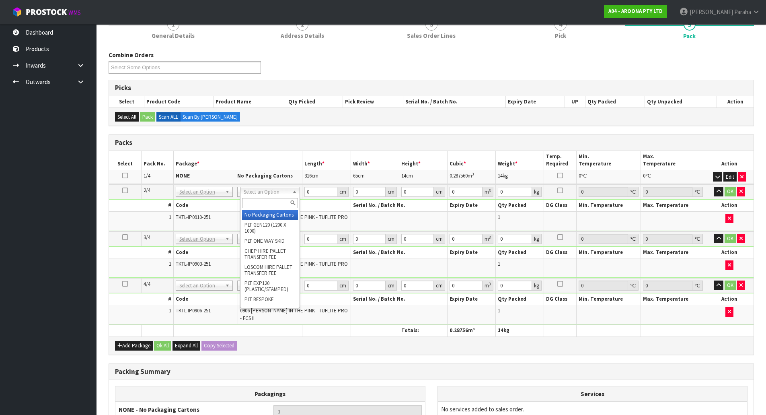
drag, startPoint x: 254, startPoint y: 218, endPoint x: 261, endPoint y: 210, distance: 10.3
click at [321, 192] on input "0" at bounding box center [320, 192] width 33 height 10
click at [714, 187] on button "button" at bounding box center [718, 192] width 9 height 10
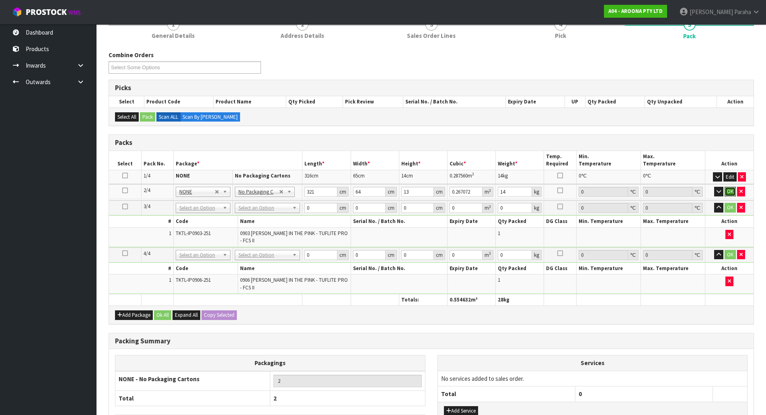
click button "OK" at bounding box center [730, 192] width 11 height 10
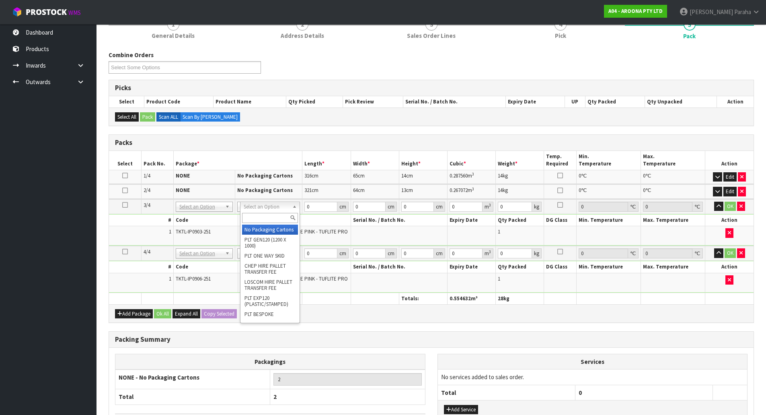
drag, startPoint x: 266, startPoint y: 233, endPoint x: 300, endPoint y: 216, distance: 38.1
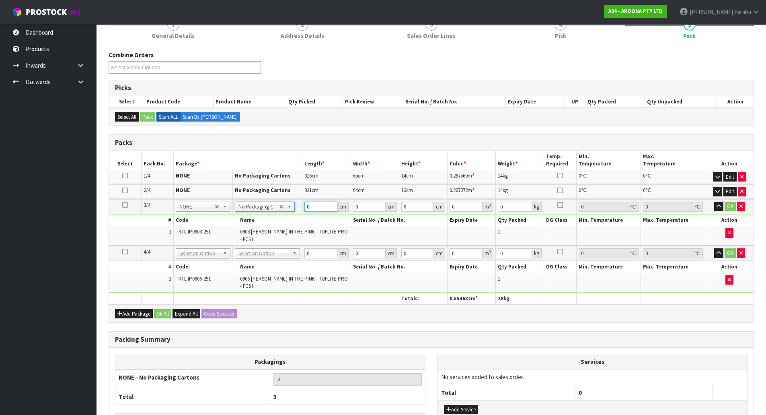
click at [323, 207] on input "0" at bounding box center [320, 206] width 33 height 10
click at [714, 201] on button "button" at bounding box center [718, 206] width 9 height 10
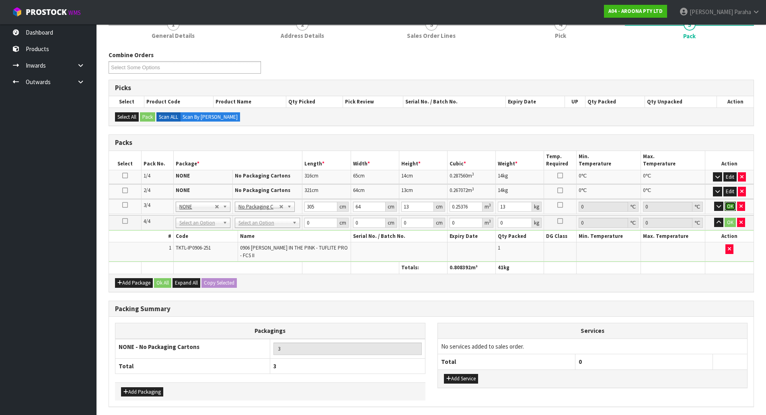
click button "OK" at bounding box center [730, 206] width 11 height 10
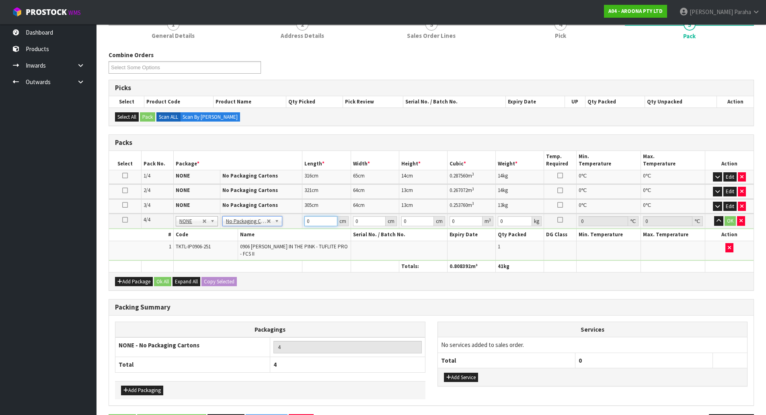
click at [317, 222] on input "0" at bounding box center [320, 221] width 33 height 10
click at [714, 216] on button "button" at bounding box center [718, 221] width 9 height 10
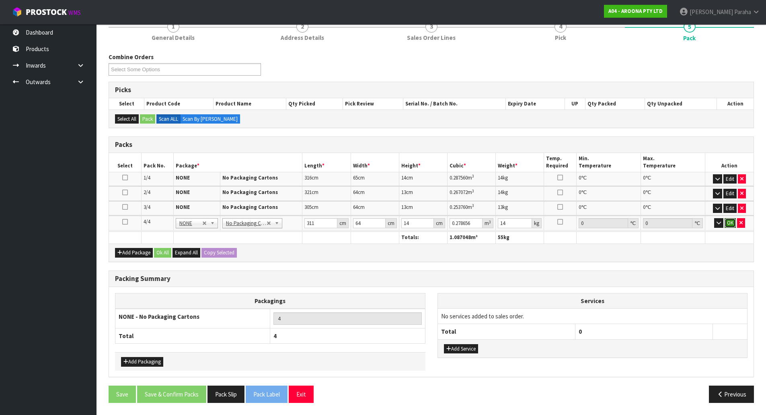
click button "OK" at bounding box center [730, 223] width 11 height 10
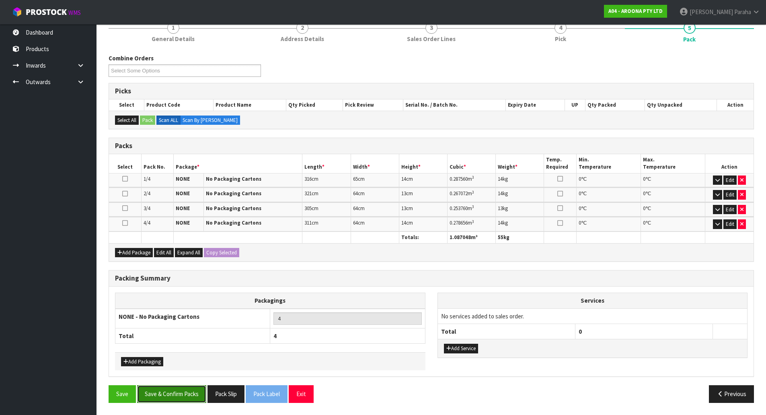
click at [175, 399] on button "Save & Confirm Packs" at bounding box center [171, 393] width 69 height 17
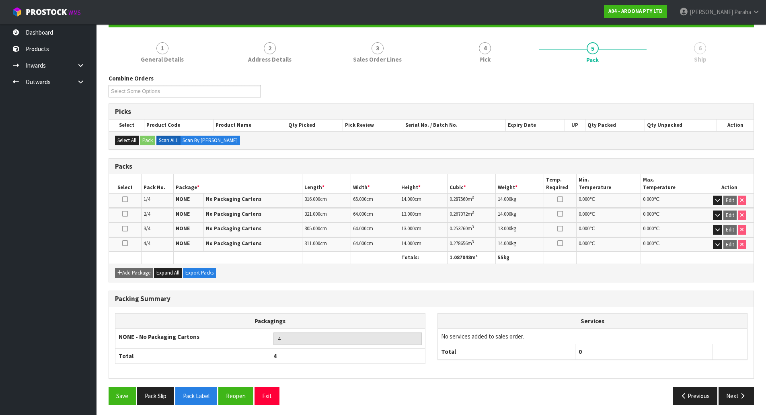
scroll to position [88, 0]
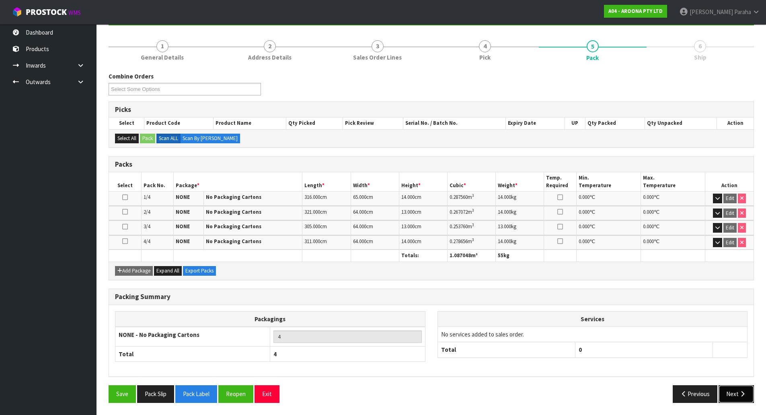
click at [746, 388] on button "Next" at bounding box center [736, 393] width 35 height 17
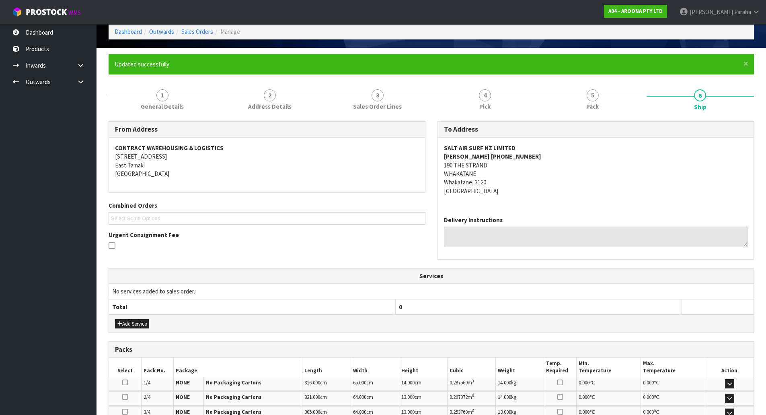
scroll to position [3, 0]
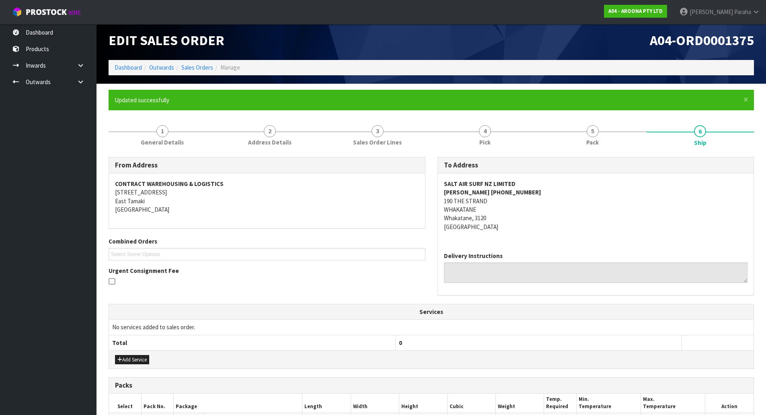
click at [474, 181] on strong "SALT AIR SURF NZ LIMITED" at bounding box center [480, 184] width 72 height 8
copy strong "SALT AIR SURF NZ LIMITED"
click at [446, 191] on strong "ELI (07) 308 8807" at bounding box center [492, 192] width 97 height 8
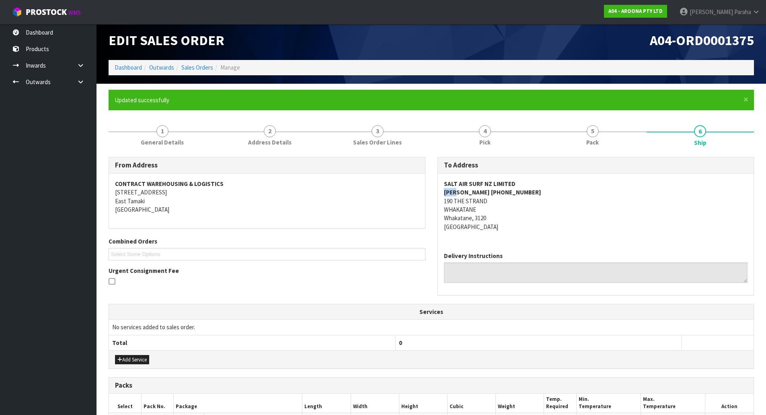
click at [446, 191] on strong "ELI (07) 308 8807" at bounding box center [492, 192] width 97 height 8
copy strong "ELI"
click at [486, 192] on strong "ELI (07) 308 8807" at bounding box center [492, 192] width 97 height 8
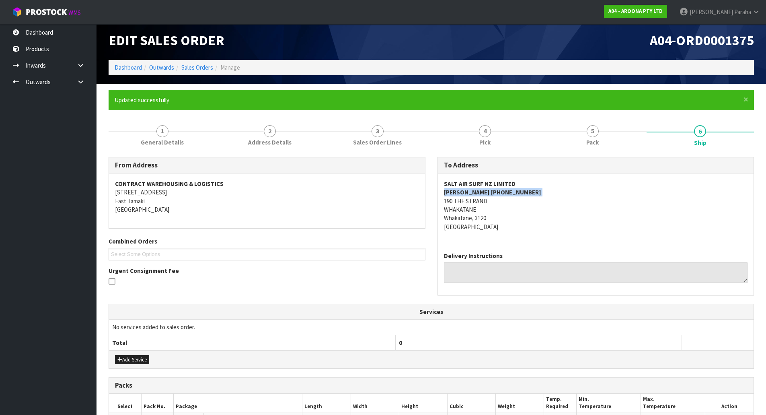
click at [486, 192] on strong "ELI (07) 308 8807" at bounding box center [492, 192] width 97 height 8
drag, startPoint x: 493, startPoint y: 191, endPoint x: 454, endPoint y: 196, distance: 39.7
click at [454, 196] on address "SALT AIR SURF NZ LIMITED ELI (07) 308 8807 190 THE STRAND WHAKATANE Whakatane, …" at bounding box center [596, 205] width 304 height 52
copy strong "(07) 308 8807"
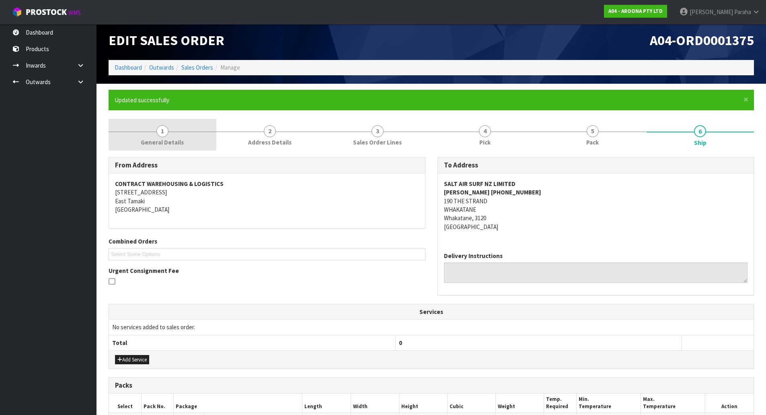
click at [160, 137] on span "1" at bounding box center [162, 131] width 12 height 12
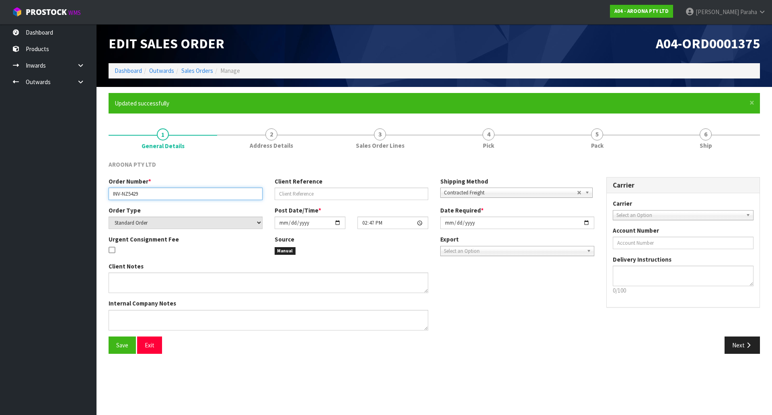
click at [127, 195] on input "INV-NZ5429" at bounding box center [186, 193] width 154 height 12
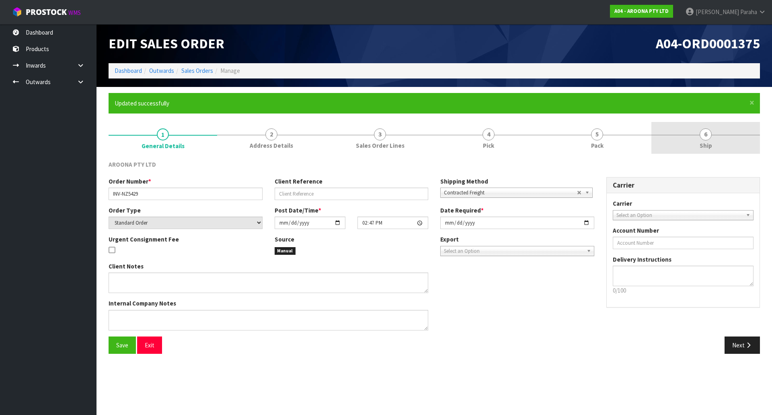
click at [708, 132] on span "6" at bounding box center [706, 134] width 12 height 12
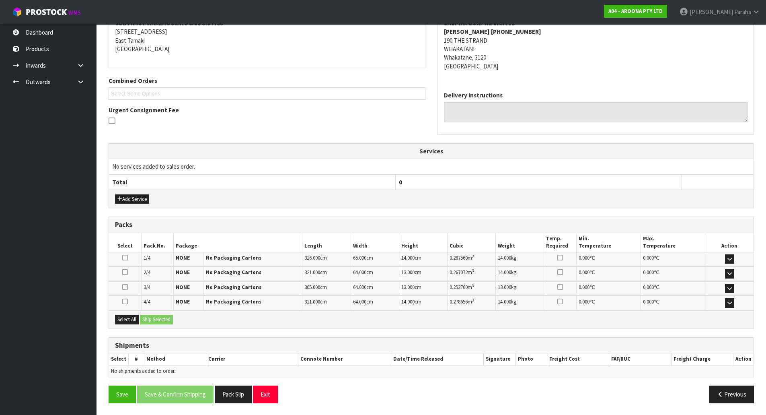
scroll to position [164, 0]
drag, startPoint x: 127, startPoint y: 318, endPoint x: 149, endPoint y: 316, distance: 22.2
click at [127, 318] on button "Select All" at bounding box center [127, 319] width 24 height 10
click at [159, 317] on button "Ship Selected" at bounding box center [156, 319] width 33 height 10
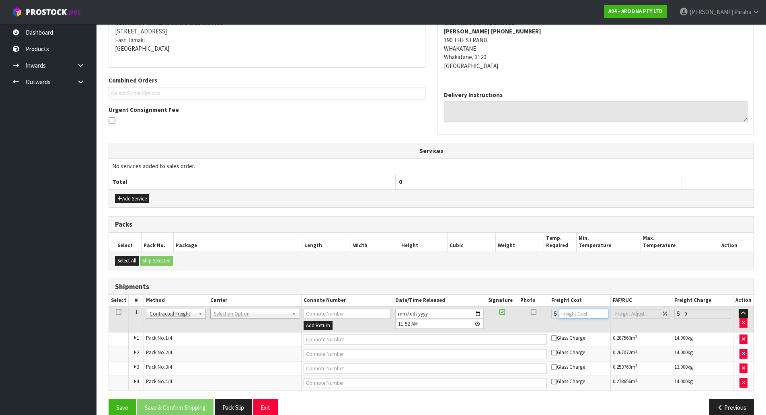
click at [565, 314] on input "number" at bounding box center [583, 313] width 49 height 10
click at [378, 341] on input "text" at bounding box center [426, 339] width 244 height 10
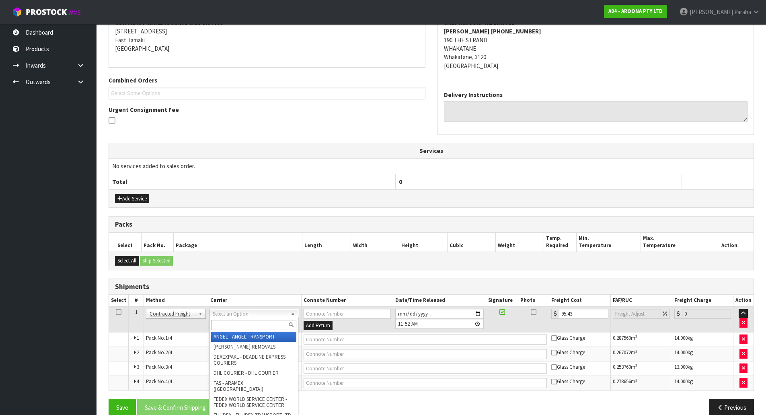
click at [272, 323] on input "text" at bounding box center [253, 325] width 85 height 10
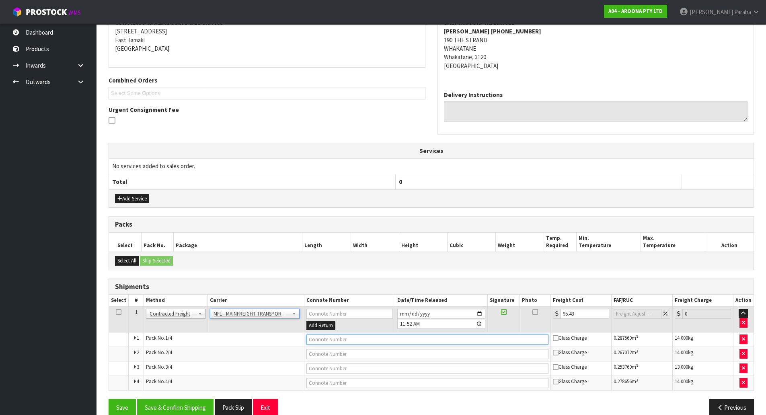
click at [400, 337] on input "text" at bounding box center [427, 339] width 242 height 10
paste input "FWM59112254"
click at [191, 408] on button "Save & Confirm Shipping" at bounding box center [175, 407] width 76 height 17
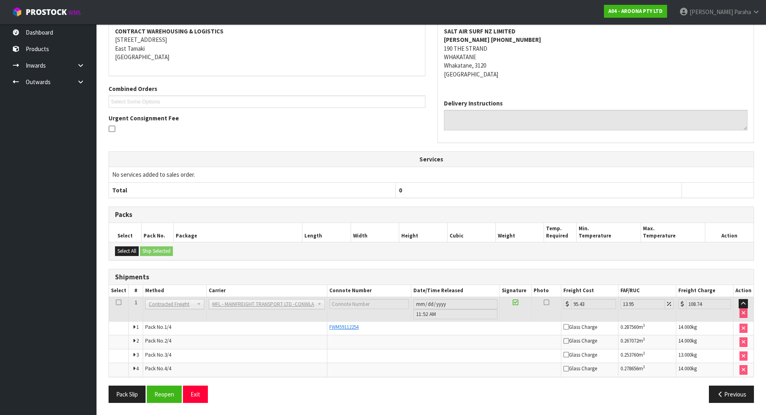
scroll to position [0, 0]
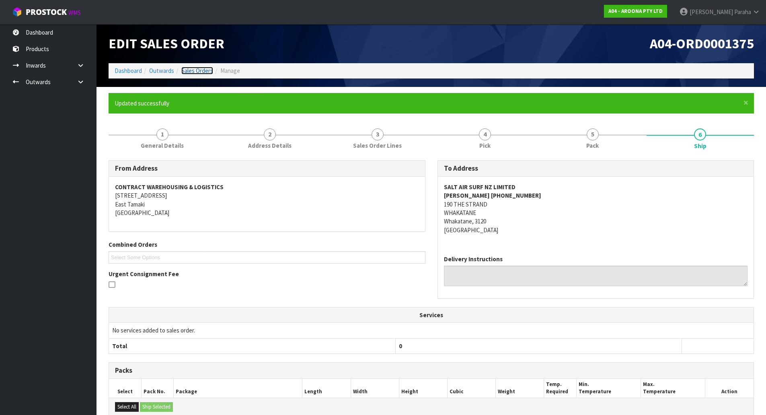
click at [195, 74] on link "Sales Orders" at bounding box center [197, 71] width 32 height 8
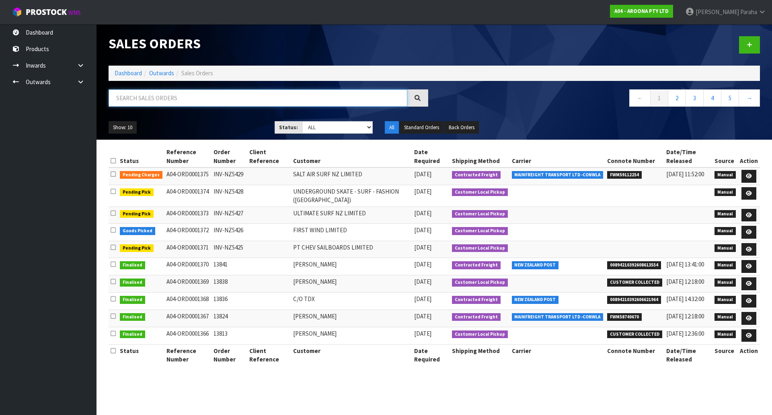
click at [182, 99] on input "text" at bounding box center [258, 97] width 299 height 17
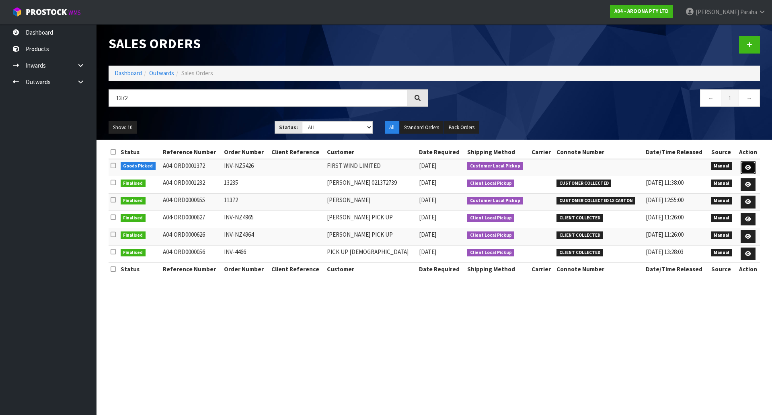
click at [748, 168] on icon at bounding box center [748, 167] width 6 height 5
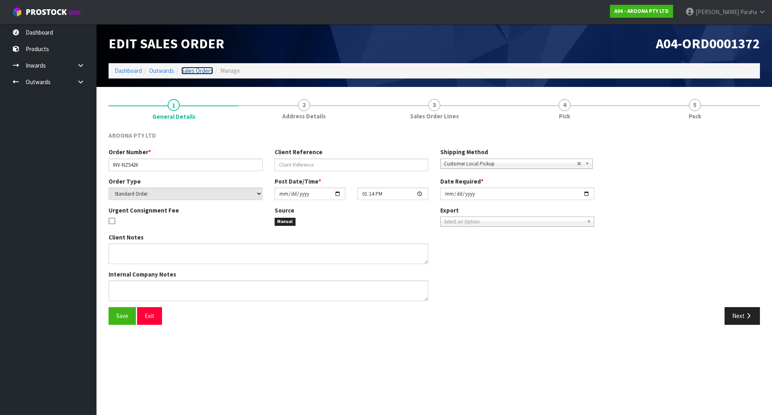
click at [206, 72] on link "Sales Orders" at bounding box center [197, 71] width 32 height 8
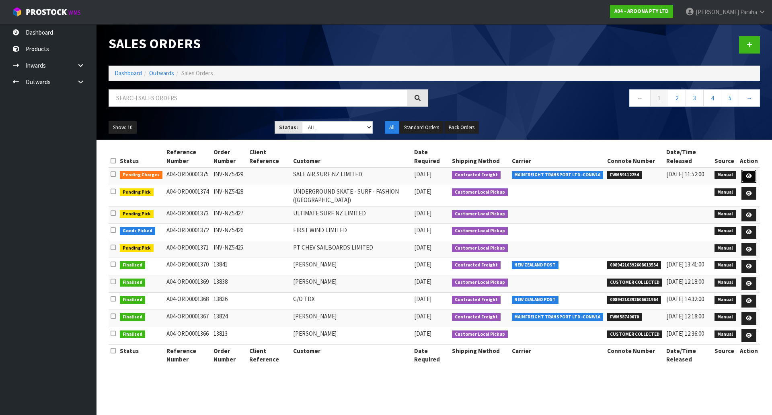
click at [754, 175] on link at bounding box center [749, 176] width 15 height 13
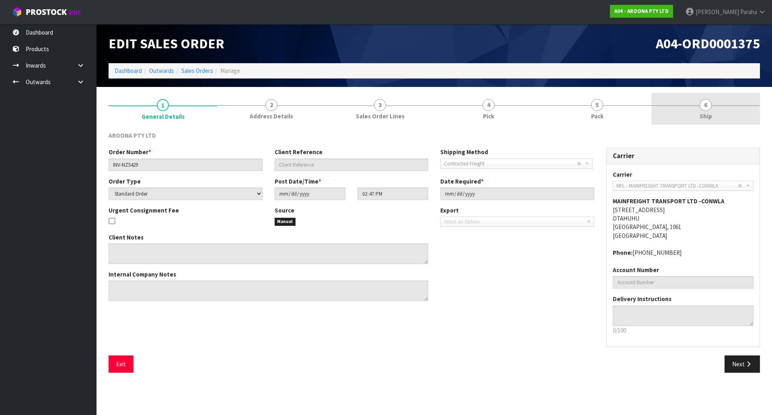
click at [692, 103] on link "6 Ship" at bounding box center [705, 109] width 109 height 32
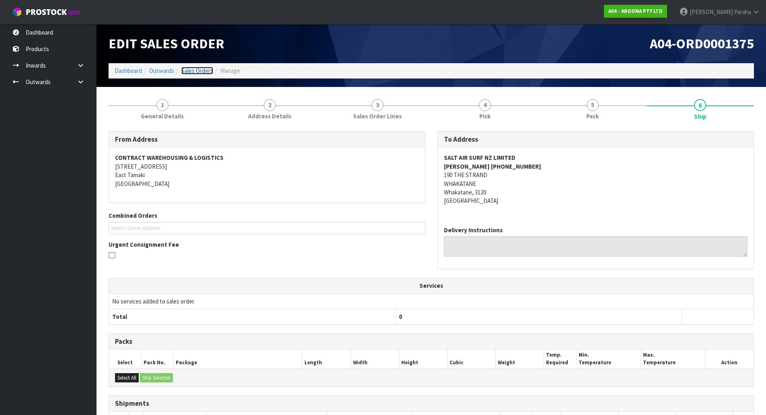
click at [195, 69] on link "Sales Orders" at bounding box center [197, 71] width 32 height 8
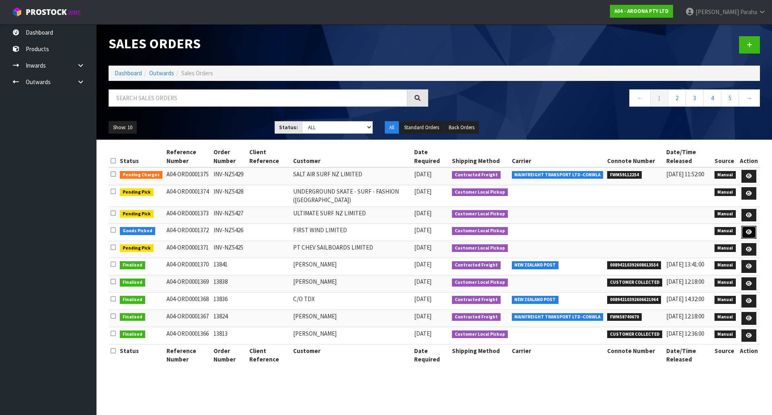
click at [751, 234] on icon at bounding box center [749, 231] width 6 height 5
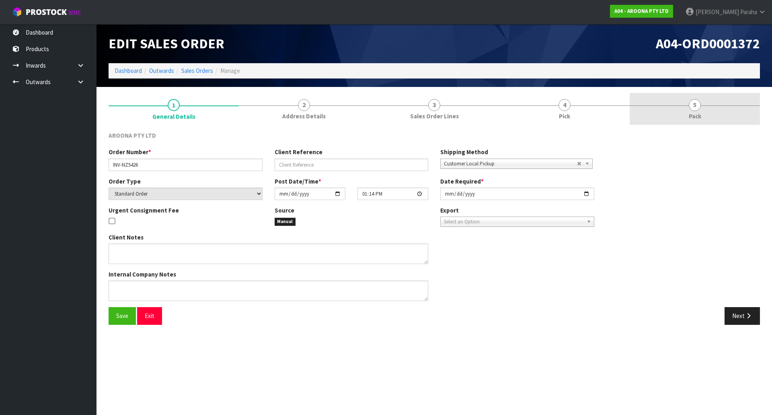
click at [699, 104] on span "5" at bounding box center [695, 105] width 12 height 12
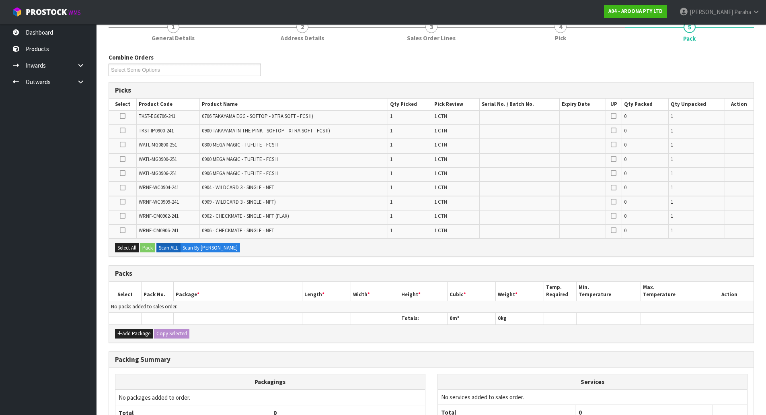
scroll to position [80, 0]
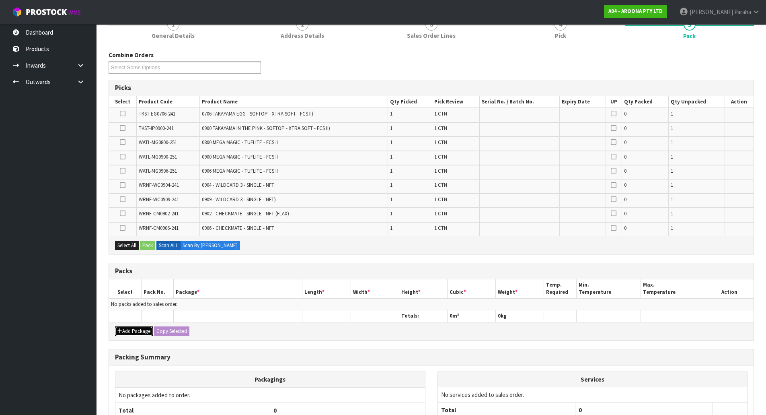
click at [128, 335] on button "Add Package" at bounding box center [134, 331] width 38 height 10
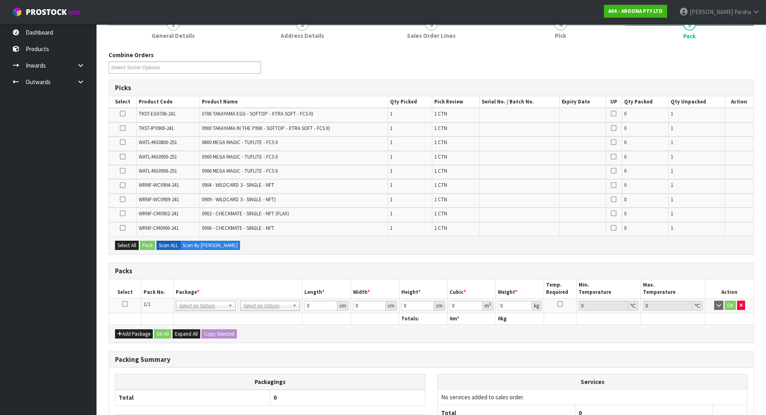
click at [127, 304] on icon at bounding box center [125, 304] width 6 height 0
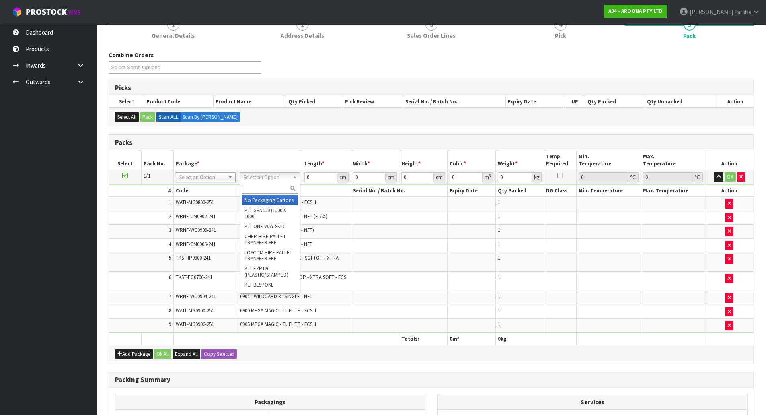
click at [273, 187] on input "text" at bounding box center [270, 188] width 56 height 10
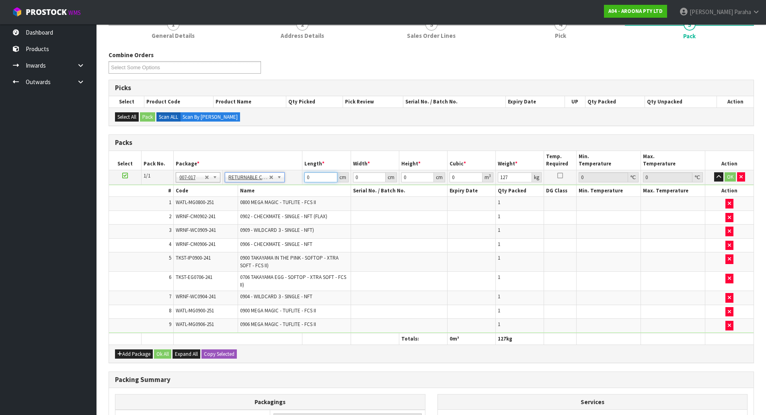
click at [316, 179] on input "0" at bounding box center [320, 177] width 33 height 10
click at [714, 172] on button "button" at bounding box center [718, 177] width 9 height 10
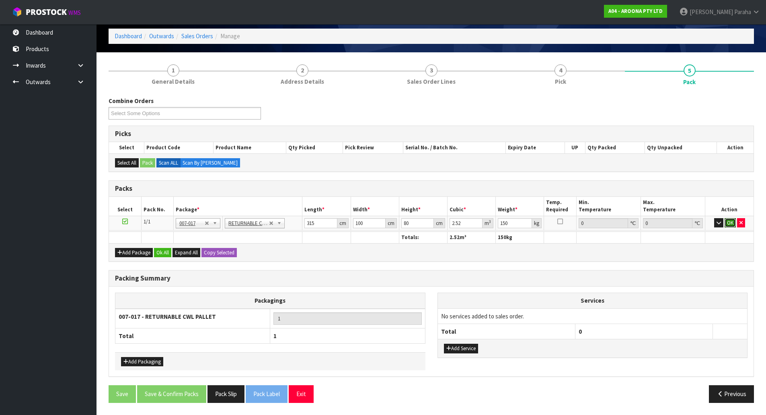
scroll to position [33, 0]
click button "OK" at bounding box center [730, 223] width 11 height 10
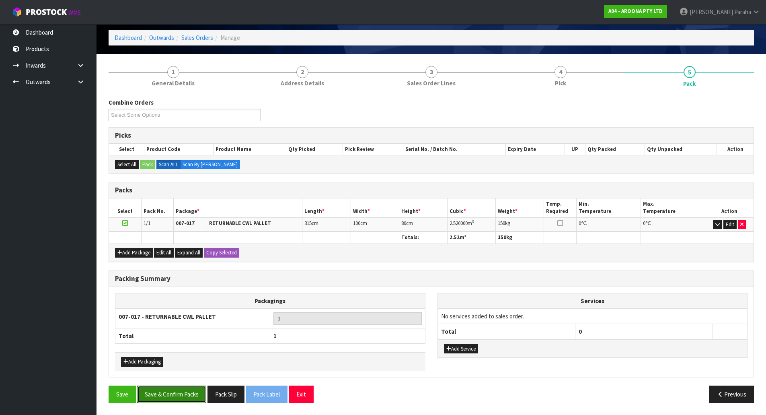
click at [159, 396] on button "Save & Confirm Packs" at bounding box center [171, 393] width 69 height 17
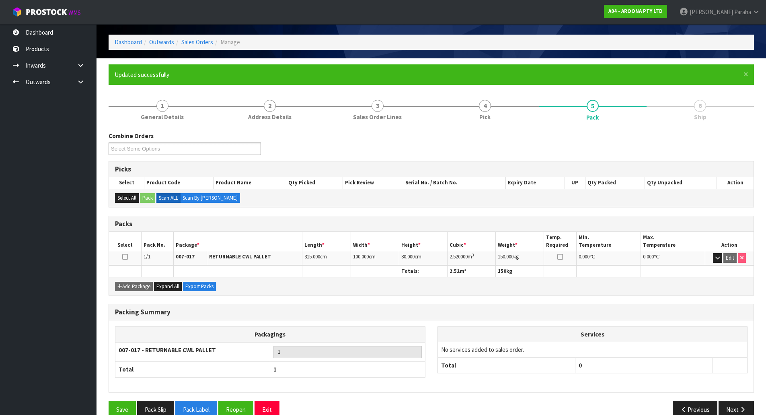
scroll to position [44, 0]
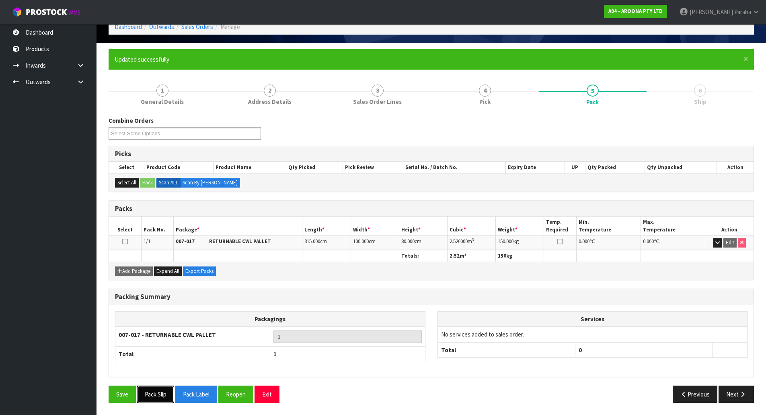
click at [155, 389] on button "Pack Slip" at bounding box center [155, 393] width 37 height 17
click at [747, 397] on button "Next" at bounding box center [736, 393] width 35 height 17
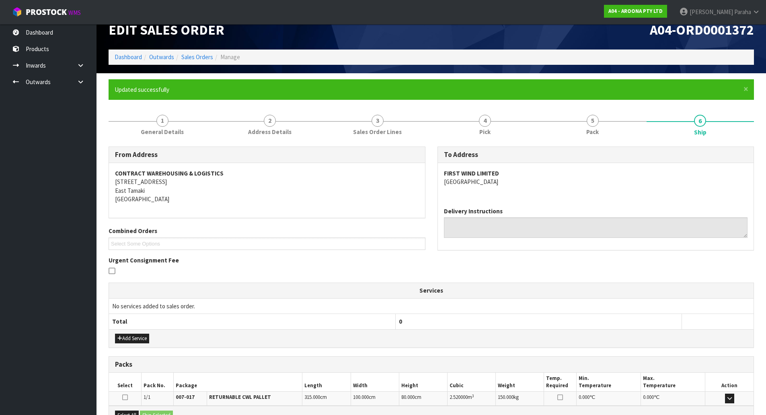
scroll to position [0, 0]
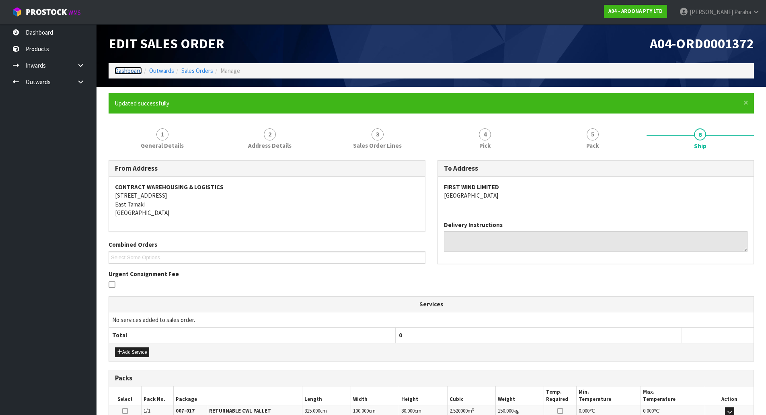
click at [131, 70] on link "Dashboard" at bounding box center [128, 71] width 27 height 8
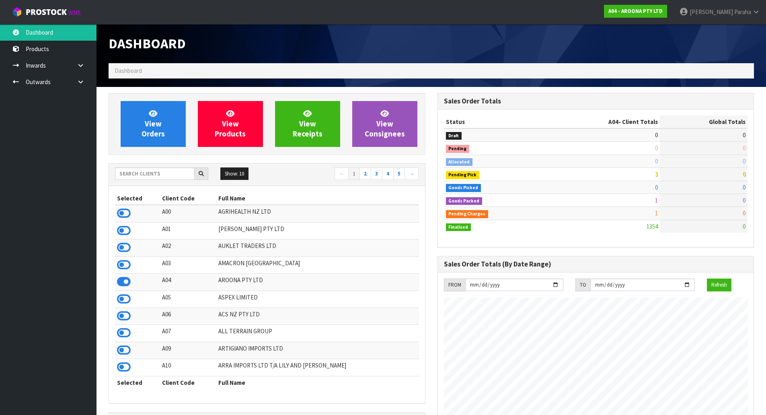
scroll to position [609, 329]
click at [150, 172] on input "text" at bounding box center [155, 173] width 80 height 12
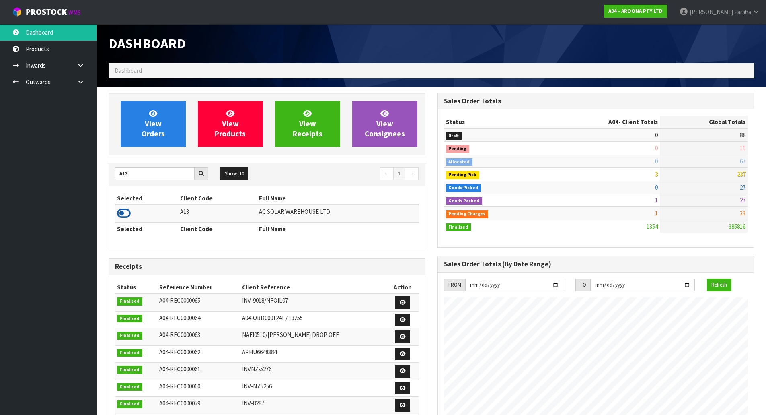
click at [124, 215] on icon at bounding box center [124, 213] width 14 height 12
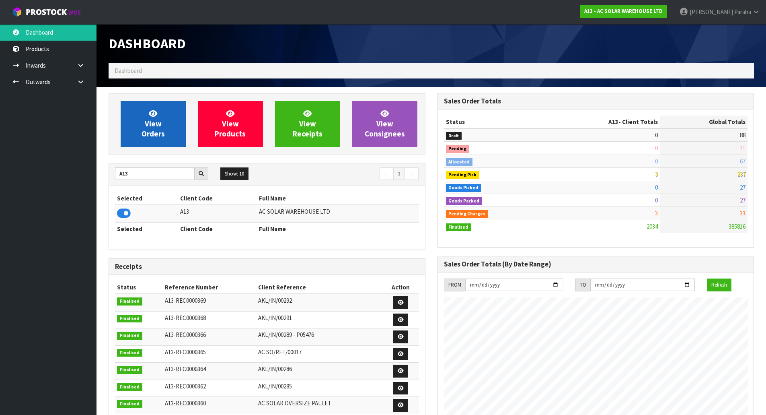
scroll to position [652, 329]
click at [133, 143] on link "View Orders" at bounding box center [153, 124] width 65 height 46
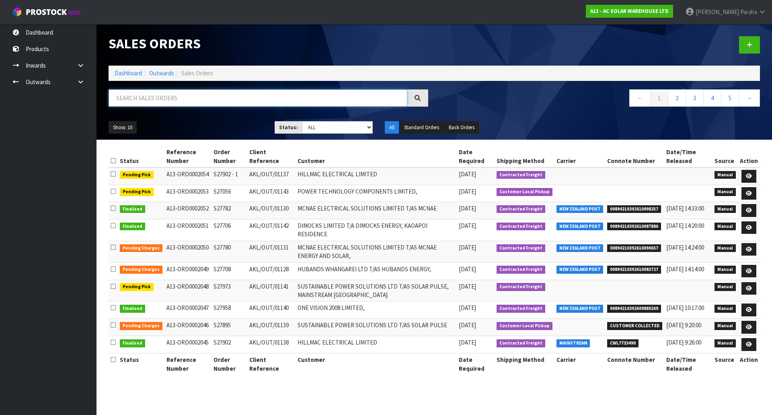
click at [146, 96] on input "text" at bounding box center [258, 97] width 299 height 17
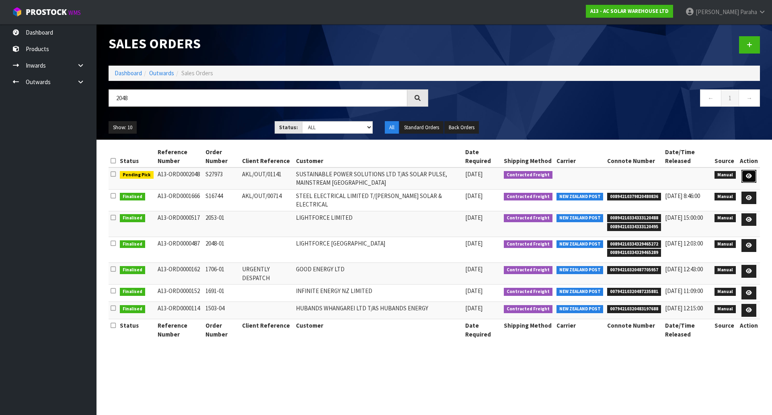
click at [745, 175] on link at bounding box center [749, 176] width 15 height 13
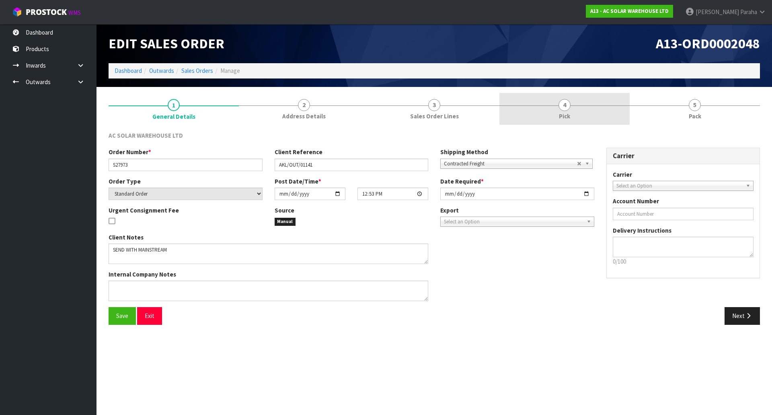
click at [567, 109] on span "4" at bounding box center [565, 105] width 12 height 12
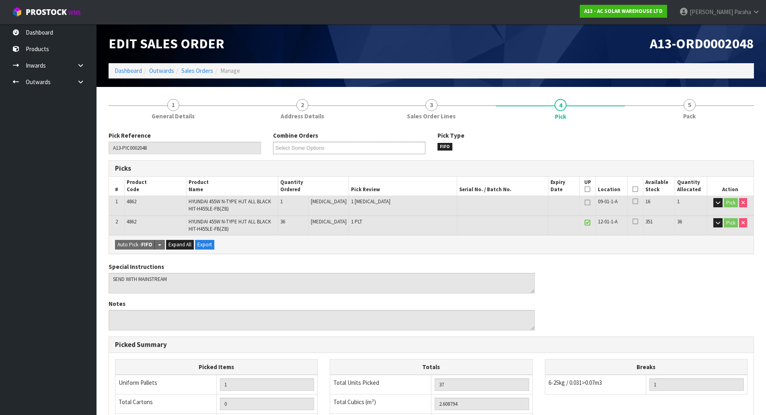
click at [633, 189] on icon at bounding box center [636, 189] width 6 height 0
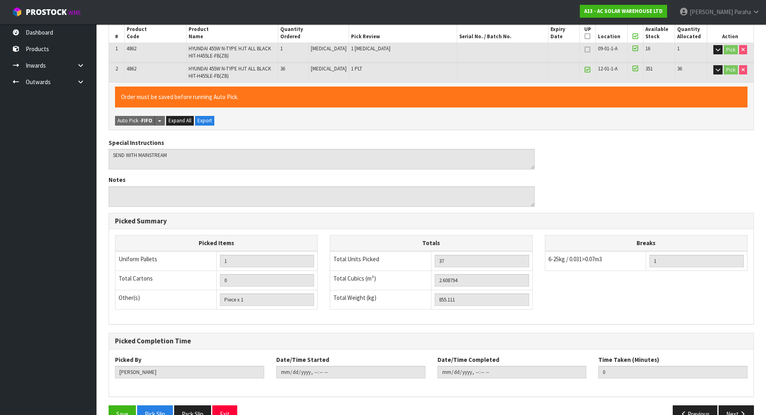
scroll to position [173, 0]
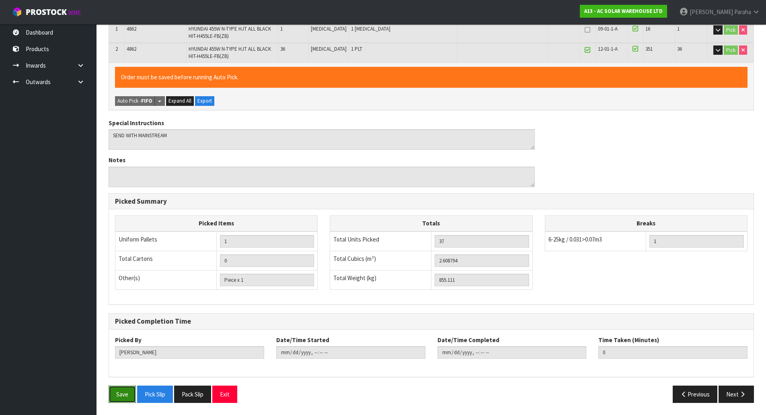
click at [113, 397] on button "Save" at bounding box center [122, 393] width 27 height 17
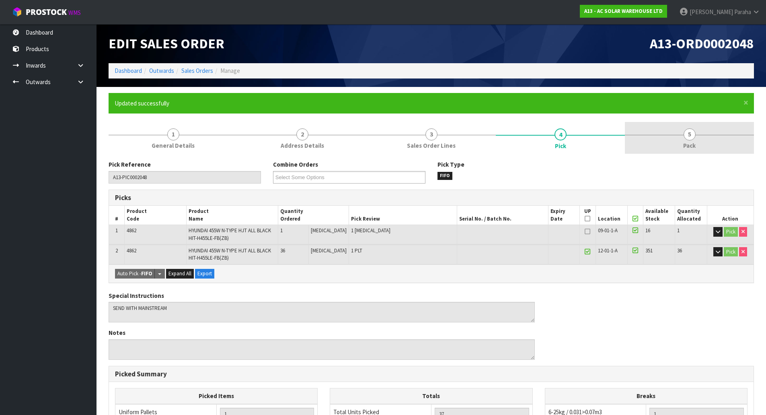
click at [693, 134] on span "5" at bounding box center [690, 134] width 12 height 12
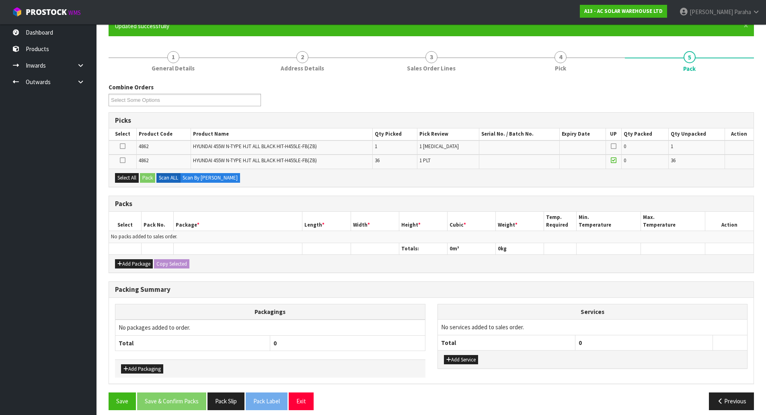
scroll to position [80, 0]
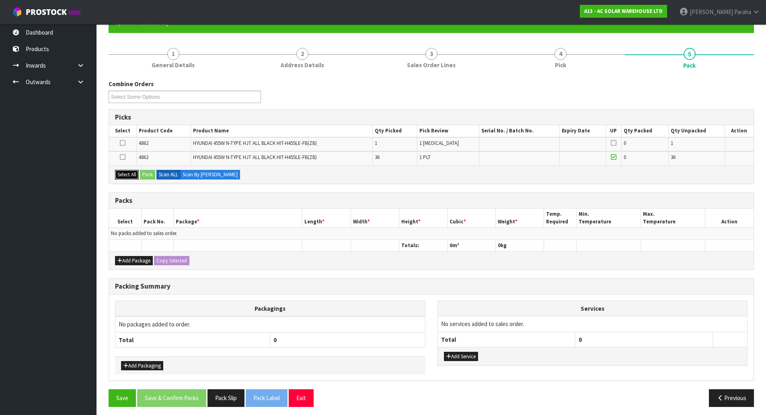
click at [124, 171] on button "Select All" at bounding box center [127, 175] width 24 height 10
click at [152, 173] on button "Pack" at bounding box center [147, 175] width 15 height 10
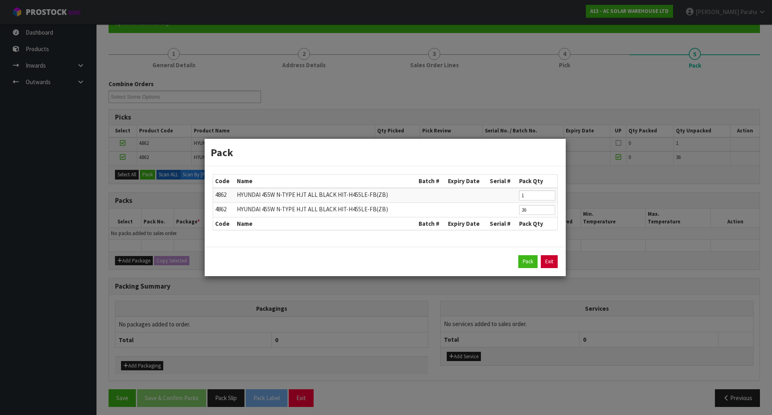
drag, startPoint x: 551, startPoint y: 261, endPoint x: 489, endPoint y: 256, distance: 62.9
click at [551, 260] on link "Exit" at bounding box center [549, 261] width 17 height 13
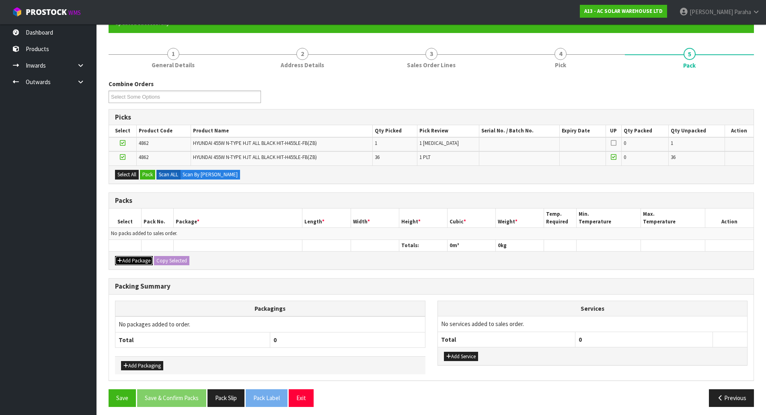
click at [136, 262] on button "Add Package" at bounding box center [134, 261] width 38 height 10
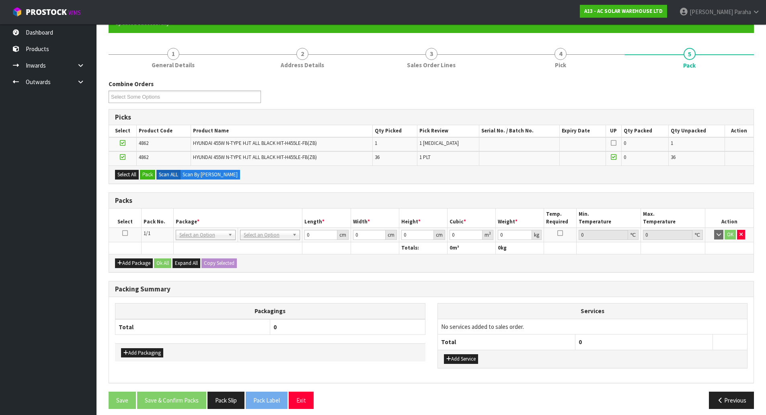
click at [124, 233] on icon at bounding box center [125, 233] width 6 height 0
click at [149, 176] on button "Pack" at bounding box center [147, 175] width 15 height 10
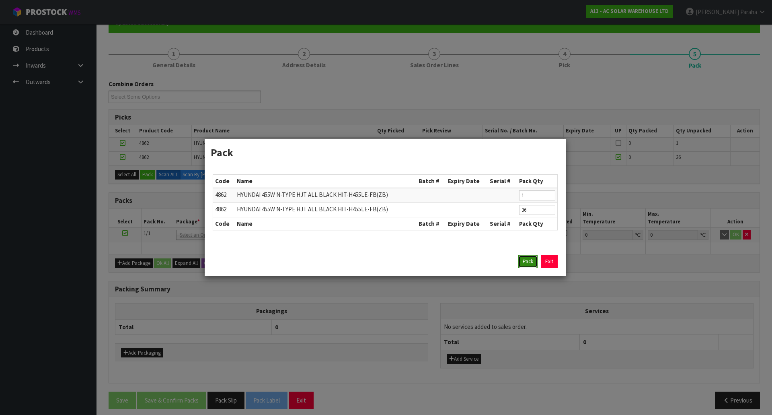
click at [535, 257] on button "Pack" at bounding box center [527, 261] width 19 height 13
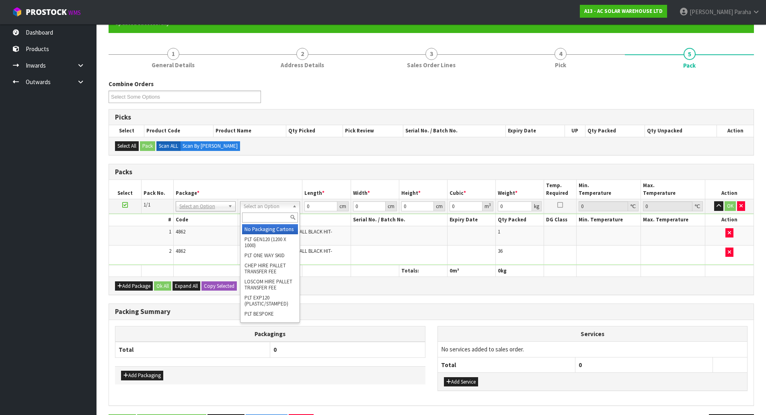
click at [282, 217] on input "text" at bounding box center [270, 217] width 56 height 10
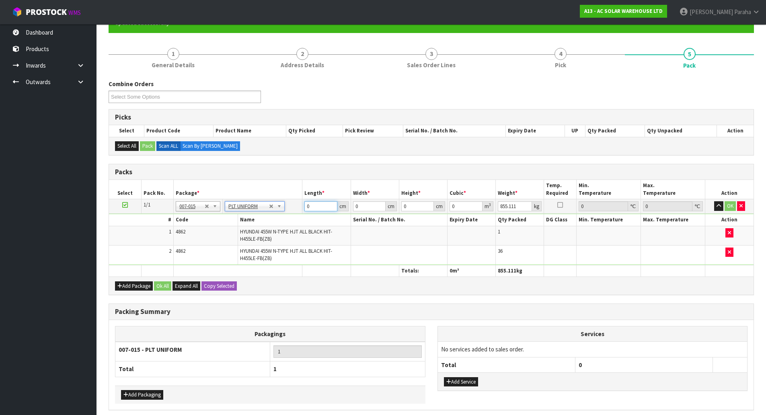
click at [321, 206] on input "0" at bounding box center [320, 206] width 33 height 10
click at [714, 201] on button "button" at bounding box center [718, 206] width 9 height 10
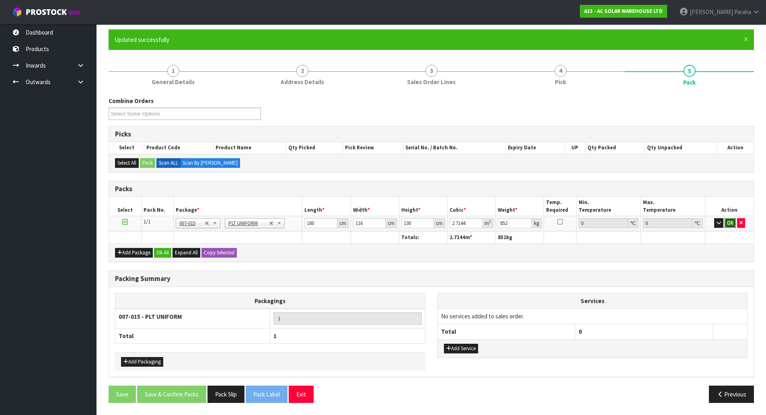
click button "OK" at bounding box center [730, 223] width 11 height 10
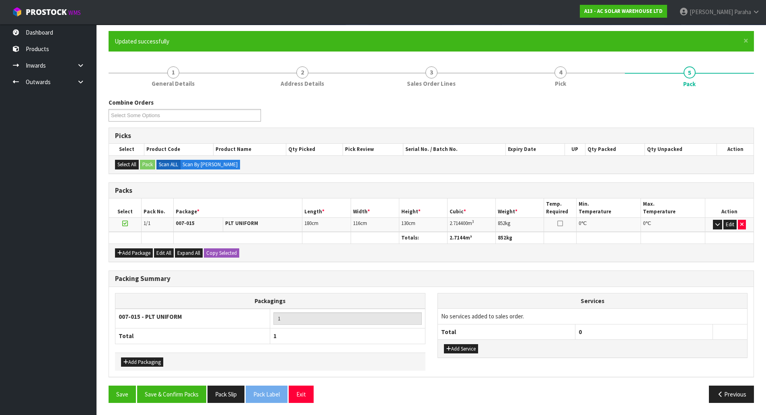
click at [181, 403] on div "Save Save & Confirm Packs Pack Slip Pack Label Exit Previous" at bounding box center [432, 396] width 658 height 23
click at [181, 396] on button "Save & Confirm Packs" at bounding box center [171, 393] width 69 height 17
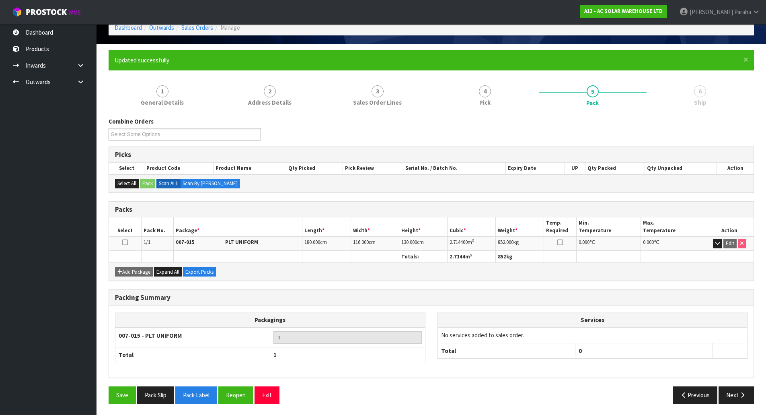
scroll to position [44, 0]
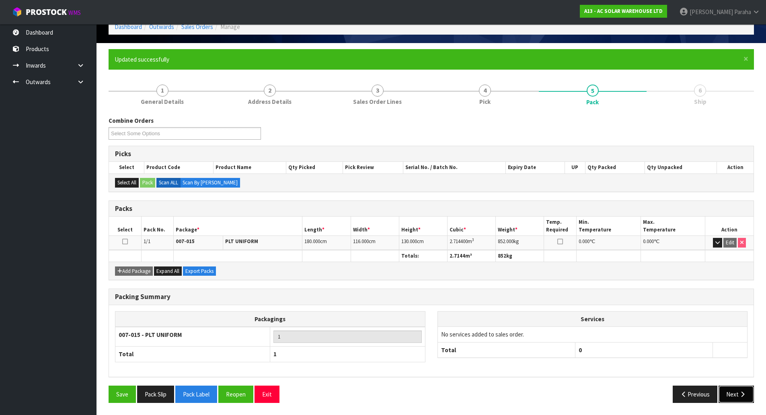
click at [736, 392] on button "Next" at bounding box center [736, 393] width 35 height 17
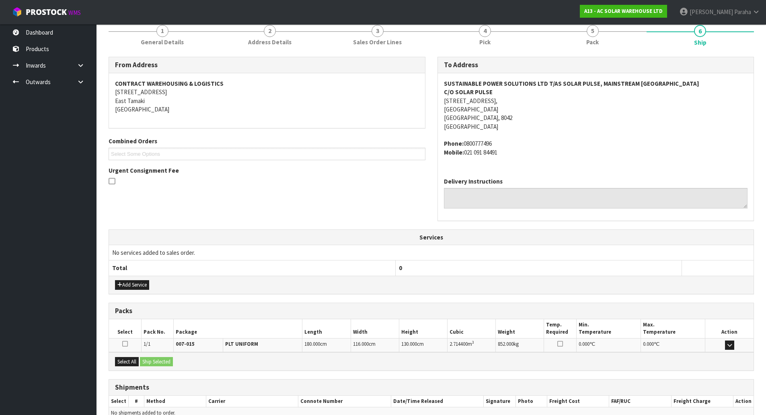
scroll to position [146, 0]
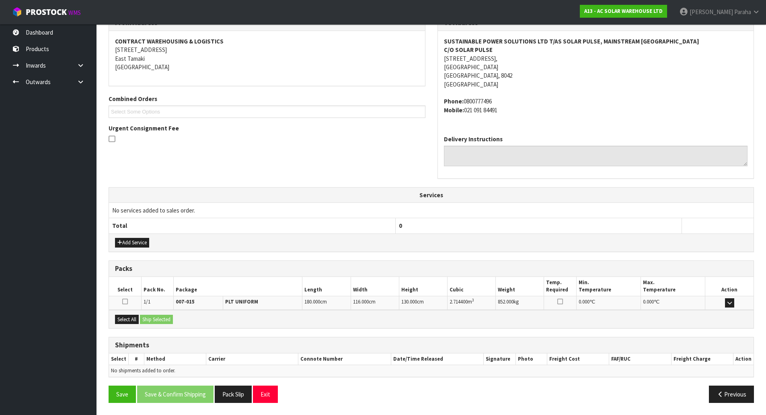
click at [456, 58] on address "SUSTAINABLE POWER SOLUTIONS LTD T/AS SOLAR PULSE, MAINSTREAM CHRISTCHURCH DEPOT…" at bounding box center [596, 63] width 304 height 52
copy address "8 JIPCHO ROAD,"
click at [507, 41] on strong "SUSTAINABLE POWER SOLUTIONS LTD T/AS SOLAR PULSE, MAINSTREAM CHRISTCHURCH DEPOT" at bounding box center [571, 41] width 255 height 8
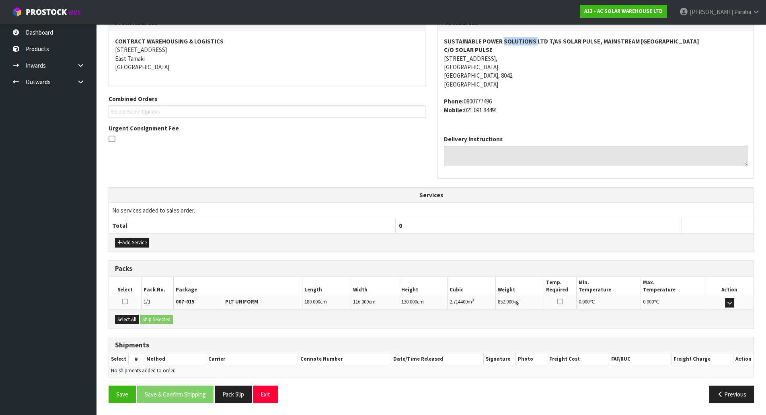
click at [507, 41] on strong "SUSTAINABLE POWER SOLUTIONS LTD T/AS SOLAR PULSE, MAINSTREAM CHRISTCHURCH DEPOT" at bounding box center [571, 41] width 255 height 8
copy strong "SUSTAINABLE POWER SOLUTIONS LTD T/AS SOLAR PULSE, MAINSTREAM CHRISTCHURCH DEPOT"
click at [464, 49] on strong "C/O SOLAR PULSE" at bounding box center [468, 50] width 49 height 8
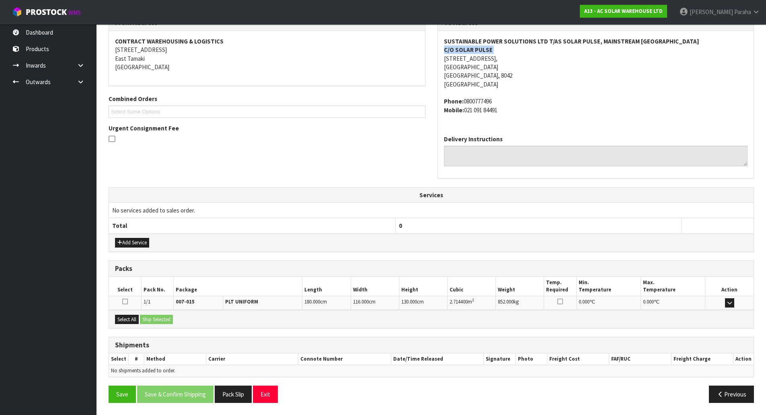
click at [464, 49] on strong "C/O SOLAR PULSE" at bounding box center [468, 50] width 49 height 8
copy strong "C/O SOLAR PULSE"
drag, startPoint x: 495, startPoint y: 101, endPoint x: 464, endPoint y: 104, distance: 31.9
click at [464, 104] on address "Phone: 0800777496 Mobile: 021 091 84491" at bounding box center [596, 105] width 304 height 17
copy address "0800777496"
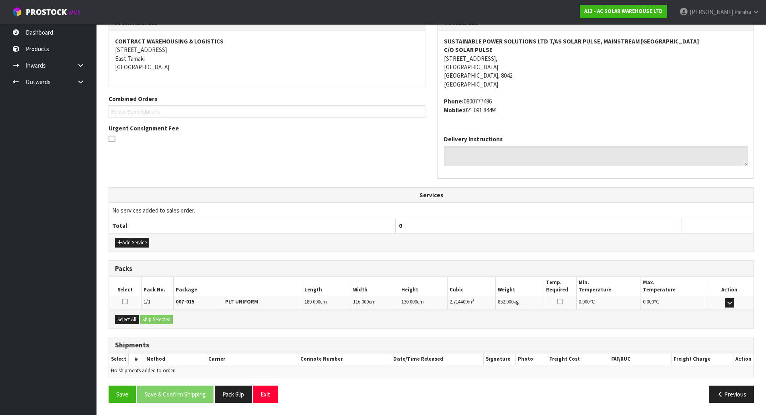
click at [507, 110] on address "Phone: 0800777496 Mobile: 021 091 84491" at bounding box center [596, 105] width 304 height 17
drag, startPoint x: 503, startPoint y: 109, endPoint x: 462, endPoint y: 112, distance: 40.7
click at [462, 112] on address "Phone: 0800777496 Mobile: 021 091 84491" at bounding box center [596, 105] width 304 height 17
copy address ": 021 091 84491"
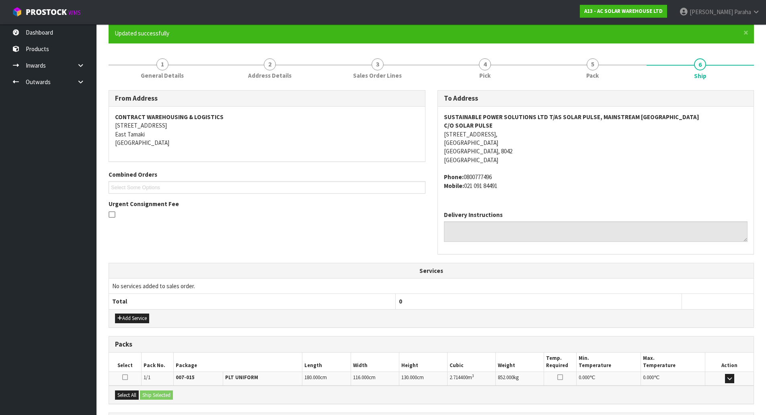
scroll to position [0, 0]
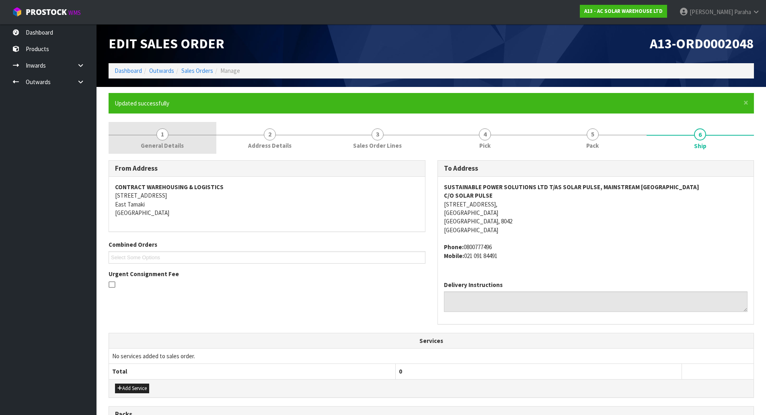
click at [169, 135] on link "1 General Details" at bounding box center [163, 138] width 108 height 32
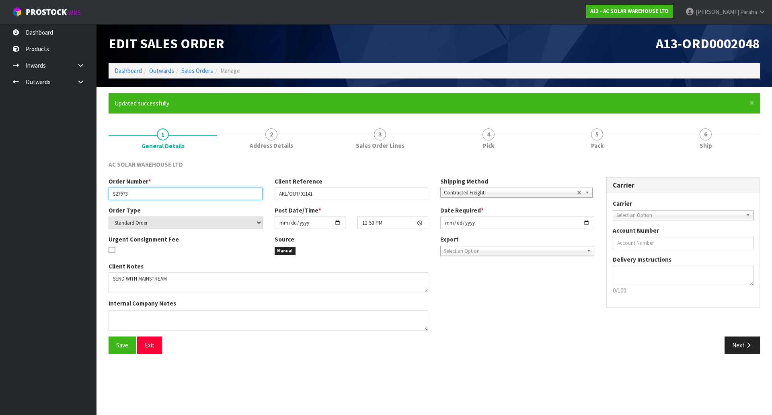
click at [117, 195] on input "S27973" at bounding box center [186, 193] width 154 height 12
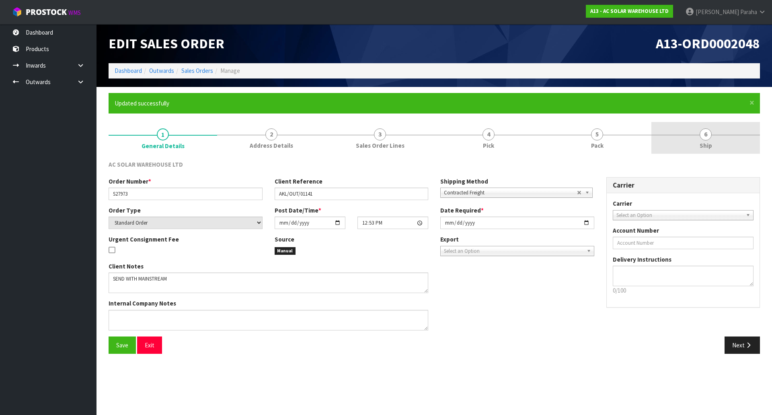
click at [707, 135] on span "6" at bounding box center [706, 134] width 12 height 12
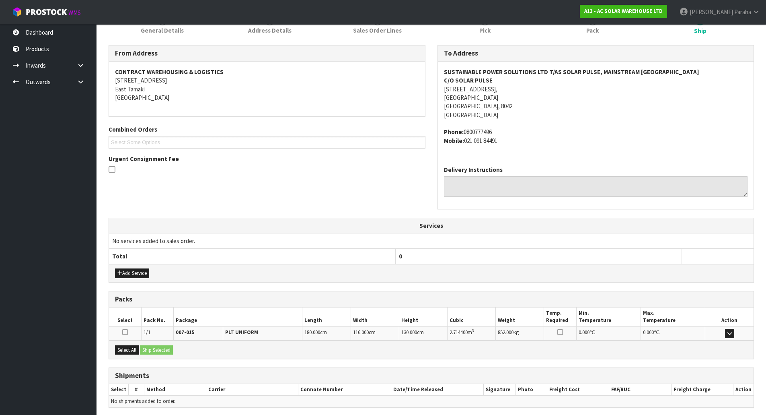
scroll to position [146, 0]
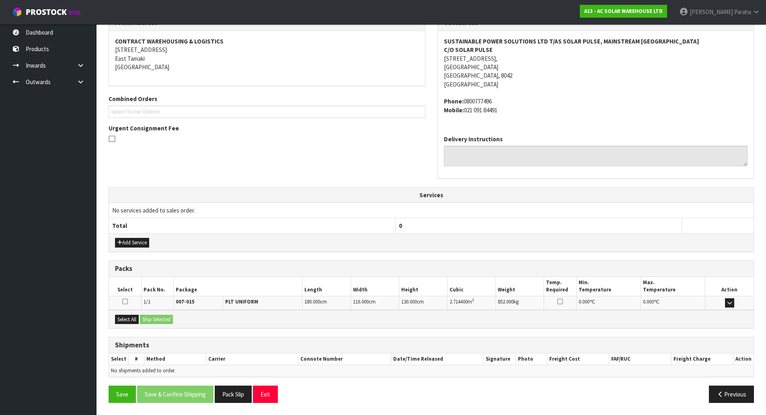
click at [458, 301] on span "2.714400" at bounding box center [459, 301] width 18 height 7
copy tr "2.714400 m 3"
click at [504, 302] on span "852.000" at bounding box center [506, 301] width 16 height 7
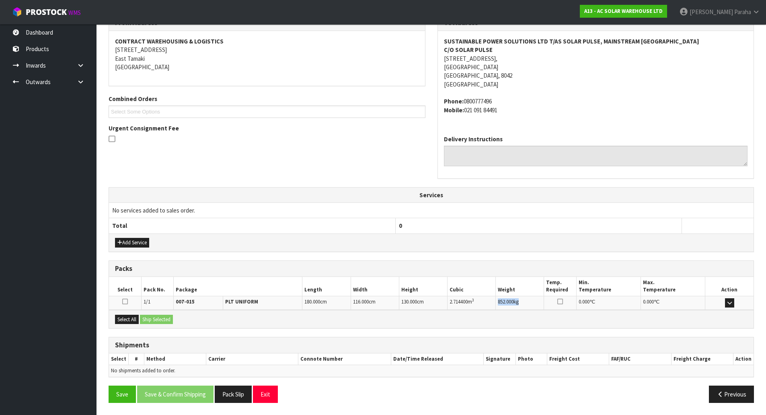
click at [504, 302] on span "852.000" at bounding box center [506, 301] width 16 height 7
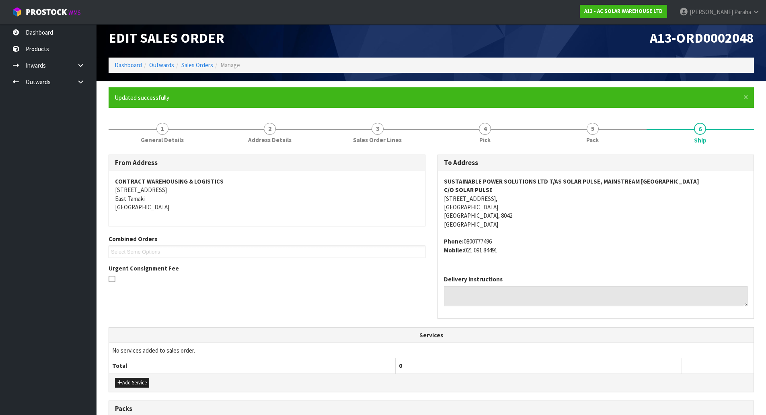
scroll to position [0, 0]
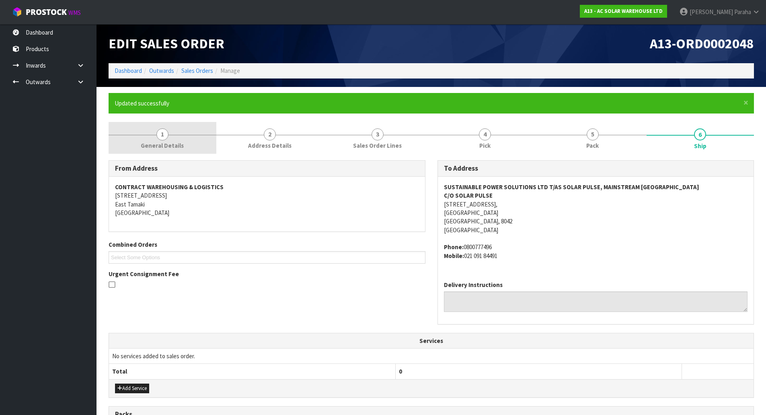
click at [154, 133] on link "1 General Details" at bounding box center [163, 138] width 108 height 32
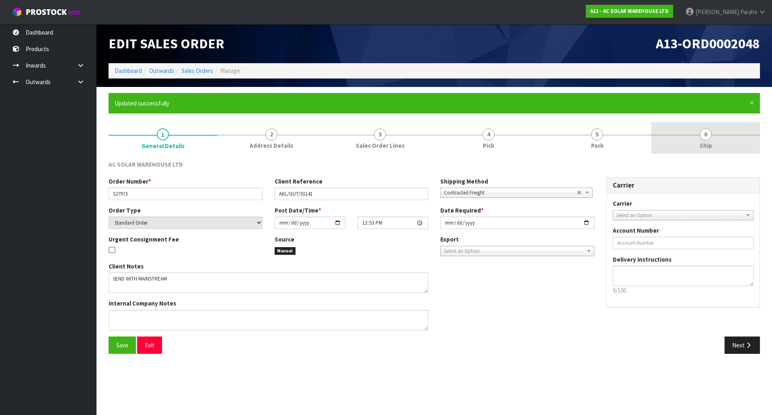
click at [704, 142] on span "Ship" at bounding box center [706, 145] width 12 height 8
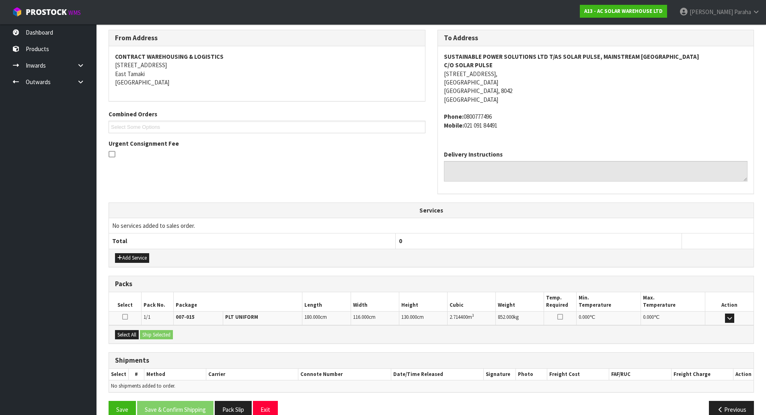
scroll to position [146, 0]
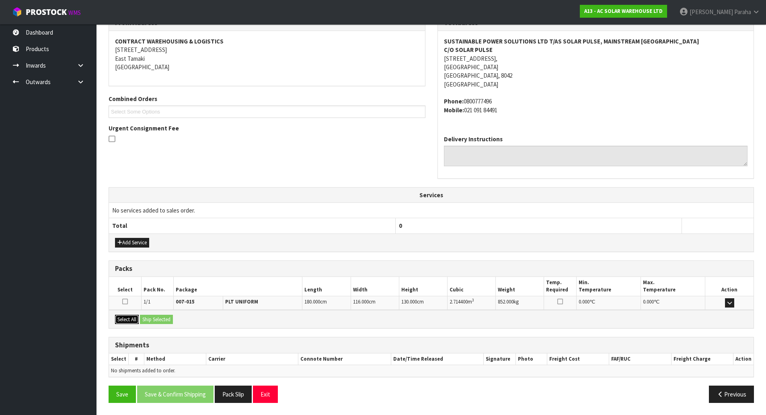
drag, startPoint x: 123, startPoint y: 316, endPoint x: 134, endPoint y: 316, distance: 10.5
click at [124, 316] on button "Select All" at bounding box center [127, 319] width 24 height 10
click at [153, 319] on button "Ship Selected" at bounding box center [156, 319] width 33 height 10
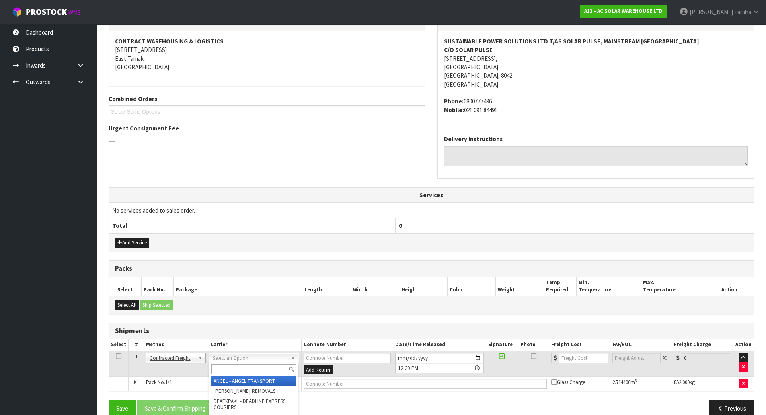
click at [273, 370] on input "text" at bounding box center [253, 369] width 85 height 10
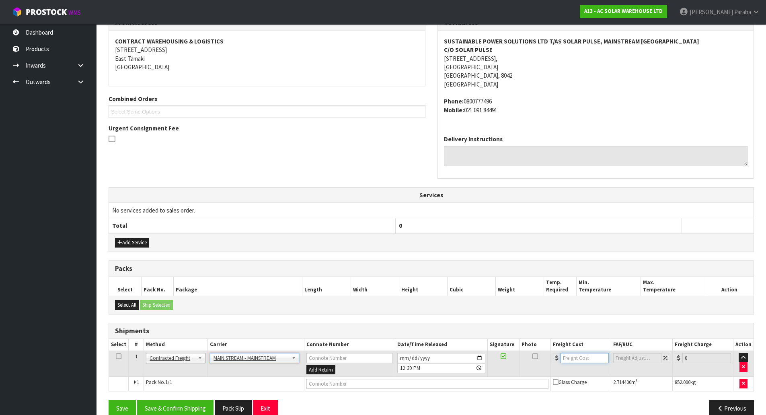
click at [571, 358] on input "number" at bounding box center [585, 358] width 49 height 10
click at [351, 382] on input "text" at bounding box center [427, 383] width 242 height 10
paste input "CWL7734183"
click at [177, 407] on button "Save & Confirm Shipping" at bounding box center [175, 407] width 76 height 17
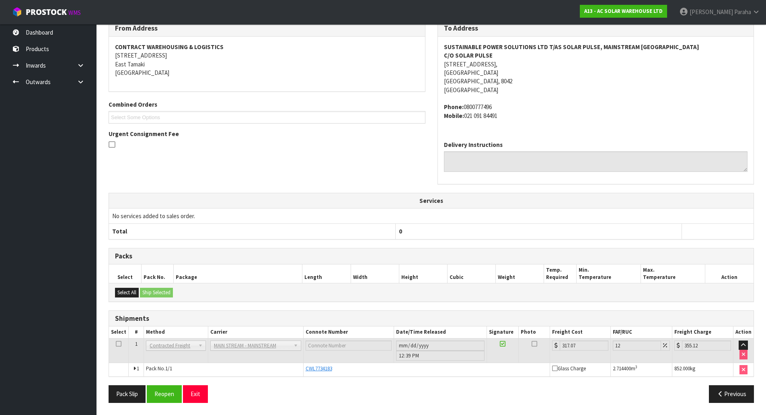
scroll to position [0, 0]
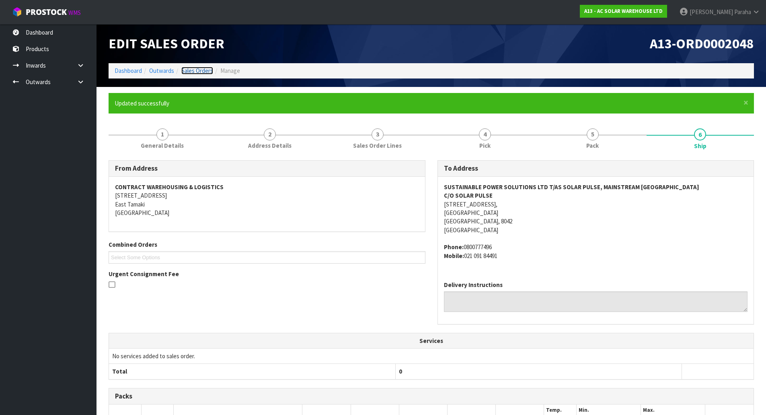
click at [203, 69] on link "Sales Orders" at bounding box center [197, 71] width 32 height 8
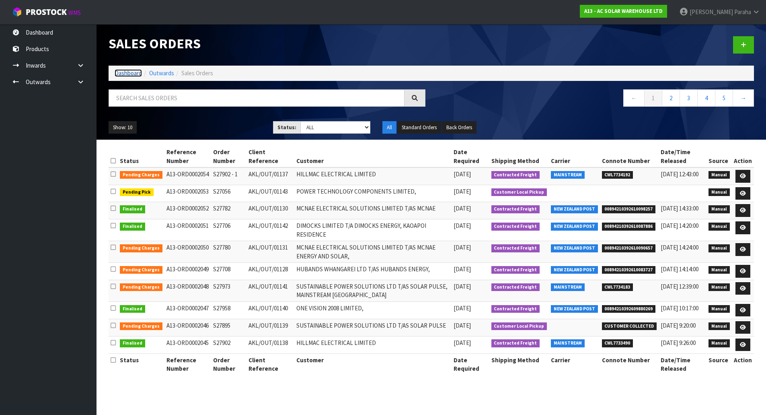
click at [118, 74] on link "Dashboard" at bounding box center [128, 73] width 27 height 8
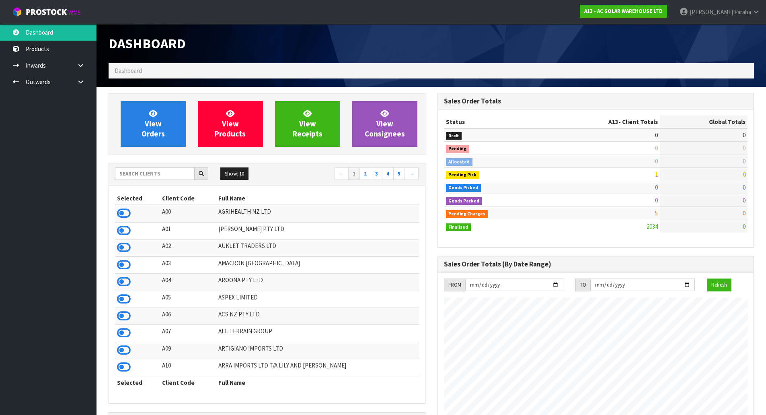
scroll to position [643, 329]
click at [161, 176] on input "text" at bounding box center [155, 173] width 80 height 12
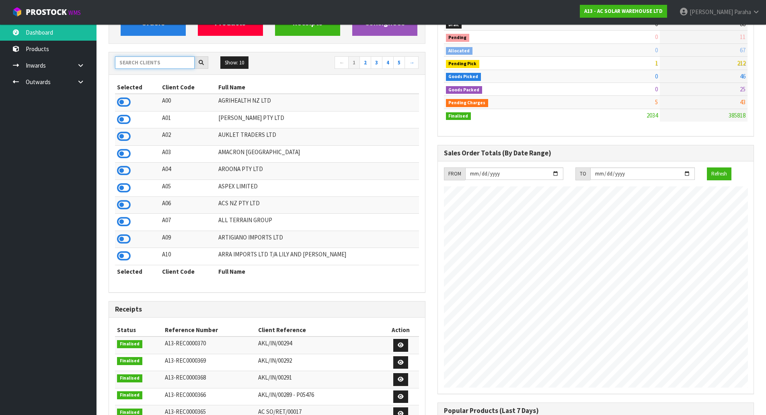
scroll to position [0, 0]
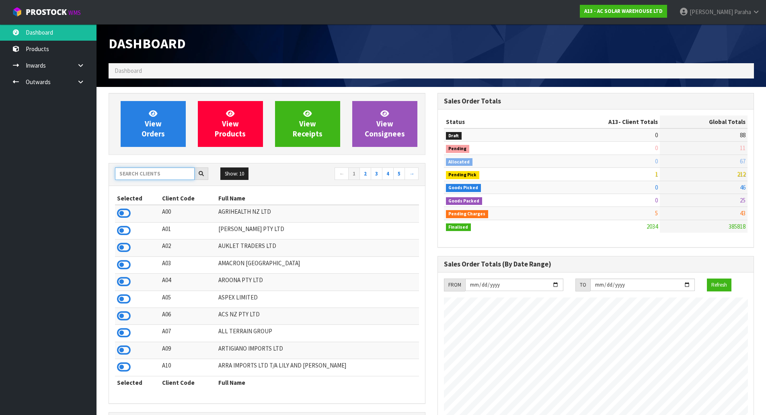
click at [146, 170] on input "text" at bounding box center [155, 173] width 80 height 12
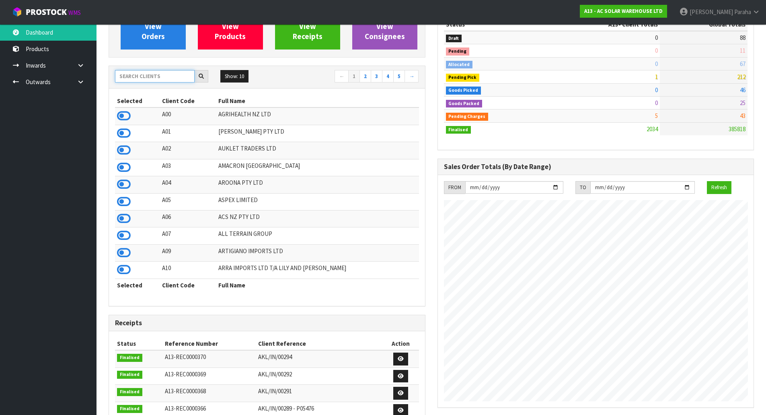
scroll to position [121, 0]
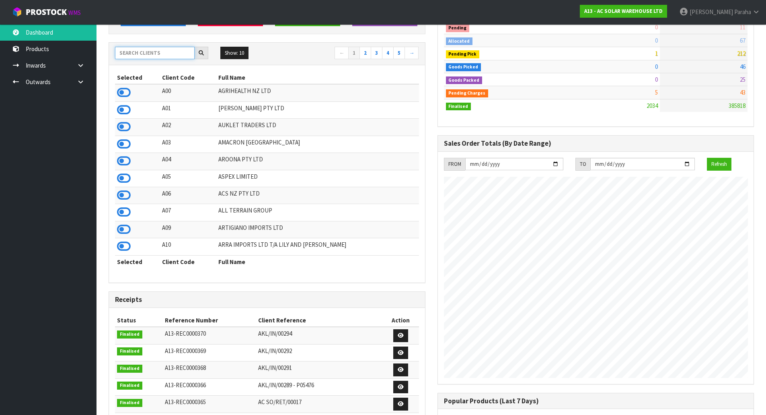
click at [164, 54] on input "text" at bounding box center [155, 53] width 80 height 12
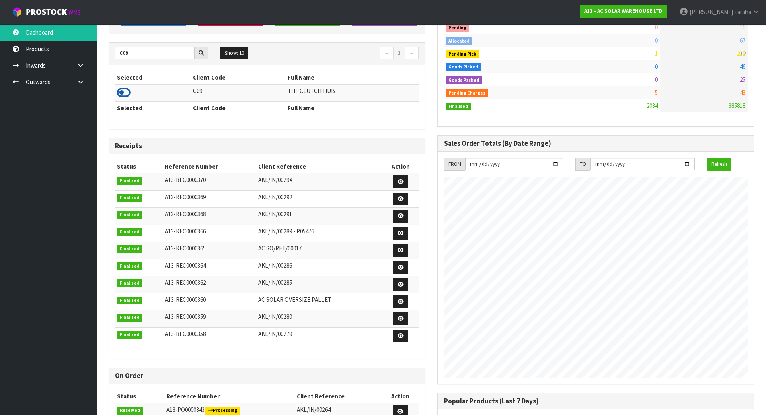
click at [122, 92] on icon at bounding box center [124, 92] width 14 height 12
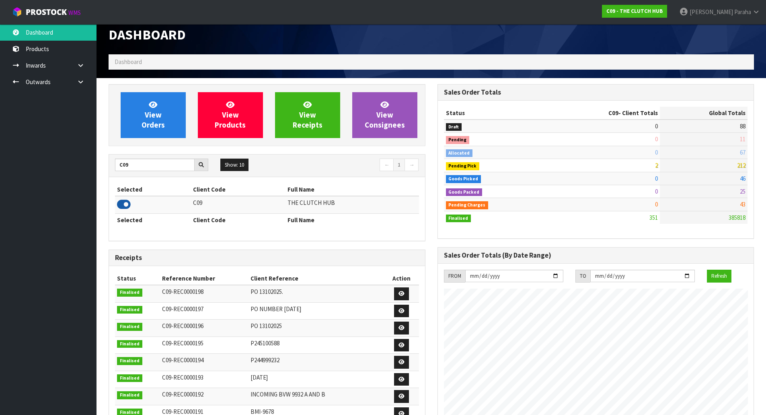
scroll to position [0, 0]
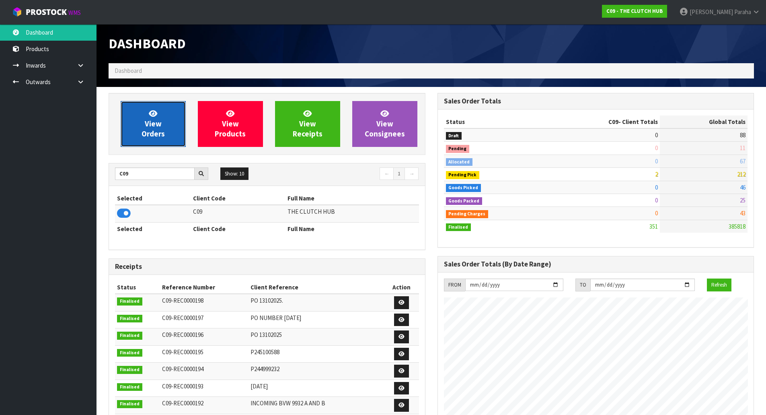
click at [148, 113] on link "View Orders" at bounding box center [153, 124] width 65 height 46
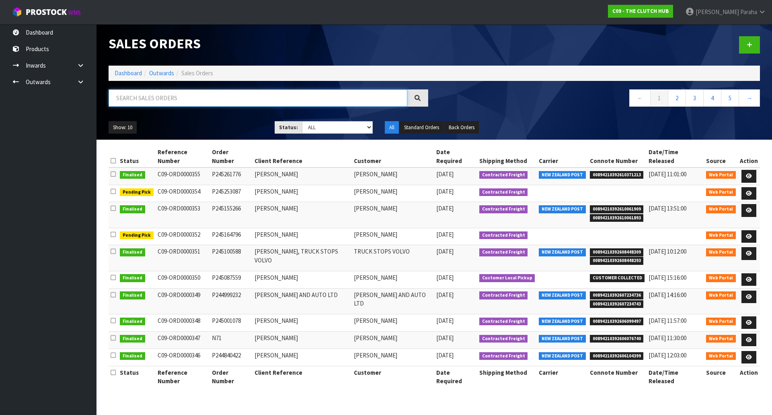
click at [141, 96] on input "text" at bounding box center [258, 97] width 299 height 17
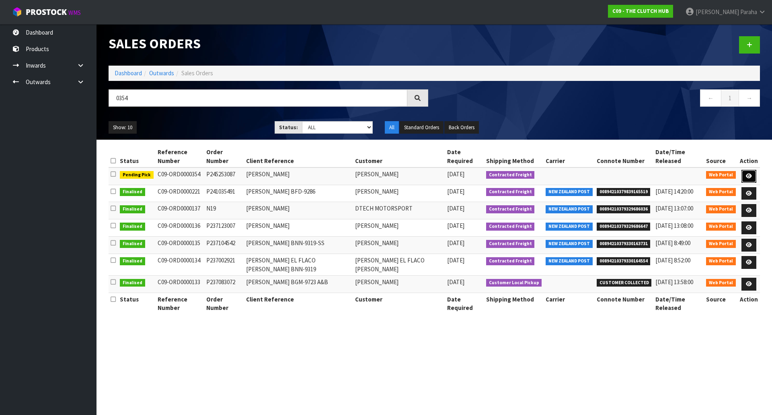
click at [753, 170] on link at bounding box center [749, 176] width 15 height 13
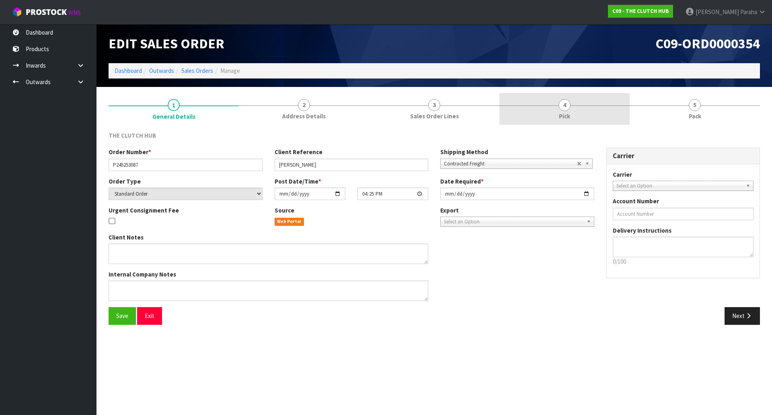
click at [555, 106] on link "4 Pick" at bounding box center [564, 109] width 130 height 32
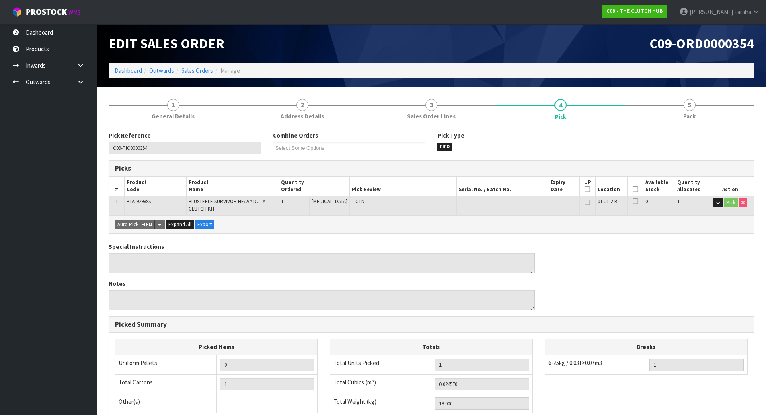
click at [633, 189] on icon at bounding box center [636, 189] width 6 height 0
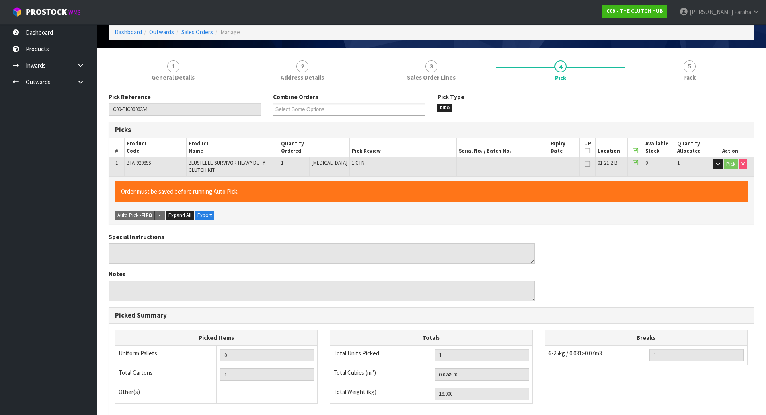
scroll to position [153, 0]
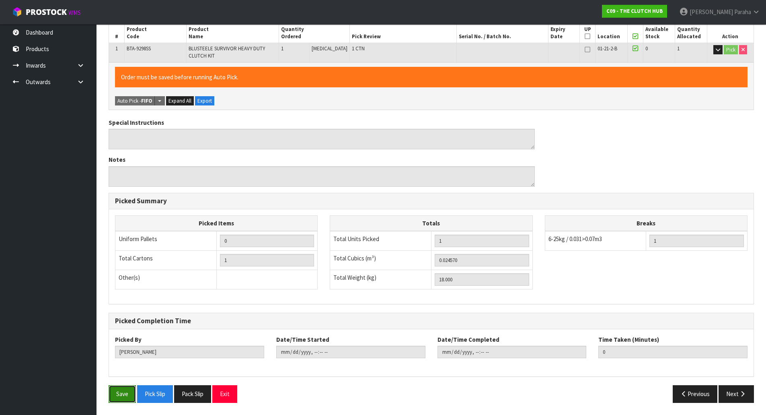
click at [130, 399] on button "Save" at bounding box center [122, 393] width 27 height 17
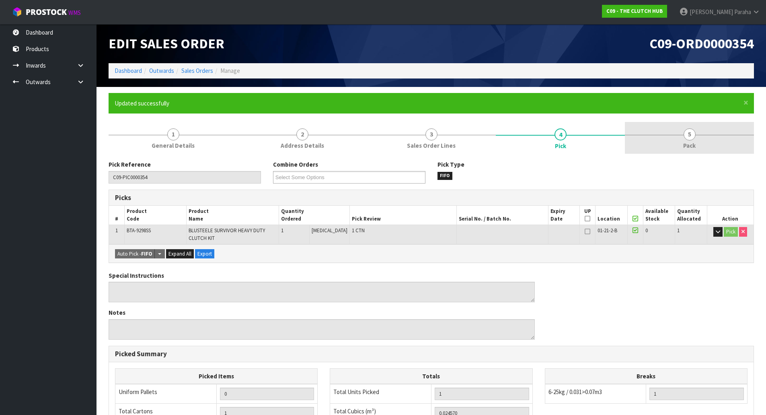
click at [685, 133] on span "5" at bounding box center [690, 134] width 12 height 12
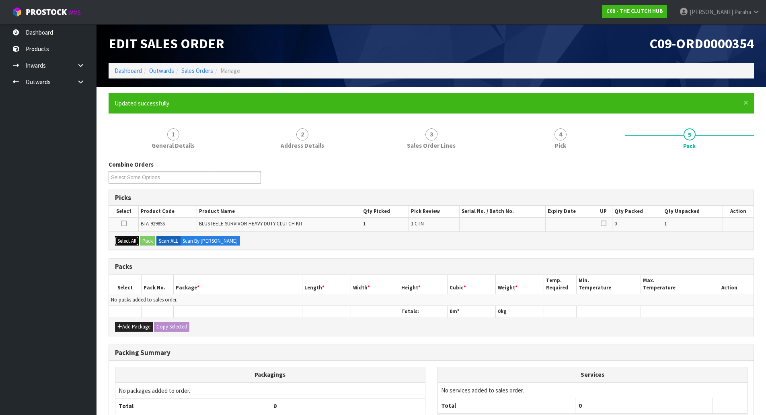
click at [129, 240] on button "Select All" at bounding box center [127, 241] width 24 height 10
click at [146, 243] on button "Pack" at bounding box center [147, 241] width 15 height 10
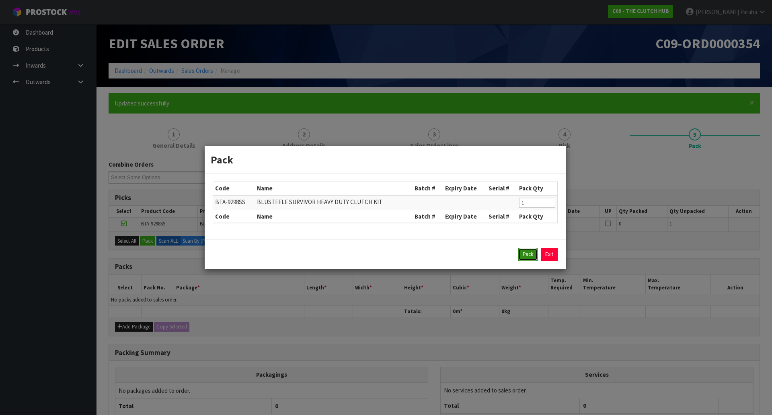
click at [525, 253] on button "Pack" at bounding box center [527, 254] width 19 height 13
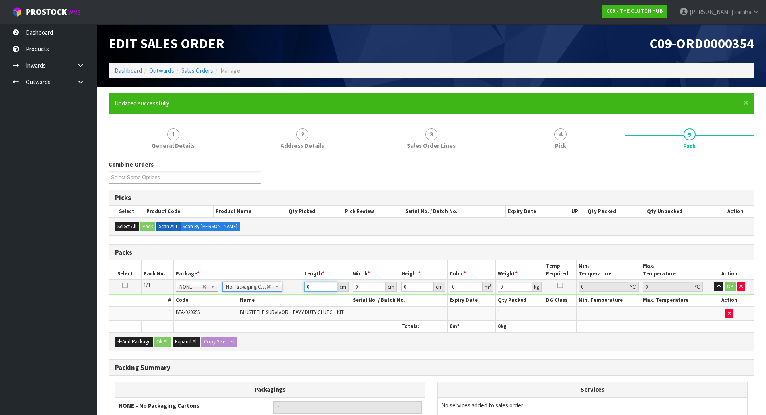
click at [313, 288] on input "0" at bounding box center [320, 287] width 33 height 10
click at [714, 282] on button "button" at bounding box center [718, 287] width 9 height 10
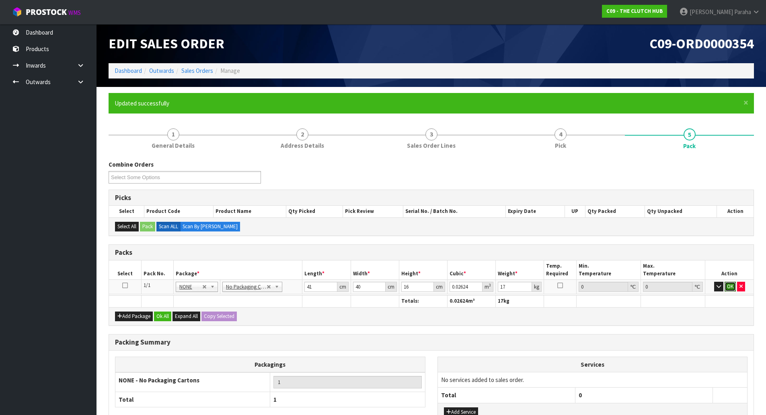
click button "OK" at bounding box center [730, 287] width 11 height 10
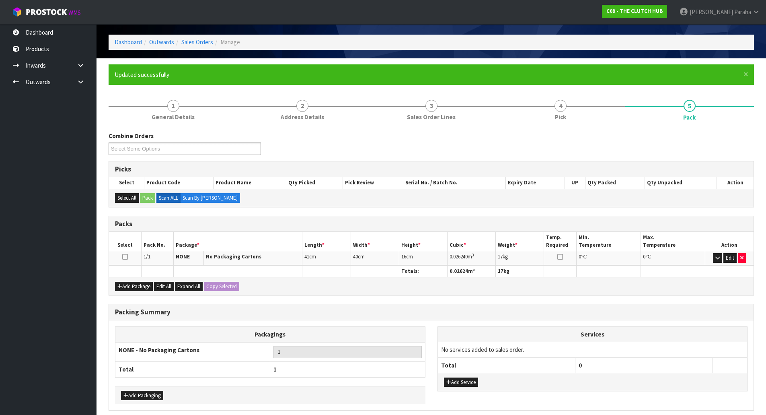
scroll to position [62, 0]
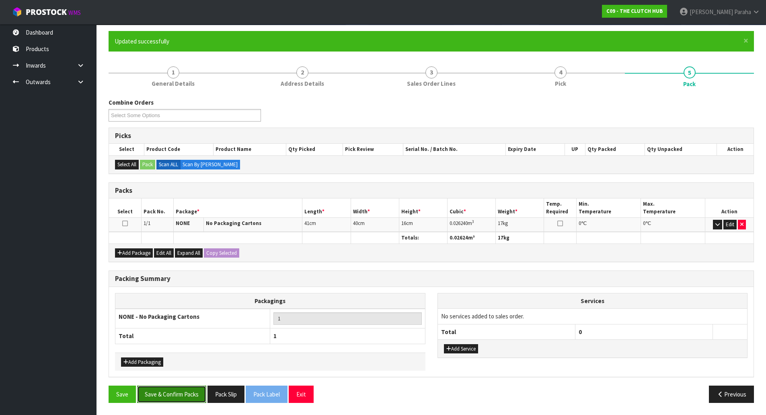
click at [182, 392] on button "Save & Confirm Packs" at bounding box center [171, 393] width 69 height 17
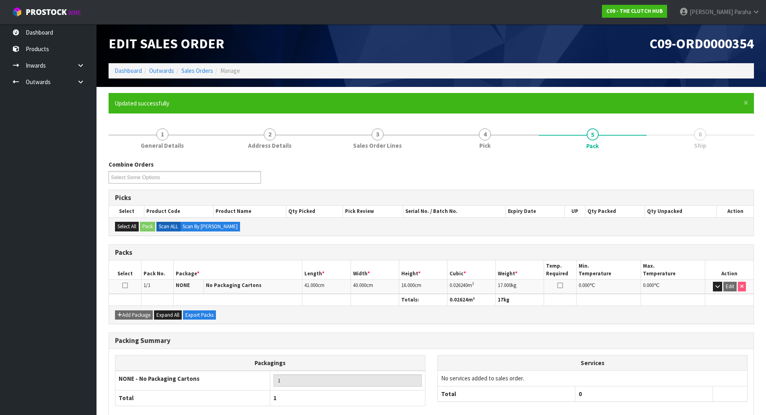
scroll to position [44, 0]
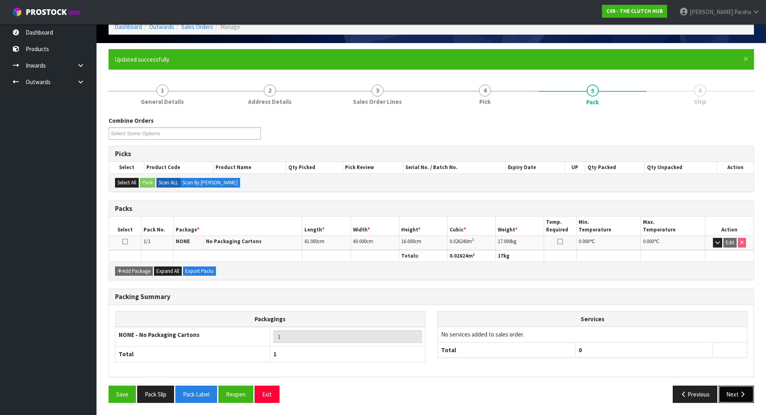
click at [745, 394] on icon "button" at bounding box center [743, 394] width 8 height 6
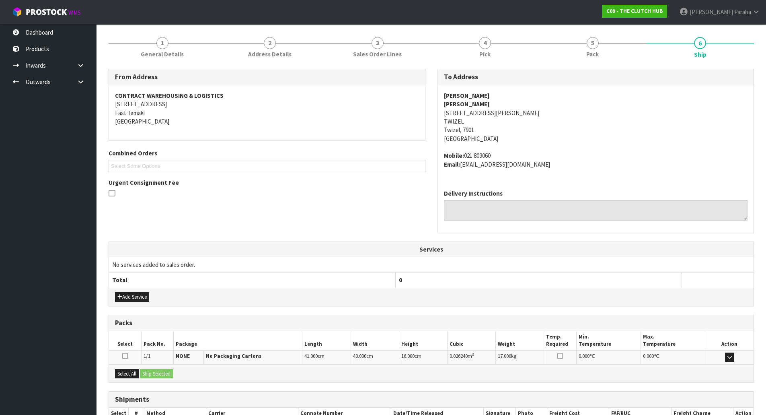
scroll to position [146, 0]
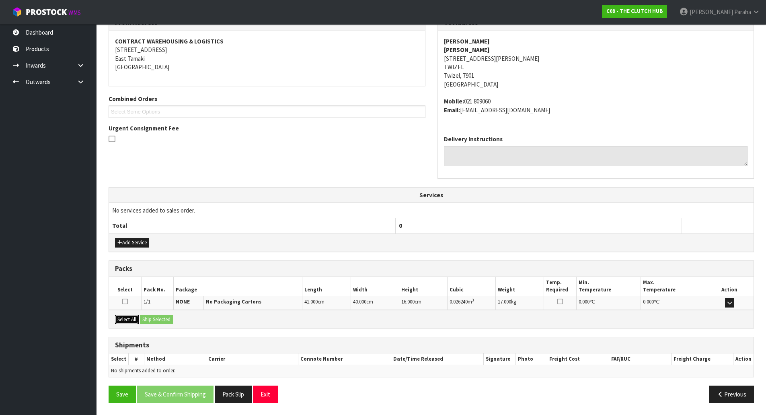
drag, startPoint x: 132, startPoint y: 316, endPoint x: 158, endPoint y: 314, distance: 25.4
click at [135, 315] on button "Select All" at bounding box center [127, 319] width 24 height 10
click at [164, 314] on button "Ship Selected" at bounding box center [156, 319] width 33 height 10
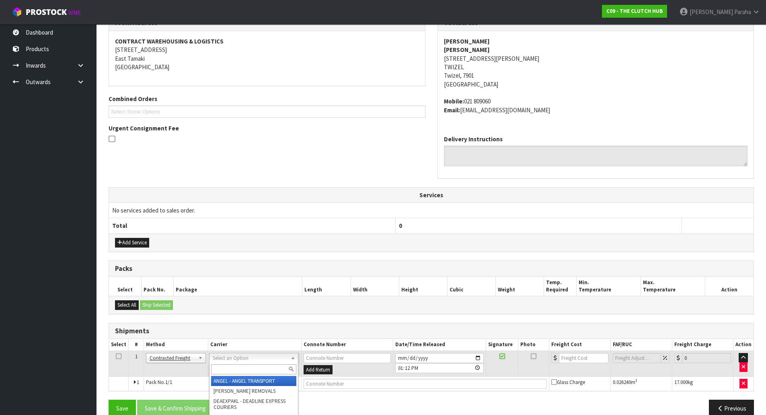
click at [244, 367] on input "text" at bounding box center [253, 369] width 85 height 10
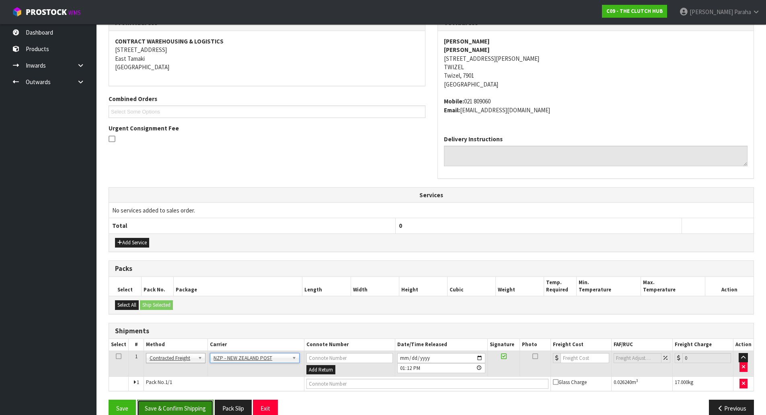
click at [183, 408] on button "Save & Confirm Shipping" at bounding box center [175, 407] width 76 height 17
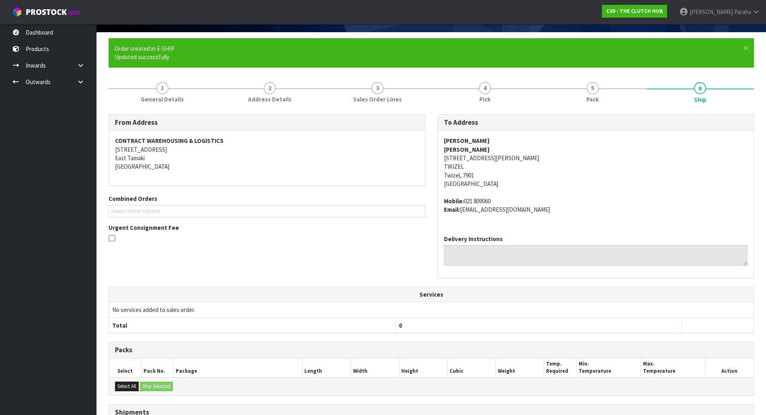
scroll to position [148, 0]
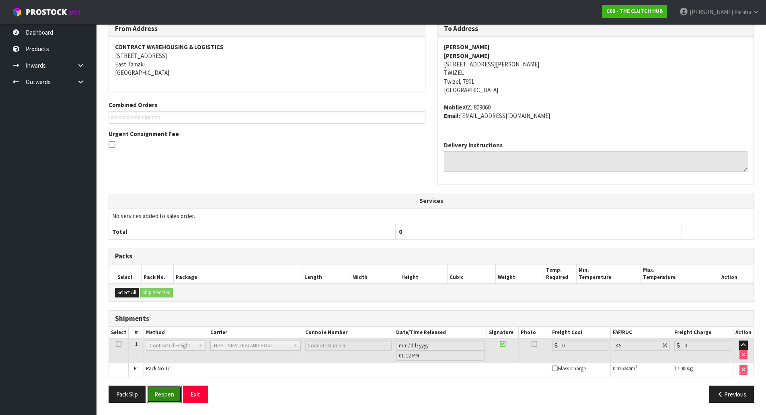
click at [158, 392] on button "Reopen" at bounding box center [164, 393] width 35 height 17
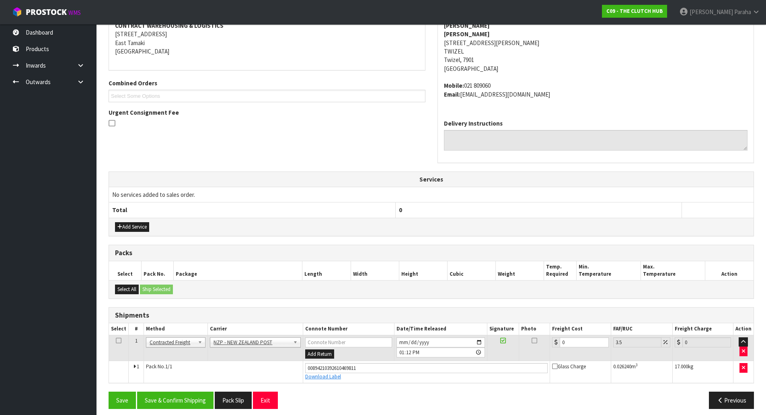
scroll to position [167, 0]
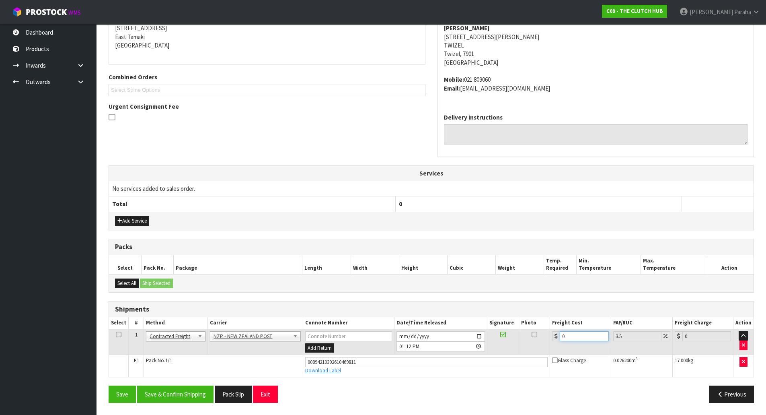
click at [571, 337] on input "0" at bounding box center [584, 336] width 49 height 10
click at [575, 337] on input "number" at bounding box center [584, 336] width 49 height 10
click at [181, 397] on button "Save & Confirm Shipping" at bounding box center [175, 393] width 76 height 17
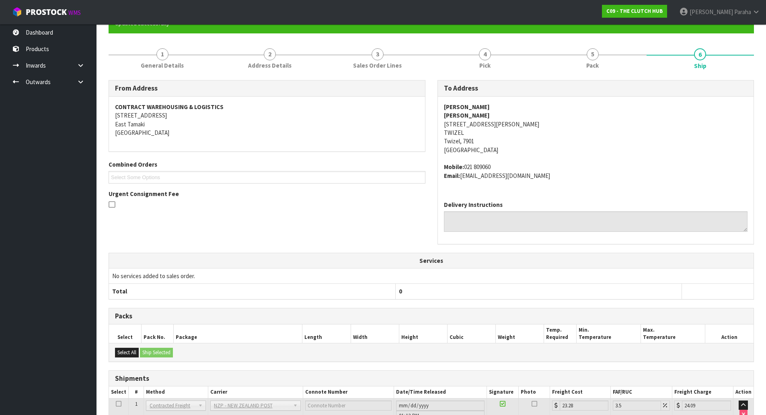
scroll to position [0, 0]
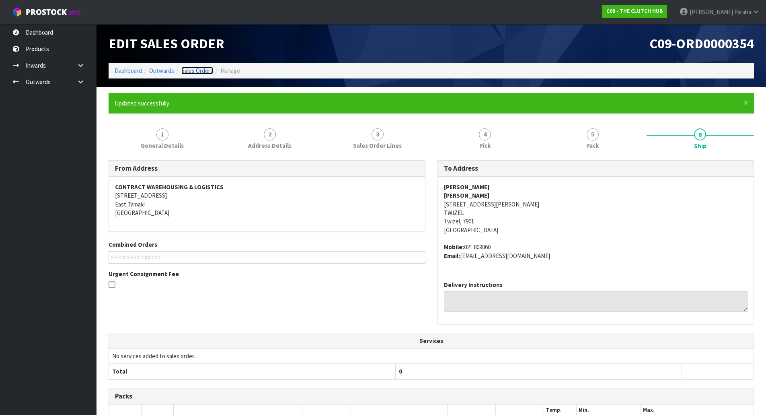
click at [199, 68] on link "Sales Orders" at bounding box center [197, 71] width 32 height 8
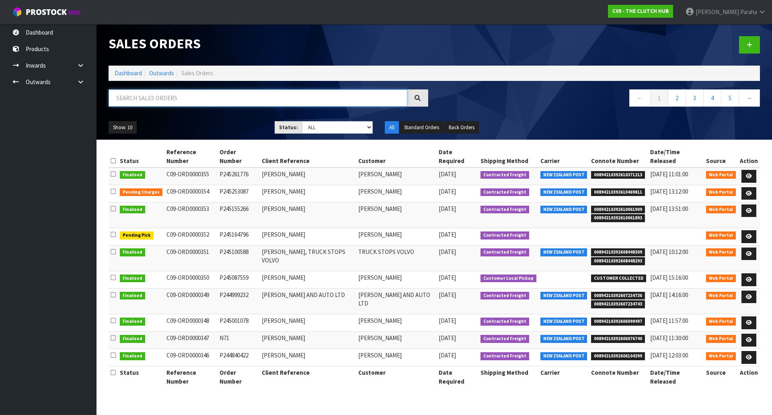
click at [196, 100] on input "text" at bounding box center [258, 97] width 299 height 17
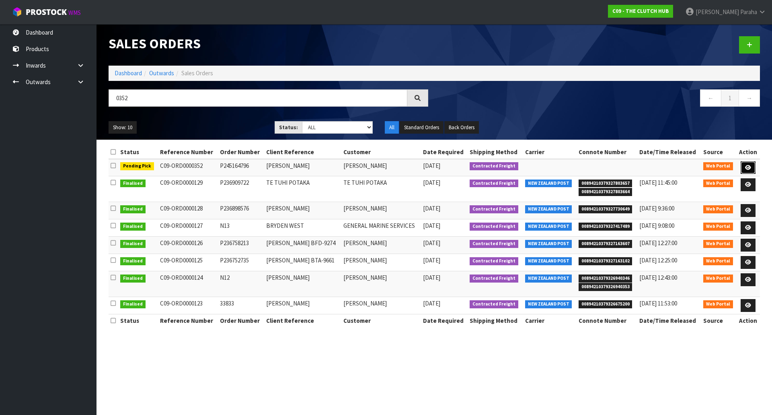
click at [752, 166] on link at bounding box center [748, 167] width 15 height 13
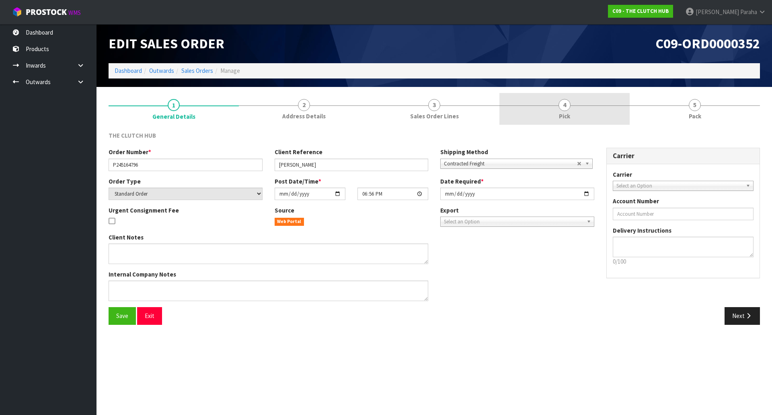
click at [571, 102] on link "4 Pick" at bounding box center [564, 109] width 130 height 32
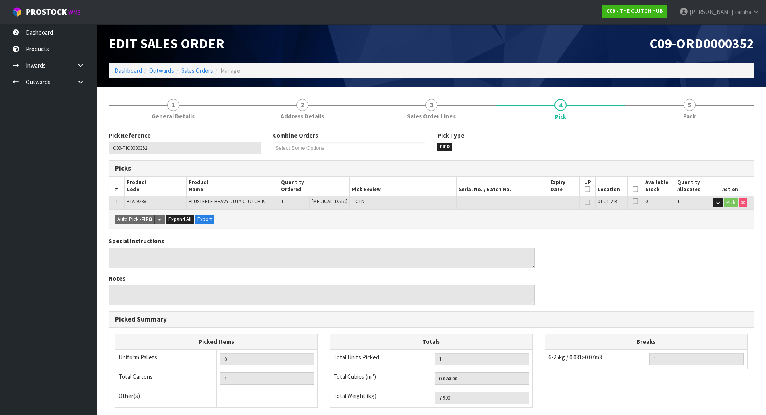
click at [632, 193] on th "Picked" at bounding box center [635, 186] width 16 height 19
click at [633, 189] on icon at bounding box center [636, 189] width 6 height 0
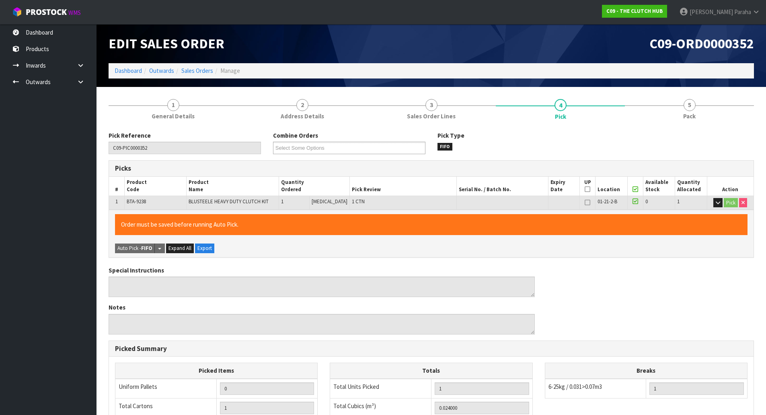
scroll to position [147, 0]
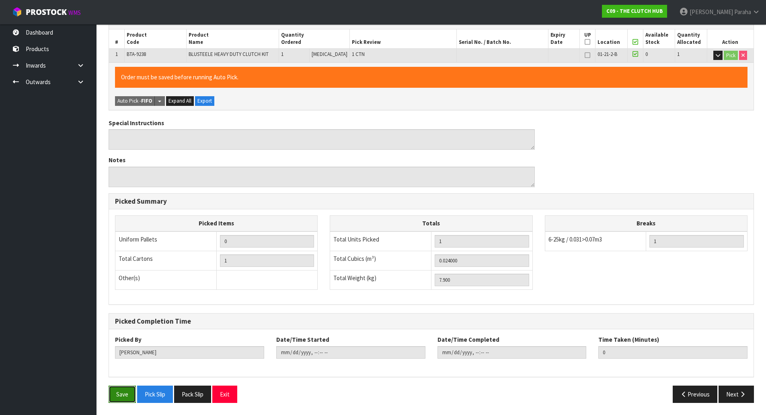
click at [121, 392] on button "Save" at bounding box center [122, 393] width 27 height 17
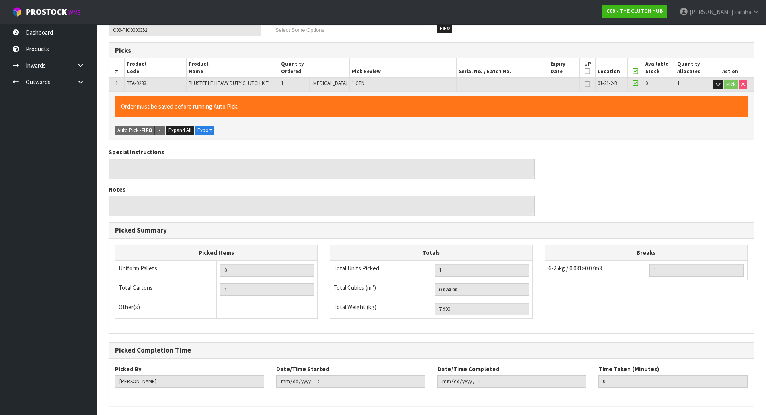
scroll to position [0, 0]
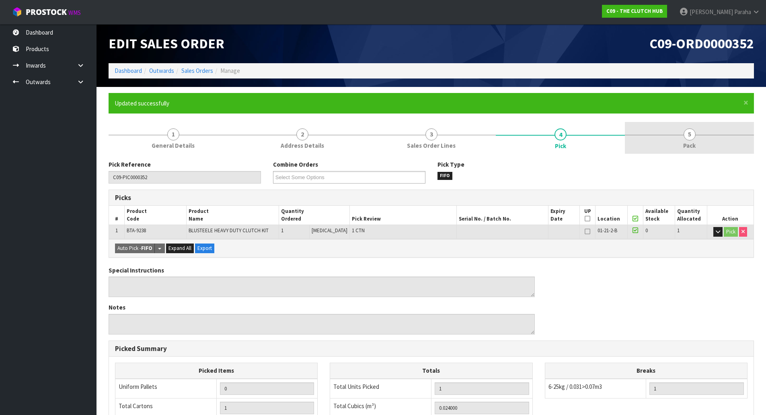
click at [688, 133] on span "5" at bounding box center [690, 134] width 12 height 12
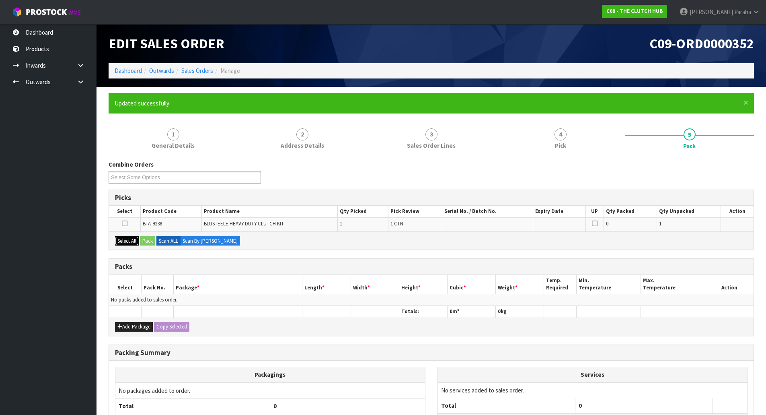
click at [132, 238] on button "Select All" at bounding box center [127, 241] width 24 height 10
click at [143, 238] on button "Pack" at bounding box center [147, 241] width 15 height 10
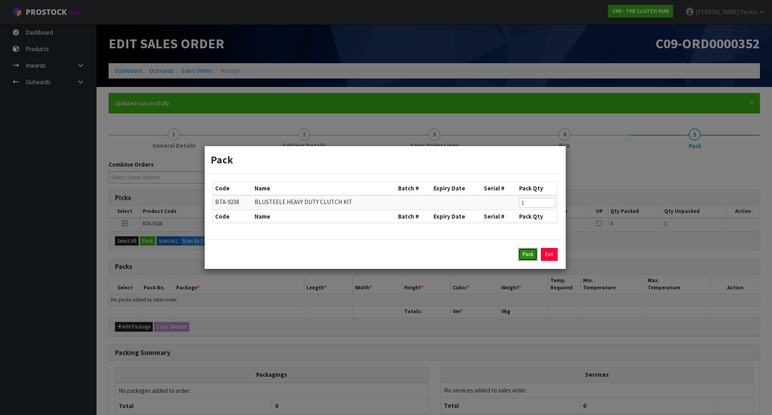
click at [524, 255] on button "Pack" at bounding box center [527, 254] width 19 height 13
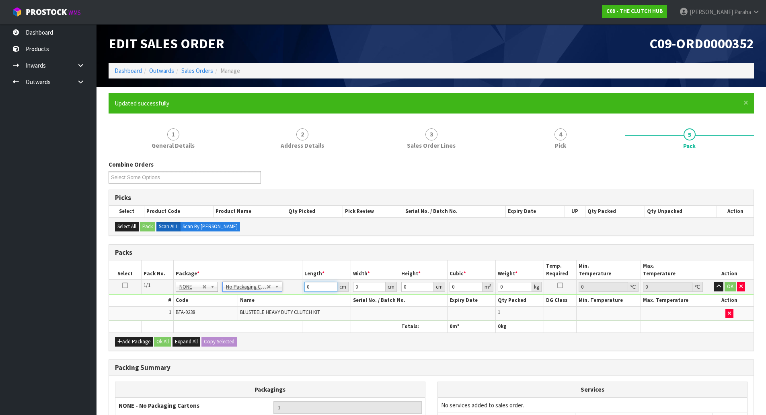
click at [326, 286] on input "0" at bounding box center [320, 287] width 33 height 10
click at [714, 282] on button "button" at bounding box center [718, 287] width 9 height 10
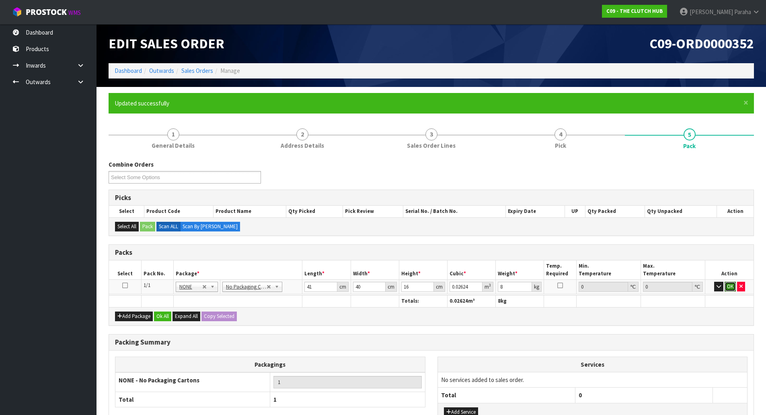
click button "OK" at bounding box center [730, 287] width 11 height 10
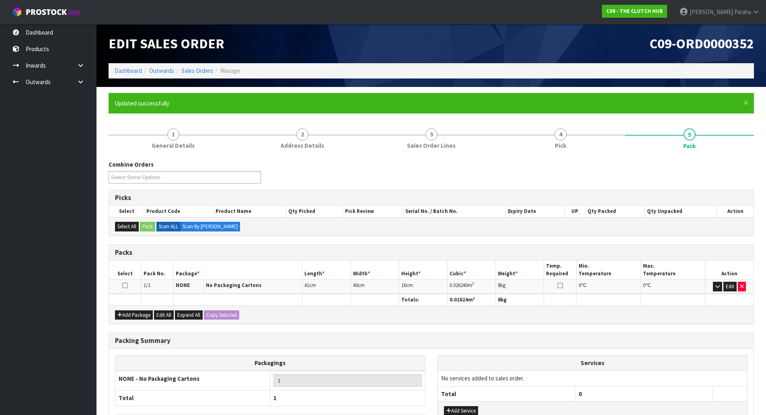
scroll to position [62, 0]
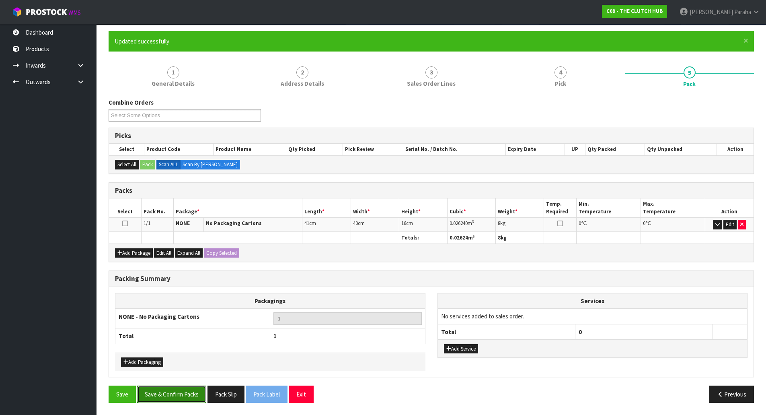
click at [173, 394] on button "Save & Confirm Packs" at bounding box center [171, 393] width 69 height 17
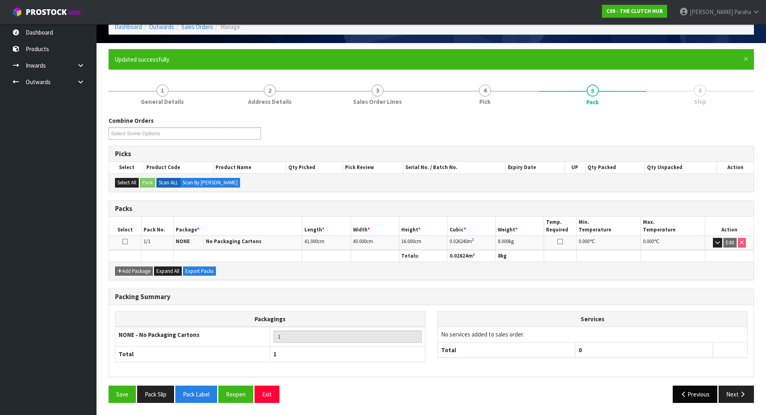
scroll to position [44, 0]
click at [733, 393] on button "Next" at bounding box center [736, 393] width 35 height 17
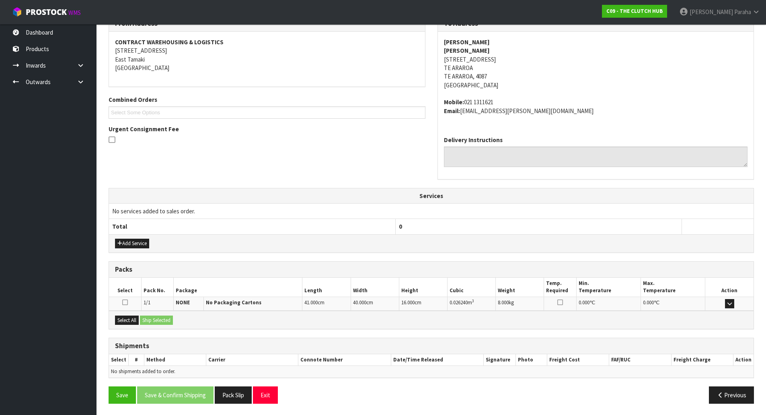
scroll to position [146, 0]
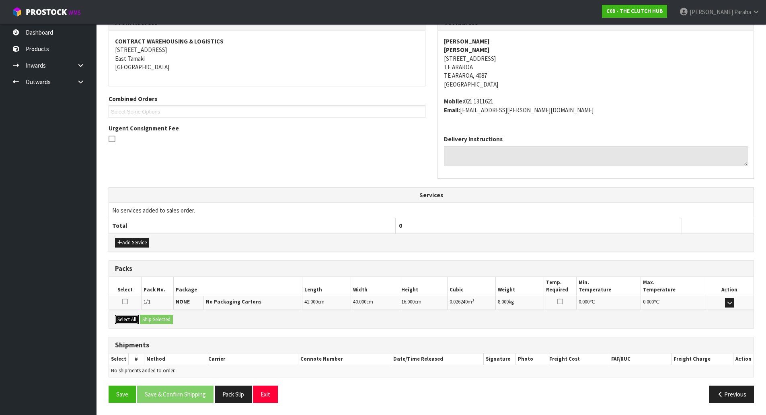
drag, startPoint x: 127, startPoint y: 317, endPoint x: 140, endPoint y: 318, distance: 12.5
click at [127, 317] on button "Select All" at bounding box center [127, 319] width 24 height 10
click at [151, 320] on button "Ship Selected" at bounding box center [156, 319] width 33 height 10
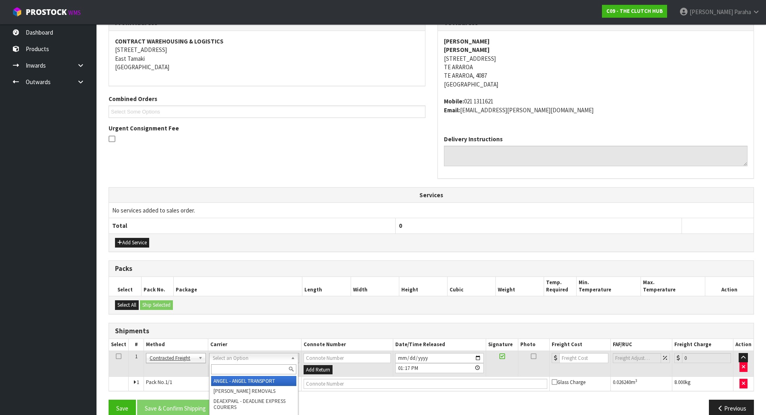
drag, startPoint x: 242, startPoint y: 355, endPoint x: 245, endPoint y: 364, distance: 9.9
click at [243, 368] on input "text" at bounding box center [253, 369] width 85 height 10
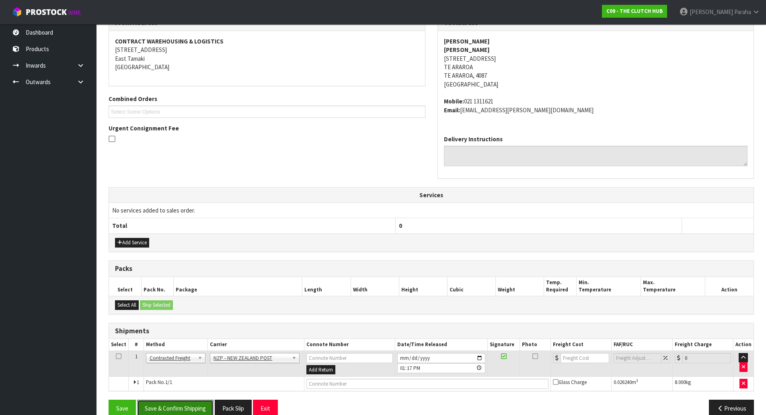
click at [181, 401] on button "Save & Confirm Shipping" at bounding box center [175, 407] width 76 height 17
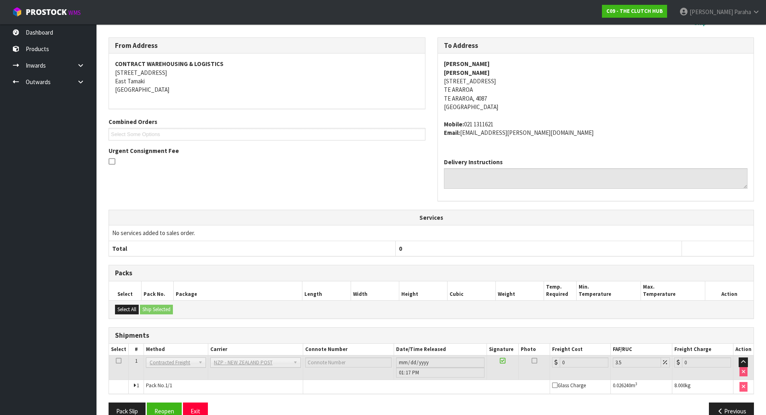
scroll to position [148, 0]
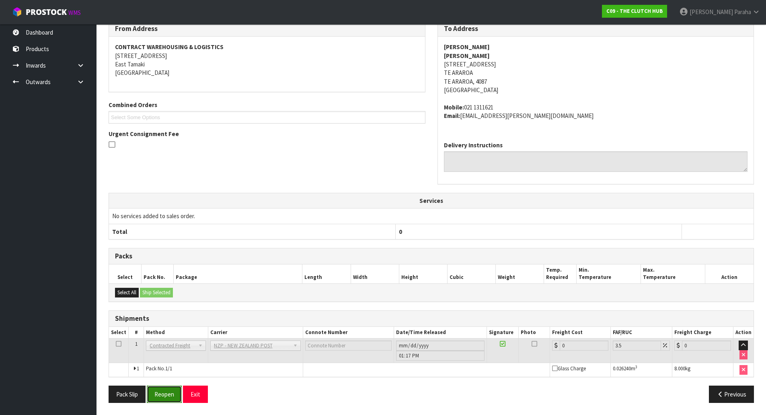
click at [170, 391] on button "Reopen" at bounding box center [164, 393] width 35 height 17
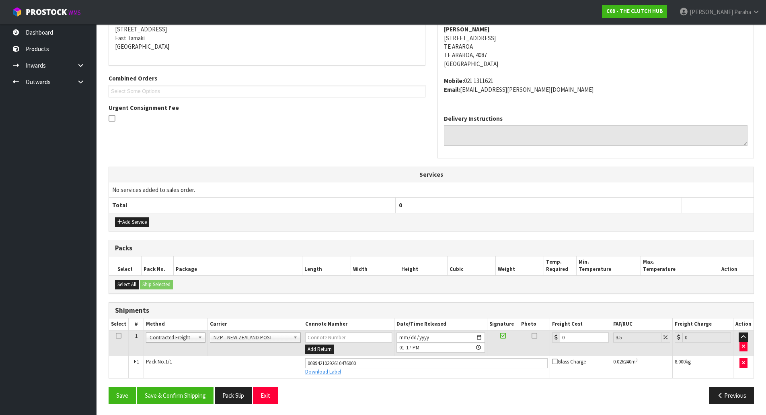
scroll to position [167, 0]
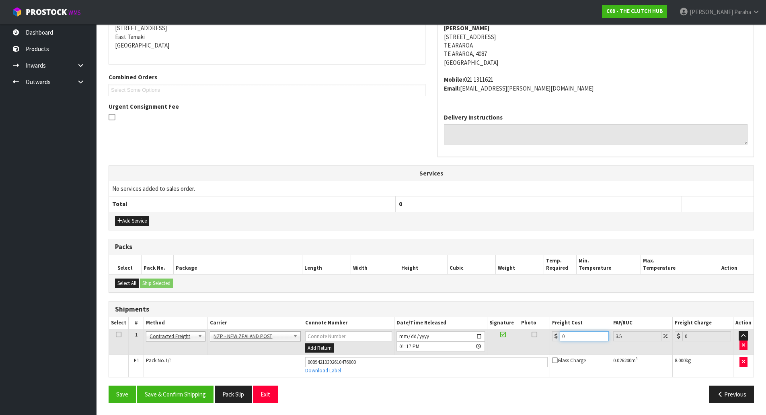
click at [590, 338] on input "0" at bounding box center [584, 336] width 49 height 10
click at [196, 399] on button "Save & Confirm Shipping" at bounding box center [175, 393] width 76 height 17
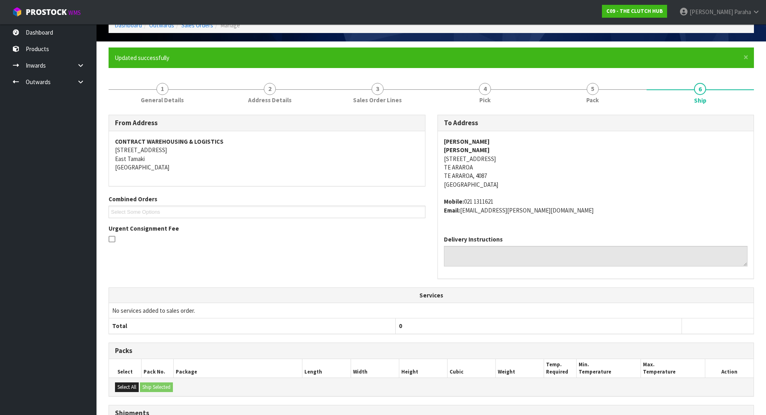
scroll to position [0, 0]
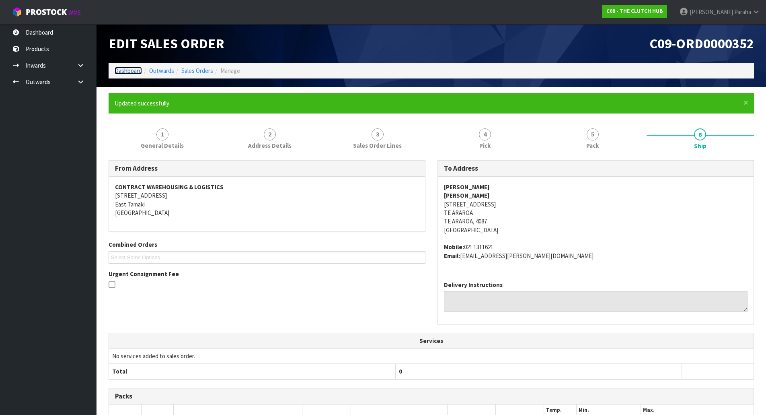
click at [130, 68] on link "Dashboard" at bounding box center [128, 71] width 27 height 8
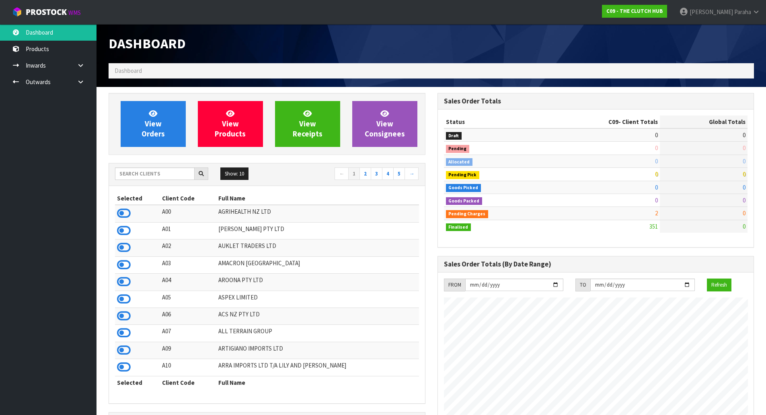
scroll to position [570, 329]
click at [176, 173] on input "text" at bounding box center [155, 173] width 80 height 12
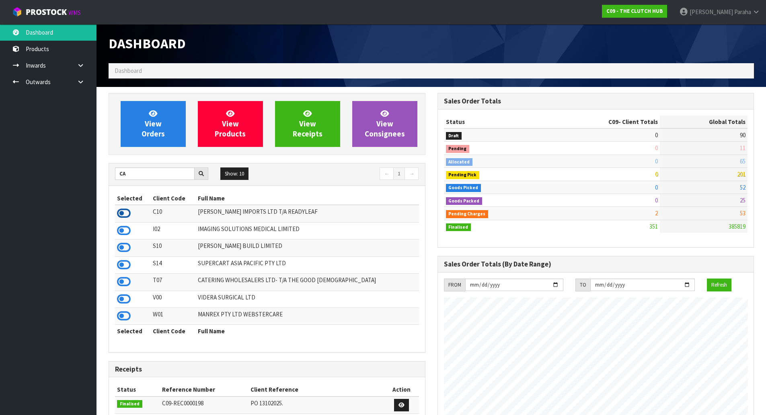
click at [125, 210] on icon at bounding box center [124, 213] width 14 height 12
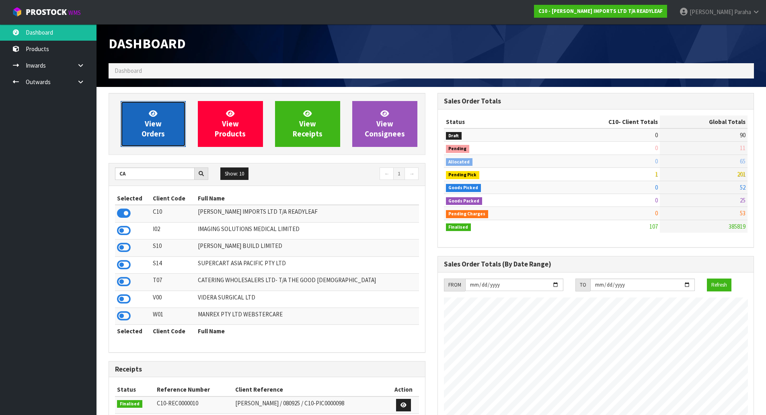
scroll to position [531, 329]
click at [156, 133] on span "View Orders" at bounding box center [153, 124] width 23 height 30
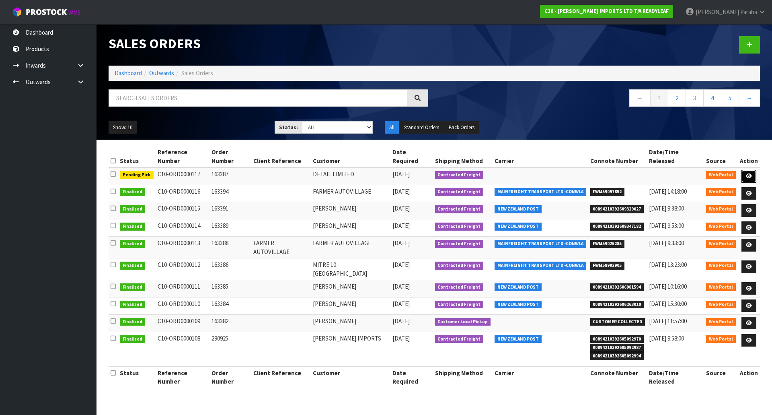
click at [754, 170] on link at bounding box center [749, 176] width 15 height 13
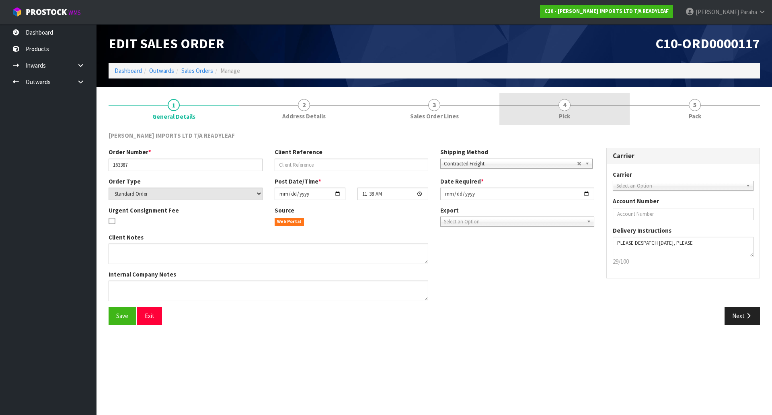
click at [559, 103] on span "4" at bounding box center [565, 105] width 12 height 12
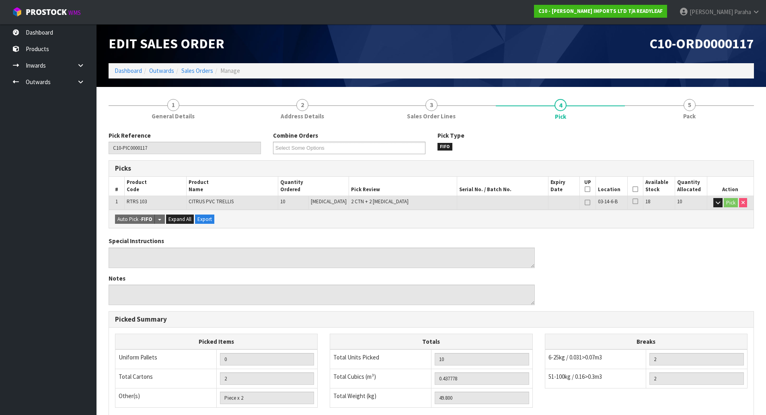
click at [633, 192] on span at bounding box center [636, 189] width 6 height 7
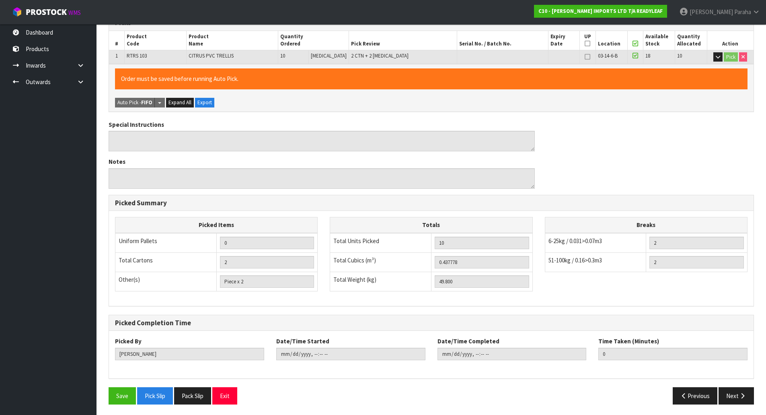
scroll to position [147, 0]
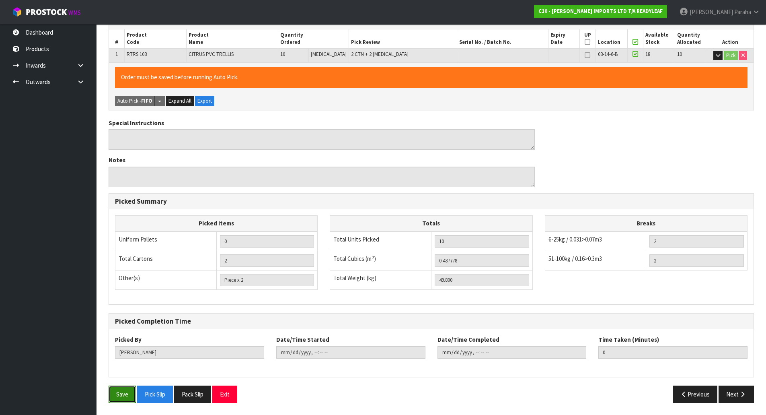
click at [110, 393] on button "Save" at bounding box center [122, 393] width 27 height 17
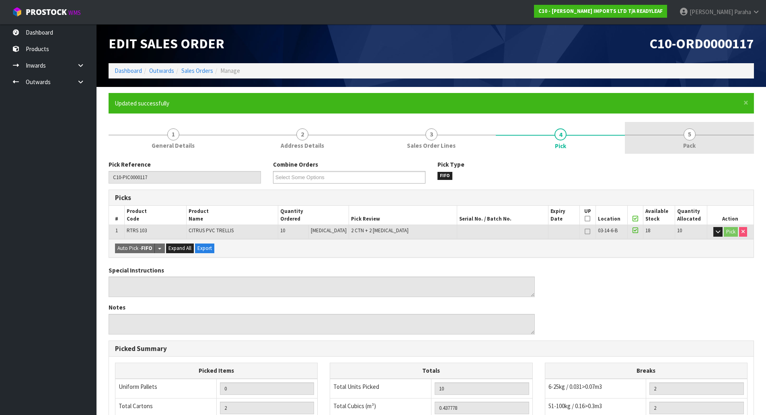
click at [691, 136] on span "5" at bounding box center [690, 134] width 12 height 12
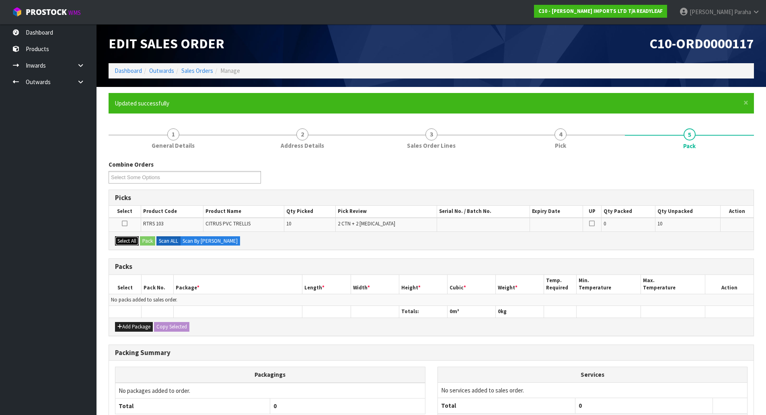
drag, startPoint x: 129, startPoint y: 243, endPoint x: 138, endPoint y: 243, distance: 8.4
click at [135, 243] on button "Select All" at bounding box center [127, 241] width 24 height 10
click at [148, 243] on button "Pack" at bounding box center [147, 241] width 15 height 10
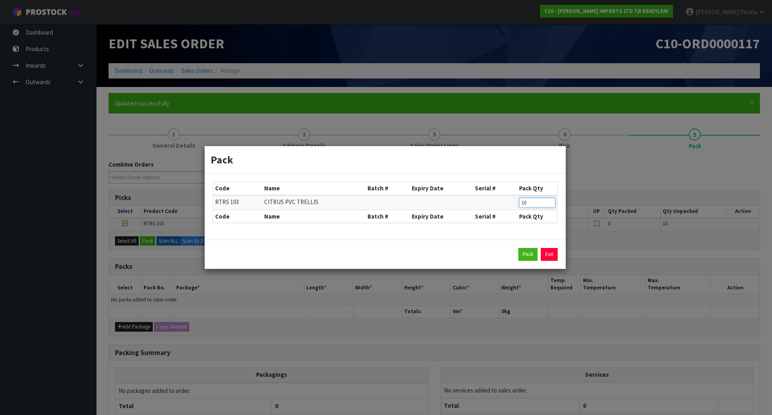
drag, startPoint x: 537, startPoint y: 204, endPoint x: 491, endPoint y: 204, distance: 46.7
click at [491, 204] on tr "RTRS 103 CITRUS PVC TRELLIS 10" at bounding box center [385, 202] width 344 height 15
click at [531, 252] on button "Pack" at bounding box center [527, 254] width 19 height 13
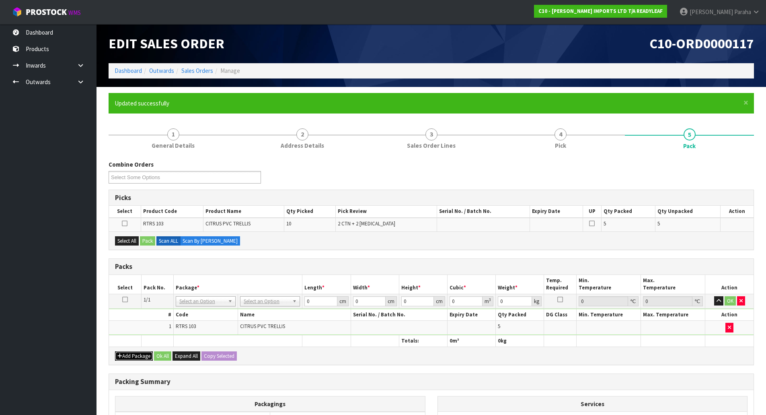
drag, startPoint x: 129, startPoint y: 353, endPoint x: 134, endPoint y: 353, distance: 4.8
click at [129, 353] on button "Add Package" at bounding box center [134, 356] width 38 height 10
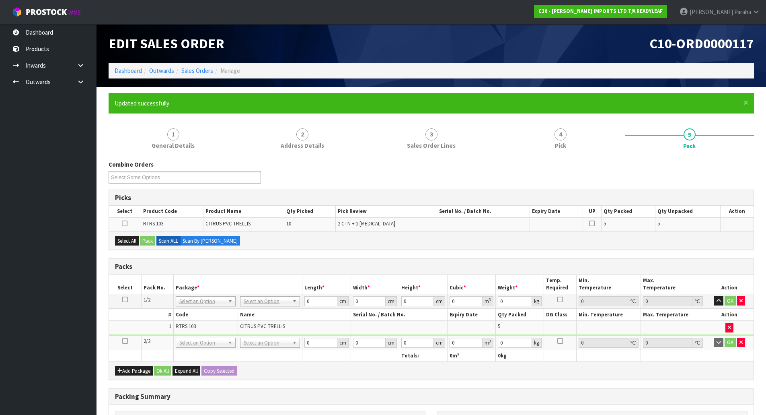
click at [124, 341] on icon at bounding box center [125, 341] width 6 height 0
click at [130, 241] on button "Select All" at bounding box center [127, 241] width 24 height 10
click at [142, 240] on button "Pack" at bounding box center [147, 241] width 15 height 10
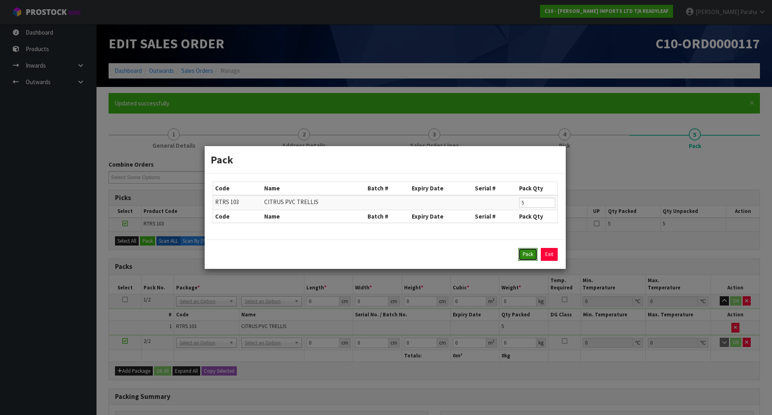
click at [524, 255] on button "Pack" at bounding box center [527, 254] width 19 height 13
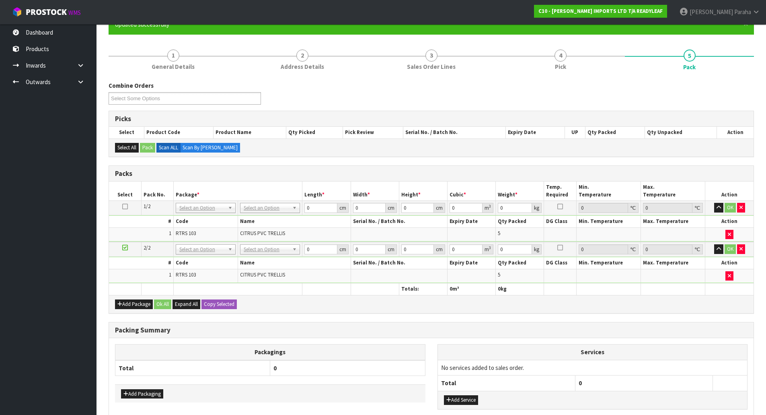
scroll to position [80, 0]
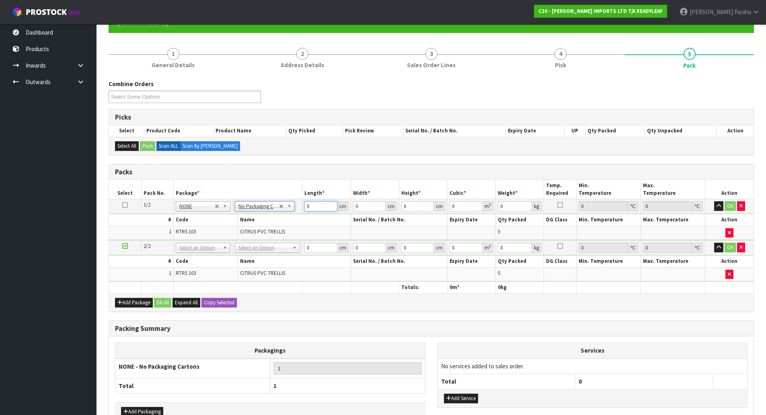
click at [310, 205] on input "0" at bounding box center [320, 206] width 33 height 10
click at [714, 201] on button "button" at bounding box center [718, 206] width 9 height 10
click button "OK" at bounding box center [730, 206] width 11 height 10
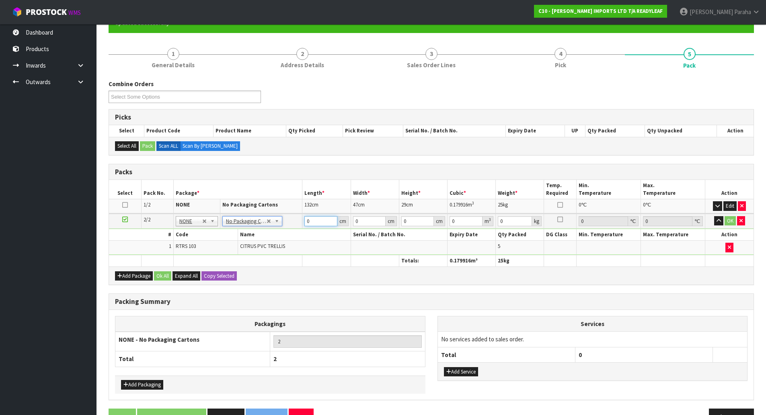
click at [322, 222] on input "0" at bounding box center [320, 221] width 33 height 10
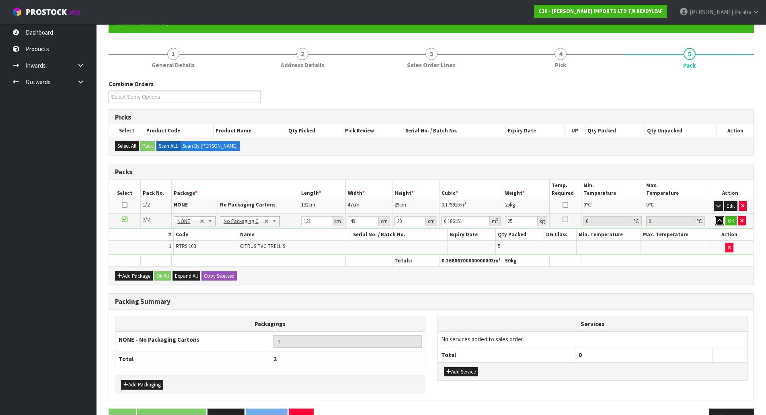
click at [715, 216] on button "button" at bounding box center [719, 221] width 9 height 10
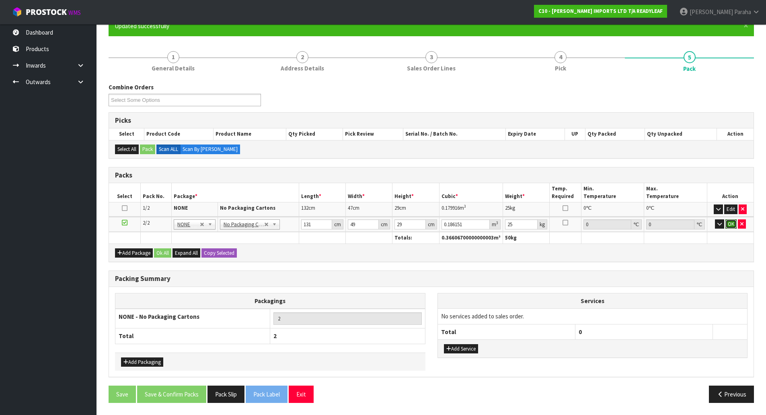
click button "OK" at bounding box center [730, 224] width 11 height 10
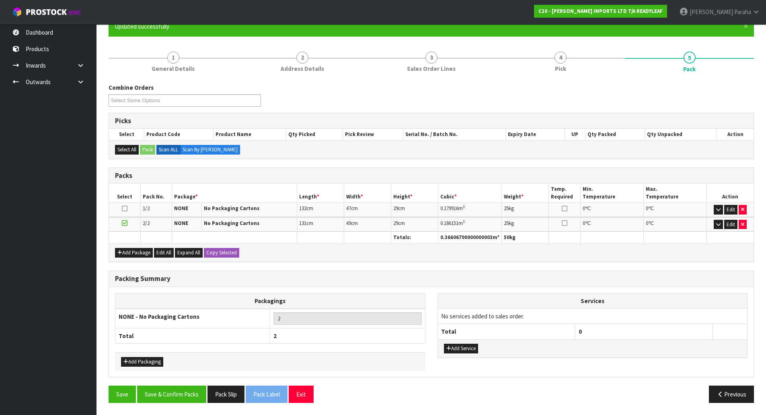
scroll to position [77, 0]
click at [173, 395] on button "Save & Confirm Packs" at bounding box center [171, 393] width 69 height 17
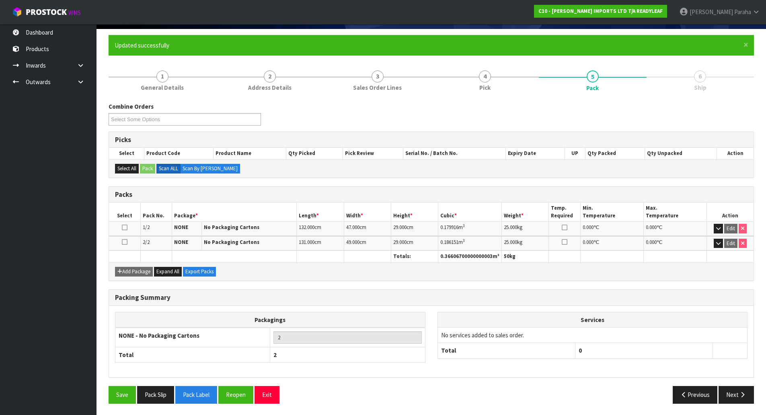
scroll to position [59, 0]
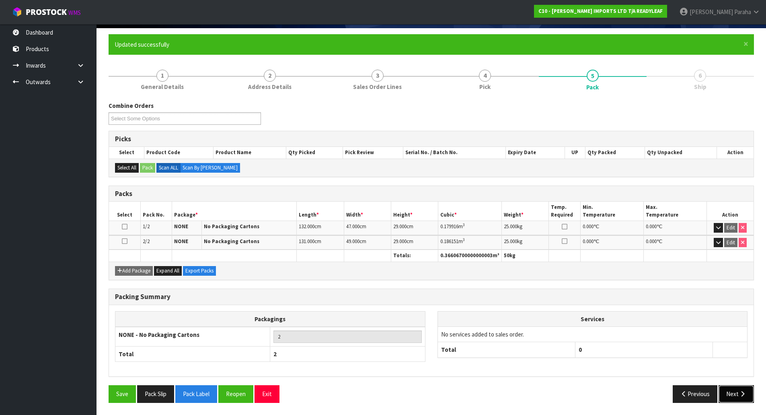
click at [747, 396] on button "Next" at bounding box center [736, 393] width 35 height 17
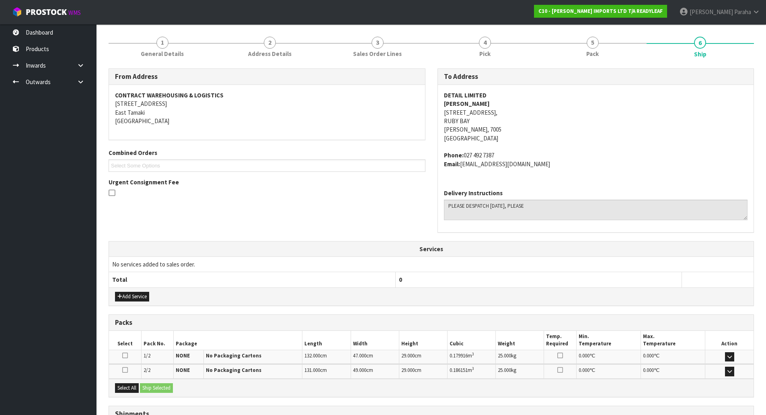
scroll to position [160, 0]
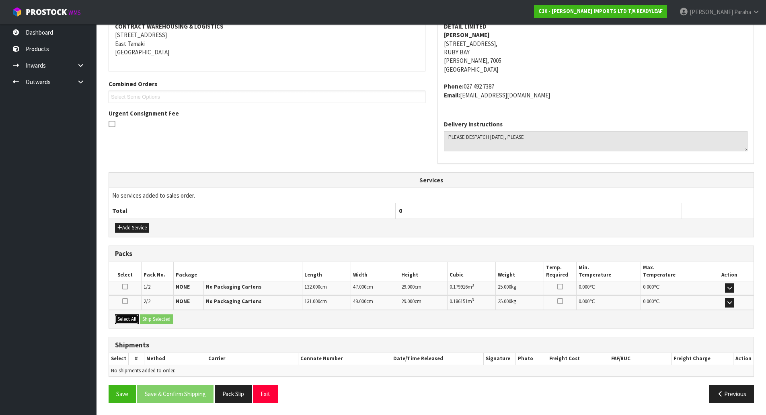
click at [117, 318] on button "Select All" at bounding box center [127, 319] width 24 height 10
click at [152, 318] on button "Ship Selected" at bounding box center [156, 319] width 33 height 10
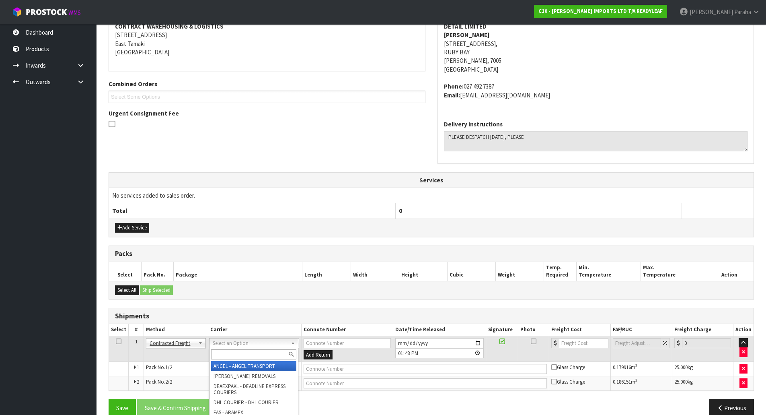
click at [247, 356] on input "text" at bounding box center [253, 354] width 85 height 10
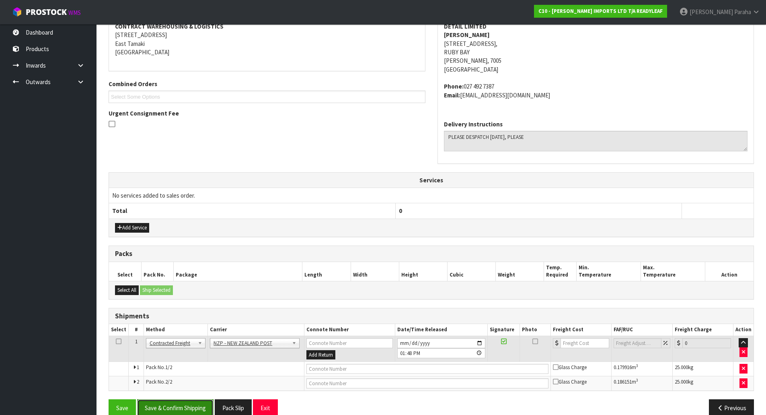
click at [180, 408] on button "Save & Confirm Shipping" at bounding box center [175, 407] width 76 height 17
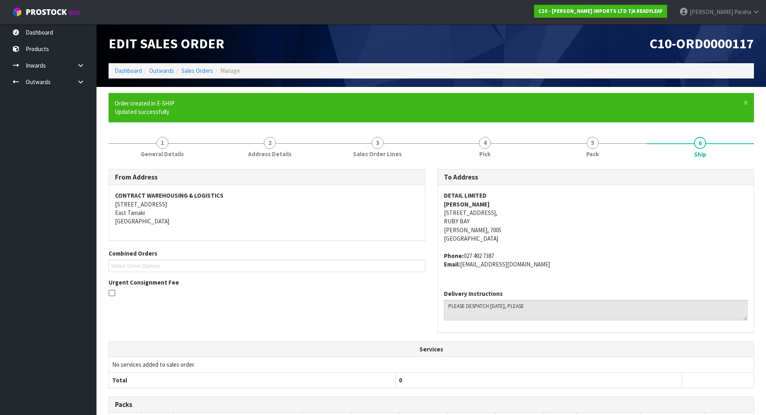
click at [473, 196] on strong "DETAIL LIMITED" at bounding box center [465, 195] width 43 height 8
click at [460, 204] on strong "JULIE AMBORSE" at bounding box center [467, 204] width 46 height 8
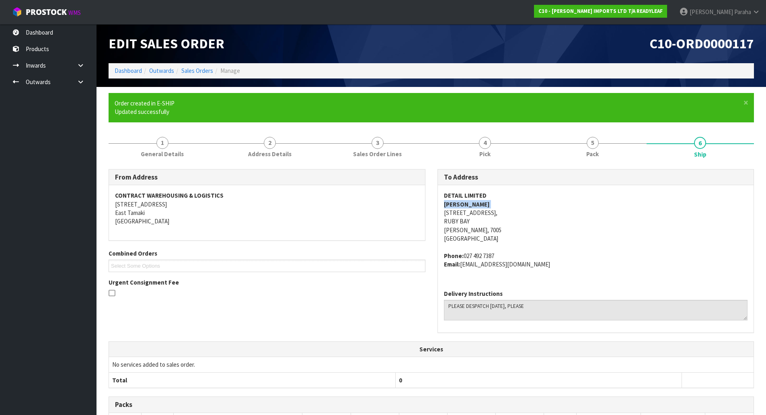
click at [460, 204] on strong "JULIE AMBORSE" at bounding box center [467, 204] width 46 height 8
click at [462, 213] on address "DETAIL LIMITED JULIE AMBORSE 44 KOREPO RD, RUBY BAY Nelson, 7005 New Zealand" at bounding box center [596, 217] width 304 height 52
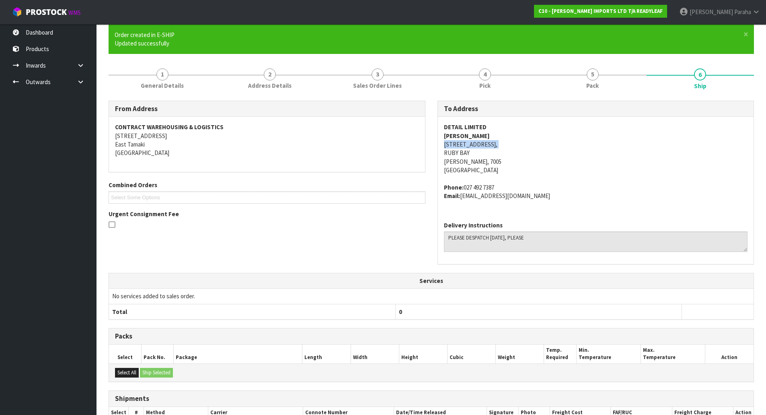
scroll to position [162, 0]
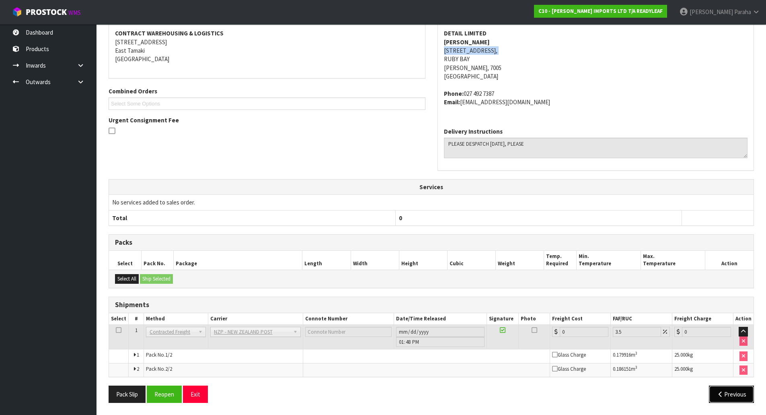
click at [742, 390] on button "Previous" at bounding box center [731, 393] width 45 height 17
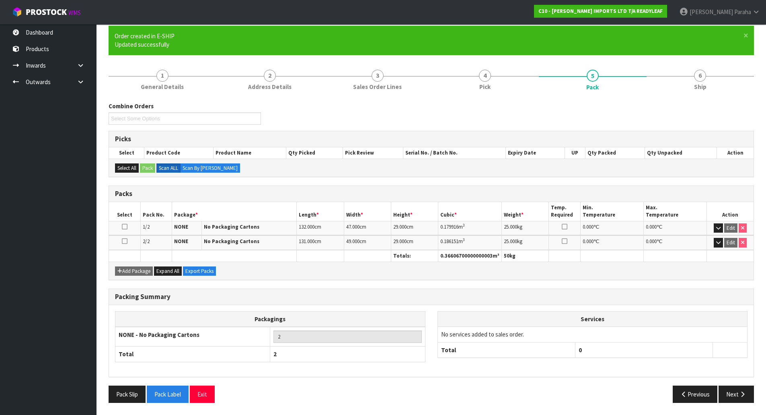
scroll to position [67, 0]
click at [129, 397] on button "Pack Slip" at bounding box center [127, 393] width 37 height 17
click at [438, 125] on div "Combine Orders C10-ORD0000117 Select Some Options" at bounding box center [432, 116] width 658 height 29
click at [697, 75] on span "6" at bounding box center [700, 76] width 12 height 12
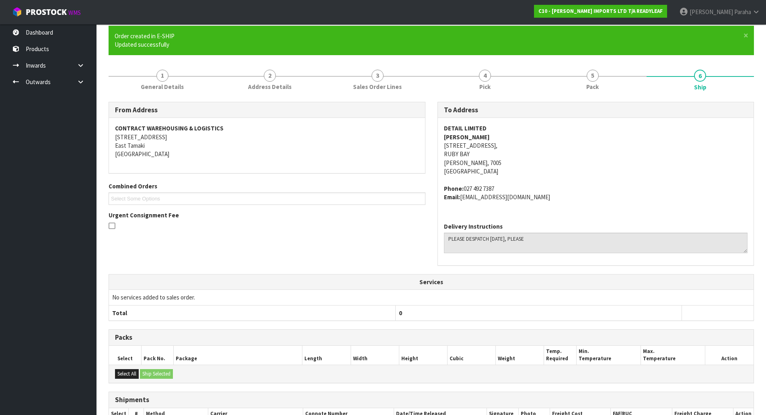
drag, startPoint x: 497, startPoint y: 187, endPoint x: 465, endPoint y: 190, distance: 32.3
click at [465, 190] on address "Phone: 027 492 7387 Email: detaillimited@gmail.com" at bounding box center [596, 192] width 304 height 17
drag, startPoint x: 526, startPoint y: 197, endPoint x: 463, endPoint y: 200, distance: 63.6
click at [463, 200] on address "Phone: 027 492 7387 Email: detaillimited@gmail.com" at bounding box center [596, 192] width 304 height 17
click at [162, 76] on span "1" at bounding box center [162, 76] width 12 height 12
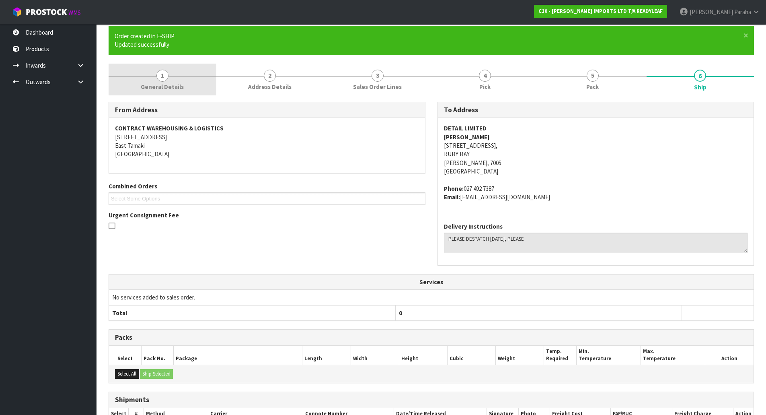
scroll to position [8, 0]
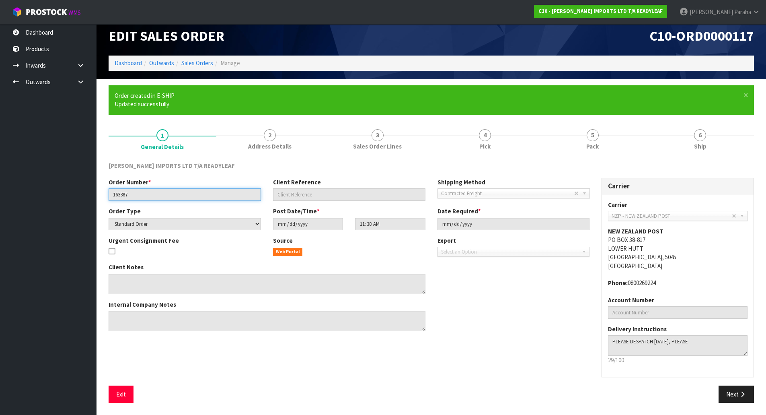
click at [124, 196] on input "163387" at bounding box center [185, 194] width 152 height 12
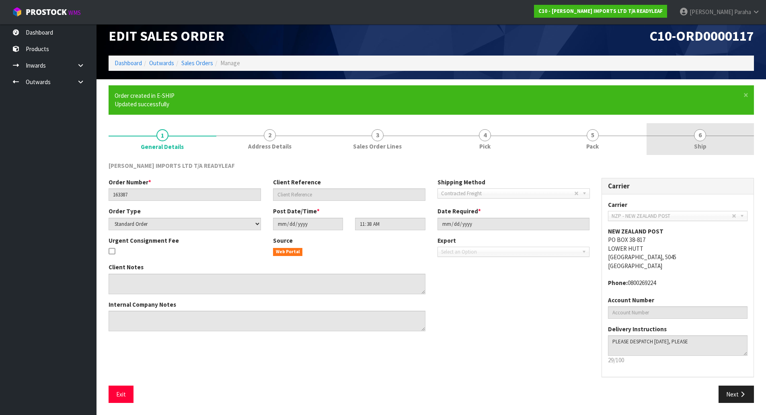
click at [696, 145] on span "Ship" at bounding box center [700, 146] width 12 height 8
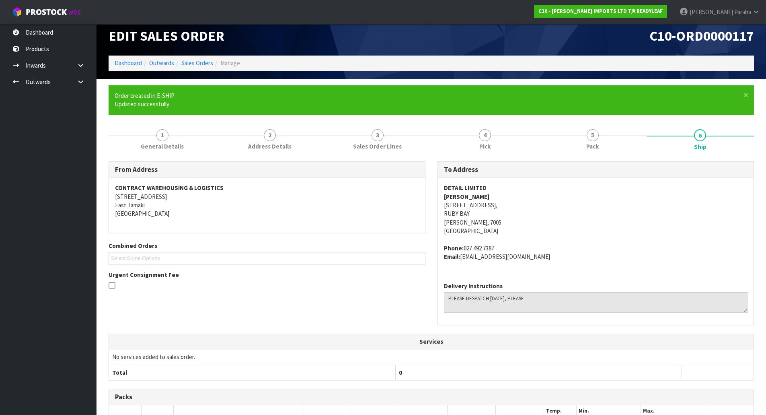
click at [191, 226] on div "CONTRACT WAREHOUSING & LOGISTICS 17 Allens Road East Tamaki Auckland" at bounding box center [267, 204] width 316 height 55
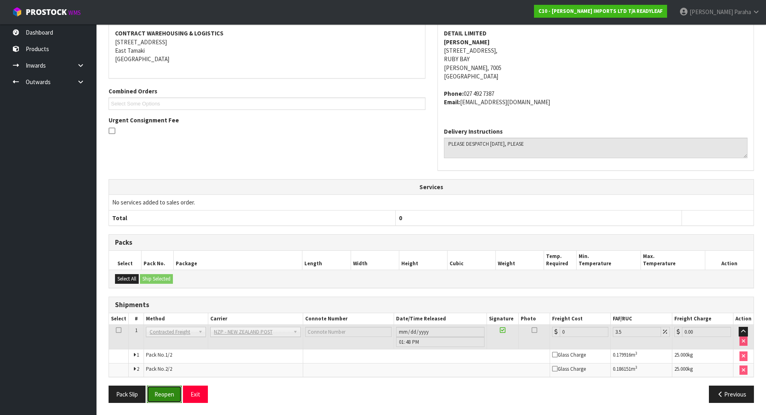
click at [169, 397] on button "Reopen" at bounding box center [164, 393] width 35 height 17
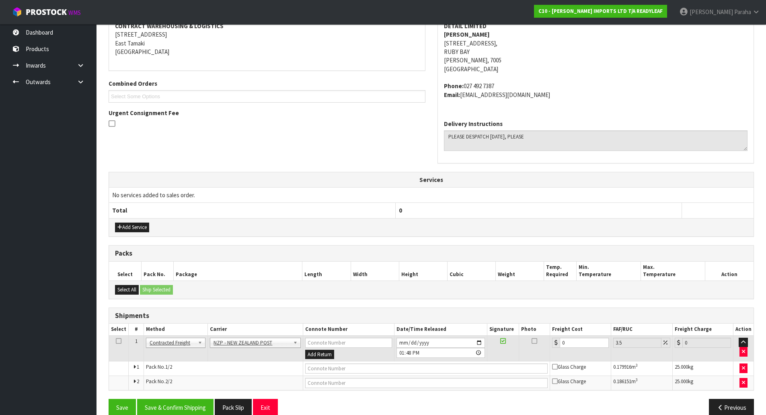
scroll to position [175, 0]
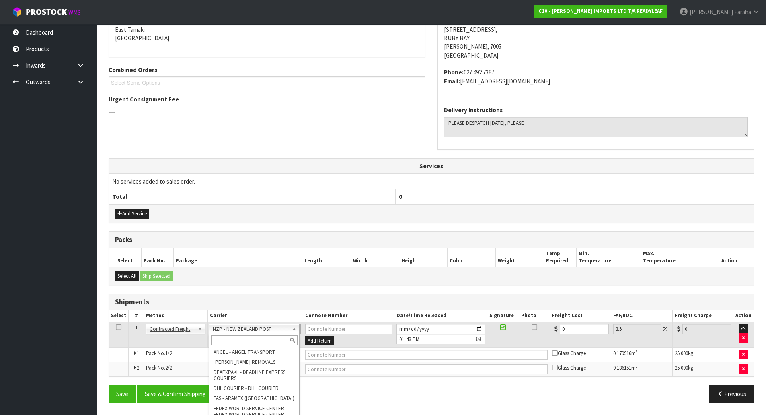
click at [253, 339] on input "text" at bounding box center [254, 340] width 87 height 10
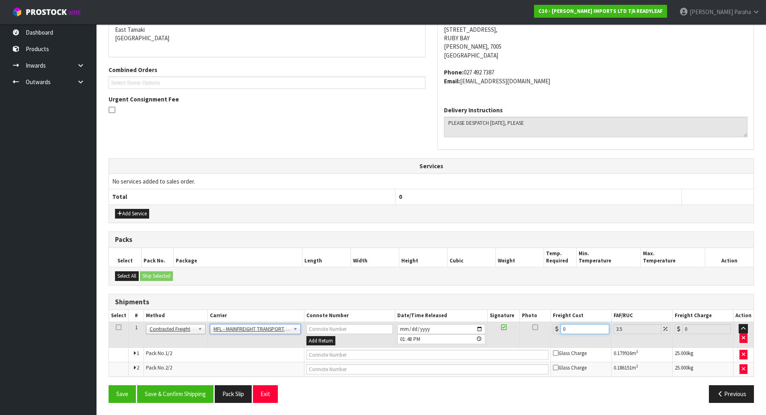
click at [579, 331] on input "0" at bounding box center [585, 329] width 49 height 10
click at [386, 356] on input "text" at bounding box center [427, 354] width 242 height 10
paste input "FWM59117136"
click at [191, 395] on button "Save & Confirm Shipping" at bounding box center [175, 393] width 76 height 17
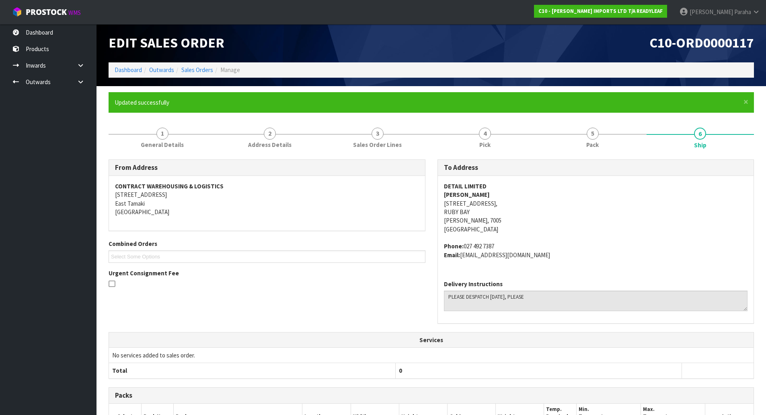
scroll to position [0, 0]
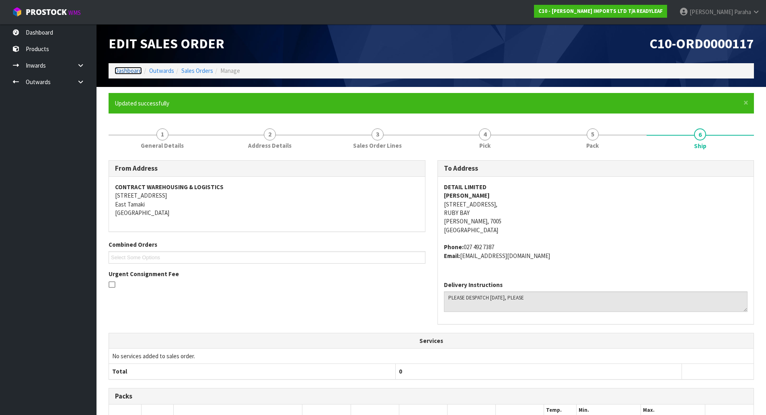
click at [134, 71] on link "Dashboard" at bounding box center [128, 71] width 27 height 8
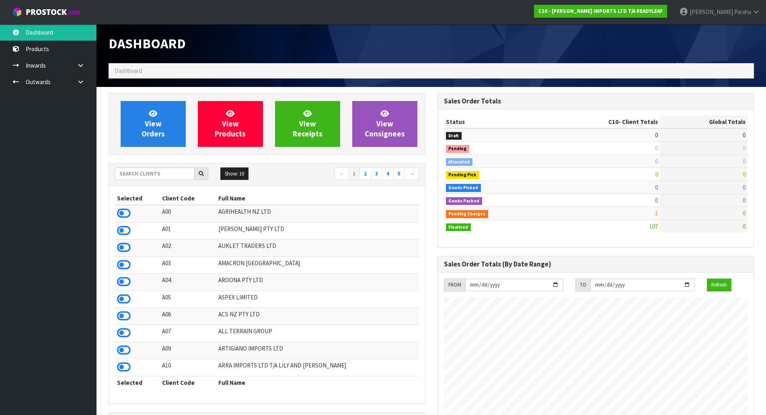
scroll to position [531, 329]
click at [132, 174] on input "text" at bounding box center [155, 173] width 80 height 12
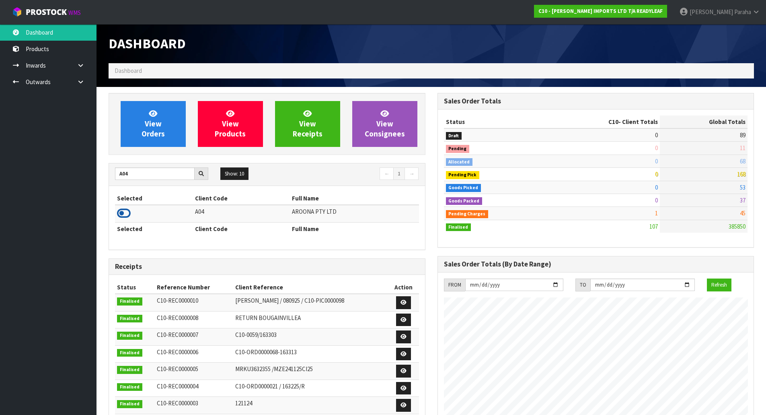
click at [125, 209] on icon at bounding box center [124, 213] width 14 height 12
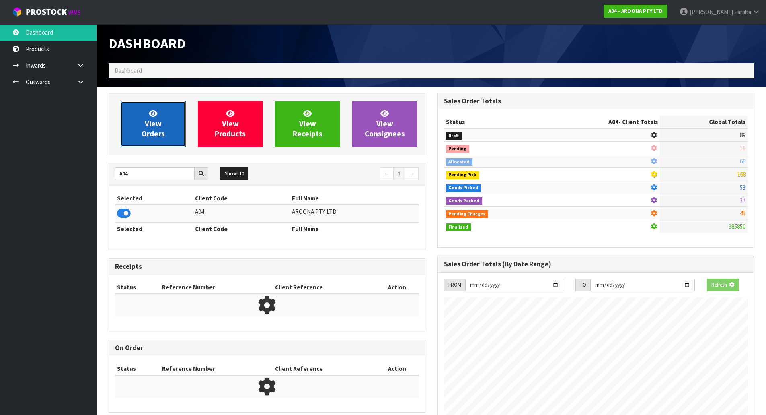
scroll to position [609, 329]
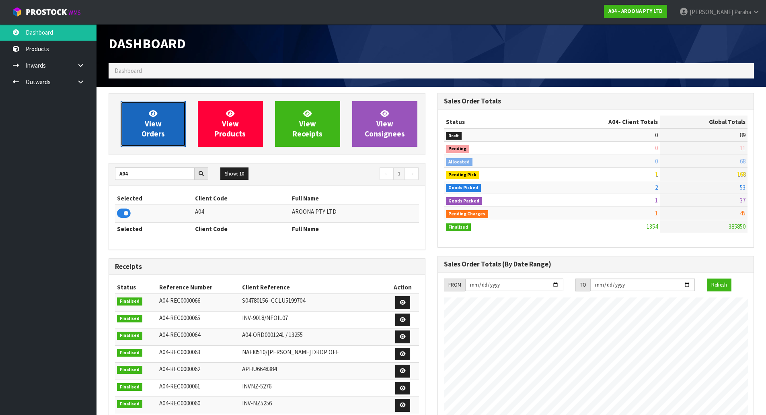
click at [146, 131] on span "View Orders" at bounding box center [153, 124] width 23 height 30
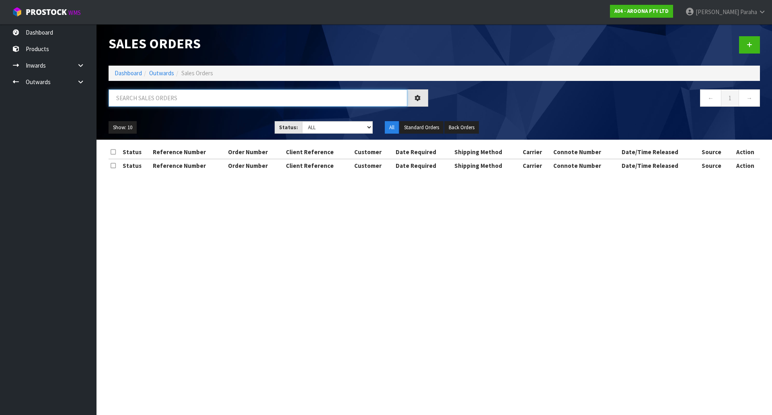
click at [146, 101] on input "text" at bounding box center [258, 97] width 299 height 17
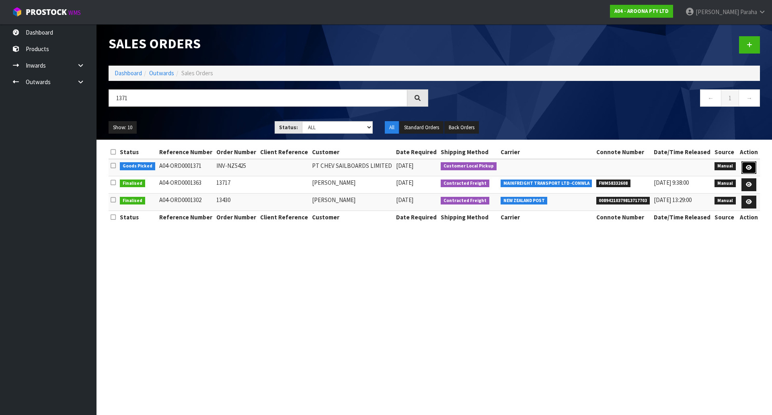
click at [749, 166] on icon at bounding box center [749, 167] width 6 height 5
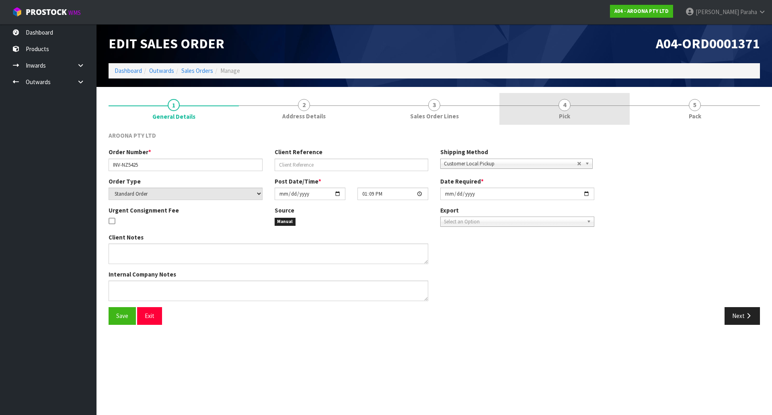
click at [572, 103] on link "4 Pick" at bounding box center [564, 109] width 130 height 32
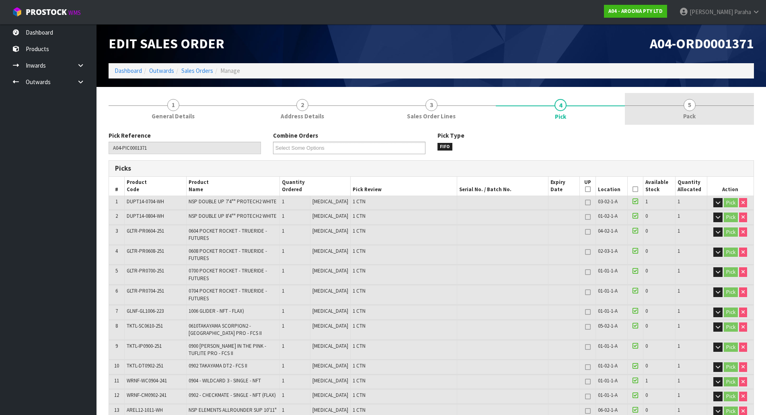
click at [688, 108] on span "5" at bounding box center [690, 105] width 12 height 12
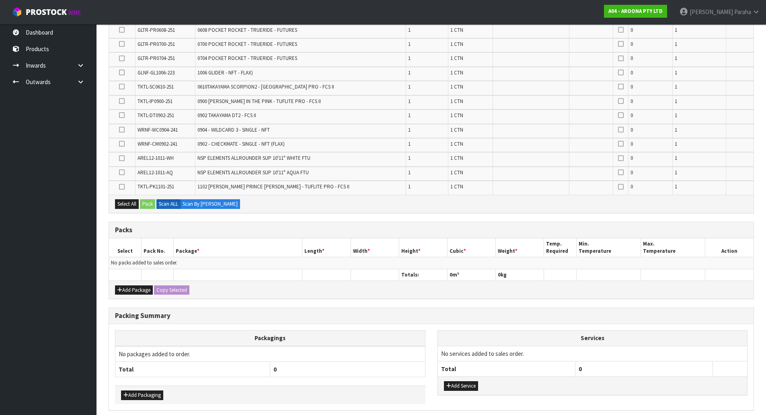
scroll to position [240, 0]
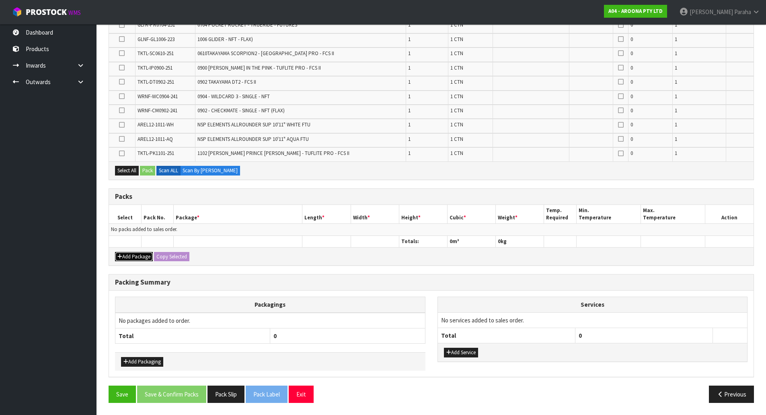
click at [130, 257] on button "Add Package" at bounding box center [134, 257] width 38 height 10
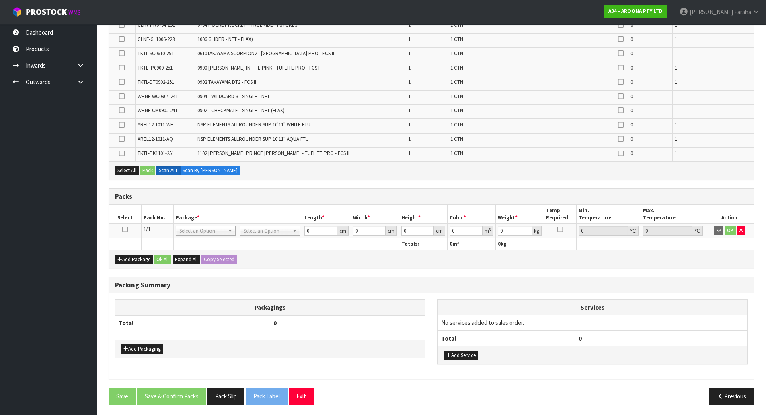
click at [123, 229] on icon at bounding box center [125, 229] width 6 height 0
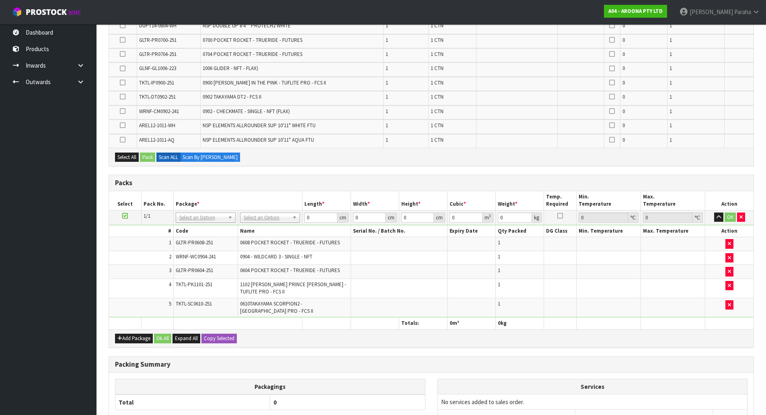
scroll to position [0, 0]
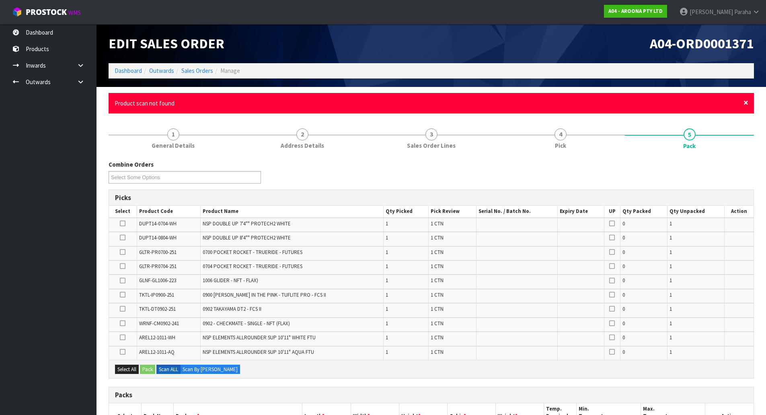
click at [748, 103] on div "× Close Product scan not found" at bounding box center [431, 103] width 645 height 21
click at [746, 104] on span "×" at bounding box center [746, 102] width 5 height 11
click at [746, 102] on span "×" at bounding box center [746, 102] width 5 height 11
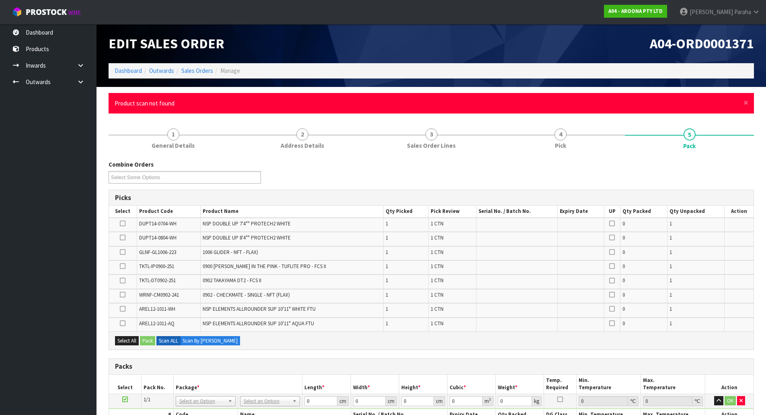
click at [743, 105] on div "× Close Product scan not found" at bounding box center [431, 103] width 645 height 21
click at [747, 105] on span "×" at bounding box center [746, 102] width 5 height 11
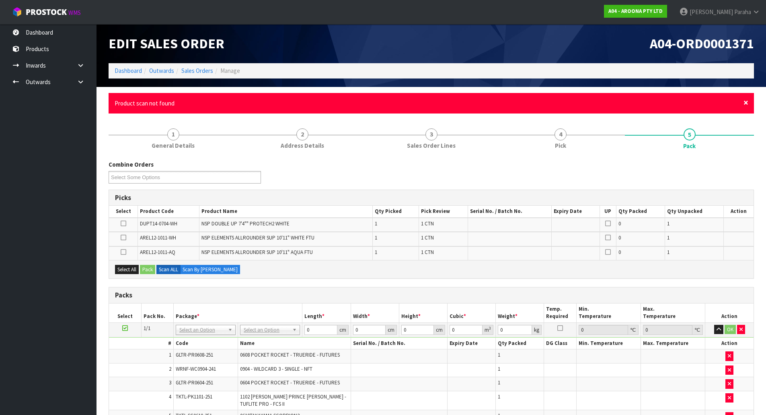
click at [746, 103] on span "×" at bounding box center [746, 102] width 5 height 11
click at [747, 101] on span "×" at bounding box center [746, 102] width 5 height 11
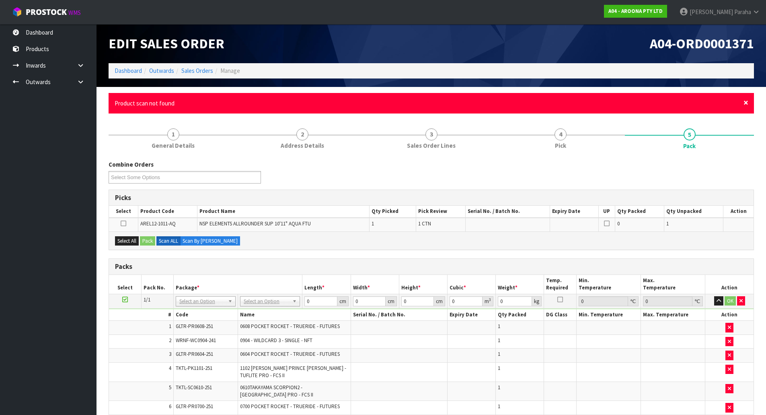
click at [746, 101] on span "×" at bounding box center [746, 102] width 5 height 11
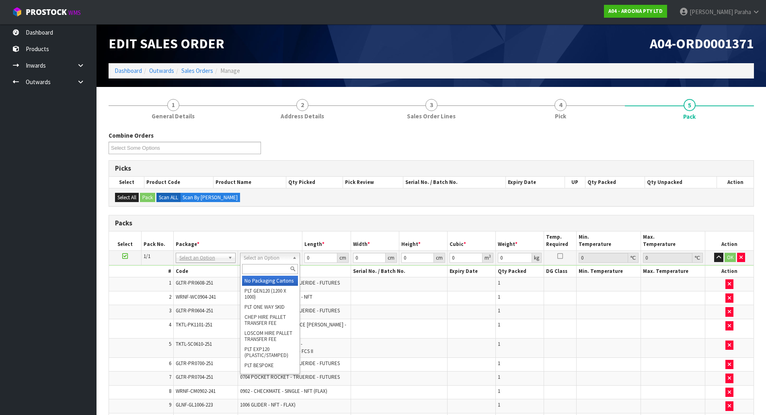
click at [272, 266] on input "text" at bounding box center [270, 269] width 56 height 10
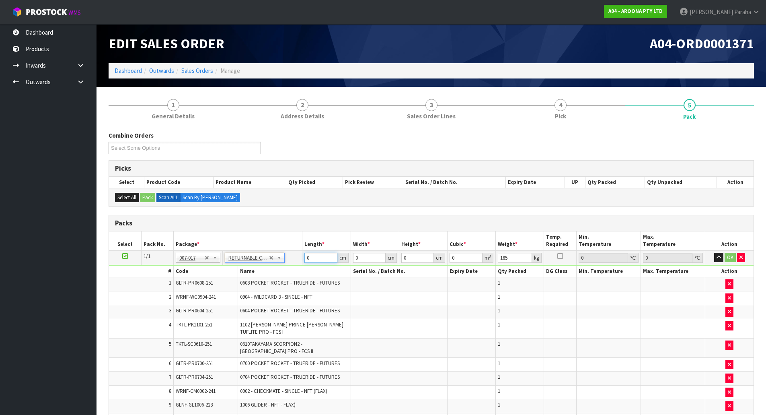
click at [319, 260] on input "0" at bounding box center [320, 258] width 33 height 10
click at [714, 253] on button "button" at bounding box center [718, 258] width 9 height 10
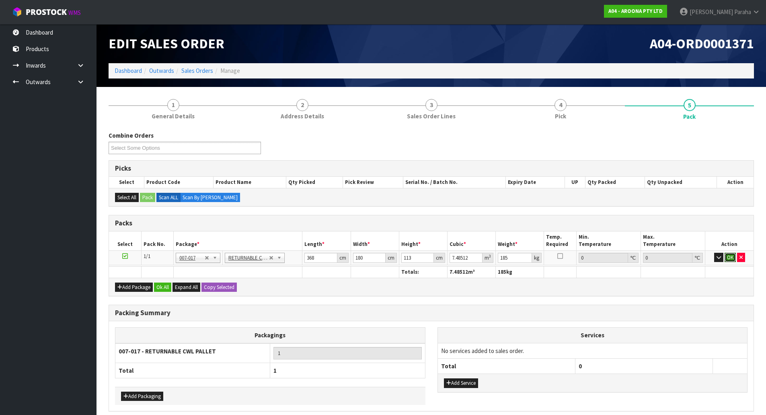
click button "OK" at bounding box center [730, 258] width 11 height 10
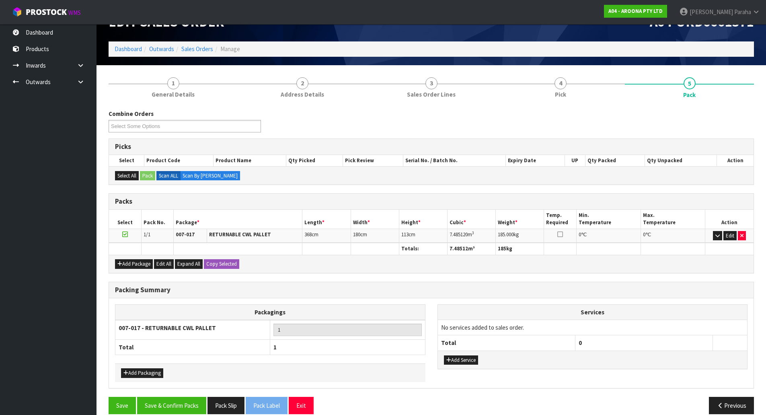
scroll to position [33, 0]
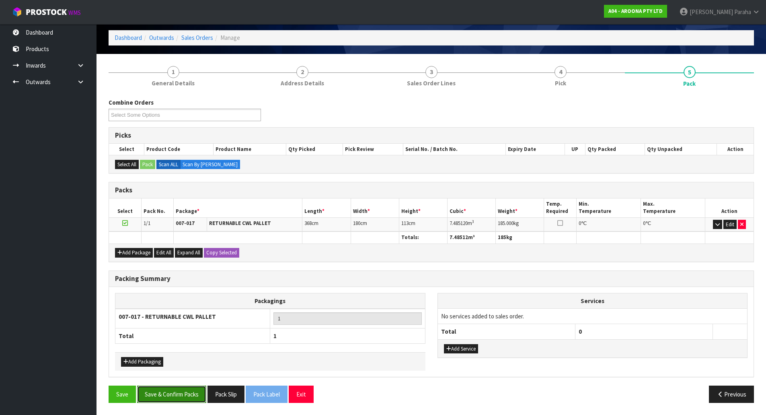
click at [179, 394] on button "Save & Confirm Packs" at bounding box center [171, 393] width 69 height 17
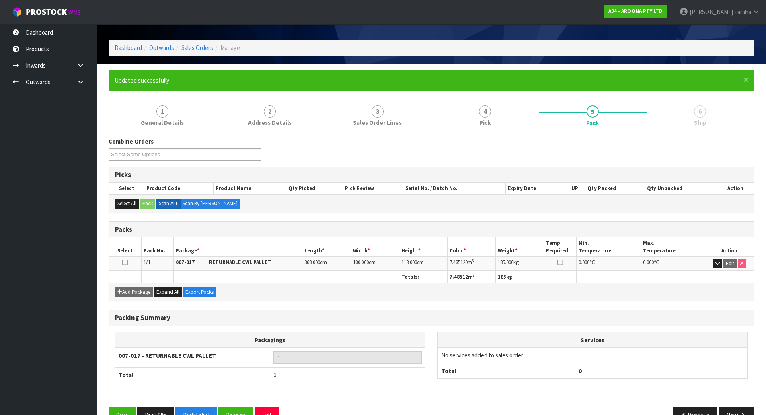
scroll to position [44, 0]
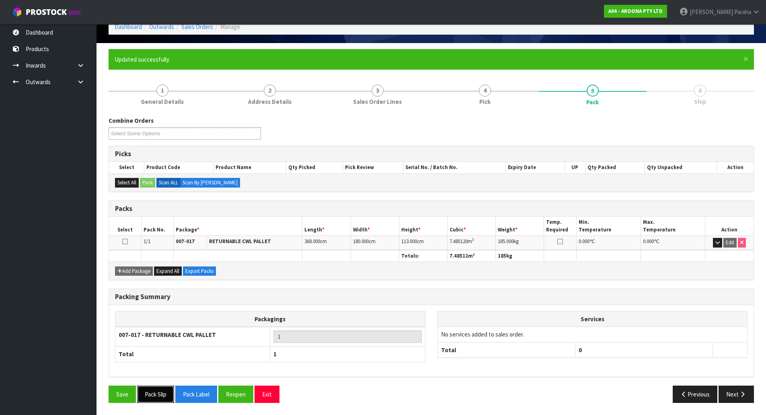
click at [161, 395] on button "Pack Slip" at bounding box center [155, 393] width 37 height 17
click at [745, 391] on icon "button" at bounding box center [743, 394] width 8 height 6
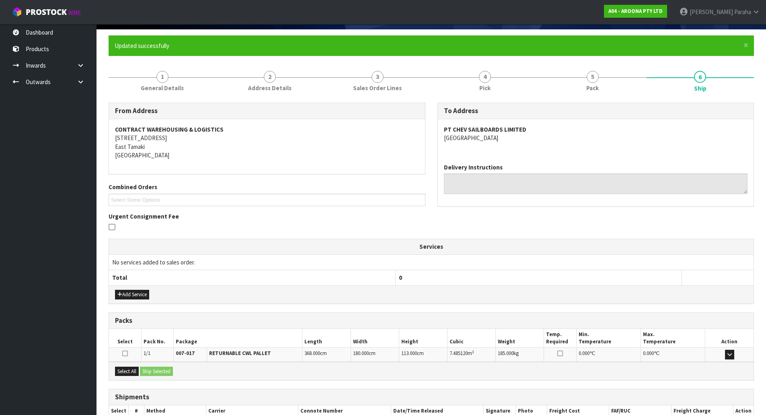
scroll to position [0, 0]
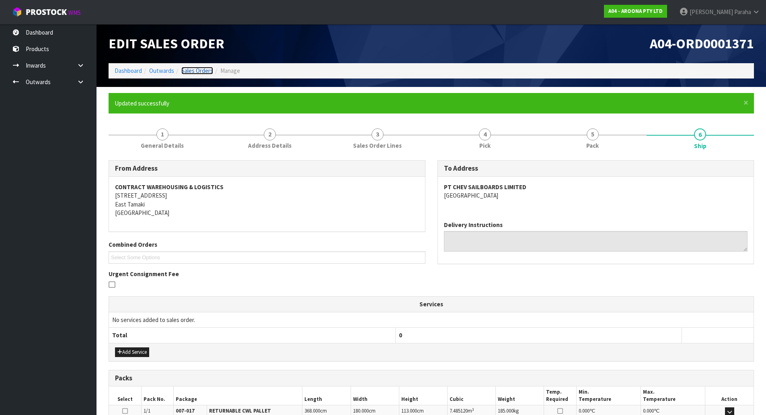
click at [196, 74] on link "Sales Orders" at bounding box center [197, 71] width 32 height 8
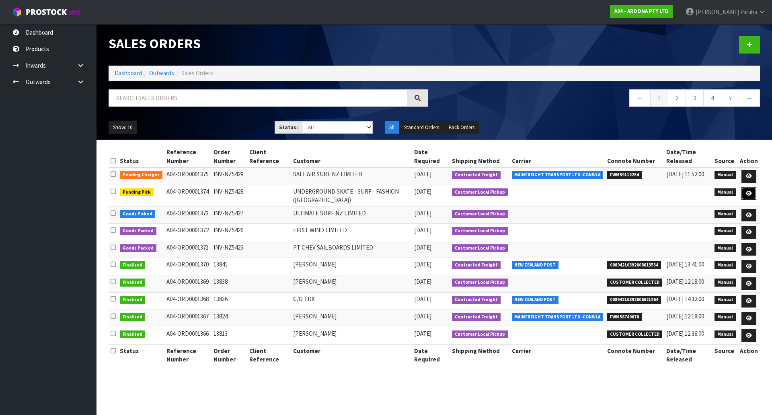
click at [750, 195] on icon at bounding box center [749, 193] width 6 height 5
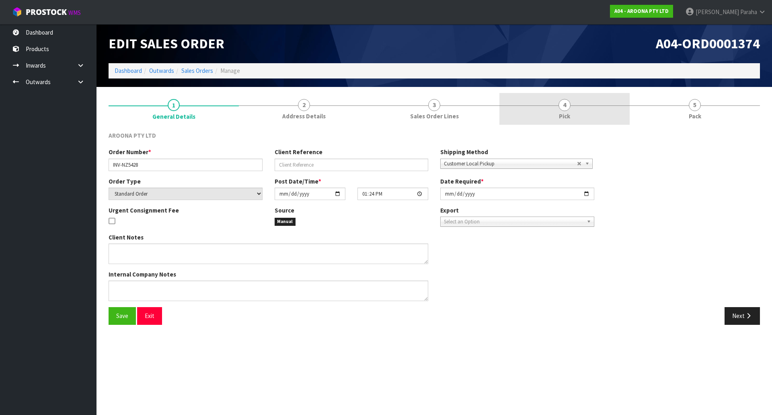
click at [565, 108] on span "4" at bounding box center [565, 105] width 12 height 12
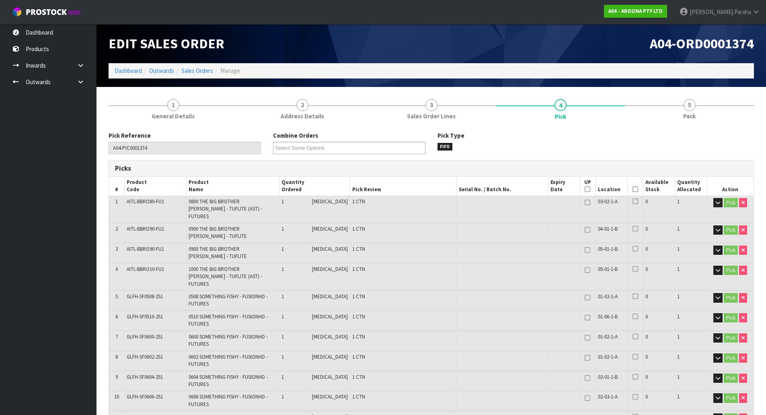
click at [635, 189] on icon at bounding box center [636, 189] width 6 height 0
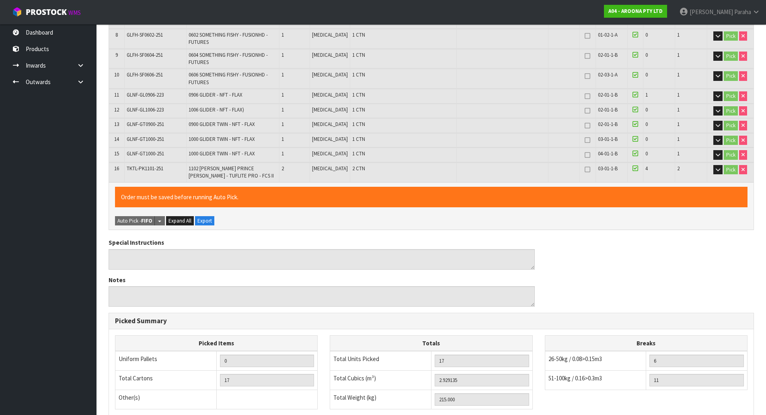
scroll to position [416, 0]
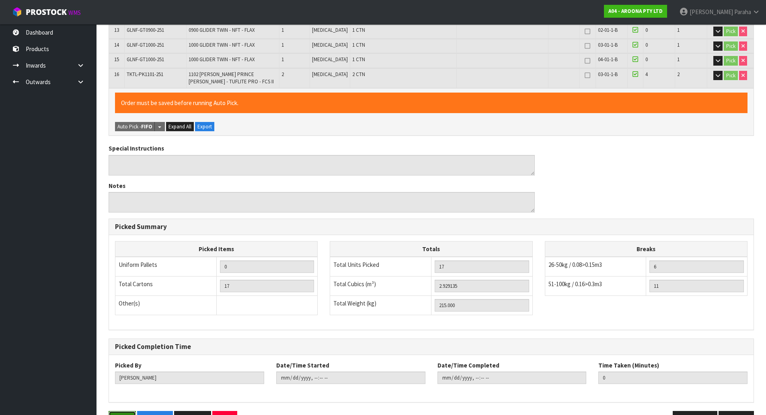
click at [114, 411] on button "Save" at bounding box center [122, 419] width 27 height 17
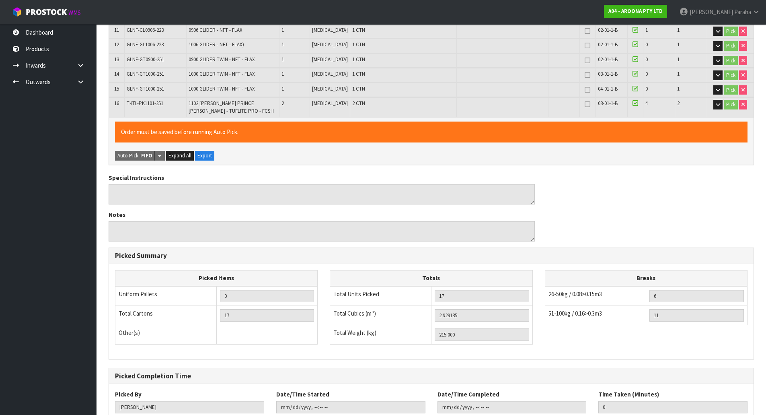
scroll to position [0, 0]
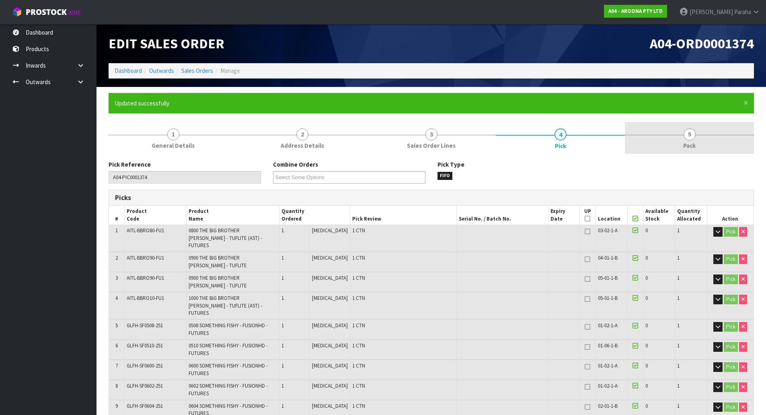
click at [685, 134] on span "5" at bounding box center [690, 134] width 12 height 12
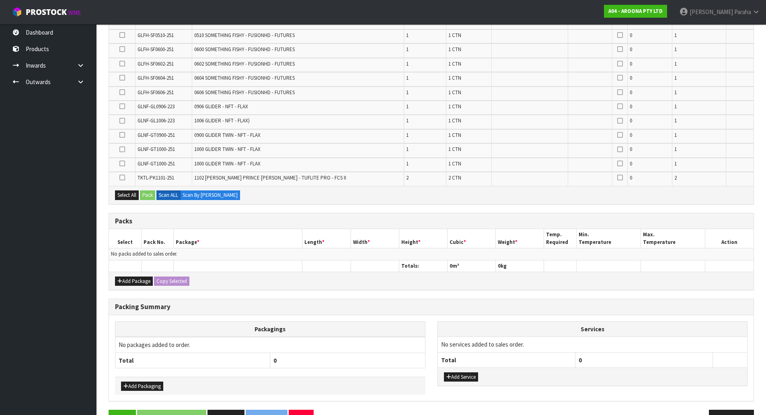
scroll to position [284, 0]
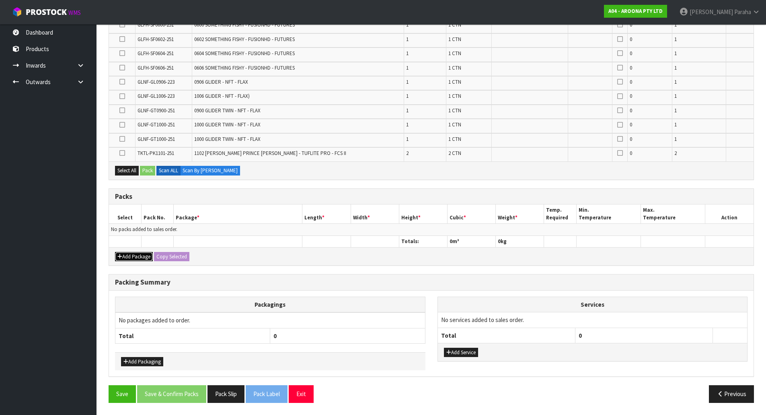
click at [138, 260] on button "Add Package" at bounding box center [134, 257] width 38 height 10
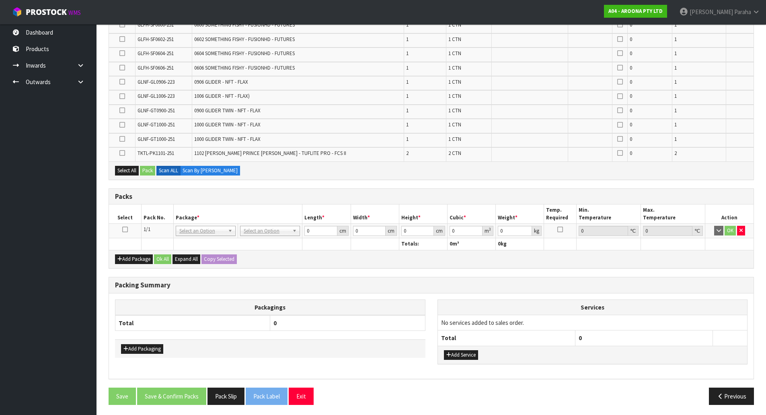
click at [126, 229] on icon at bounding box center [125, 229] width 6 height 0
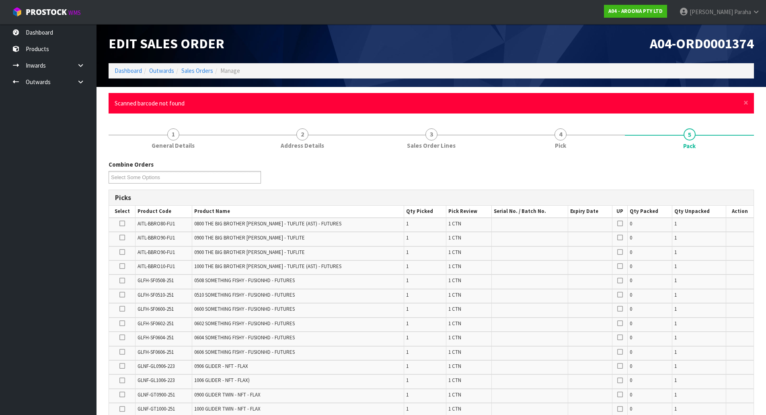
click at [748, 103] on div "× Close Scanned barcode not found" at bounding box center [431, 103] width 645 height 21
click at [746, 102] on span "×" at bounding box center [746, 102] width 5 height 11
click at [747, 104] on span "×" at bounding box center [746, 102] width 5 height 11
click at [746, 103] on span "×" at bounding box center [746, 102] width 5 height 11
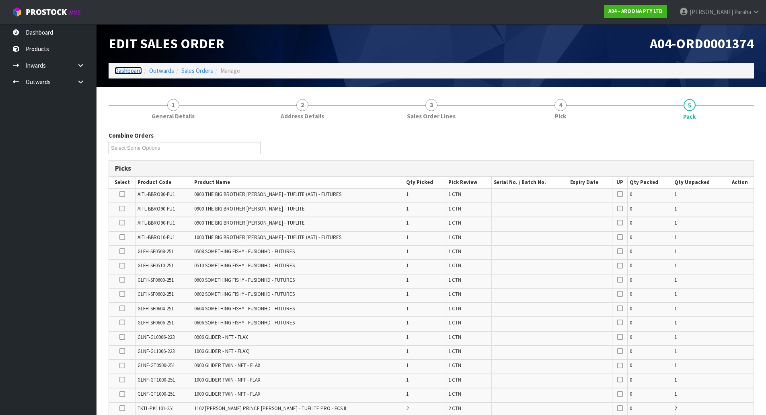
click at [136, 73] on link "Dashboard" at bounding box center [128, 71] width 27 height 8
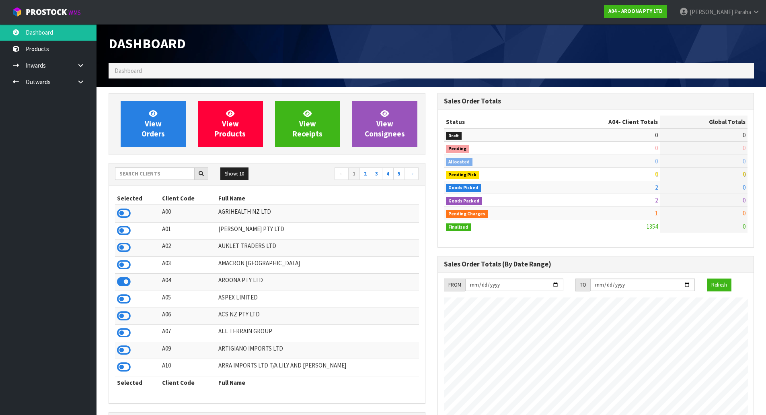
scroll to position [609, 329]
click at [148, 126] on span "View Orders" at bounding box center [153, 124] width 23 height 30
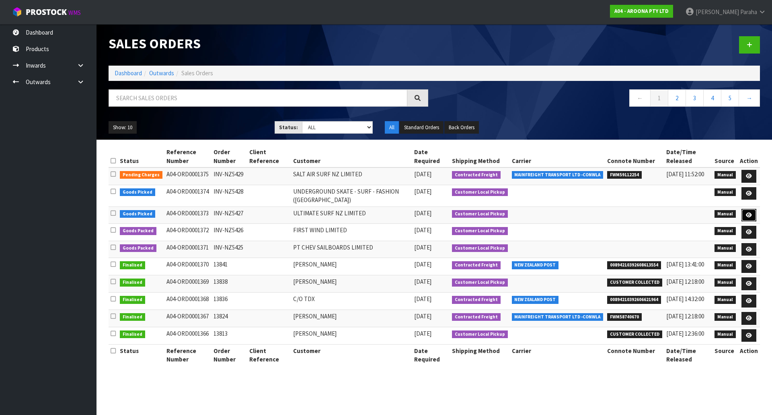
click at [755, 216] on link at bounding box center [749, 215] width 15 height 13
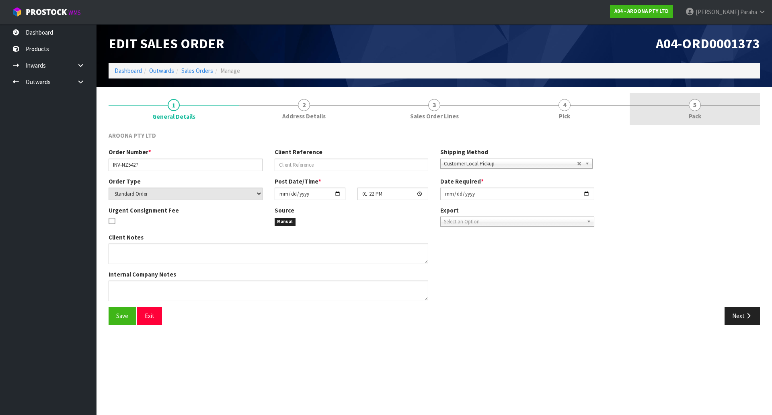
click at [687, 107] on link "5 Pack" at bounding box center [695, 109] width 130 height 32
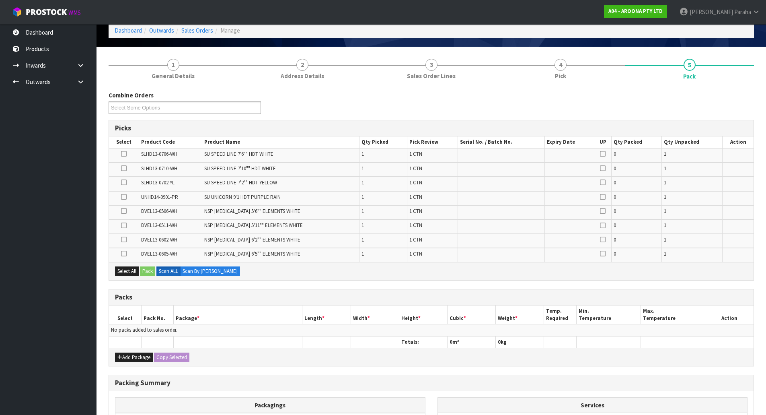
scroll to position [141, 0]
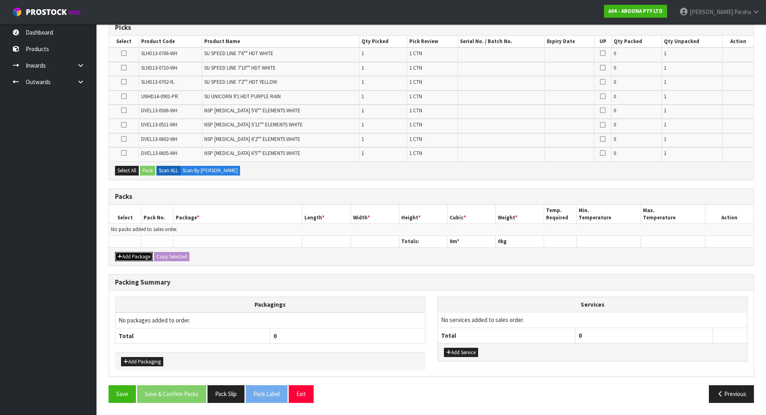
click at [130, 258] on button "Add Package" at bounding box center [134, 257] width 38 height 10
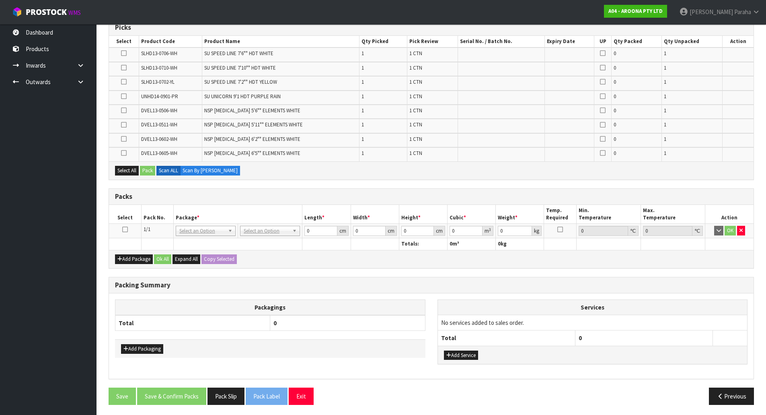
click at [127, 229] on icon at bounding box center [125, 229] width 6 height 0
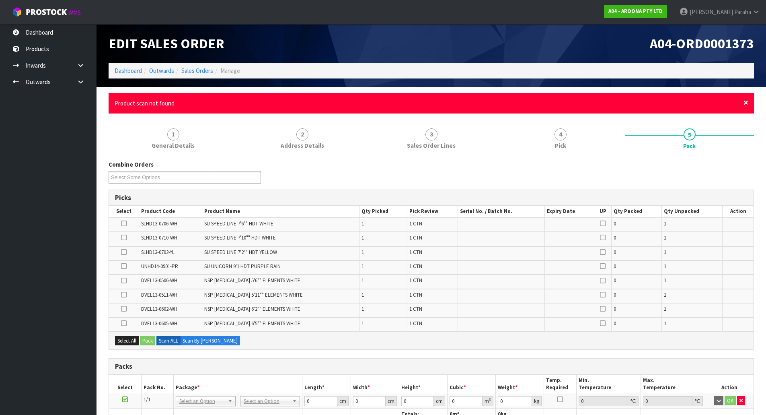
click at [746, 103] on span "×" at bounding box center [746, 102] width 5 height 11
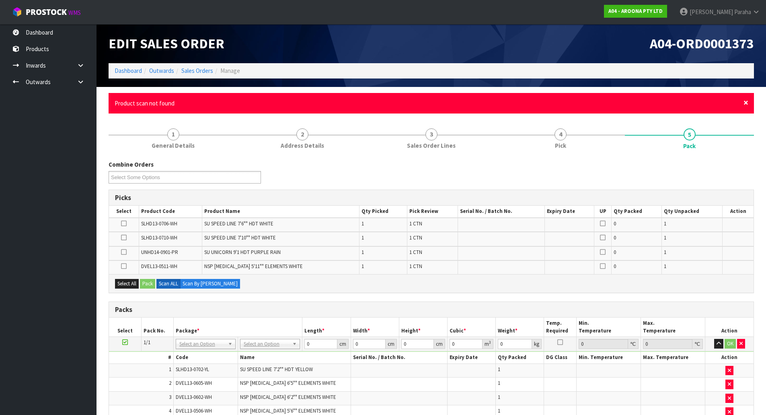
click at [748, 105] on span "×" at bounding box center [746, 102] width 5 height 11
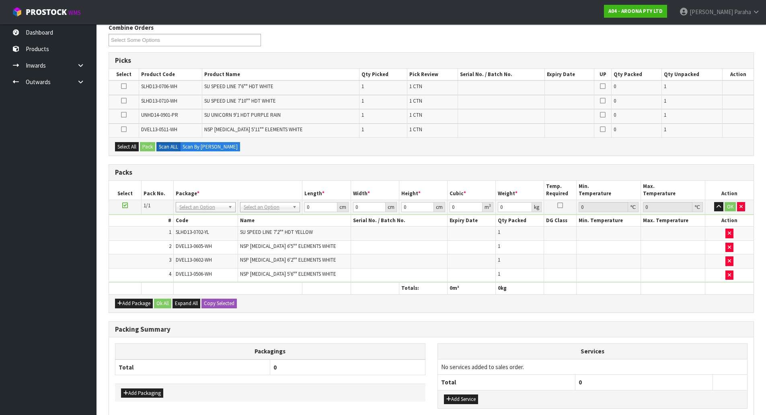
scroll to position [121, 0]
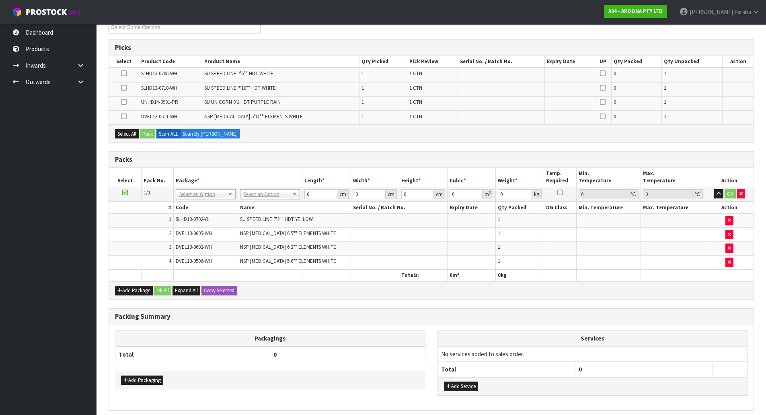
click at [126, 116] on icon at bounding box center [124, 116] width 6 height 0
click at [0, 0] on input "checkbox" at bounding box center [0, 0] width 0 height 0
click at [148, 136] on button "Pack" at bounding box center [147, 134] width 15 height 10
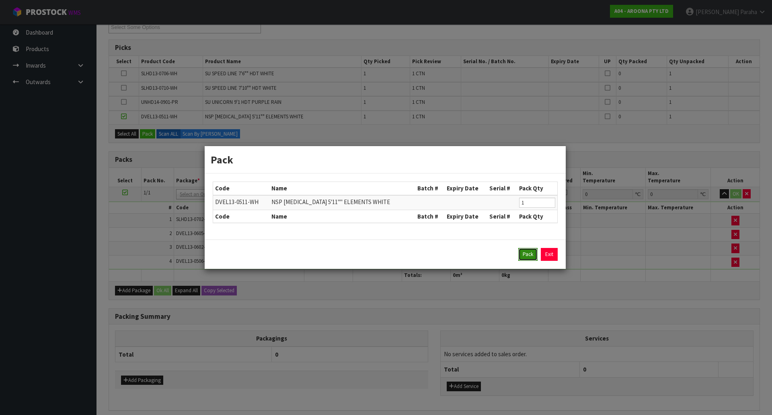
click at [530, 256] on button "Pack" at bounding box center [527, 254] width 19 height 13
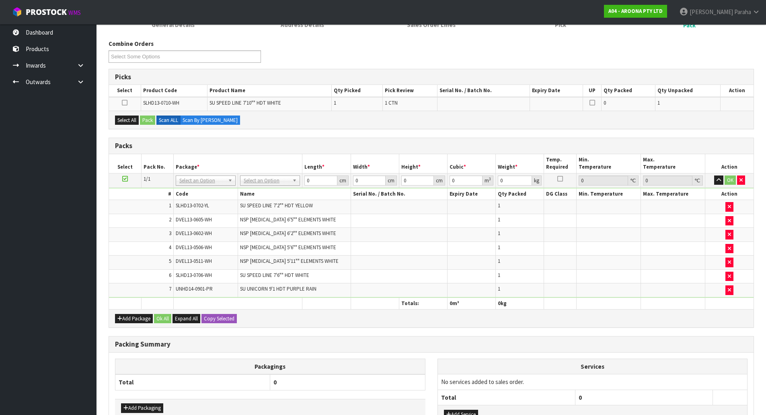
scroll to position [0, 0]
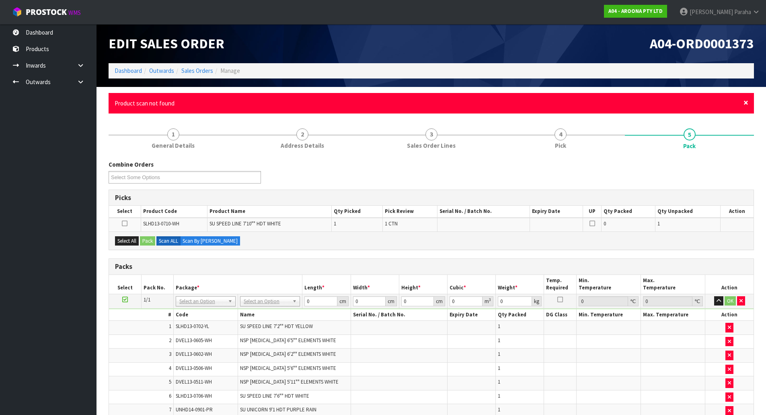
click at [747, 104] on span "×" at bounding box center [746, 102] width 5 height 11
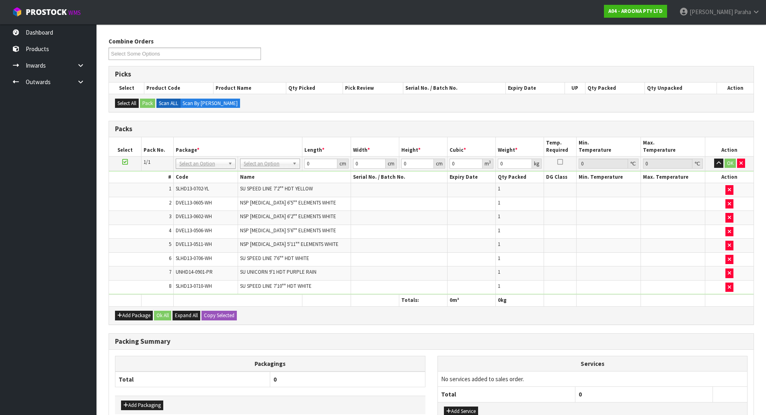
scroll to position [72, 0]
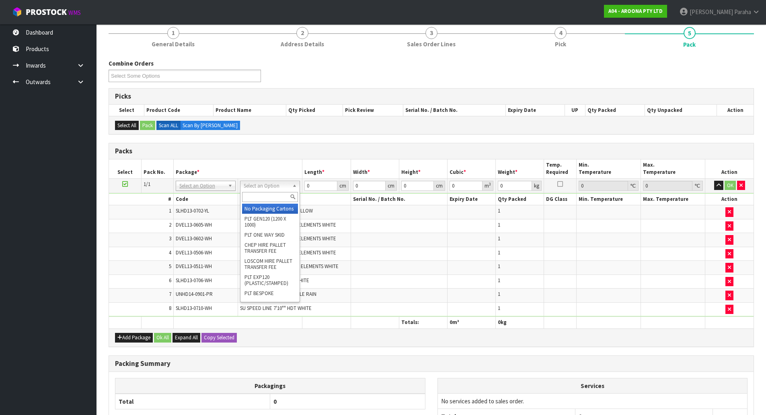
click at [277, 197] on input "text" at bounding box center [270, 197] width 56 height 10
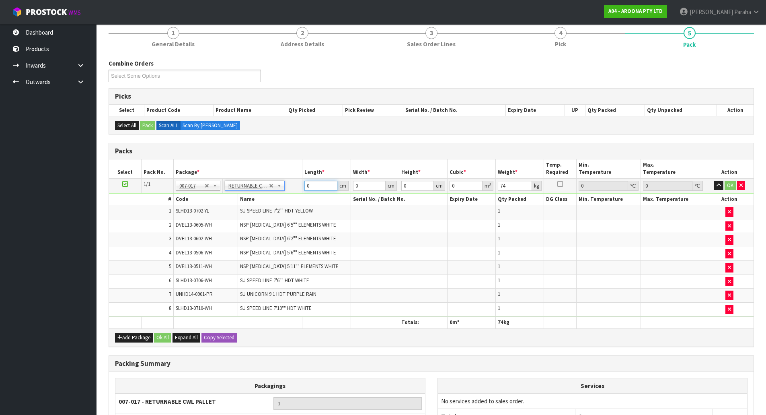
click at [319, 185] on input "0" at bounding box center [320, 186] width 33 height 10
click at [714, 181] on button "button" at bounding box center [718, 186] width 9 height 10
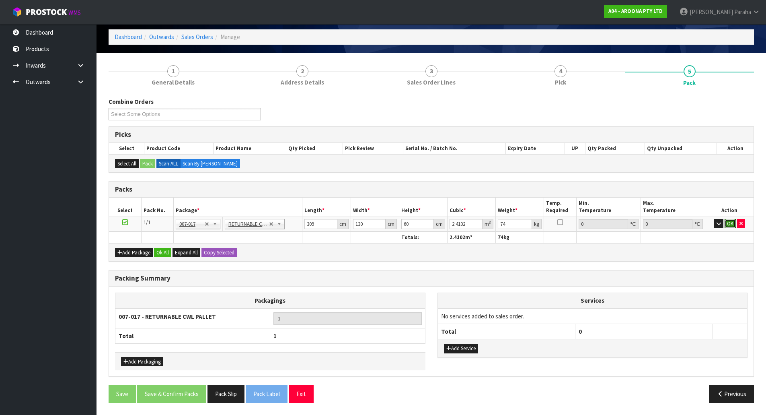
click button "OK" at bounding box center [730, 224] width 11 height 10
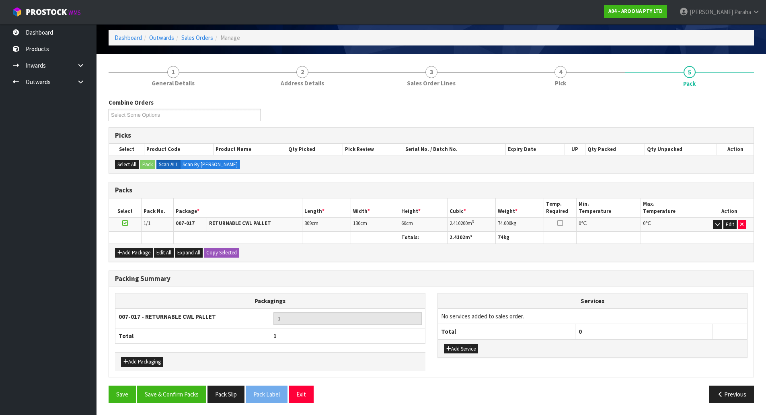
scroll to position [33, 0]
click at [181, 397] on button "Save & Confirm Packs" at bounding box center [171, 393] width 69 height 17
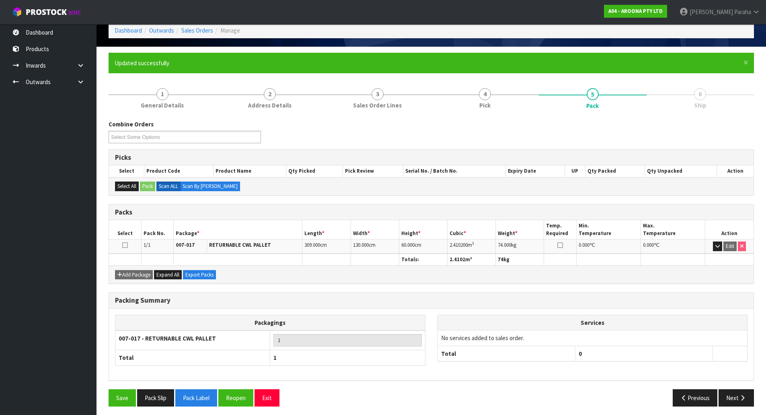
scroll to position [44, 0]
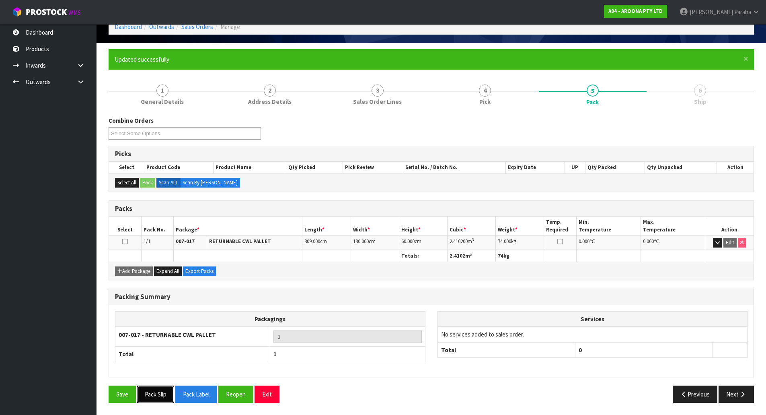
click at [165, 389] on button "Pack Slip" at bounding box center [155, 393] width 37 height 17
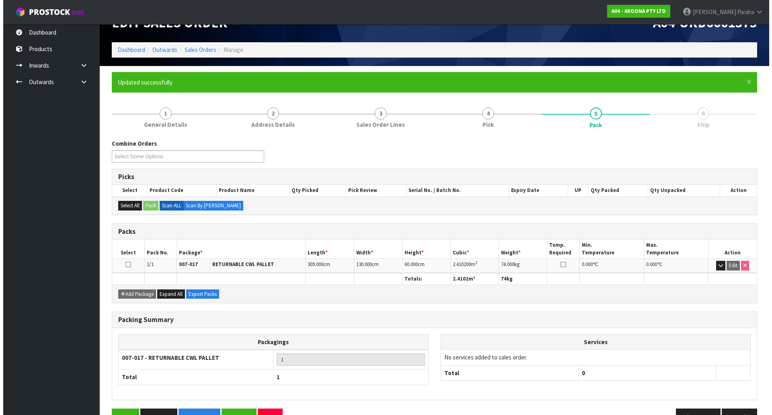
scroll to position [0, 0]
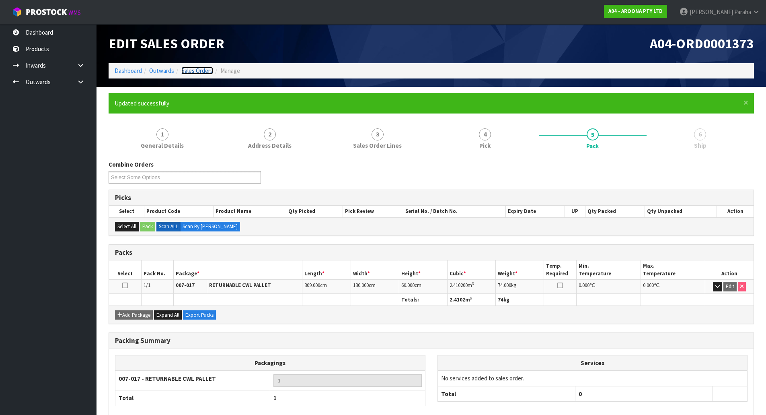
click at [207, 70] on link "Sales Orders" at bounding box center [197, 71] width 32 height 8
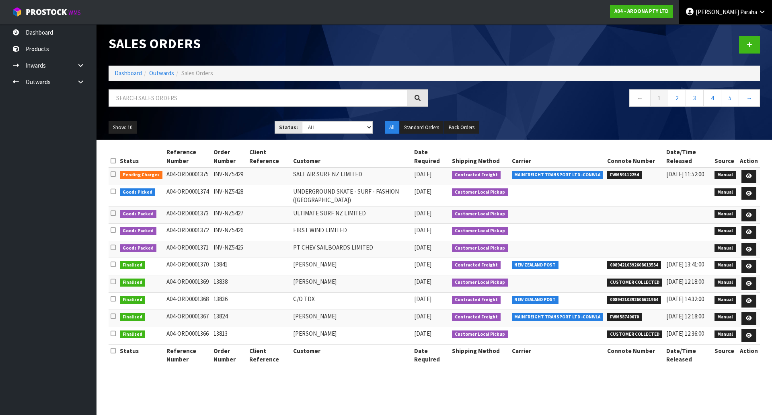
click at [738, 11] on span "Polly" at bounding box center [717, 12] width 43 height 8
click at [736, 34] on link "Logout" at bounding box center [740, 32] width 64 height 11
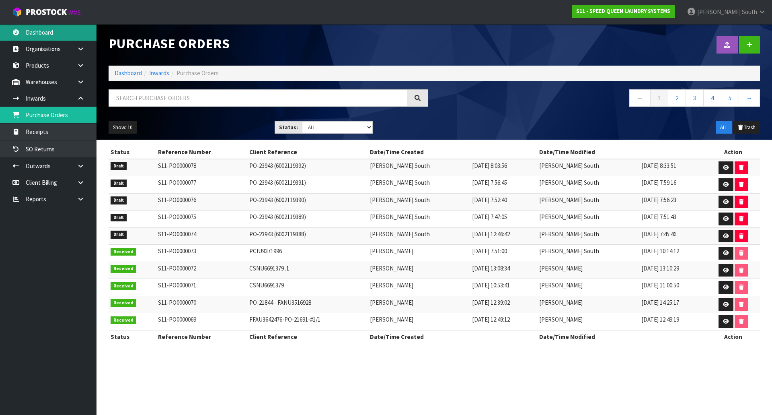
click at [76, 31] on link "Dashboard" at bounding box center [48, 32] width 97 height 16
click at [57, 36] on link "Dashboard" at bounding box center [48, 32] width 97 height 16
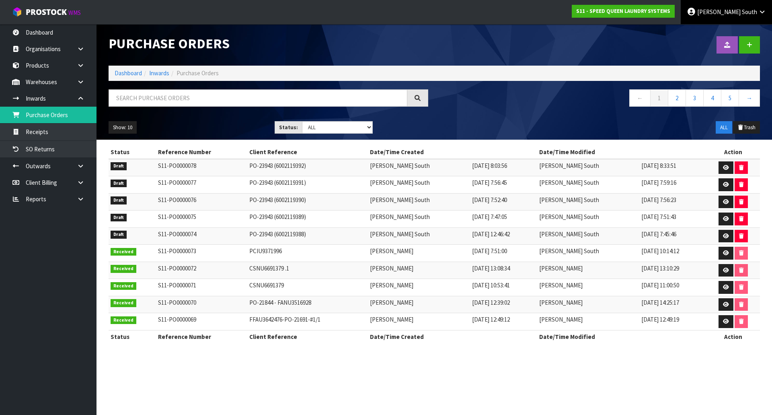
click at [696, 12] on icon at bounding box center [691, 12] width 9 height 0
click at [714, 29] on link "Logout" at bounding box center [740, 32] width 64 height 11
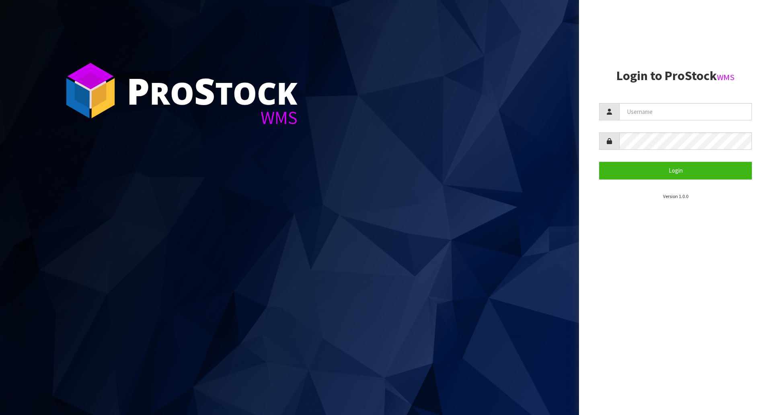
click at [691, 111] on input "text" at bounding box center [685, 111] width 133 height 17
type input "[PERSON_NAME]"
click at [599, 162] on button "Login" at bounding box center [675, 170] width 153 height 17
